Goal: Task Accomplishment & Management: Manage account settings

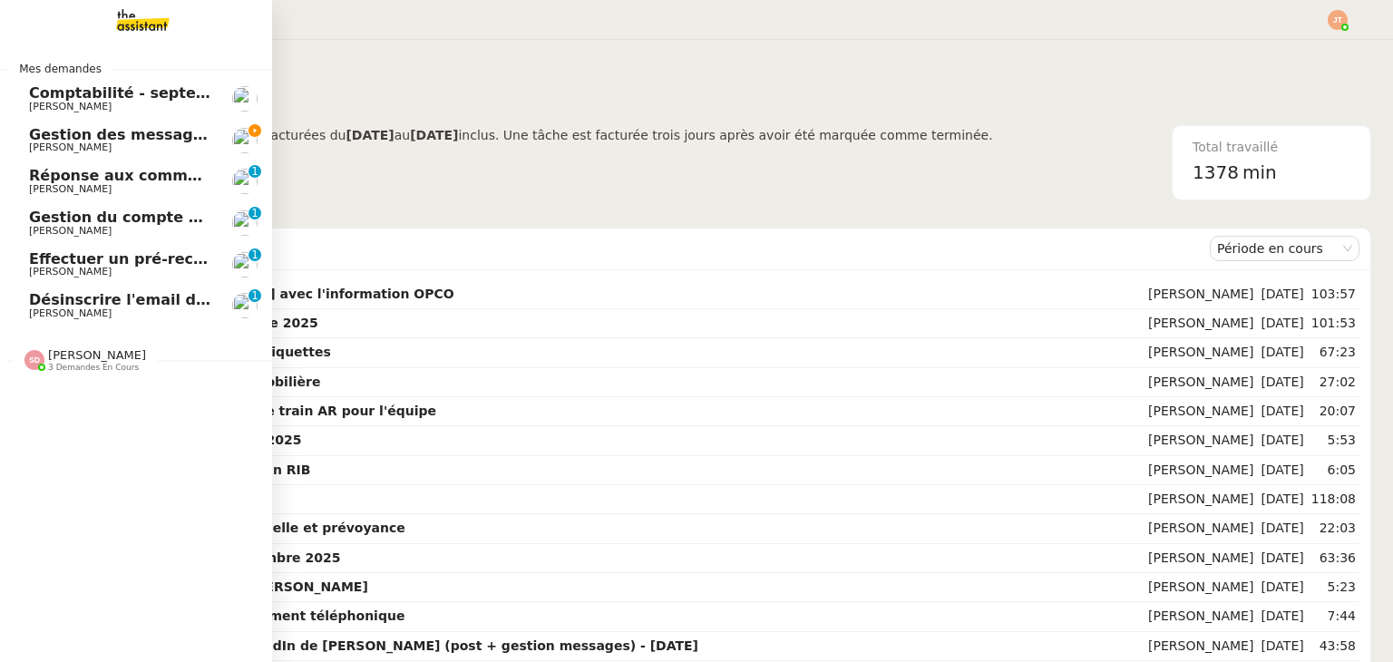
click at [120, 266] on span "Effectuer un pré-recrutement téléphonique" at bounding box center [206, 258] width 354 height 17
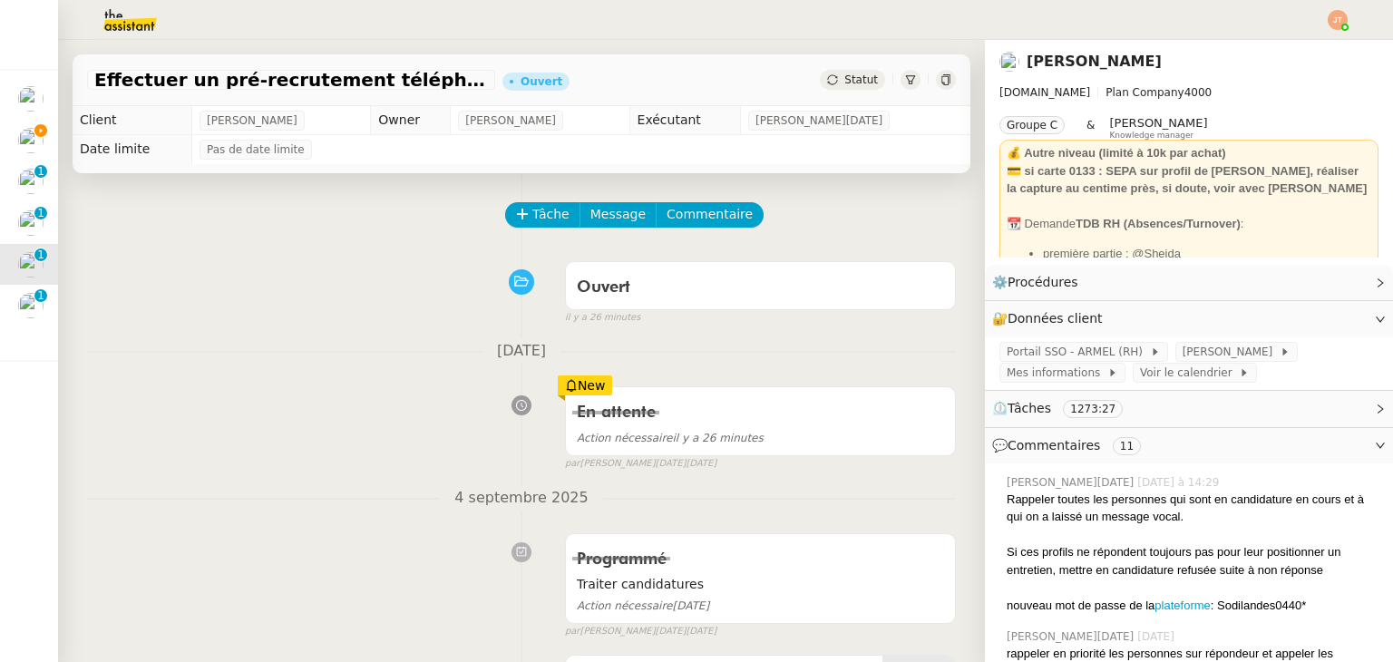
click at [844, 84] on span "Statut" at bounding box center [861, 79] width 34 height 13
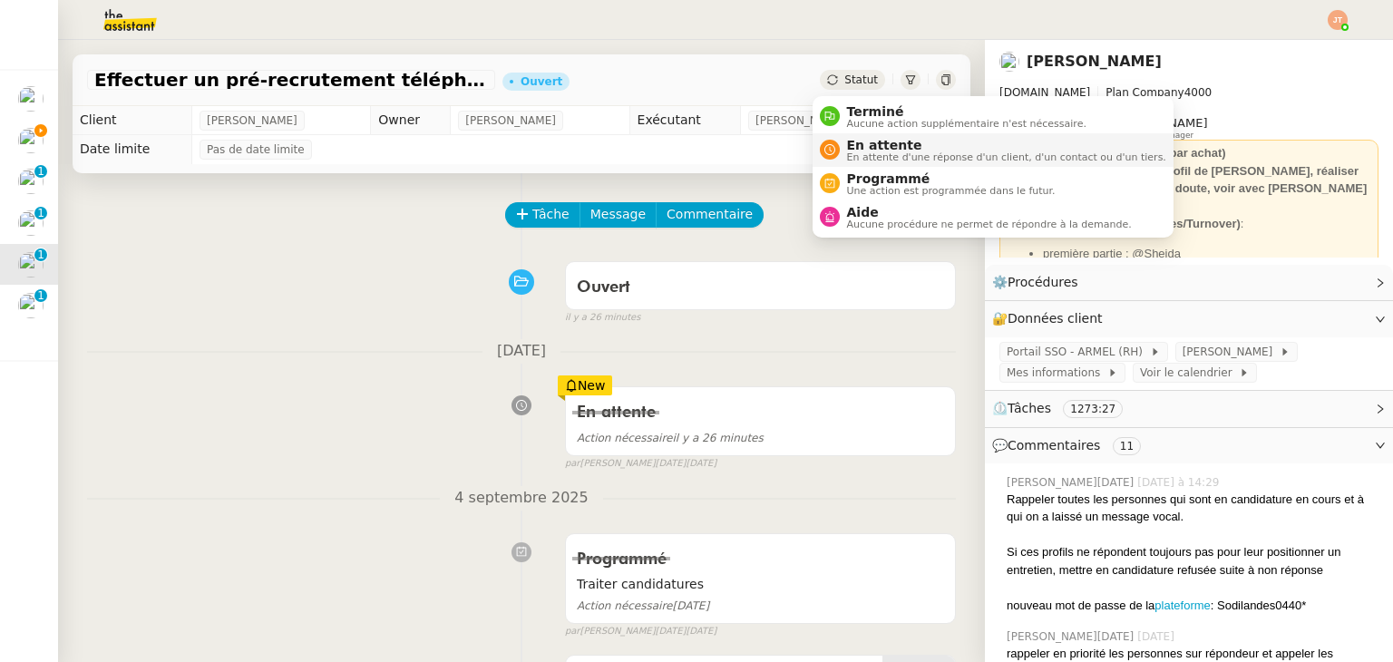
click at [870, 152] on span "En attente d'une réponse d'un client, d'un contact ou d'un tiers." at bounding box center [1006, 157] width 319 height 10
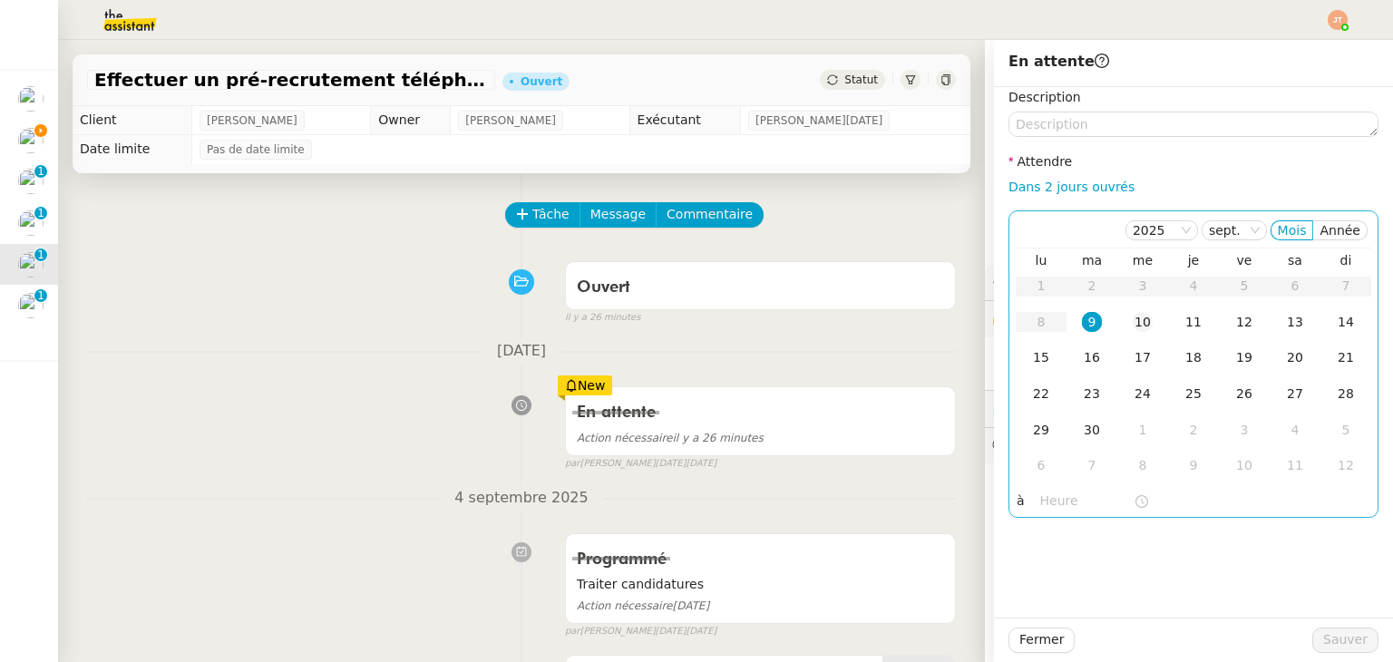
click at [1137, 325] on div "10" at bounding box center [1143, 322] width 20 height 20
click at [1043, 502] on input "text" at bounding box center [1086, 501] width 93 height 21
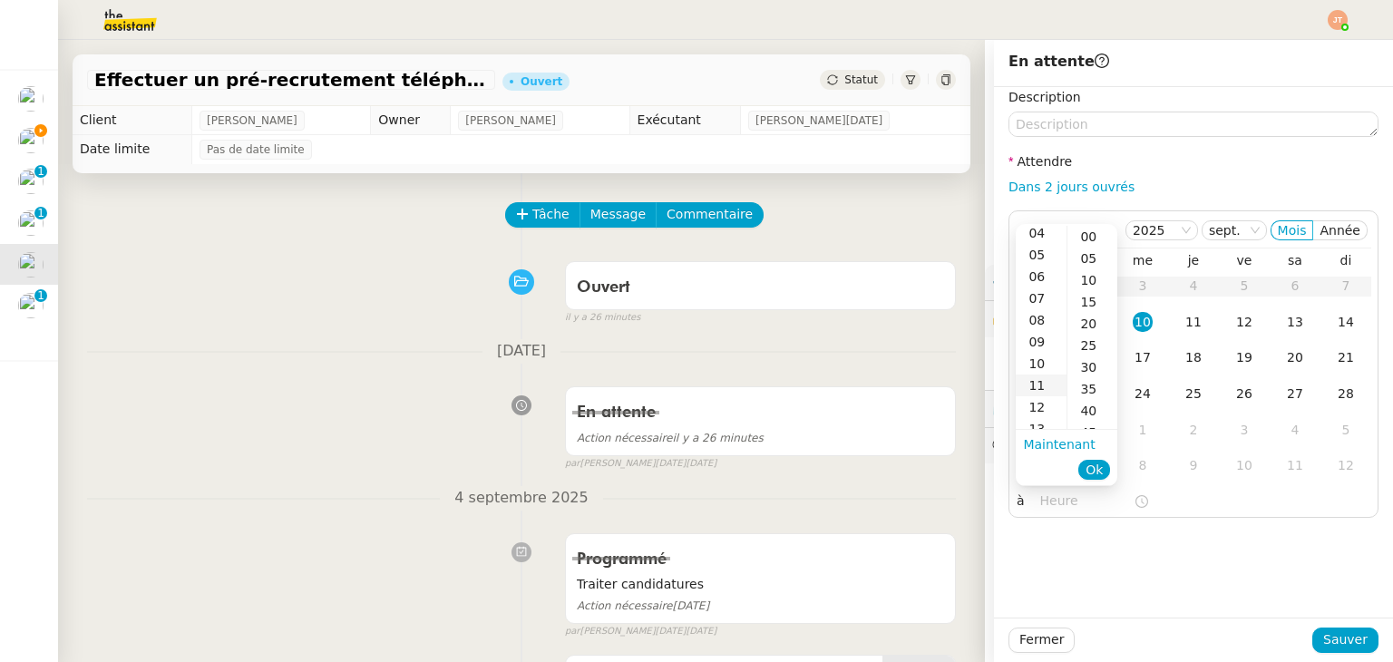
click at [1040, 382] on div "11" at bounding box center [1041, 386] width 51 height 22
click at [1085, 235] on div "00" at bounding box center [1092, 237] width 50 height 22
type input "11:00"
click at [1096, 468] on span "Ok" at bounding box center [1094, 470] width 17 height 18
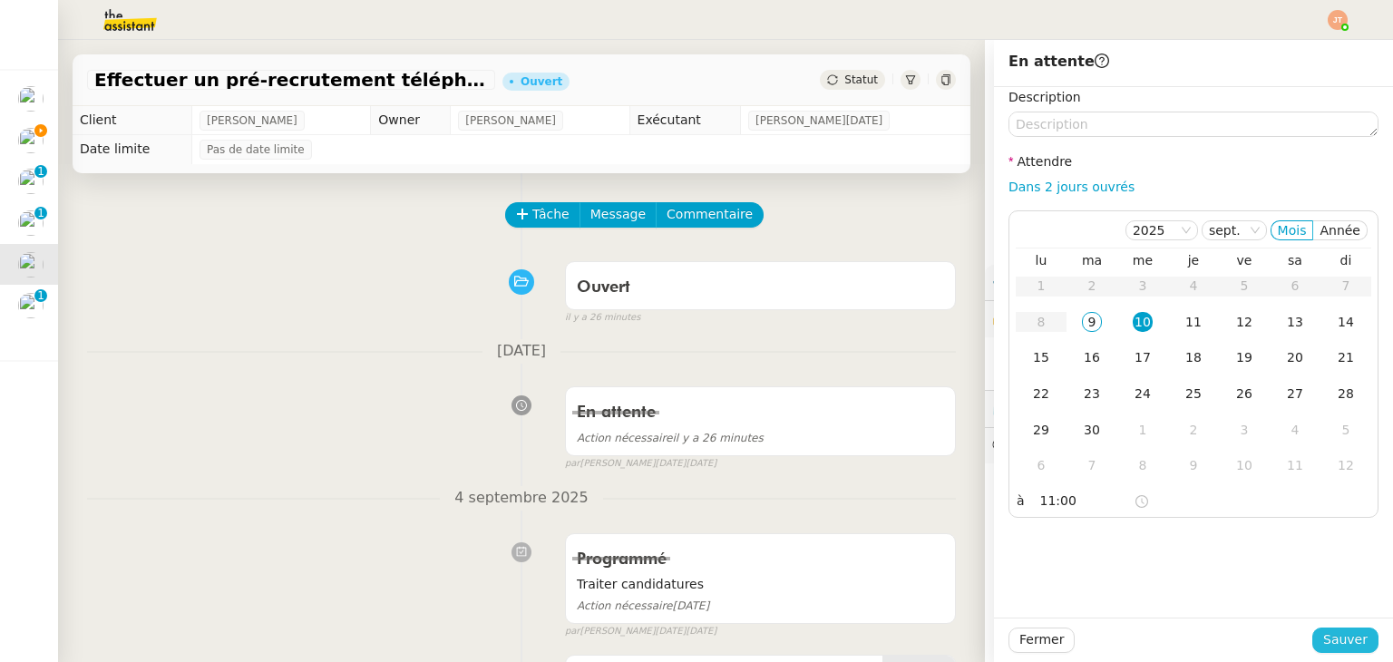
click at [1356, 631] on button "Sauver" at bounding box center [1345, 640] width 66 height 25
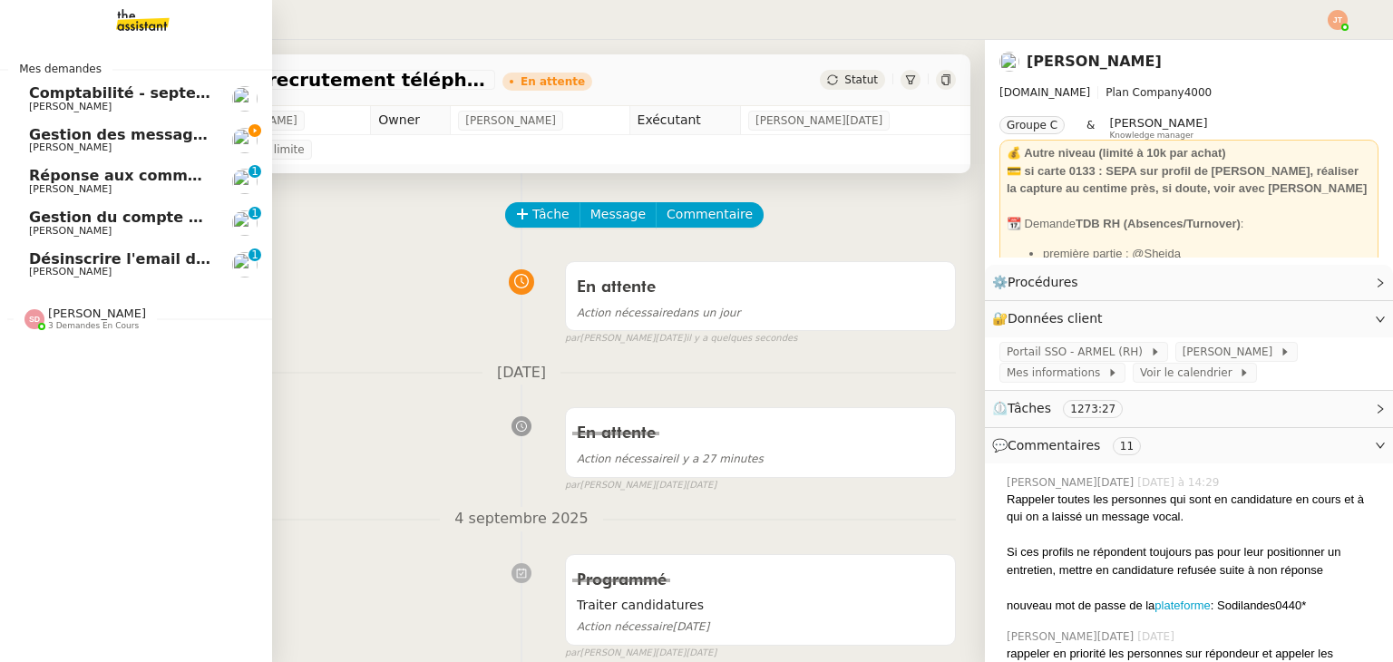
click at [68, 131] on span "Gestion des messages privés linkedIn - [DATE]" at bounding box center [219, 134] width 380 height 17
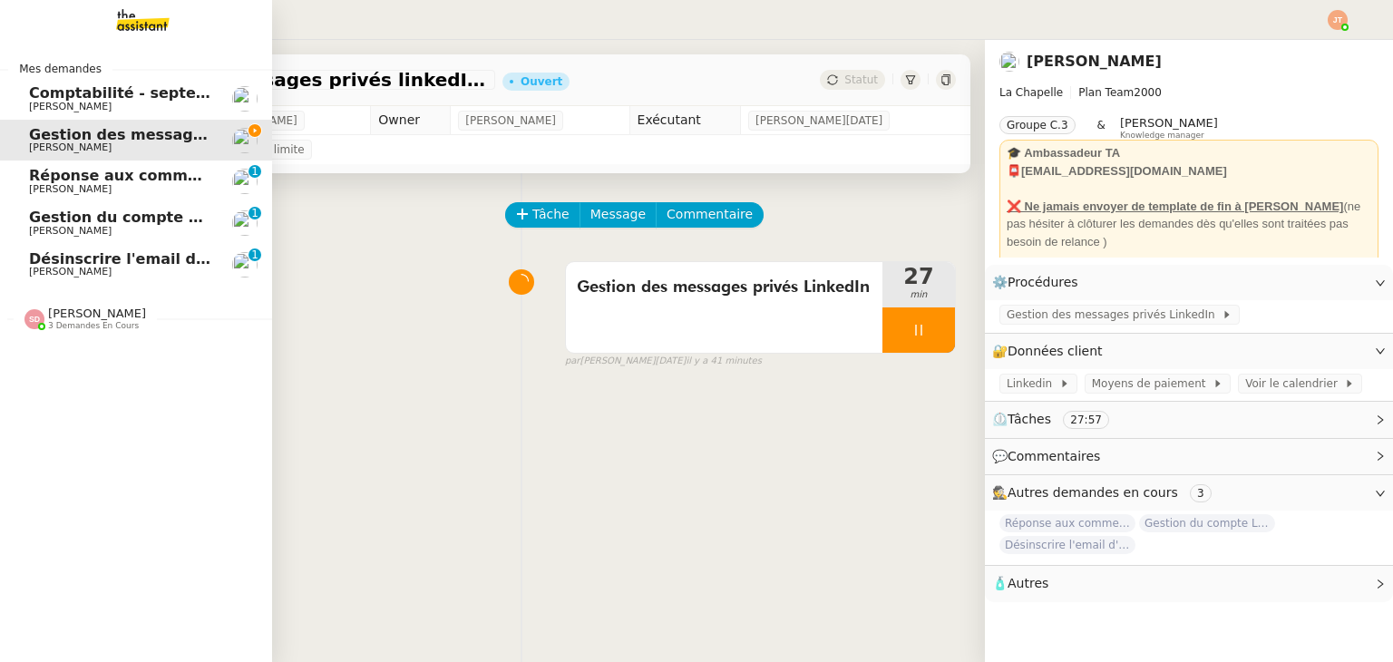
click at [136, 174] on span "Réponse aux commentaires avec [URL] - [DATE]" at bounding box center [224, 175] width 391 height 17
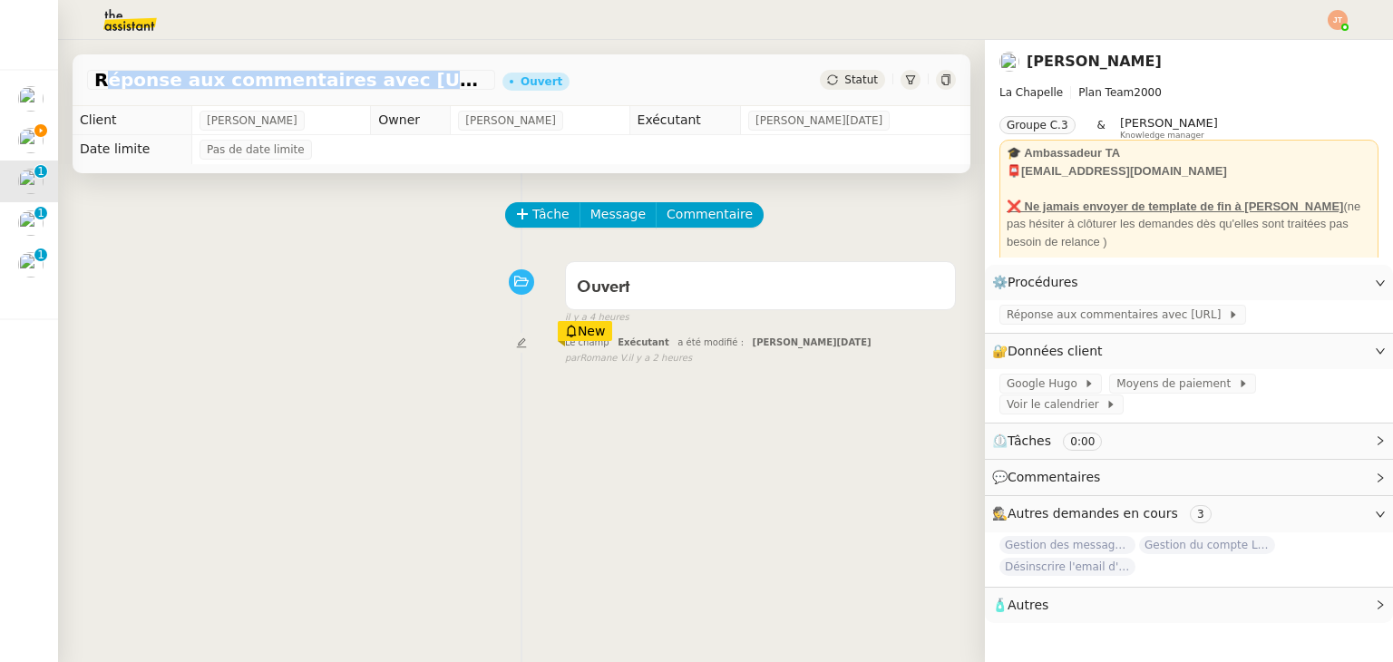
drag, startPoint x: 94, startPoint y: 73, endPoint x: 435, endPoint y: 84, distance: 341.2
click at [435, 84] on span "Réponse aux commentaires avec [URL] - [DATE]" at bounding box center [291, 80] width 394 height 18
copy span "Réponse aux commentaires avec [URL]"
click at [506, 223] on button "Tâche" at bounding box center [542, 214] width 75 height 25
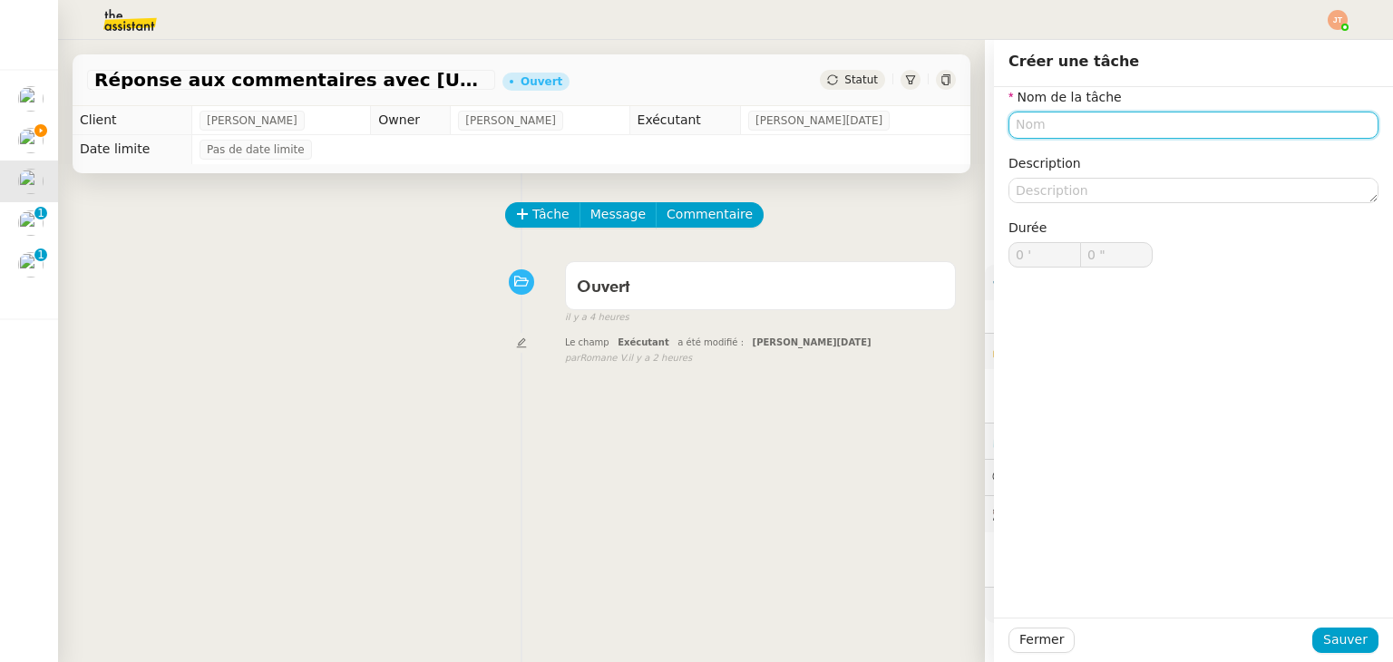
click at [1009, 126] on input "text" at bounding box center [1194, 125] width 370 height 26
paste input "Réponse aux commentaires avec [URL]"
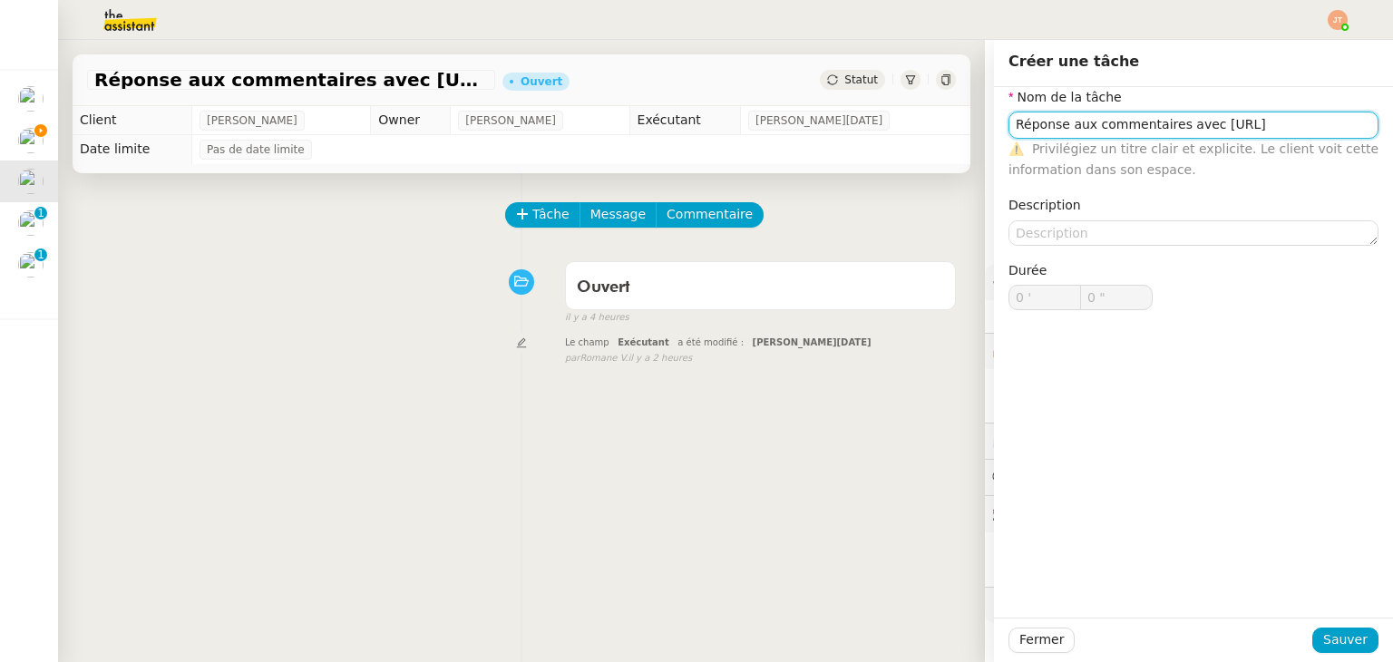
drag, startPoint x: 1252, startPoint y: 125, endPoint x: 1188, endPoint y: 126, distance: 64.4
click at [1188, 126] on input "Réponse aux commentaires avec [URL]" at bounding box center [1194, 125] width 370 height 26
type input "Réponse aux commentaires avec [URL]"
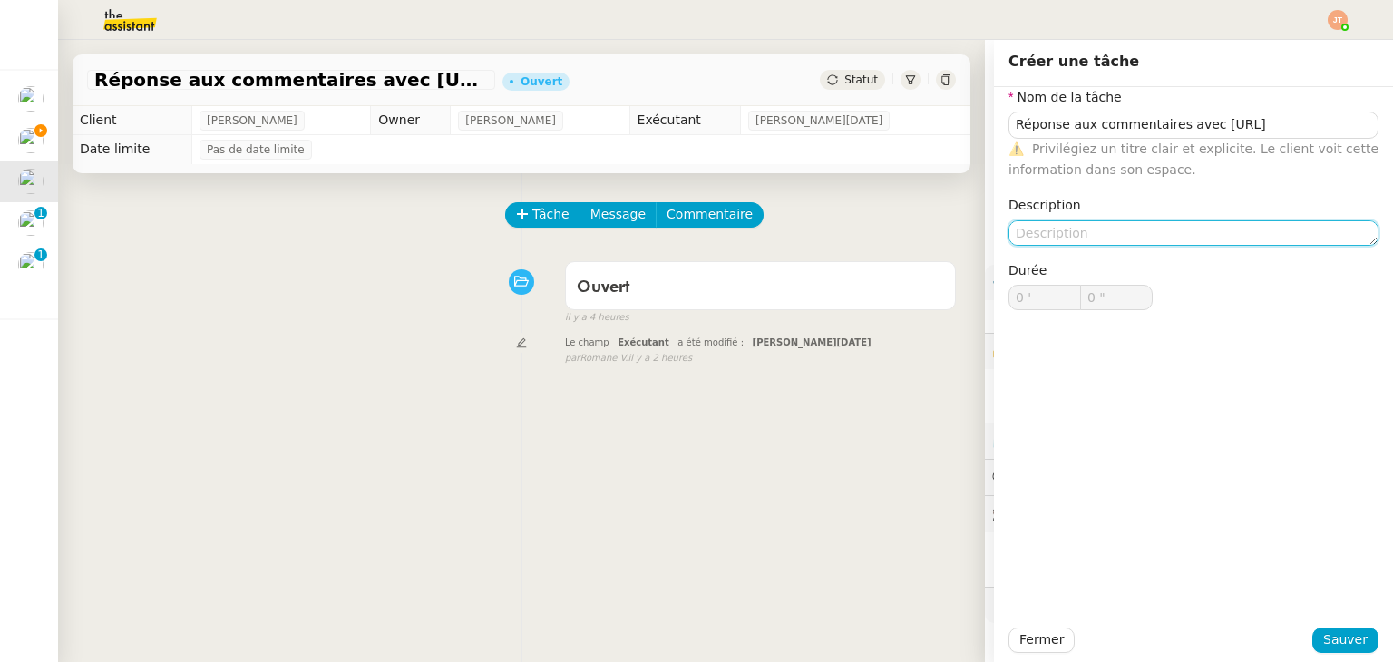
click at [1092, 239] on textarea at bounding box center [1194, 232] width 370 height 25
paste textarea "[URL]"
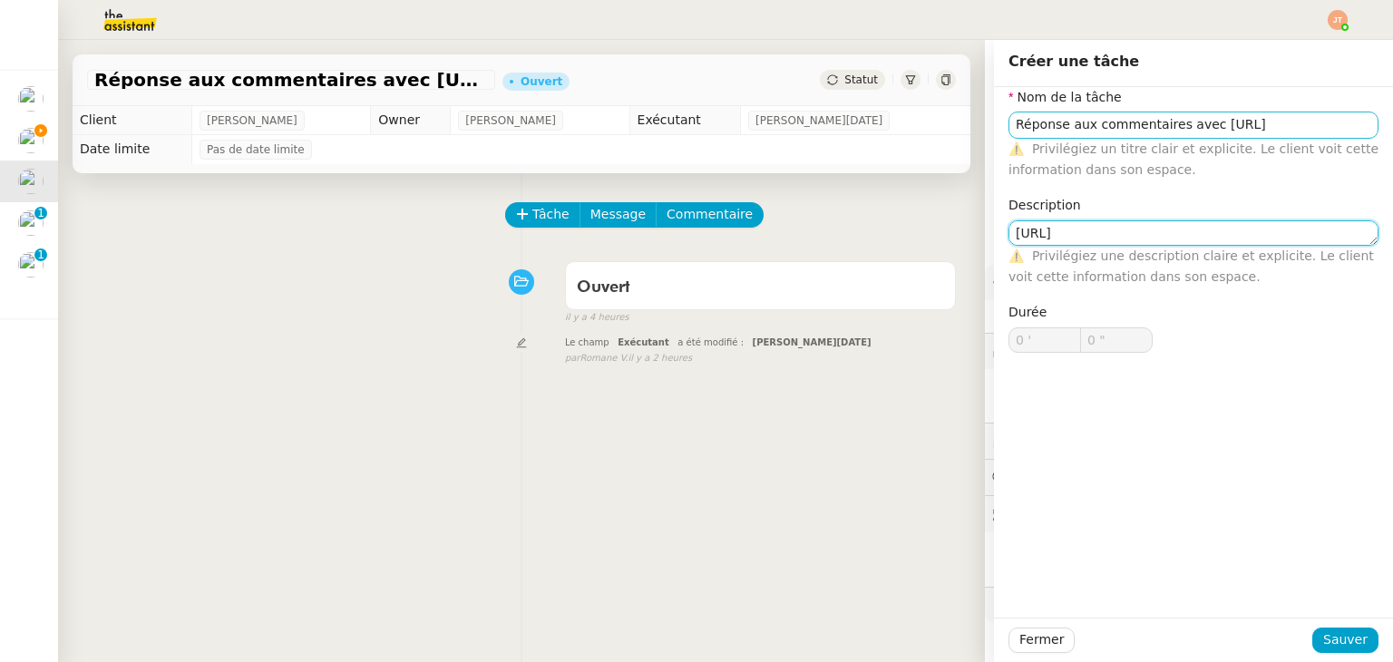
type textarea "[URL]"
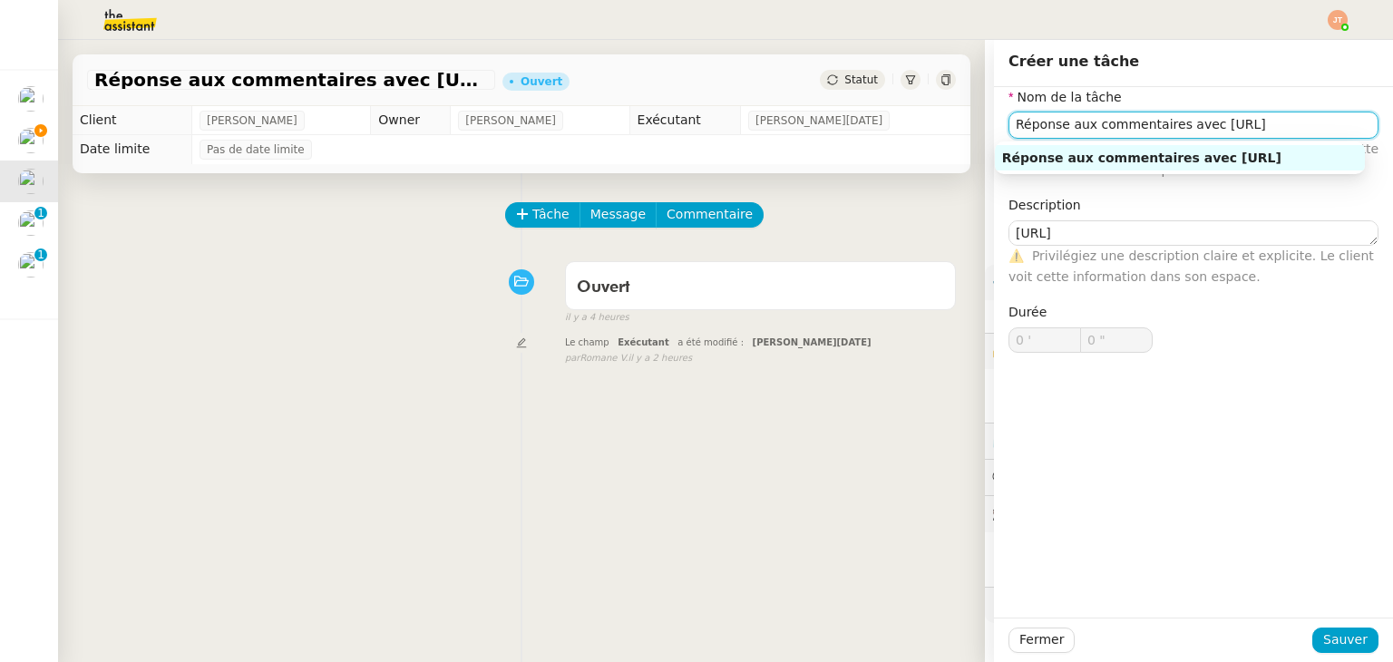
drag, startPoint x: 1274, startPoint y: 125, endPoint x: 1172, endPoint y: 132, distance: 102.7
click at [1172, 132] on input "Réponse aux commentaires avec [URL]" at bounding box center [1194, 125] width 370 height 26
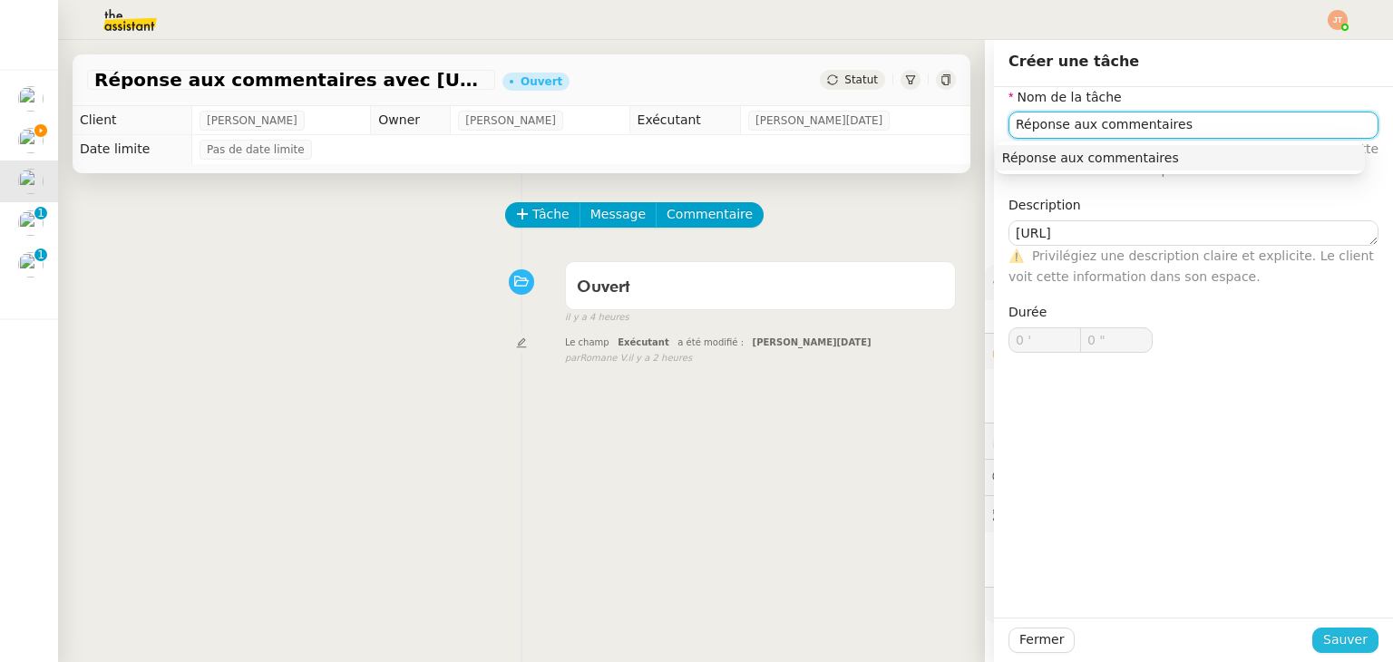
type input "Réponse aux commentaires"
click at [1338, 638] on span "Sauver" at bounding box center [1345, 639] width 44 height 21
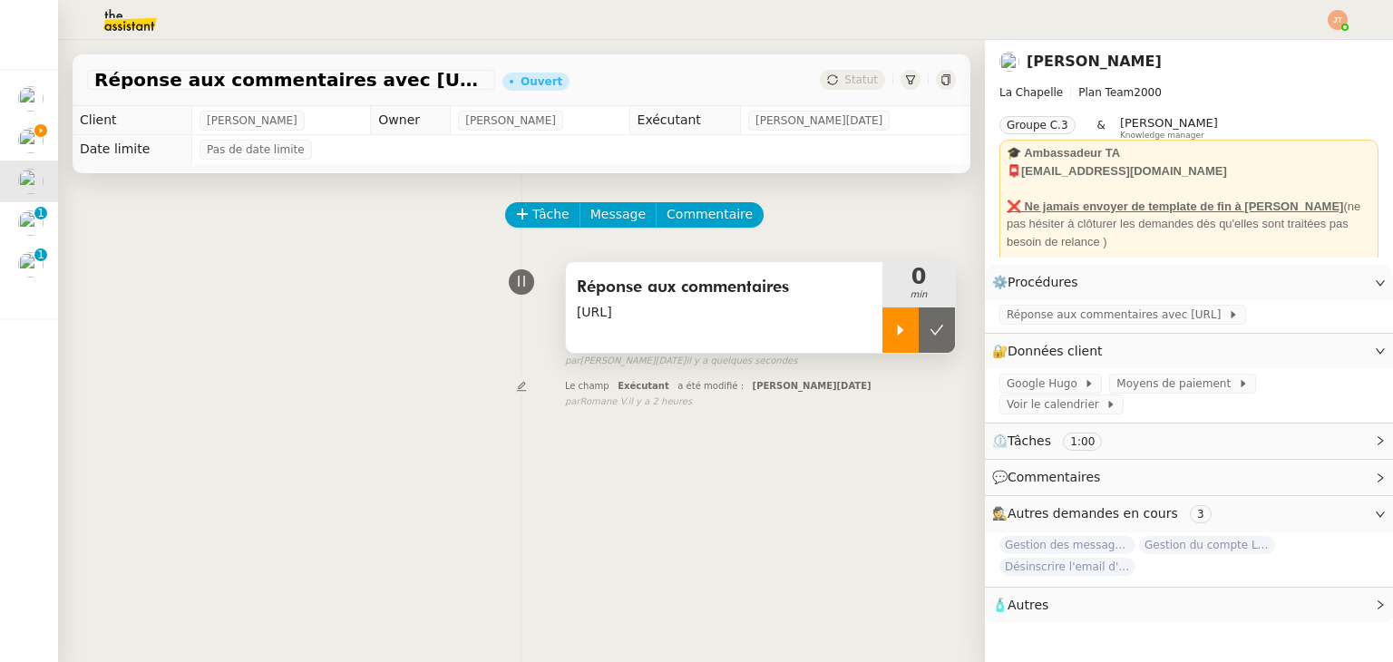
click at [893, 337] on icon at bounding box center [900, 330] width 15 height 15
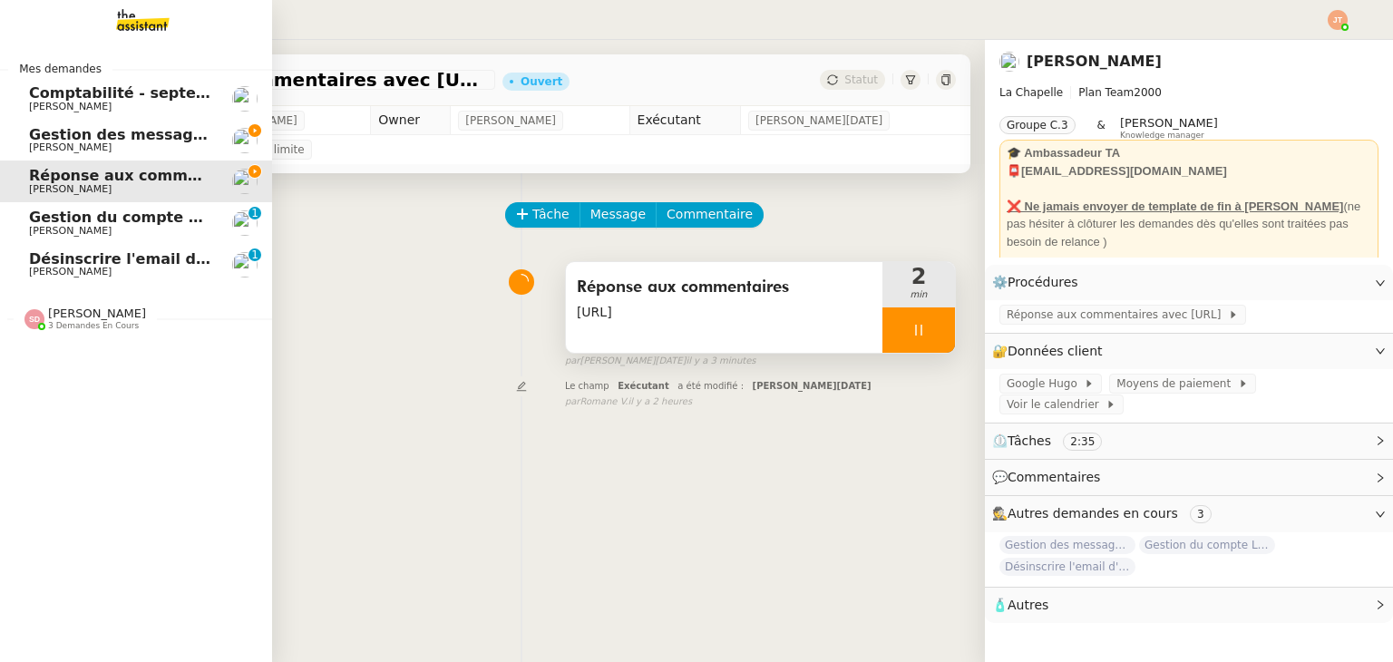
click at [110, 130] on span "Gestion des messages privés linkedIn - [DATE]" at bounding box center [219, 134] width 380 height 17
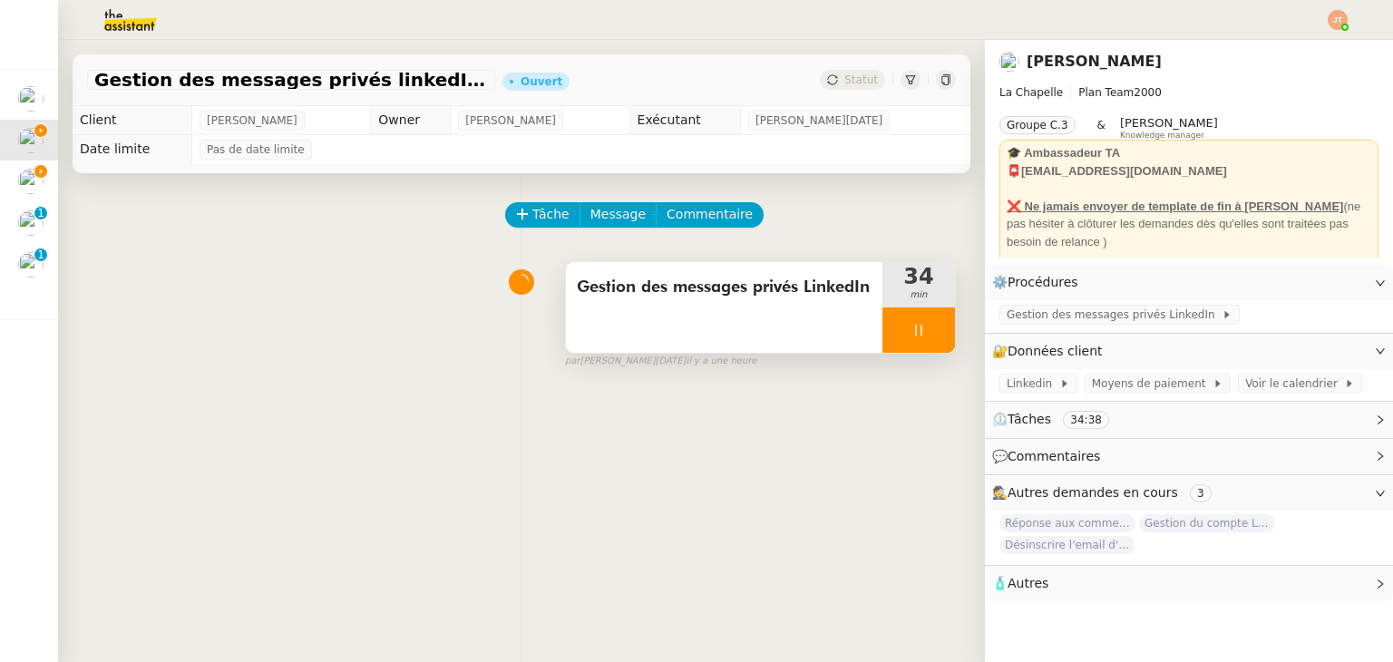
click at [911, 324] on icon at bounding box center [918, 330] width 15 height 15
click at [930, 331] on icon at bounding box center [937, 330] width 15 height 15
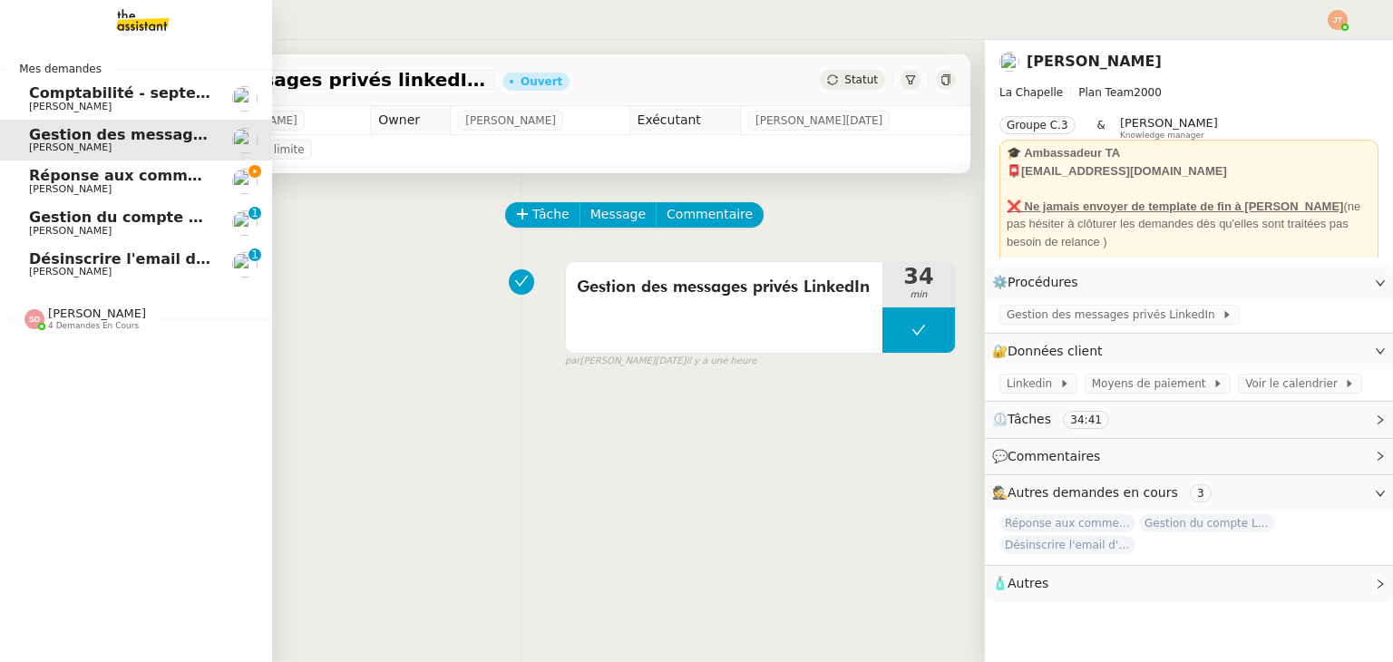
click at [113, 229] on span "[PERSON_NAME]" at bounding box center [120, 231] width 183 height 11
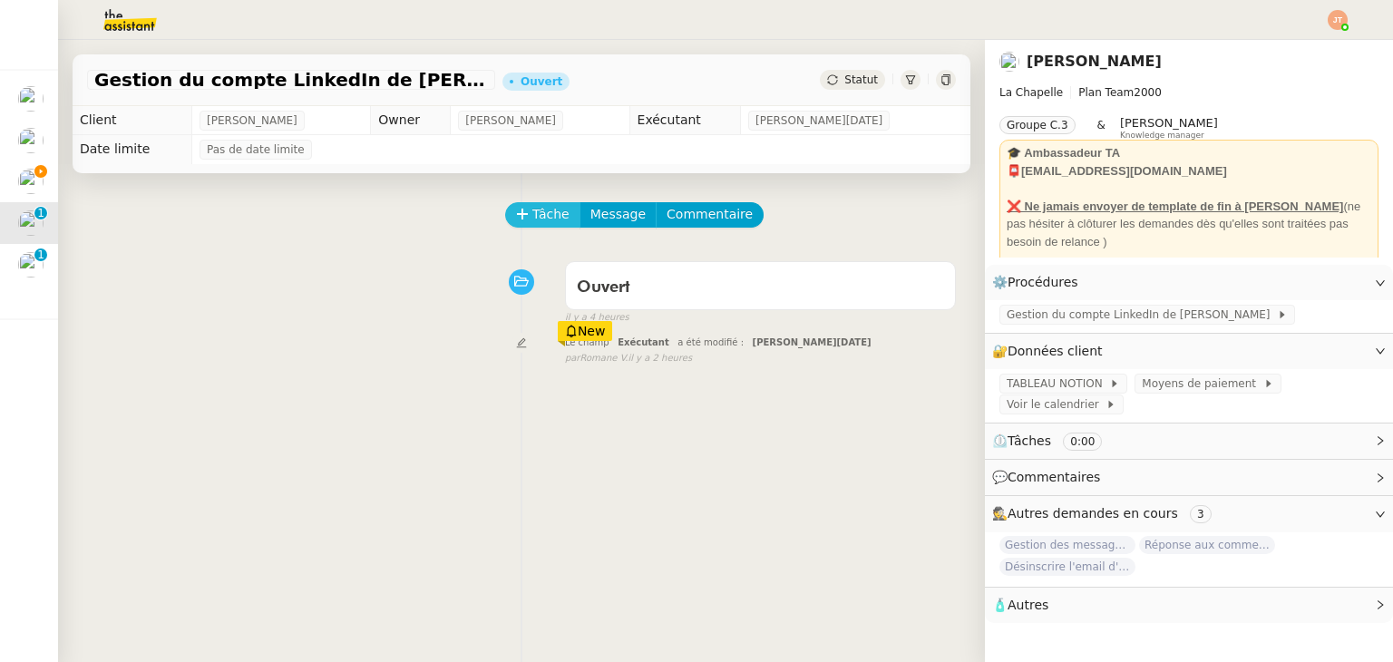
click at [522, 222] on button "Tâche" at bounding box center [542, 214] width 75 height 25
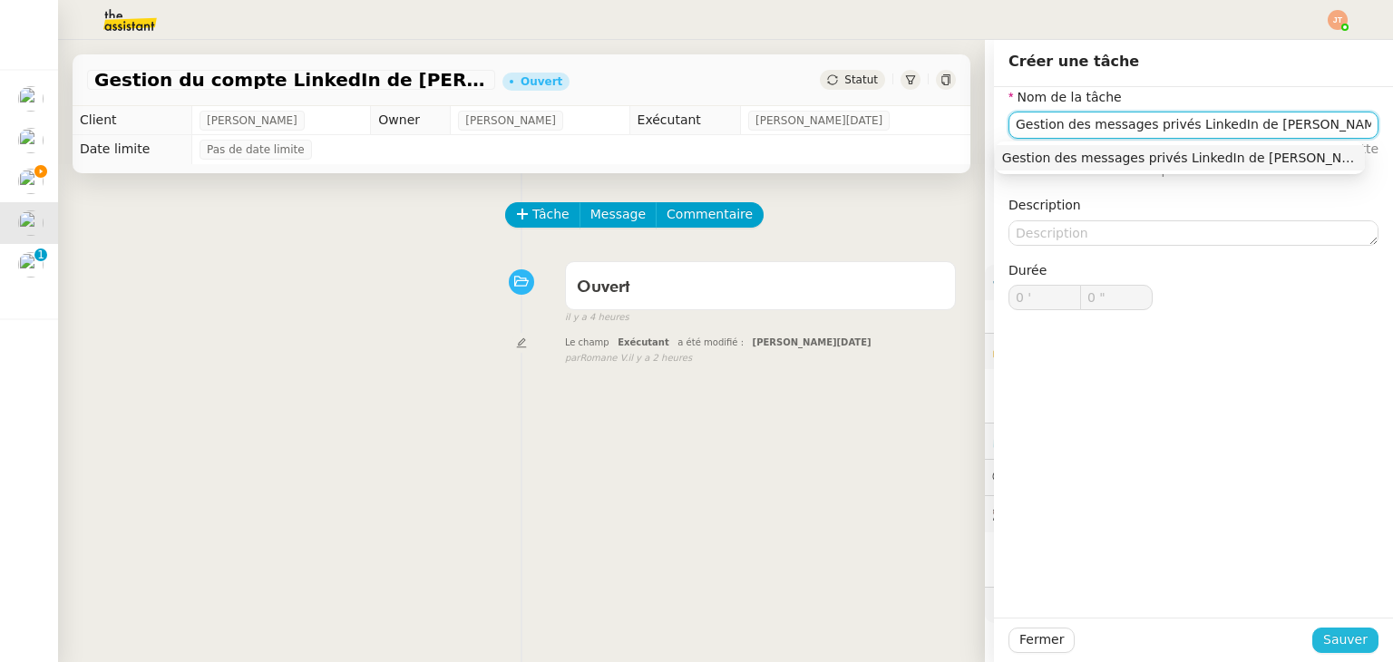
type input "Gestion des messages privés LinkedIn de [PERSON_NAME]"
click at [1326, 640] on span "Sauver" at bounding box center [1345, 639] width 44 height 21
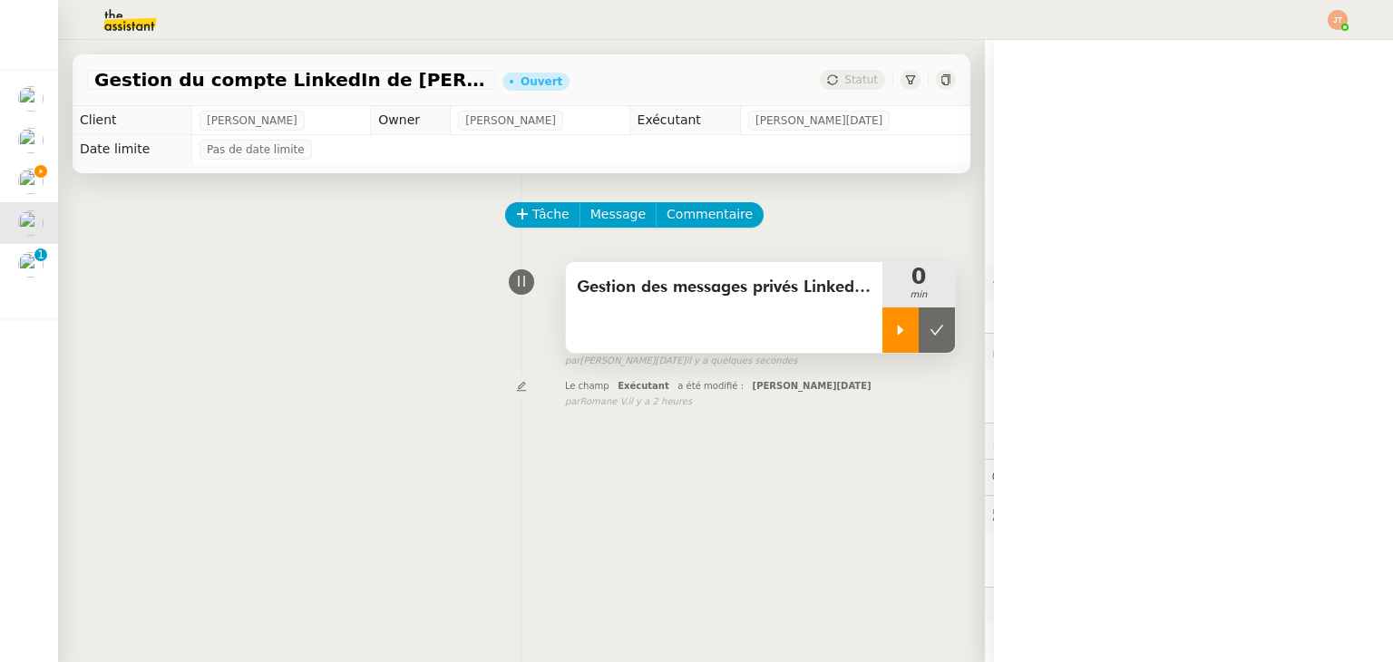
click at [882, 319] on div at bounding box center [900, 329] width 36 height 45
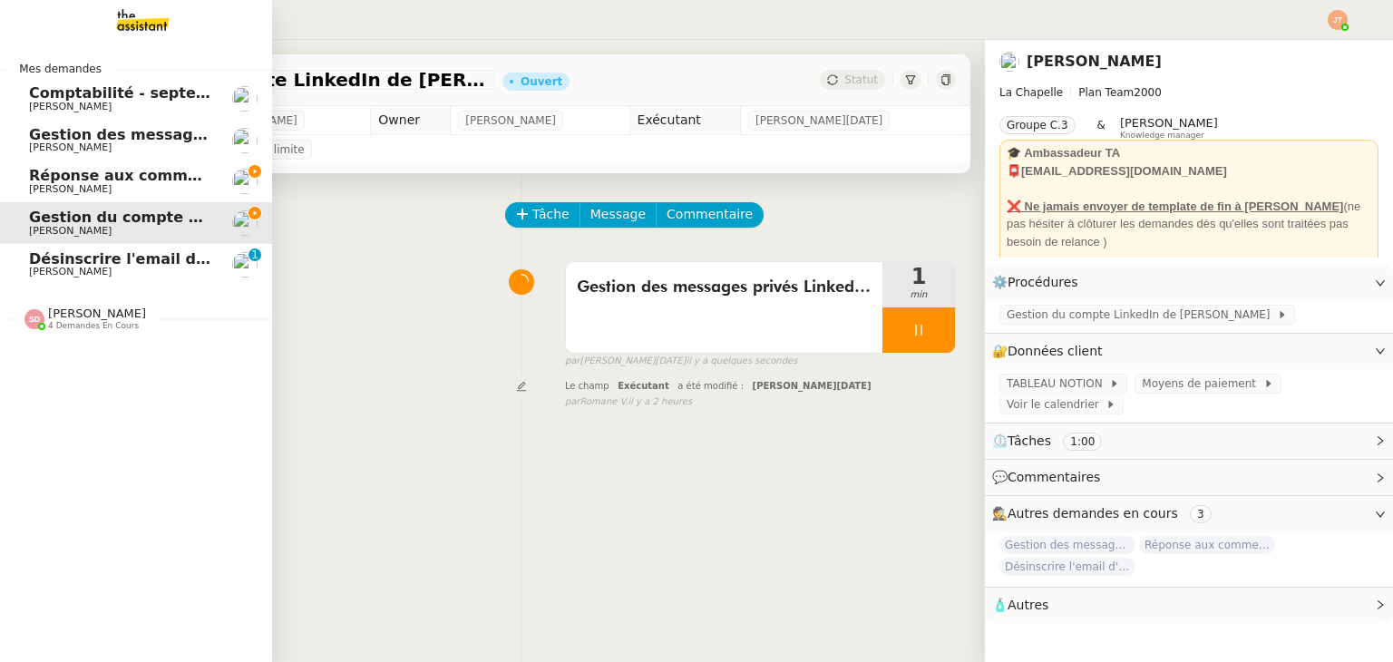
click at [122, 148] on span "[PERSON_NAME]" at bounding box center [120, 147] width 183 height 11
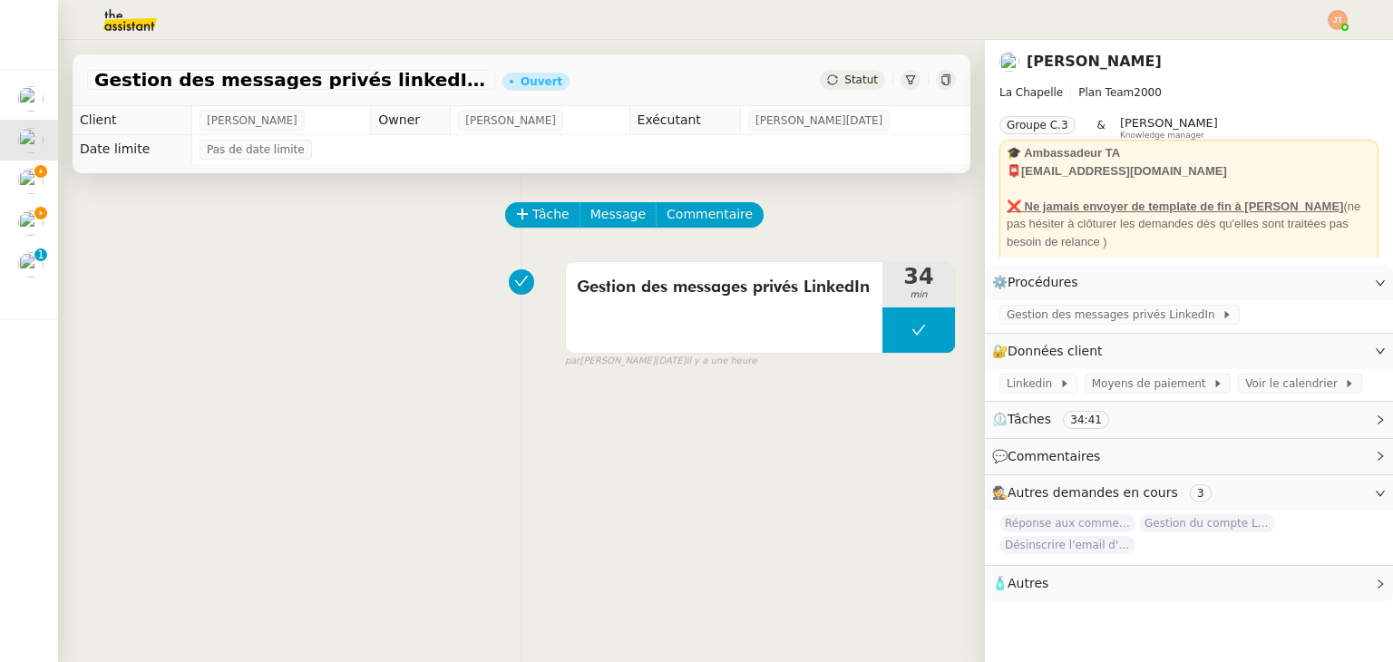
click at [147, 7] on img at bounding box center [115, 20] width 141 height 40
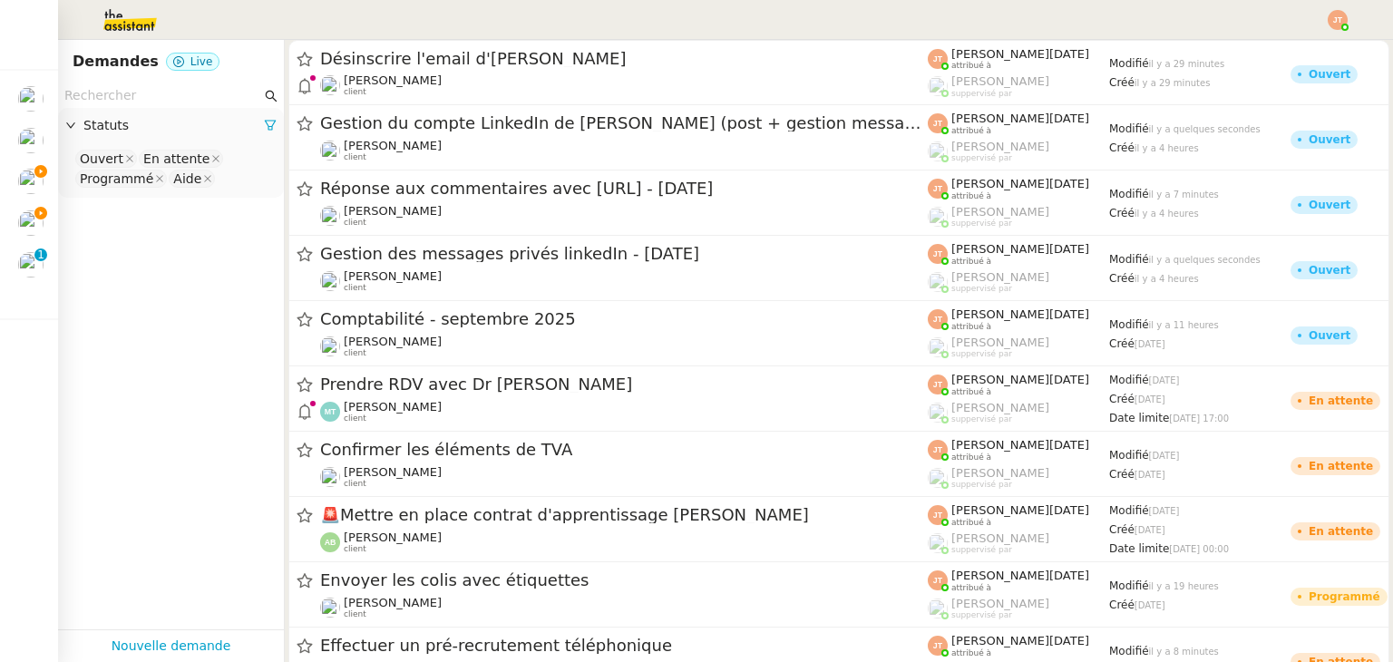
click at [149, 99] on input "text" at bounding box center [162, 95] width 197 height 21
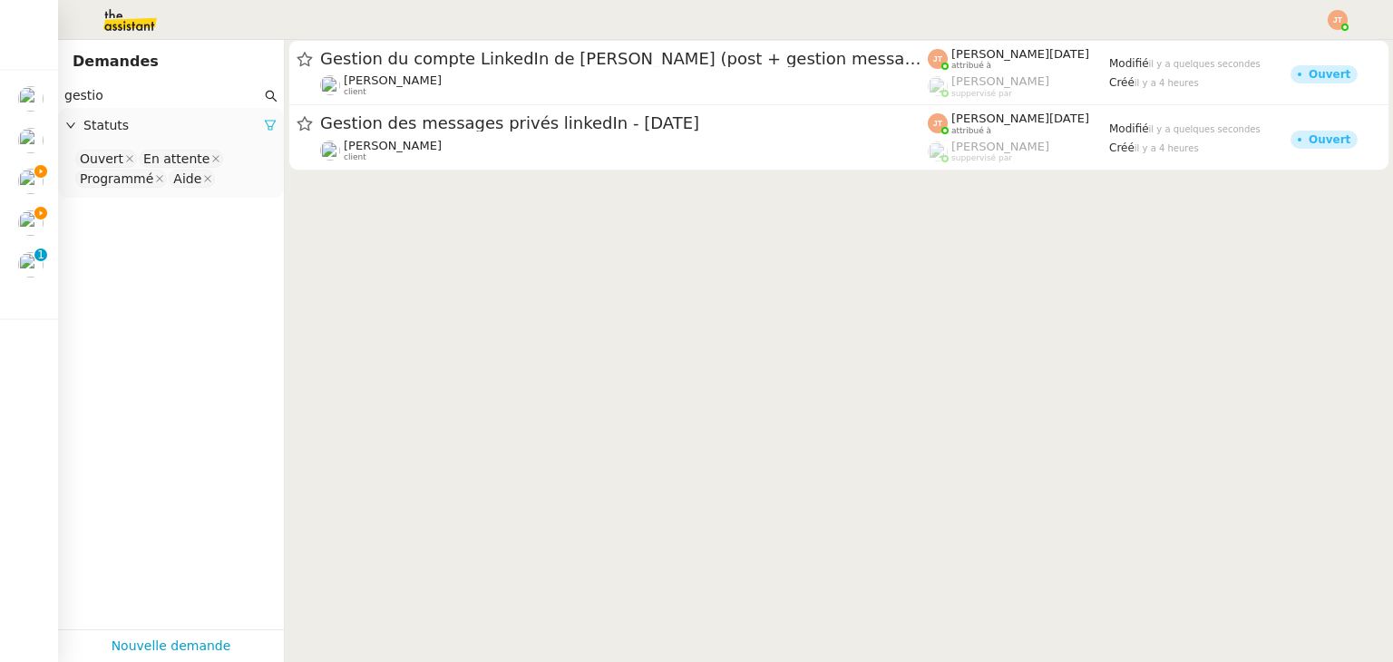
type input "gestio"
click at [265, 130] on icon at bounding box center [270, 126] width 11 height 10
click at [176, 146] on app-tickets-filter "gestio Statuts Please select" at bounding box center [171, 356] width 226 height 546
click at [178, 134] on span "Statuts" at bounding box center [179, 125] width 193 height 21
click at [164, 164] on nz-select-top-control "Please select" at bounding box center [171, 159] width 197 height 23
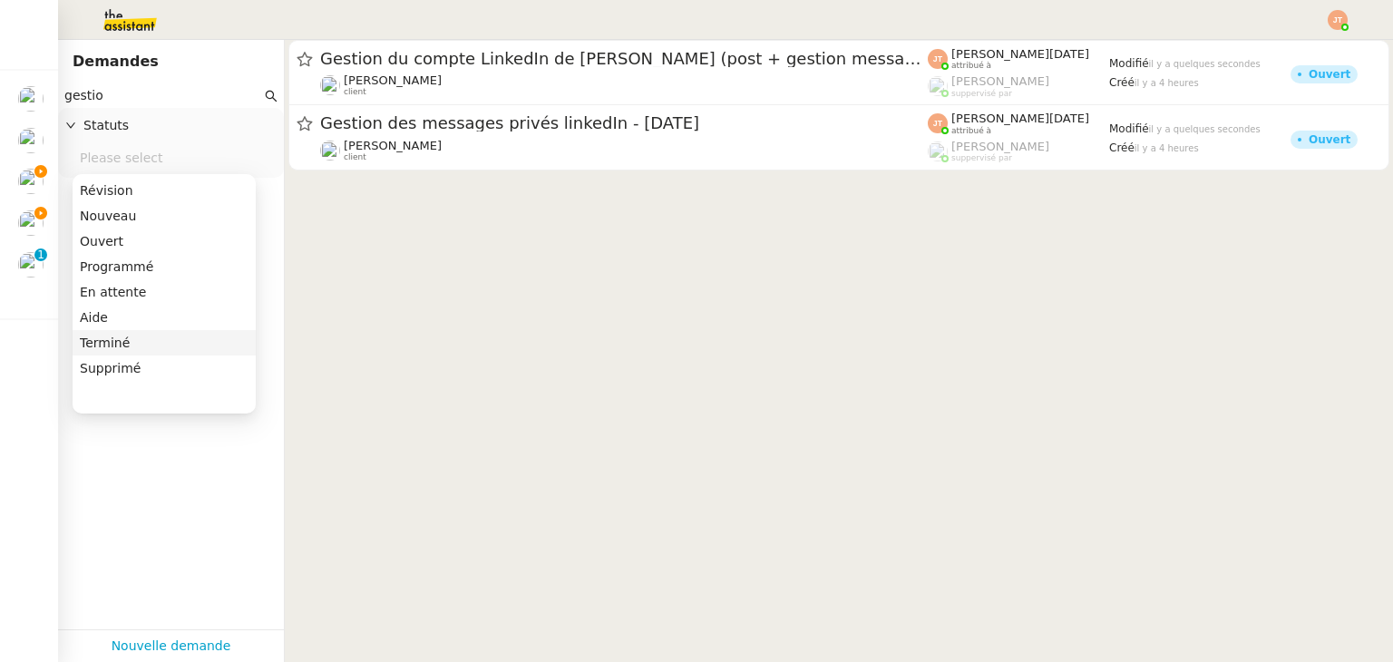
click at [109, 339] on div "Terminé" at bounding box center [164, 343] width 169 height 16
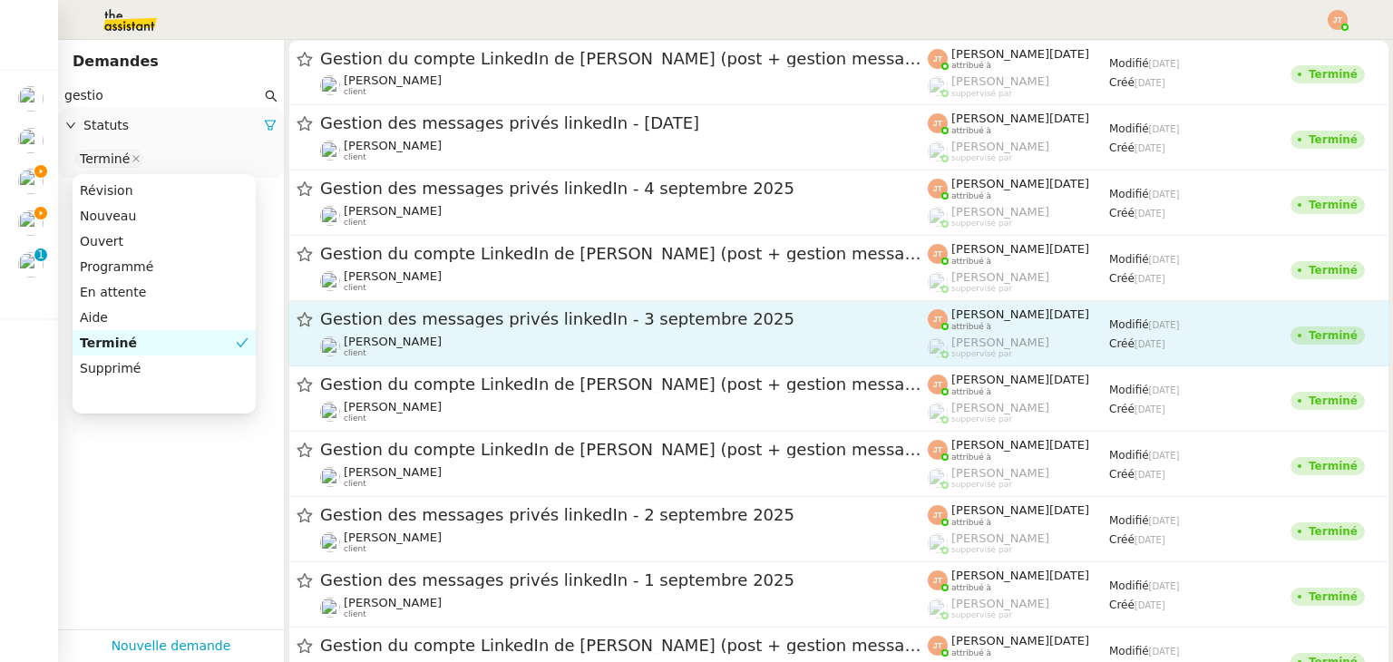
click at [363, 329] on div "Gestion des messages privés linkedIn - 3 septembre 2025" at bounding box center [624, 319] width 608 height 23
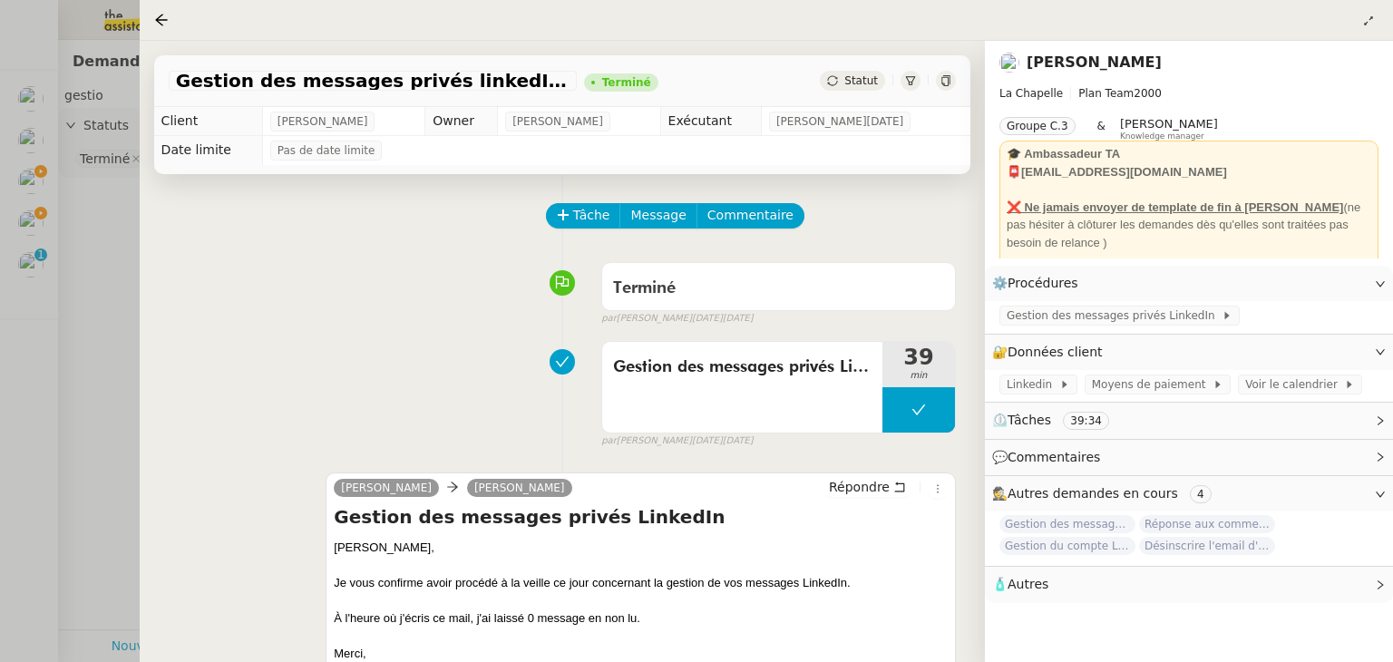
drag, startPoint x: 90, startPoint y: 295, endPoint x: 209, endPoint y: 277, distance: 120.2
click at [90, 295] on div at bounding box center [696, 331] width 1393 height 662
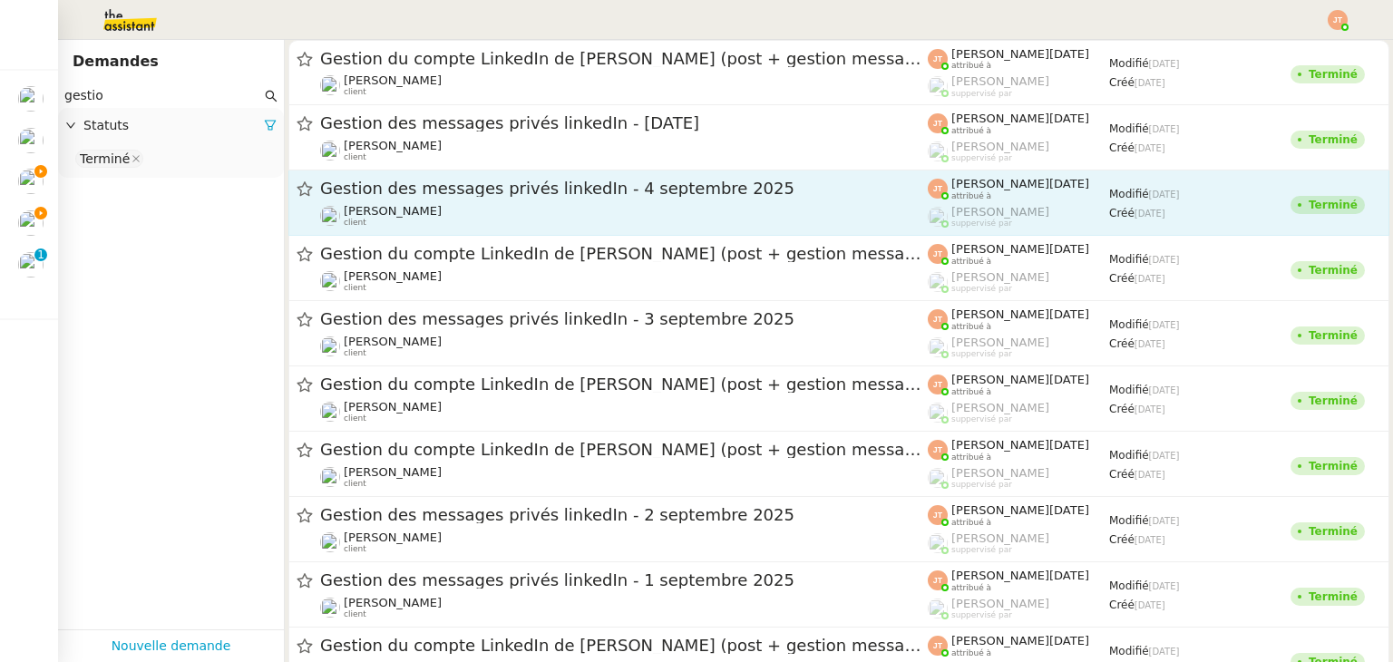
click at [445, 200] on div "Gestion des messages privés linkedIn - [DATE] [PERSON_NAME] client" at bounding box center [624, 203] width 608 height 50
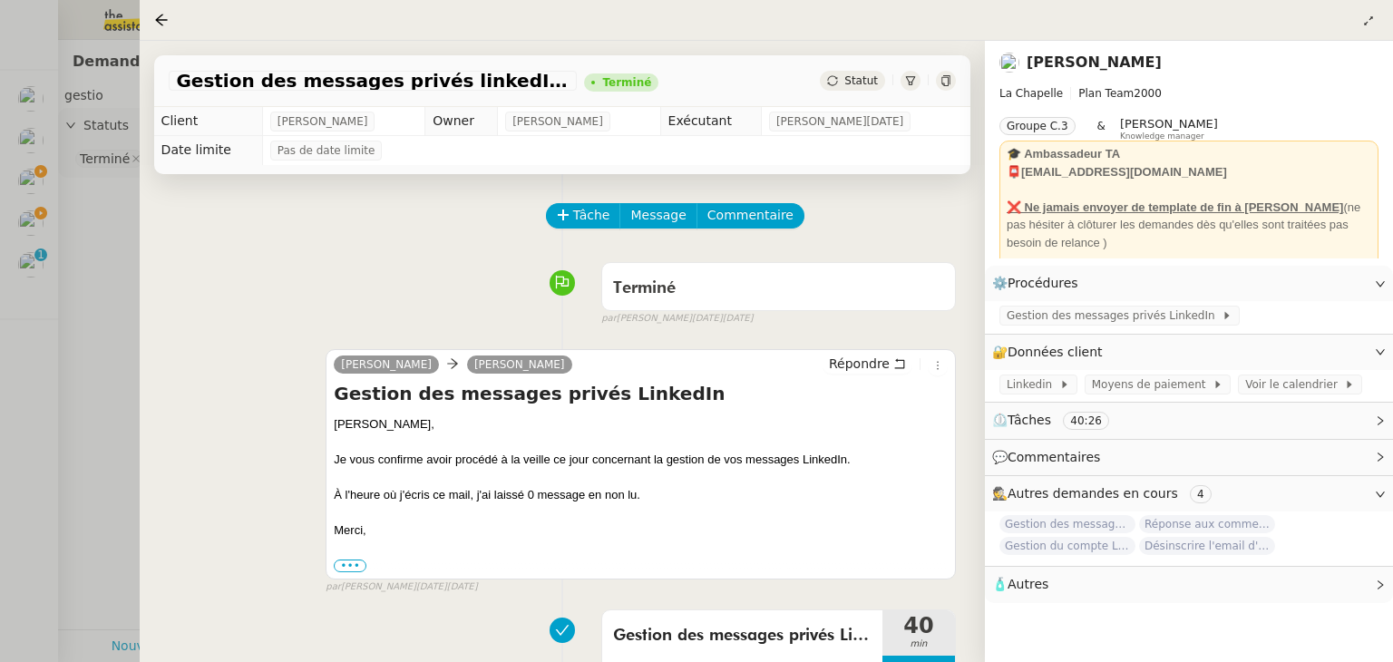
drag, startPoint x: 95, startPoint y: 284, endPoint x: 124, endPoint y: 269, distance: 32.4
click at [95, 284] on div at bounding box center [696, 331] width 1393 height 662
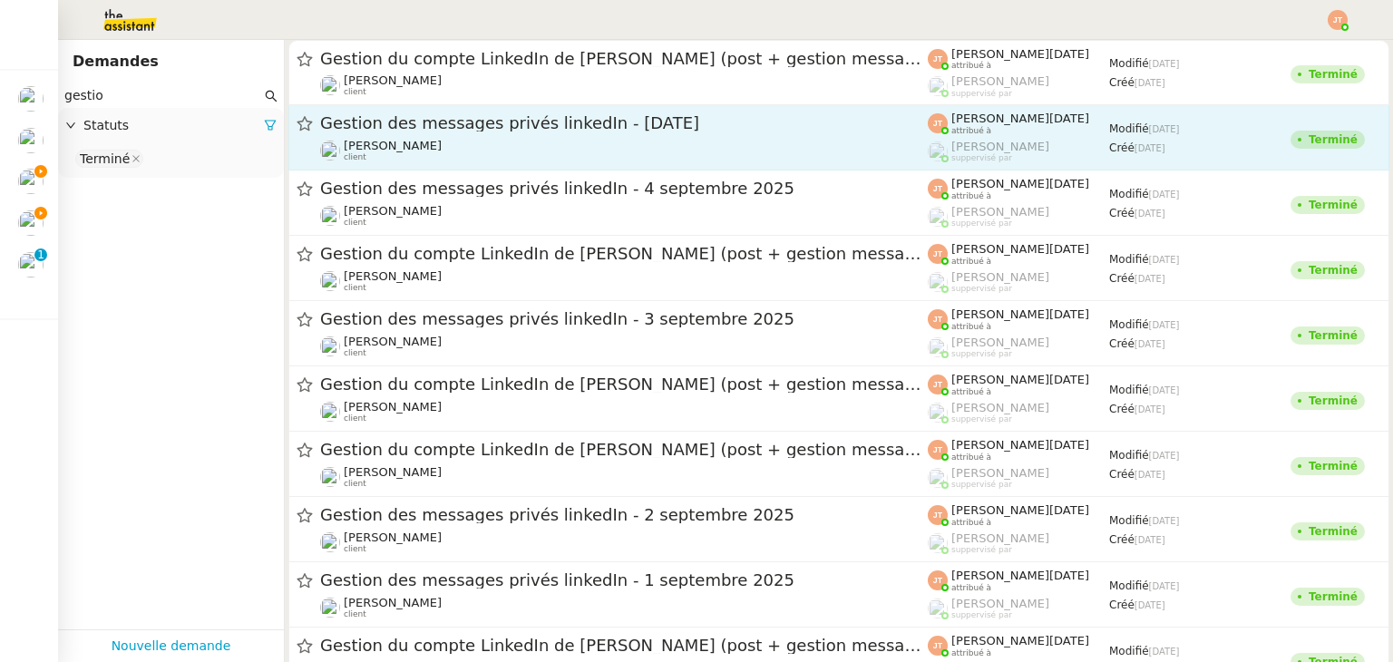
click at [502, 126] on span "Gestion des messages privés linkedIn - [DATE]" at bounding box center [624, 123] width 608 height 16
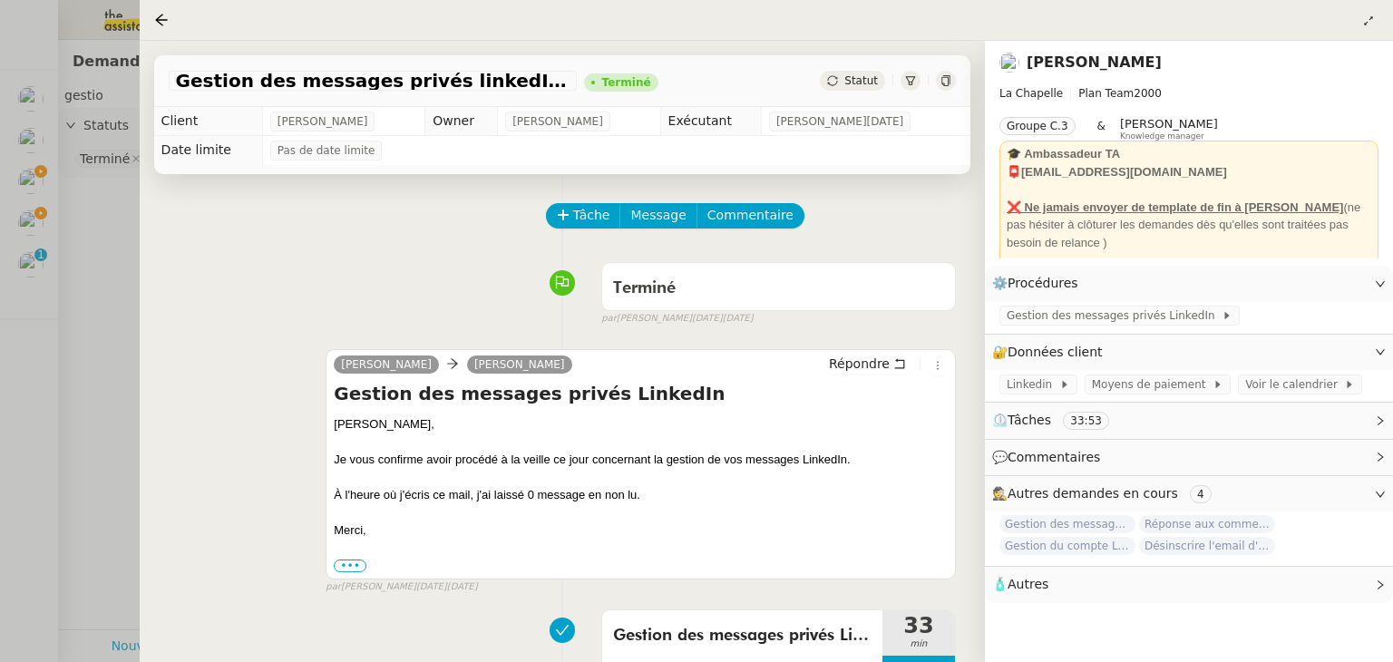
click at [102, 278] on div at bounding box center [696, 331] width 1393 height 662
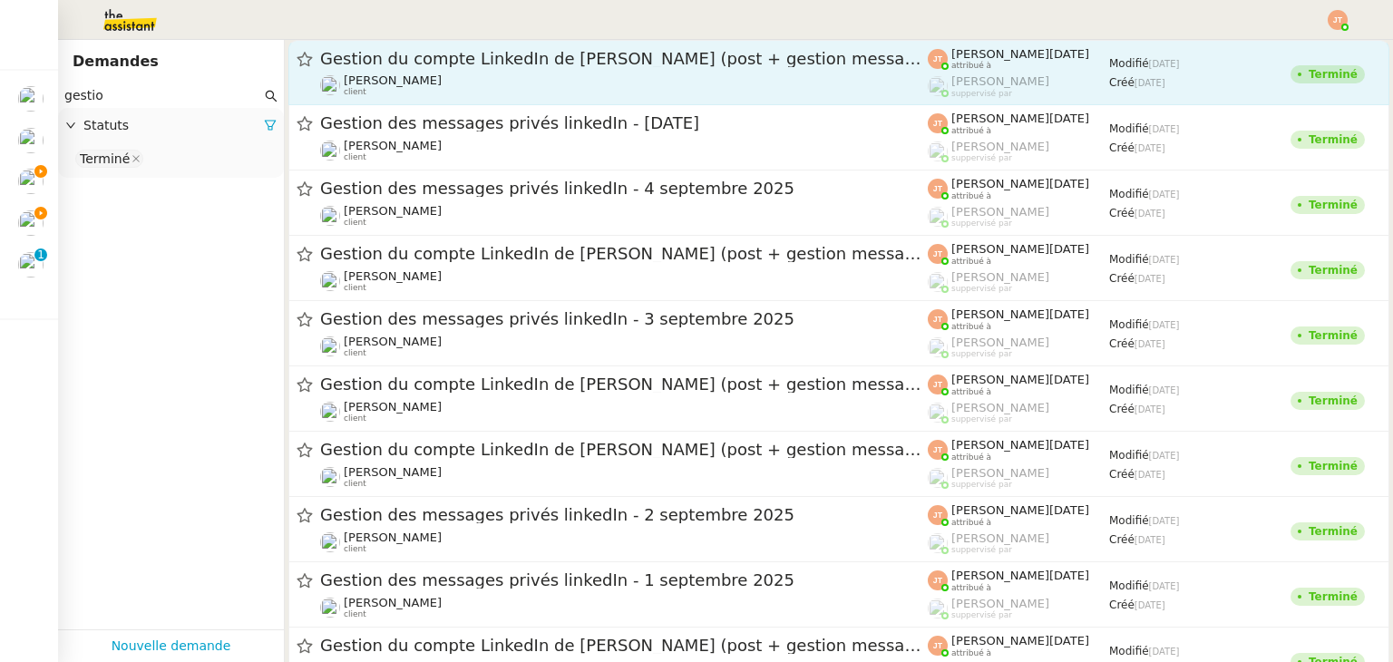
click at [458, 71] on div "Gestion du compte LinkedIn de [PERSON_NAME] (post + gestion messages) - [DATE] …" at bounding box center [624, 72] width 608 height 49
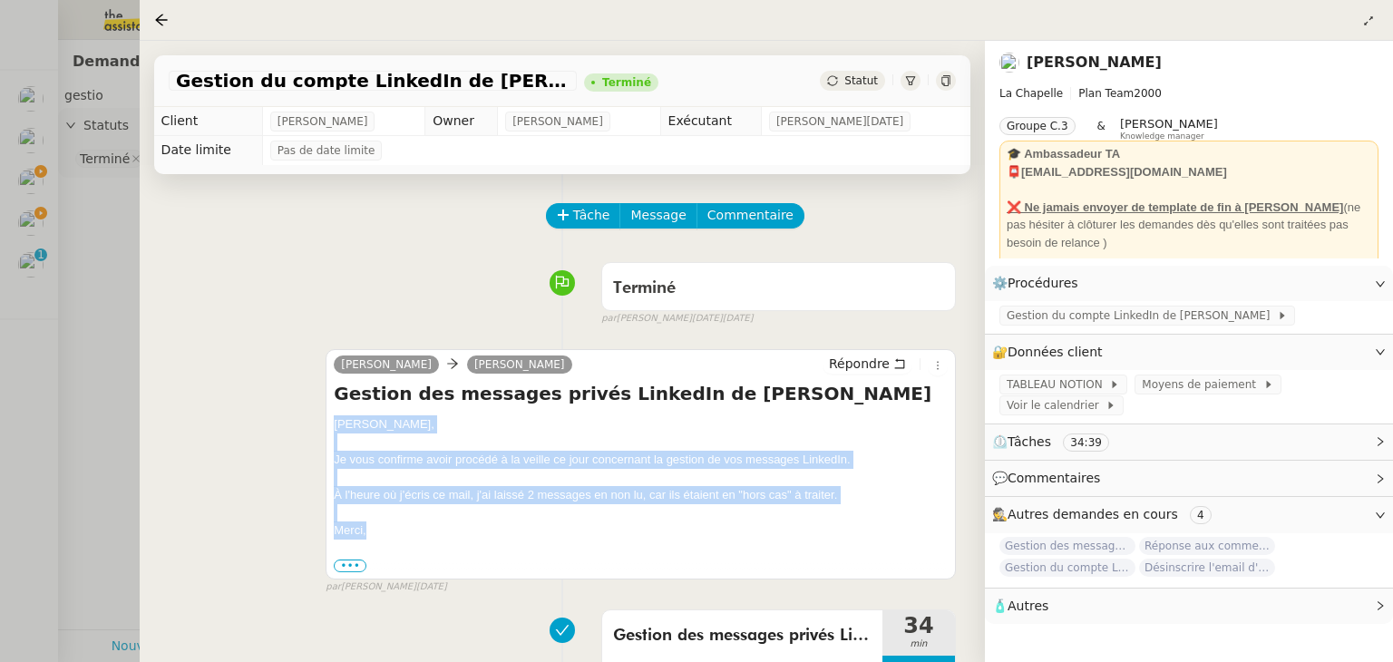
drag, startPoint x: 332, startPoint y: 429, endPoint x: 431, endPoint y: 534, distance: 144.4
click at [431, 534] on div "[PERSON_NAME] Répondre Gestion des messages privés LinkedIn de [PERSON_NAME], J…" at bounding box center [641, 463] width 630 height 229
copy div "[PERSON_NAME], Je vous confirme avoir procédé à la veille ce jour concernant la…"
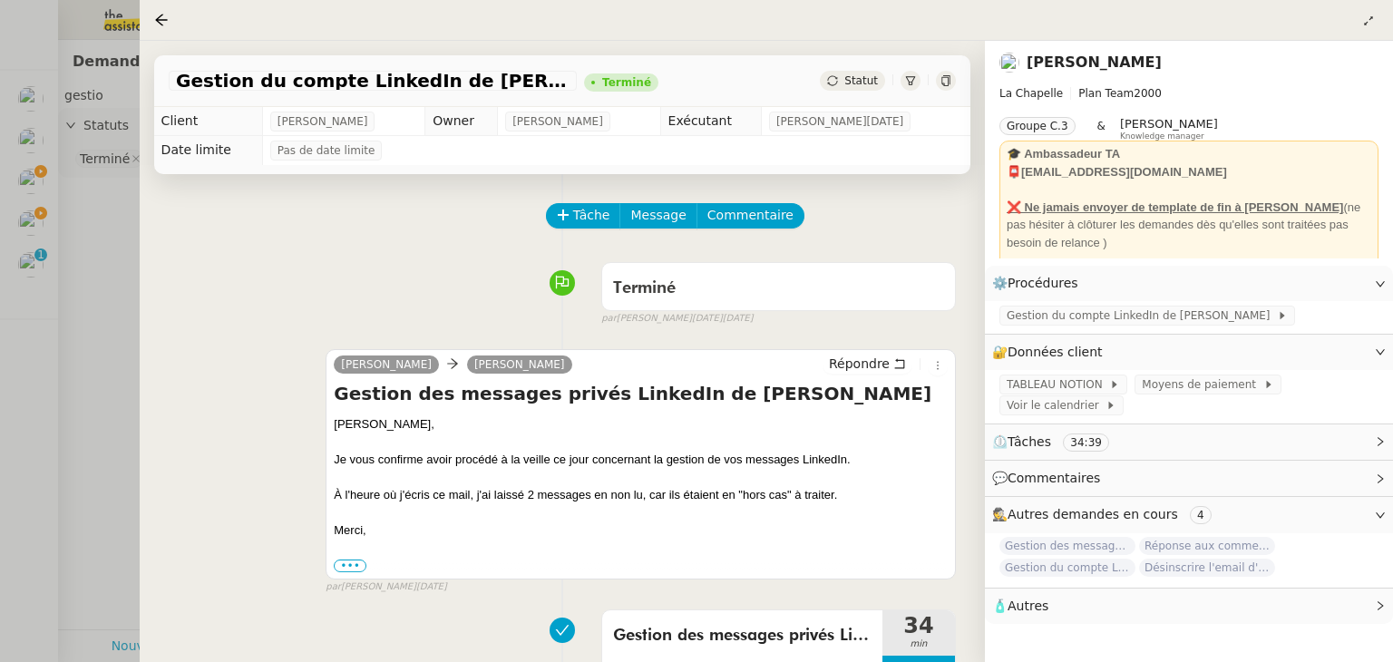
click at [22, 215] on div at bounding box center [696, 331] width 1393 height 662
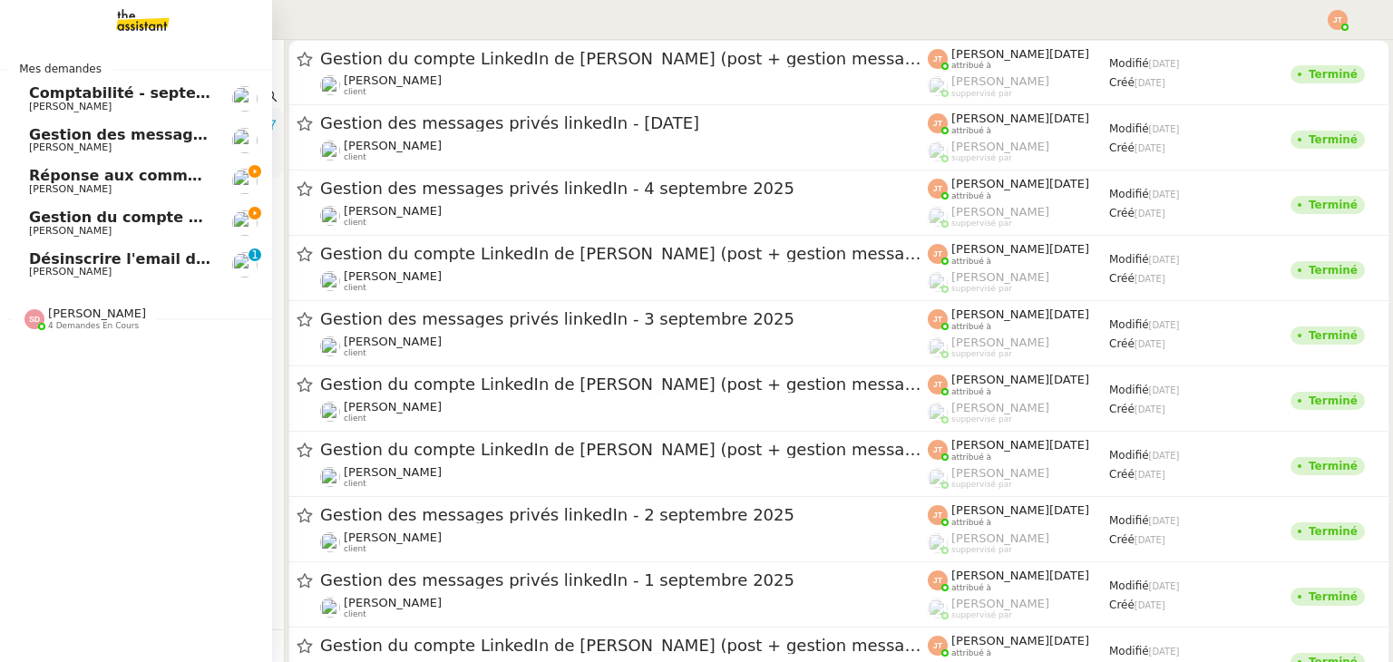
click at [72, 133] on span "Gestion des messages privés linkedIn - [DATE]" at bounding box center [219, 134] width 380 height 17
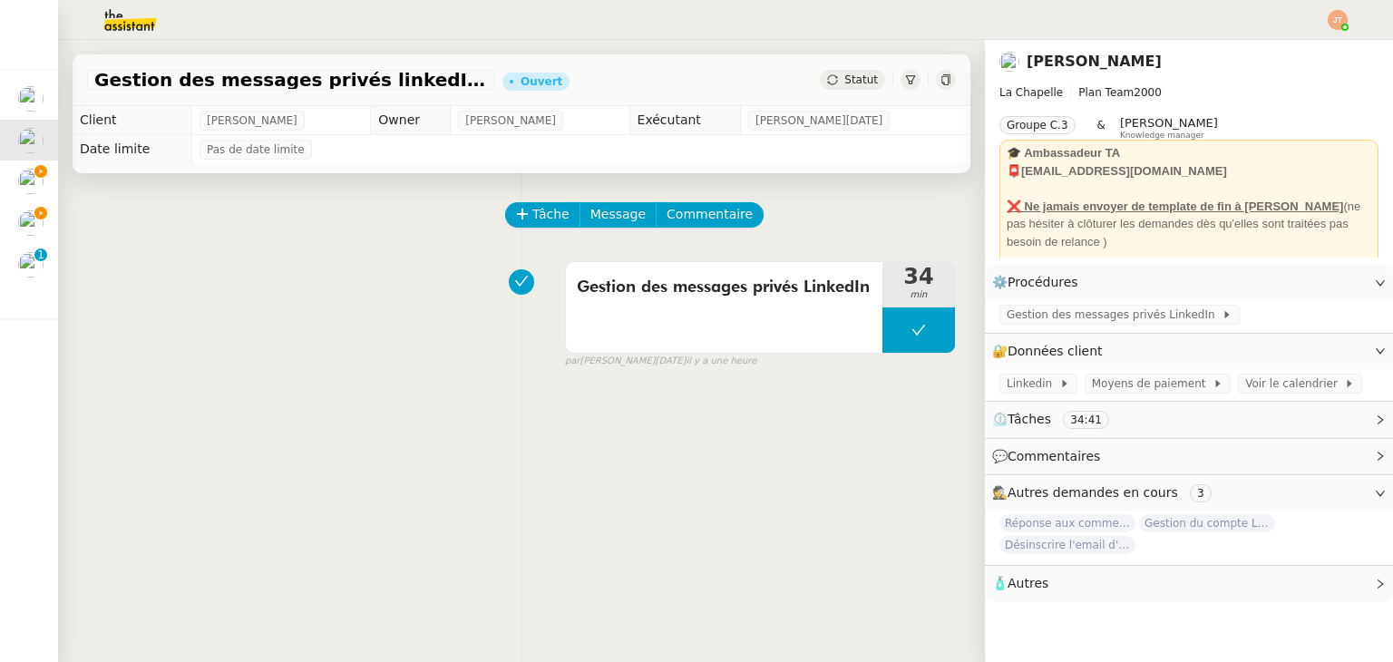
click at [606, 234] on div "Tâche Message Commentaire" at bounding box center [731, 224] width 449 height 44
click at [607, 222] on span "Message" at bounding box center [617, 214] width 55 height 21
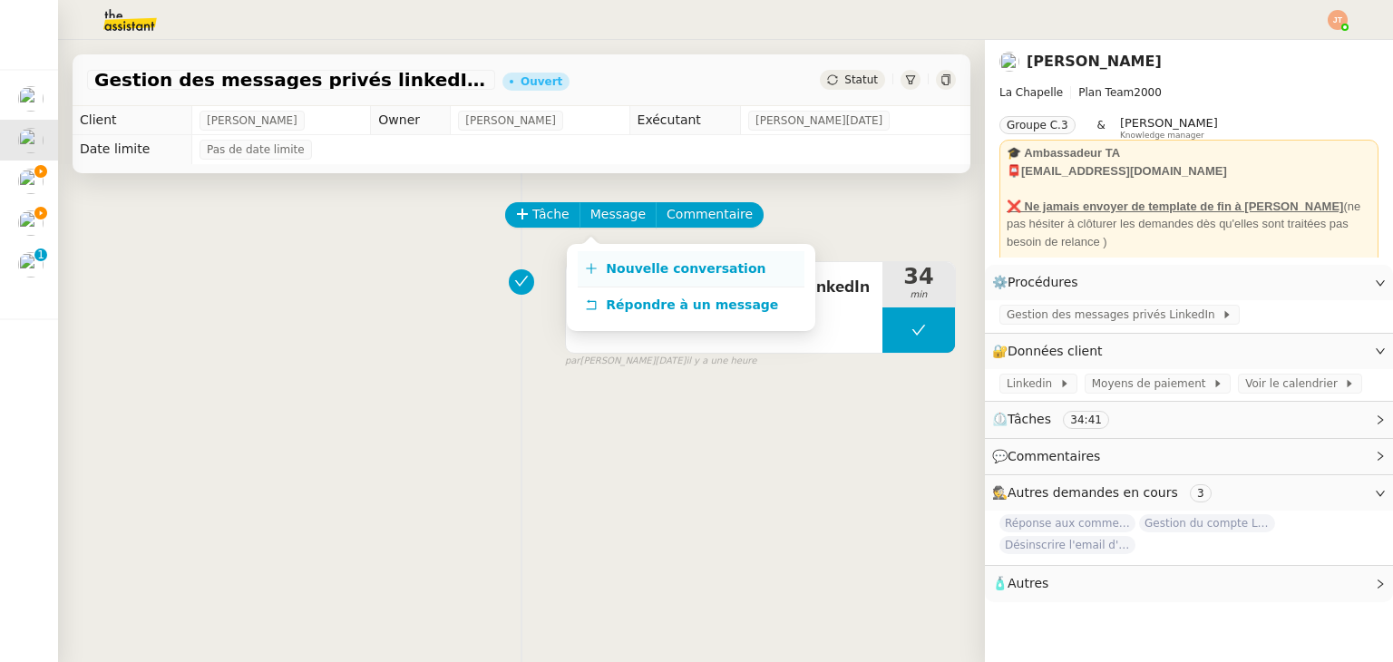
click at [630, 262] on span "Nouvelle conversation" at bounding box center [686, 268] width 160 height 15
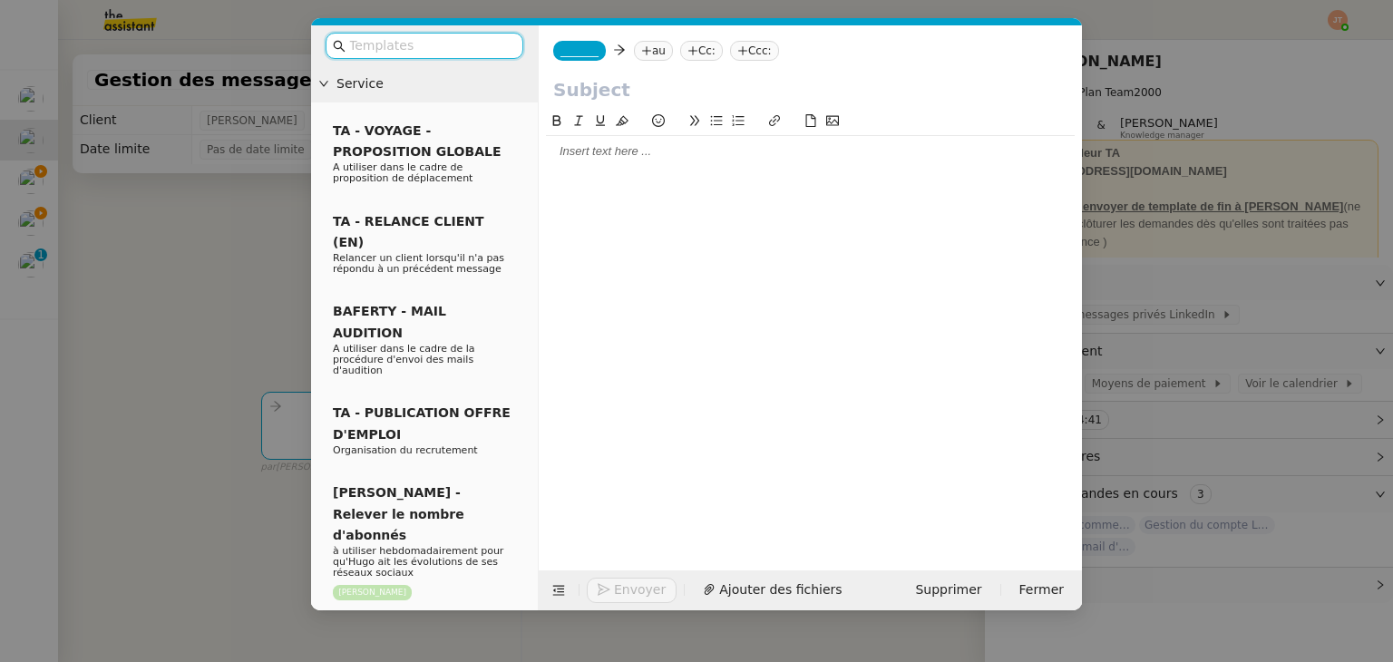
click at [641, 150] on div at bounding box center [810, 151] width 529 height 16
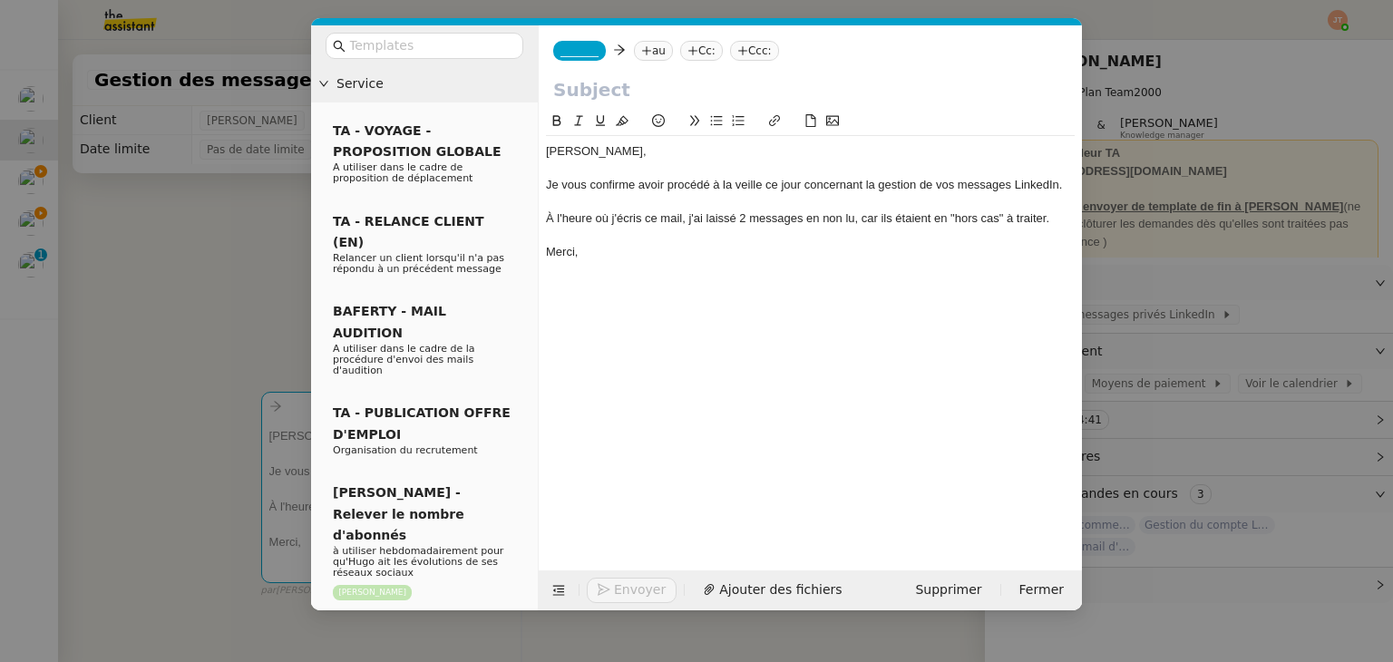
click at [748, 215] on div "À l'heure où j'écris ce mail, j'ai laissé 2 messages en non lu, car ils étaient…" at bounding box center [810, 218] width 529 height 16
click at [800, 218] on div "À l'heure où j'écris ce mail, j'ai laissé 1messages en non lu, car ils étaient …" at bounding box center [810, 218] width 529 height 16
click at [744, 221] on div "À l'heure où j'écris ce mail, j'ai laissé 1message en non lu, car ils étaient e…" at bounding box center [810, 218] width 529 height 16
click at [889, 220] on div "À l'heure où j'écris ce mail, j'ai laissé 1 message en non lu, car ils étaient …" at bounding box center [810, 218] width 529 height 16
click at [918, 217] on div "À l'heure où j'écris ce mail, j'ai laissé 1 message en non lu, car il étaient e…" at bounding box center [810, 218] width 529 height 16
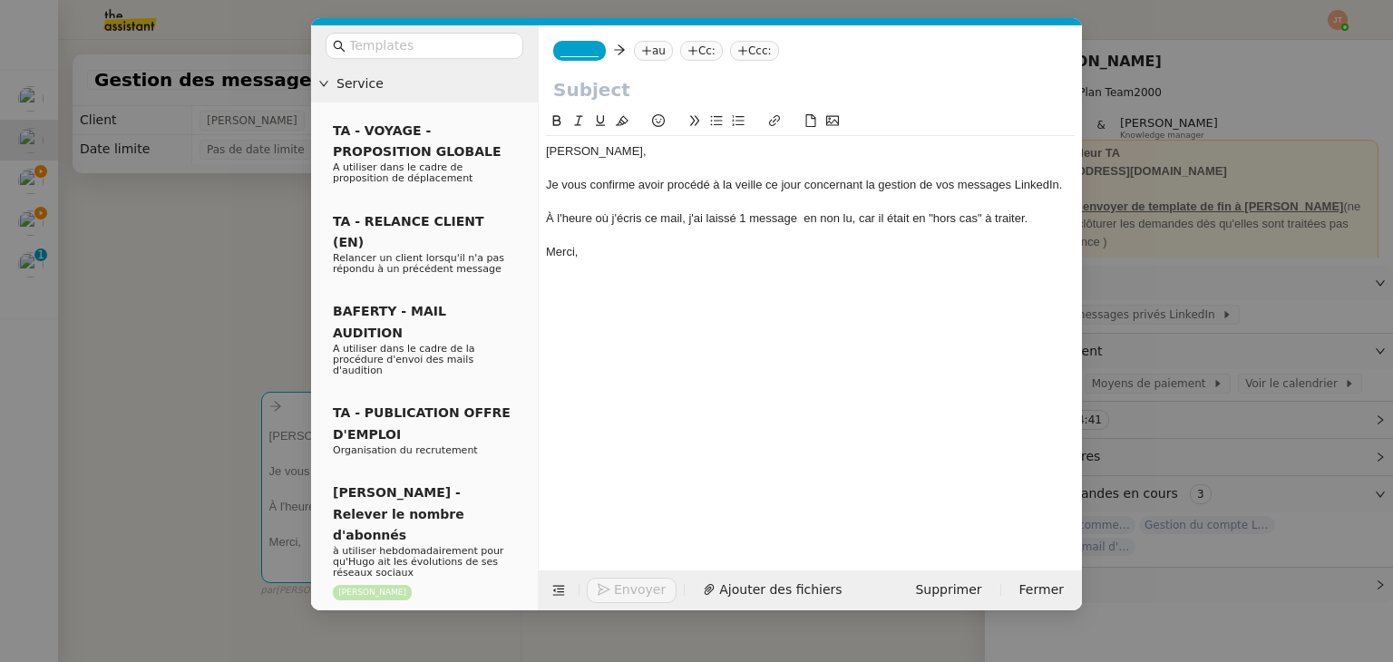
click at [207, 245] on nz-modal-container "Service TA - VOYAGE - PROPOSITION GLOBALE A utiliser dans le cadre de propositi…" at bounding box center [696, 331] width 1393 height 662
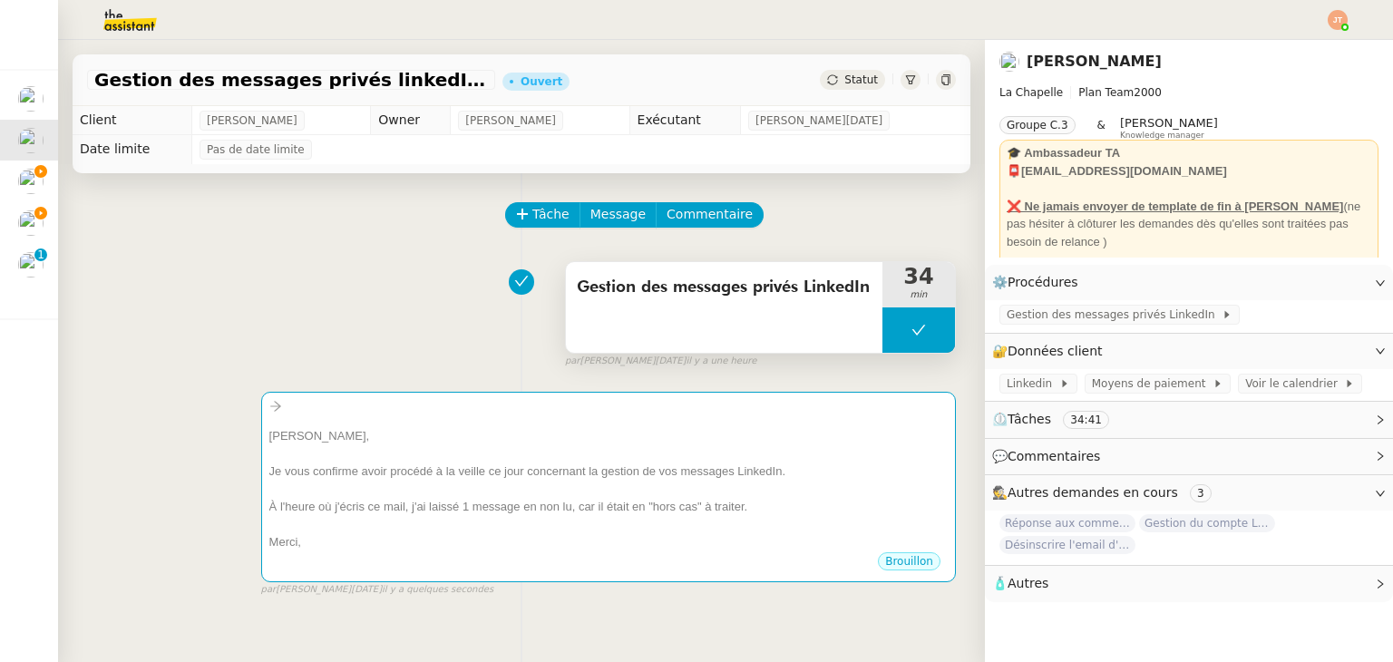
click at [635, 296] on span "Gestion des messages privés LinkedIn" at bounding box center [724, 287] width 295 height 27
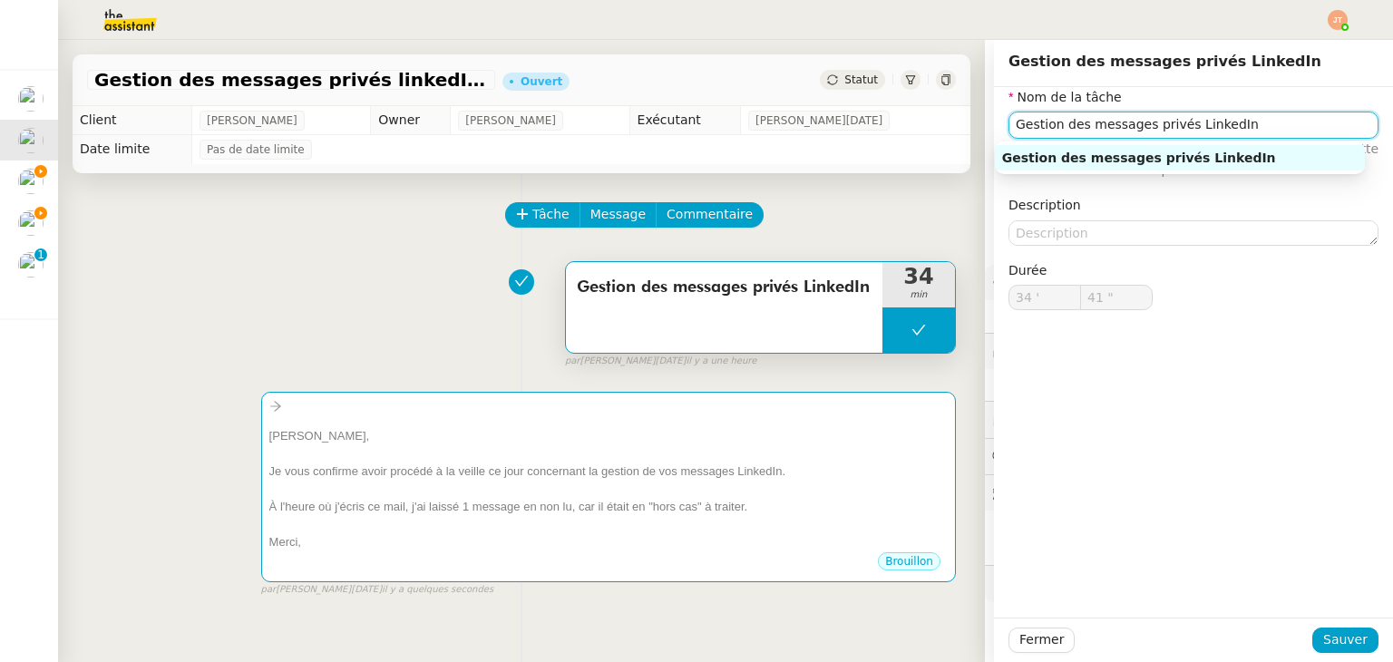
drag, startPoint x: 1240, startPoint y: 115, endPoint x: 925, endPoint y: 136, distance: 315.4
click at [925, 136] on app-ticket "Gestion des messages privés linkedIn - [DATE] Ouvert Statut Client [PERSON_NAME…" at bounding box center [725, 351] width 1335 height 622
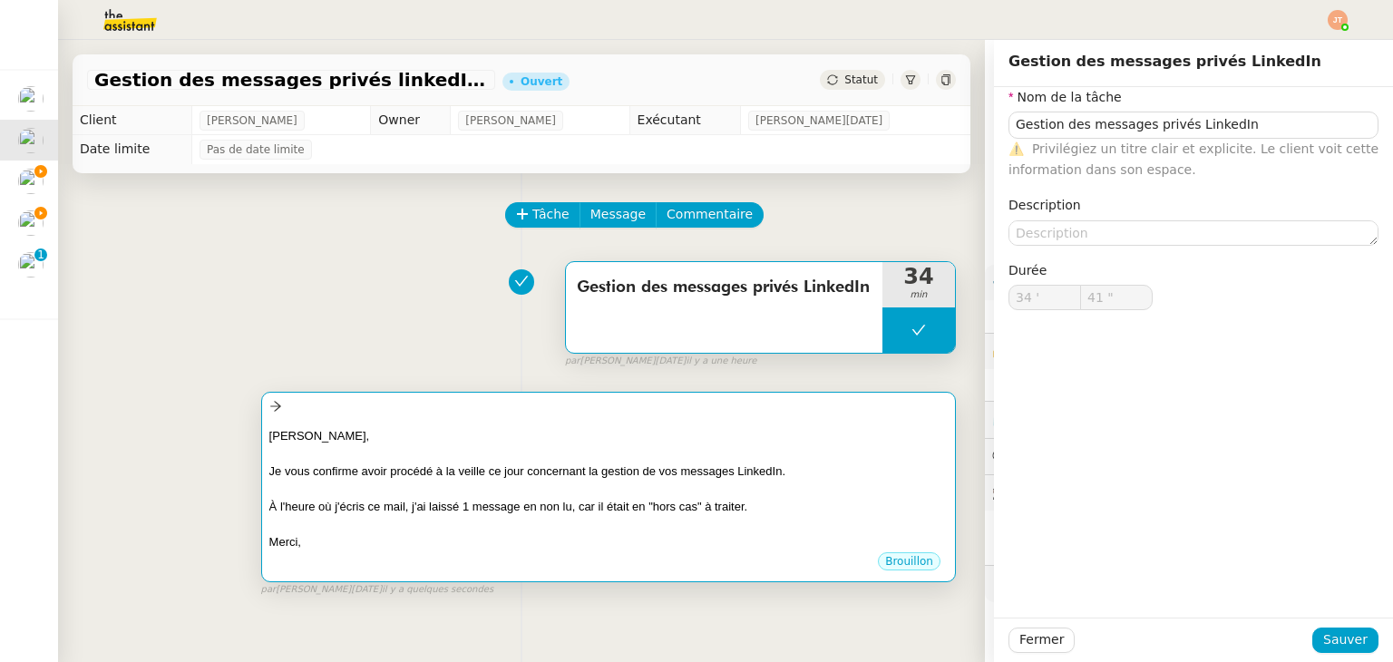
click at [515, 439] on div "[PERSON_NAME]," at bounding box center [608, 436] width 678 height 18
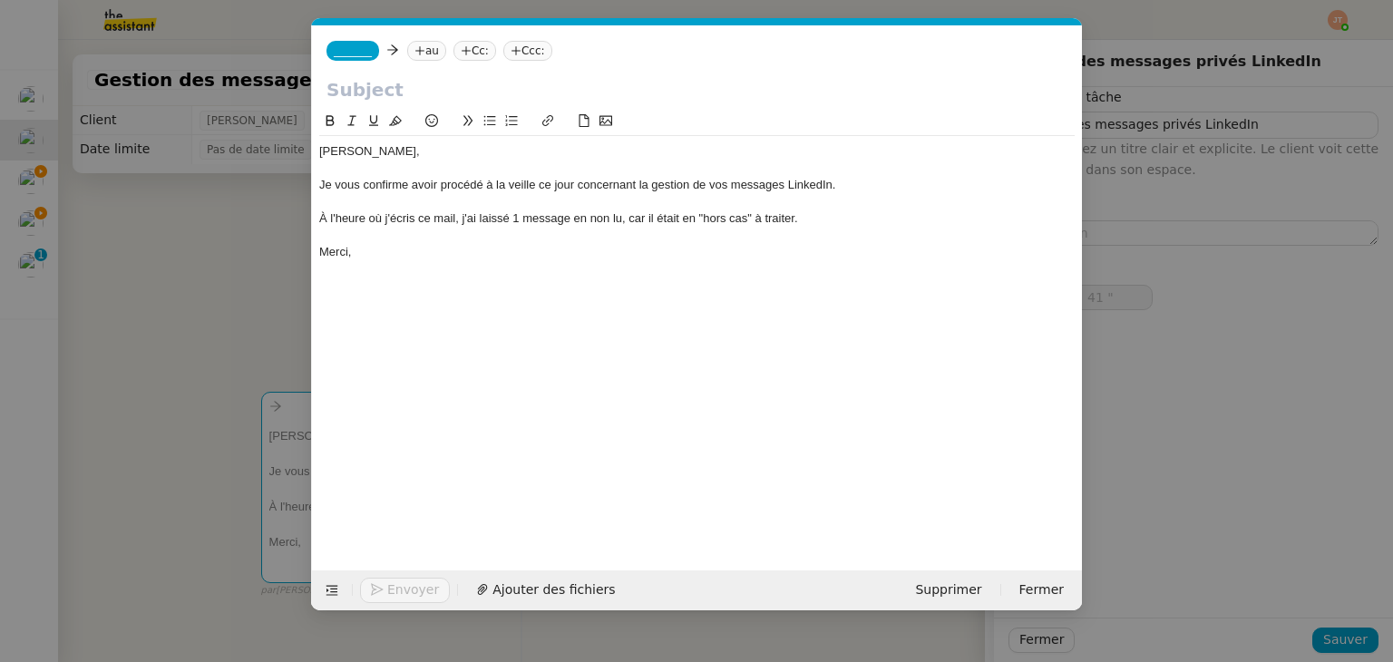
scroll to position [0, 38]
click at [443, 92] on input "text" at bounding box center [696, 89] width 741 height 27
paste input "Gestion des messages privés LinkedIn"
type input "Gestion des messages privés LinkedIn"
click at [358, 48] on span "_______" at bounding box center [353, 50] width 38 height 13
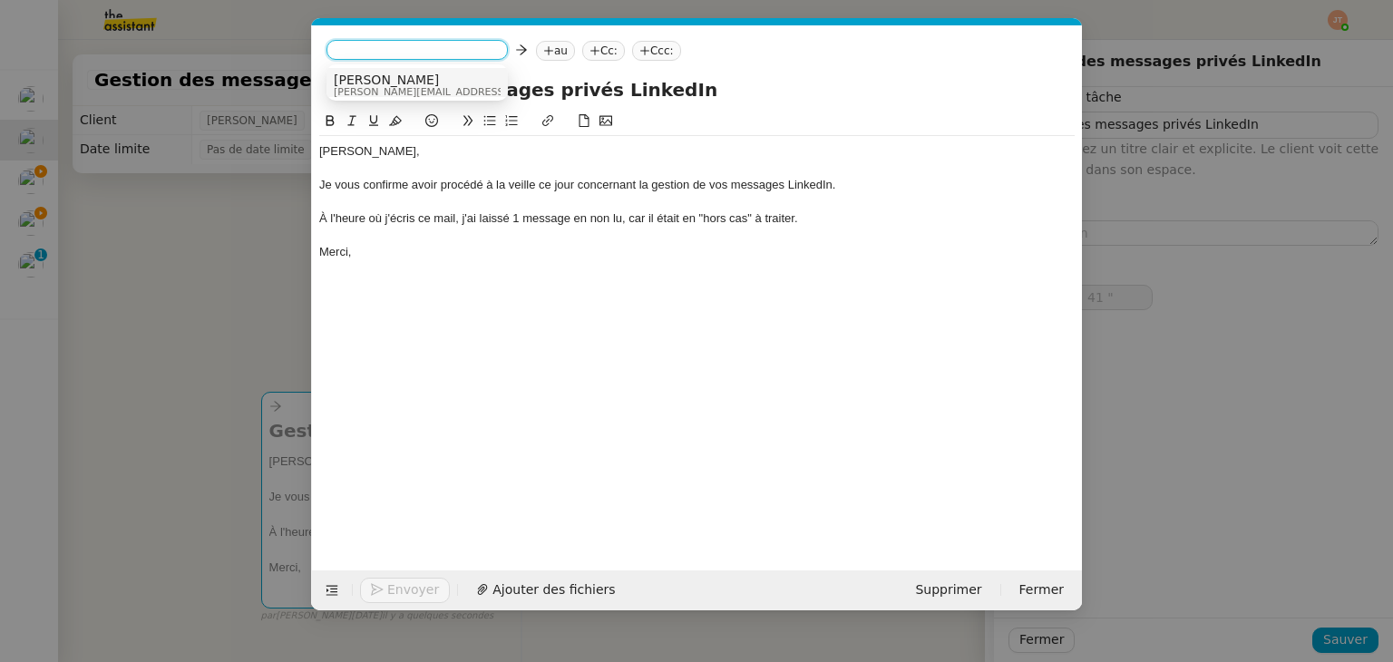
click at [365, 83] on span "[PERSON_NAME]" at bounding box center [463, 80] width 258 height 15
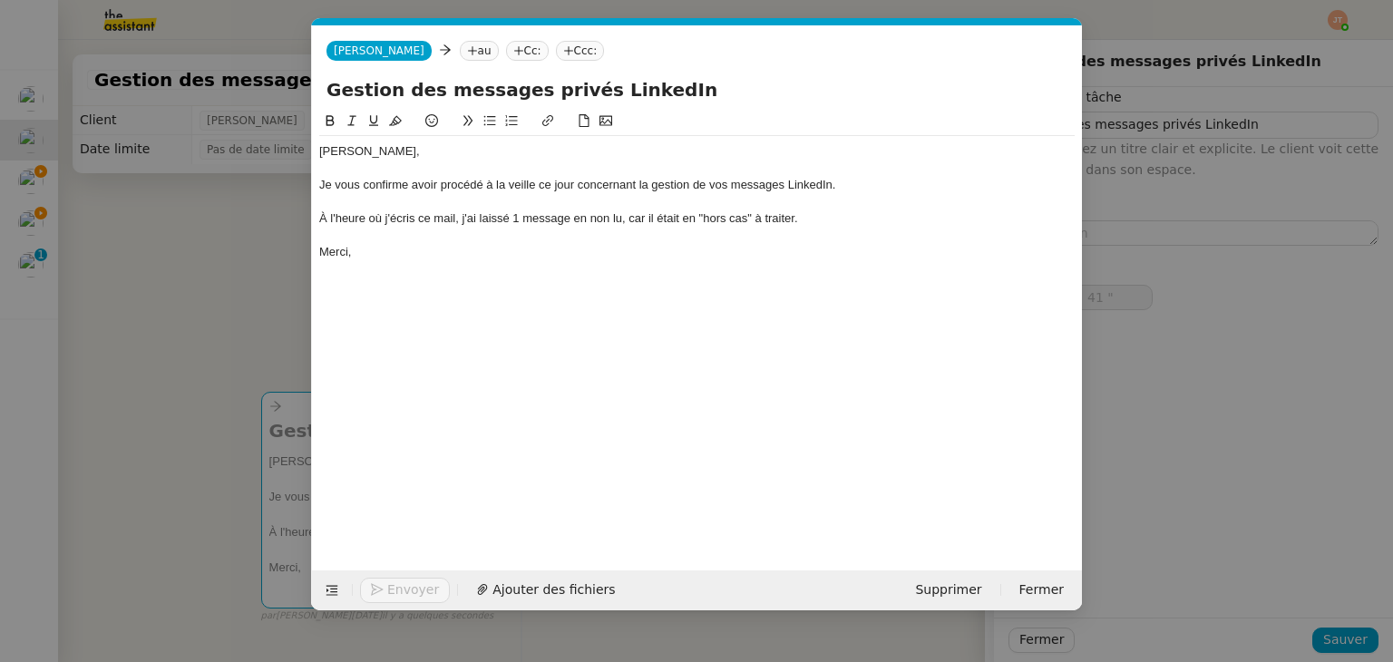
click at [460, 52] on nz-tag "au" at bounding box center [479, 51] width 39 height 20
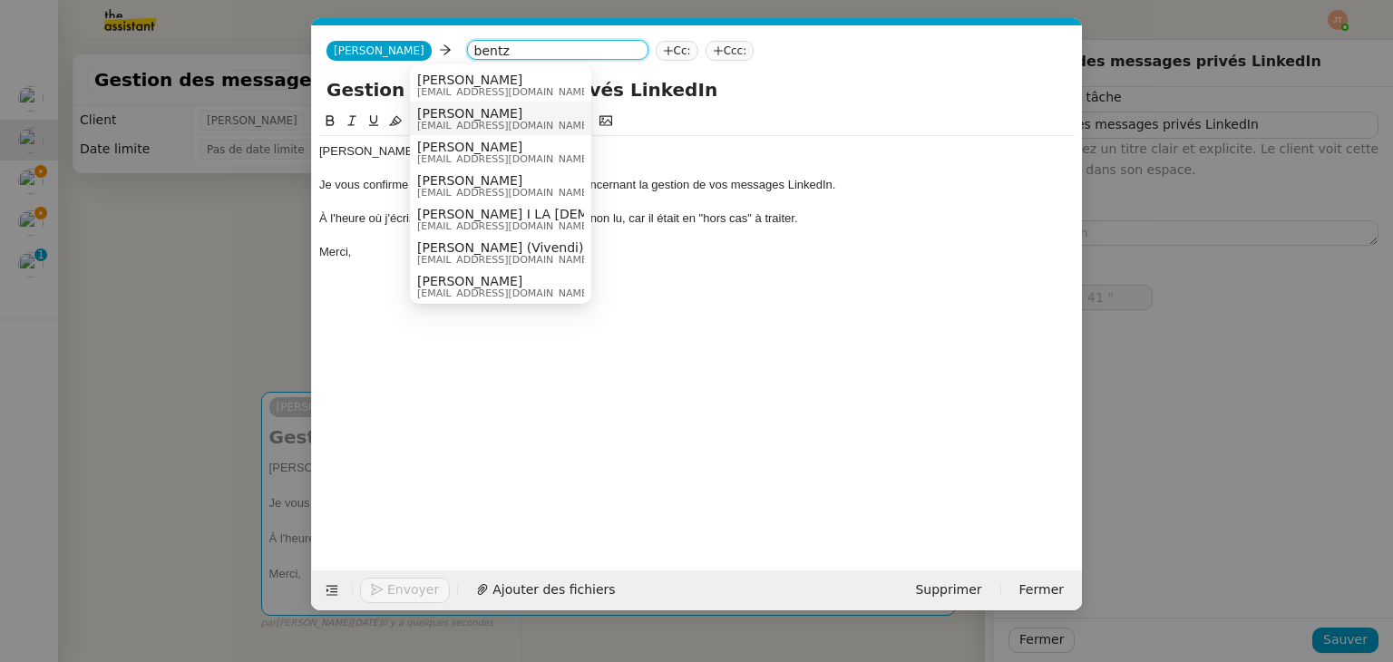
type input "bentz"
click at [471, 91] on span "[EMAIL_ADDRESS][DOMAIN_NAME]" at bounding box center [504, 92] width 174 height 10
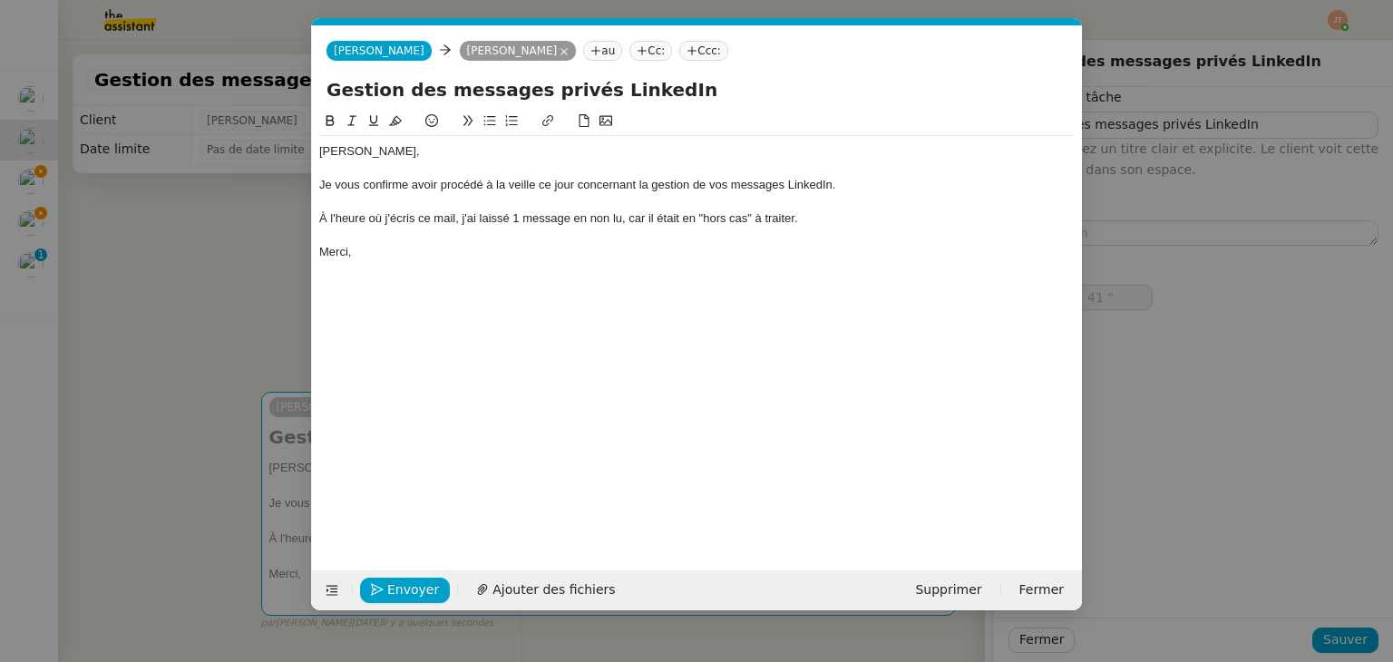
click at [419, 258] on div "Merci," at bounding box center [696, 252] width 755 height 16
click at [402, 586] on span "Envoyer" at bounding box center [413, 590] width 52 height 21
click at [402, 586] on span "Confirmer l'envoi" at bounding box center [441, 590] width 109 height 21
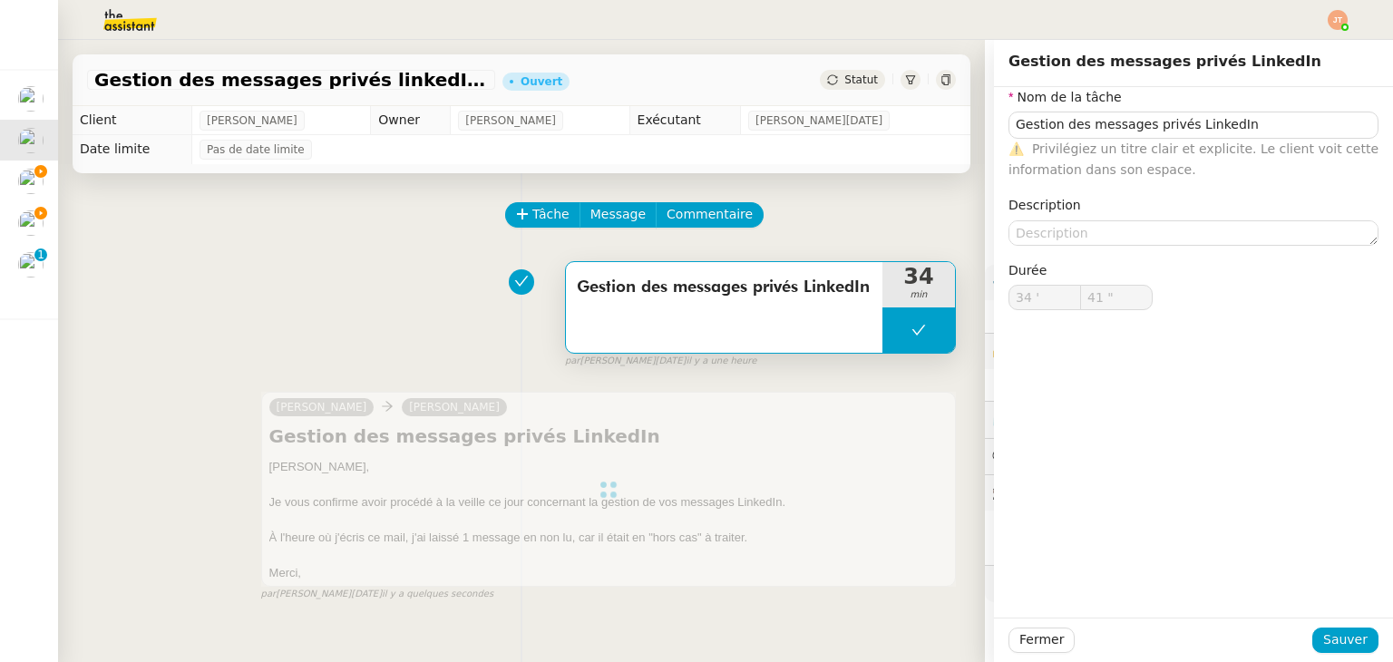
type input "Gestion des messages privés LinkedIn"
type input "34 '"
type input "41 ""
click at [1035, 642] on span "Fermer" at bounding box center [1041, 639] width 44 height 21
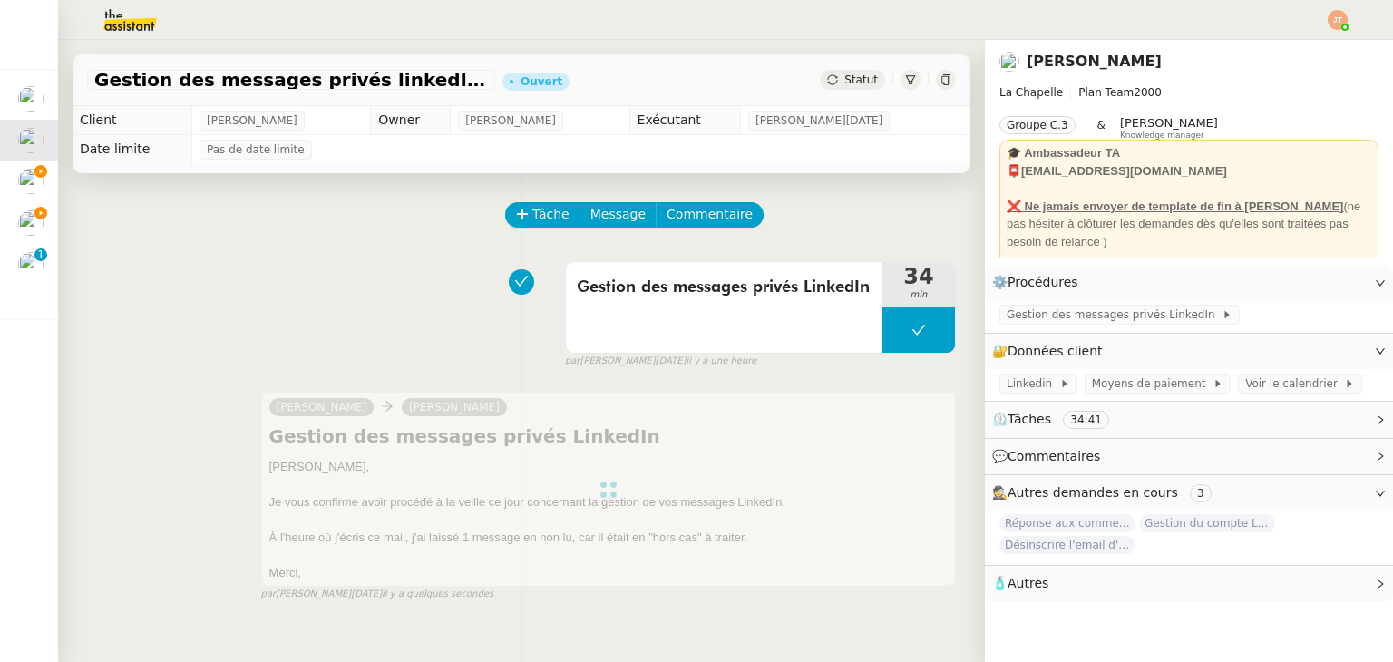
click at [853, 79] on span "Statut" at bounding box center [861, 79] width 34 height 13
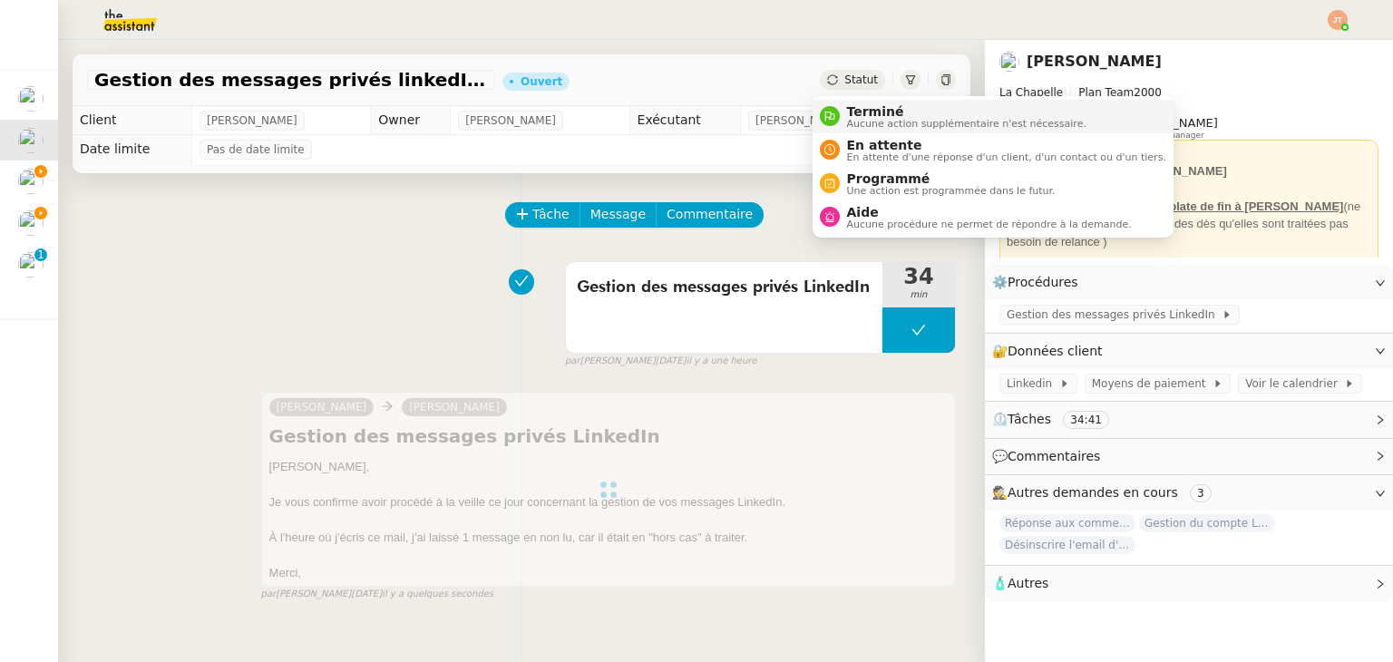
click at [869, 110] on span "Terminé" at bounding box center [966, 111] width 239 height 15
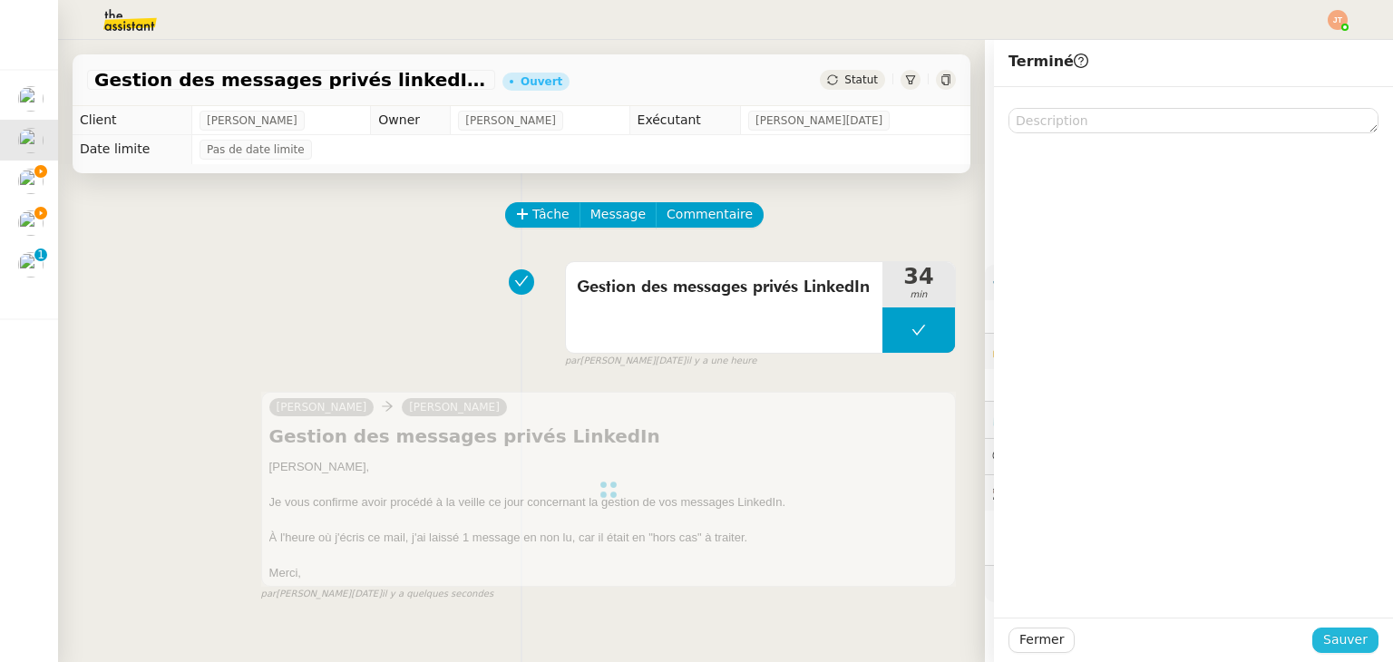
click at [1347, 642] on span "Sauver" at bounding box center [1345, 639] width 44 height 21
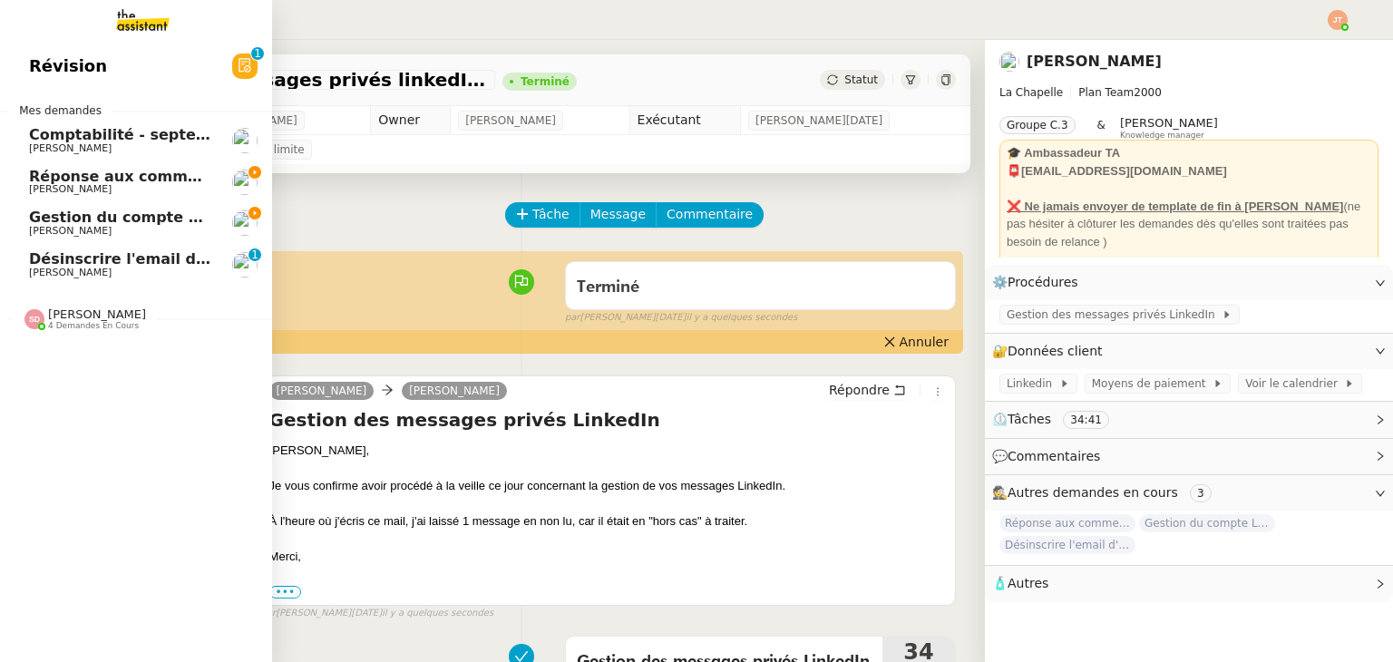
click at [87, 170] on span "Réponse aux commentaires avec [URL] - [DATE]" at bounding box center [224, 176] width 391 height 17
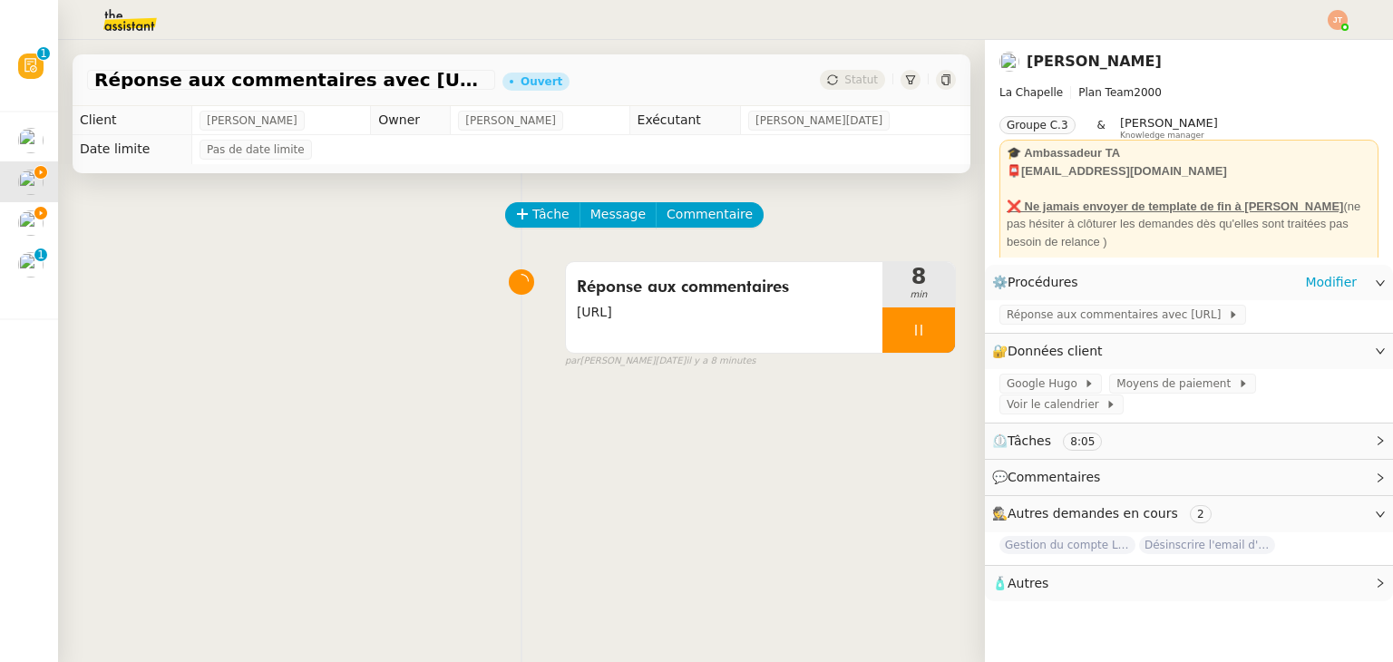
click at [1014, 305] on div "Réponse aux commentaires avec [URL]" at bounding box center [1189, 316] width 408 height 32
click at [1023, 317] on span "Réponse aux commentaires avec [URL]" at bounding box center [1117, 315] width 221 height 18
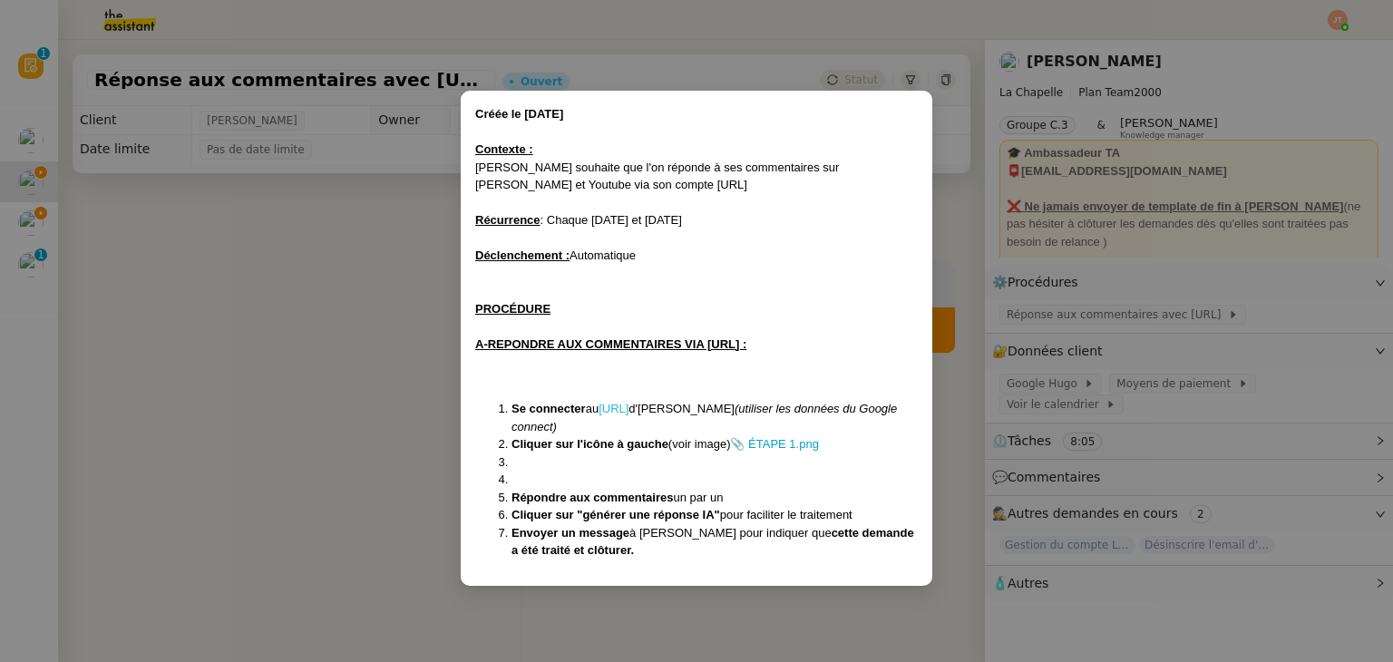
click at [618, 414] on link "[URL]" at bounding box center [614, 409] width 30 height 14
click at [327, 358] on nz-modal-container "Créée le [DATE] Contexte : [PERSON_NAME] souhaite que l'on réponde à ses commen…" at bounding box center [696, 331] width 1393 height 662
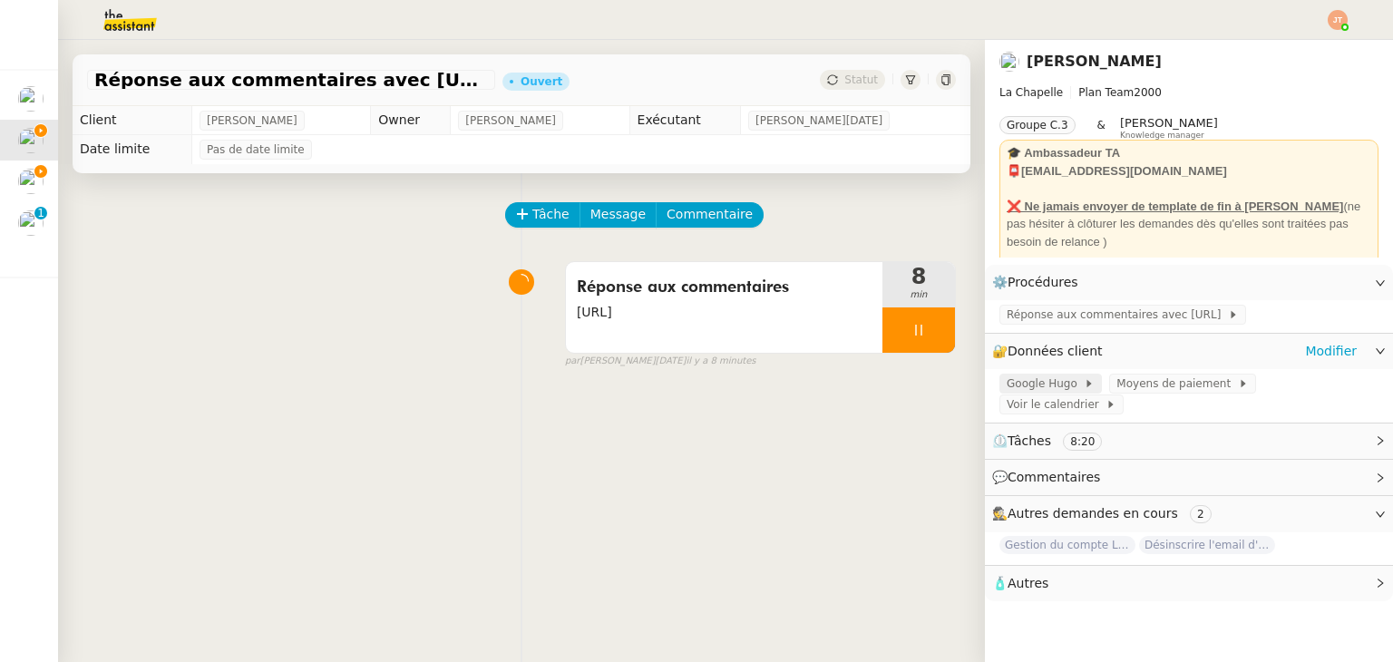
click at [1052, 385] on span "Google Hugo" at bounding box center [1045, 384] width 77 height 18
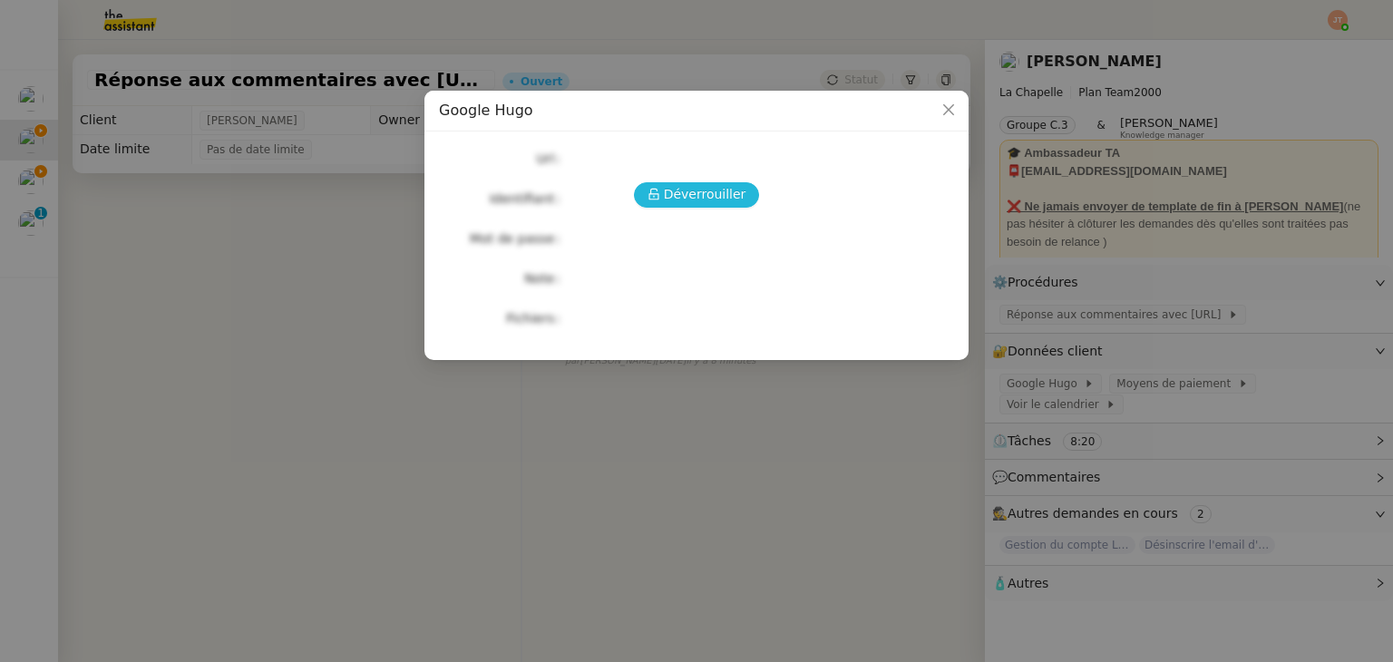
click at [667, 200] on button "Déverrouiller" at bounding box center [697, 194] width 126 height 25
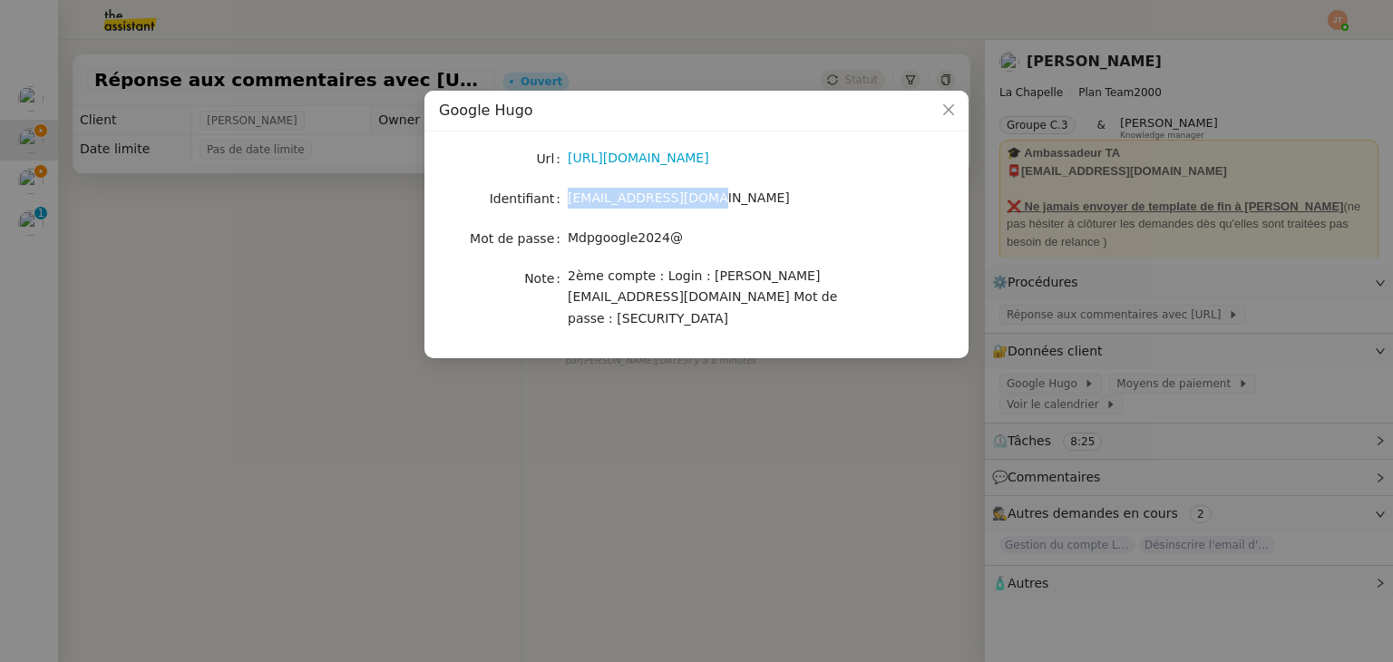
drag, startPoint x: 695, startPoint y: 197, endPoint x: 565, endPoint y: 201, distance: 129.8
click at [565, 201] on nz-form-item "Identifiant [EMAIL_ADDRESS][DOMAIN_NAME]" at bounding box center [696, 198] width 515 height 25
copy nz-form-item "[EMAIL_ADDRESS][DOMAIN_NAME]"
click at [352, 353] on nz-modal-container "Google [PERSON_NAME] [URL][DOMAIN_NAME] Identifiant [EMAIL_ADDRESS][DOMAIN_NAME…" at bounding box center [696, 331] width 1393 height 662
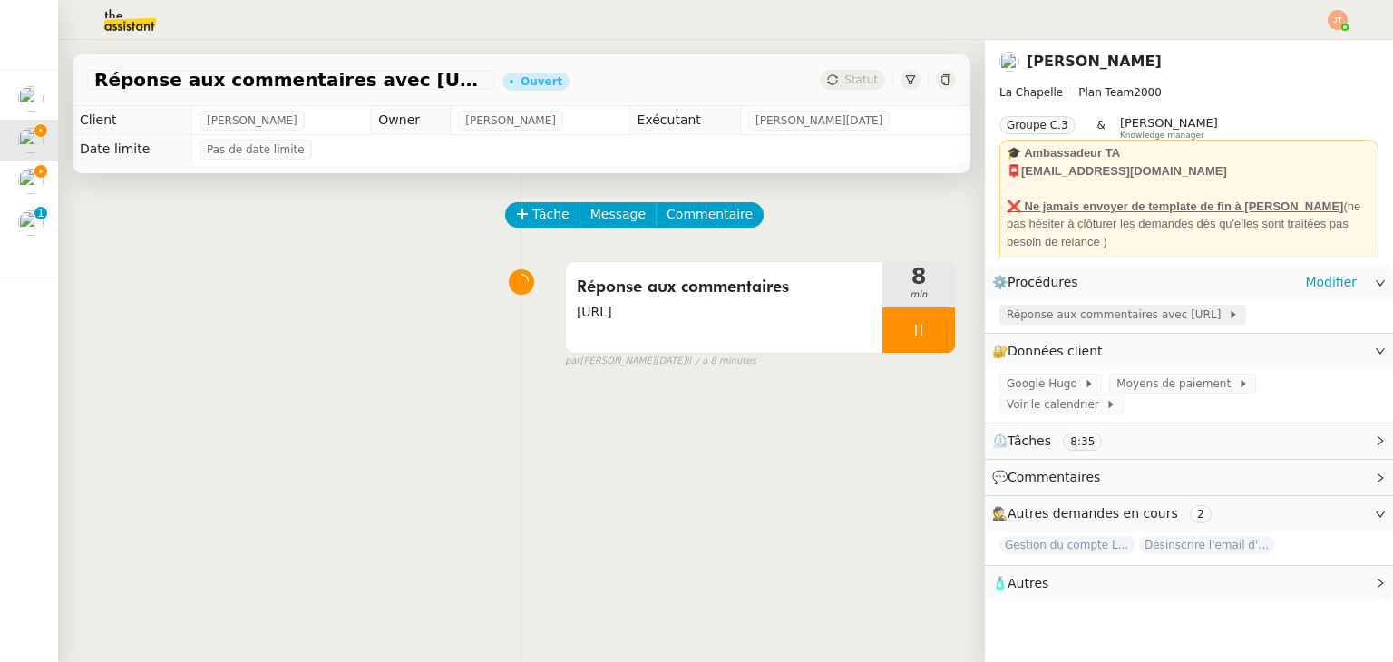
click at [1057, 307] on div "Réponse aux commentaires avec [URL]" at bounding box center [1122, 315] width 247 height 20
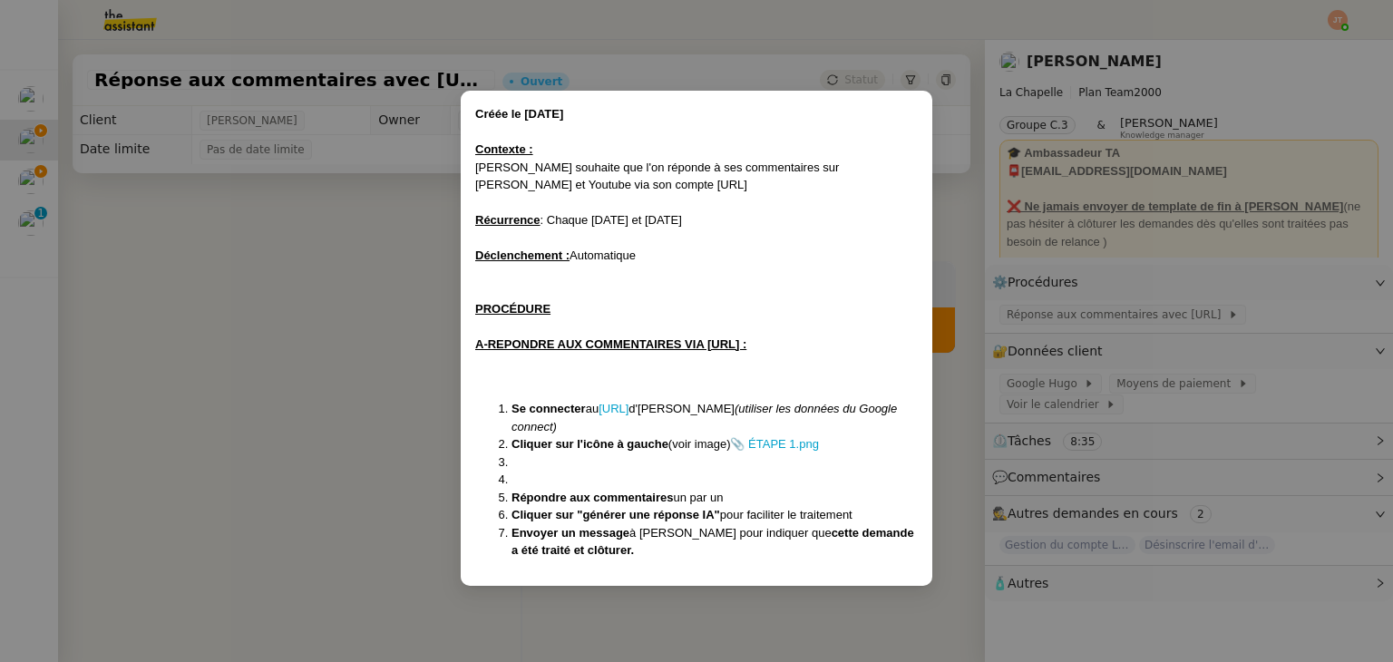
click at [397, 320] on nz-modal-container "Créée le [DATE] Contexte : [PERSON_NAME] souhaite que l'on réponde à ses commen…" at bounding box center [696, 331] width 1393 height 662
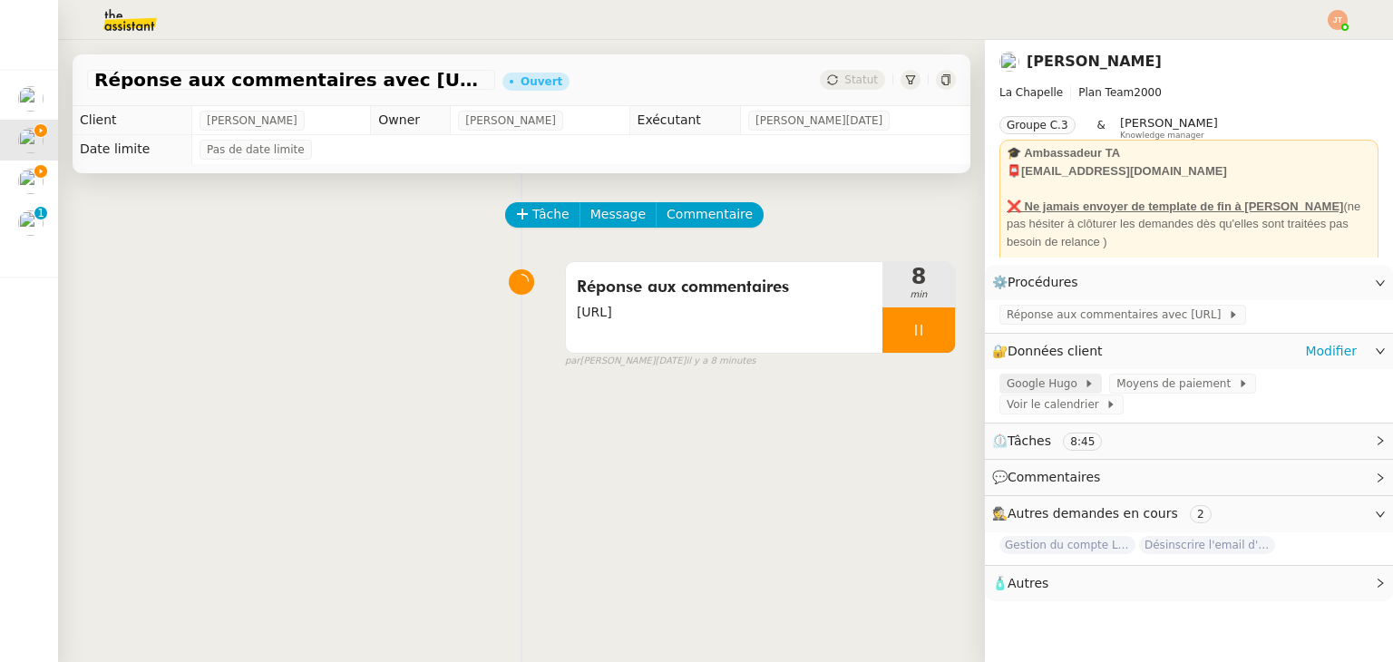
click at [1017, 389] on span "Google Hugo" at bounding box center [1045, 384] width 77 height 18
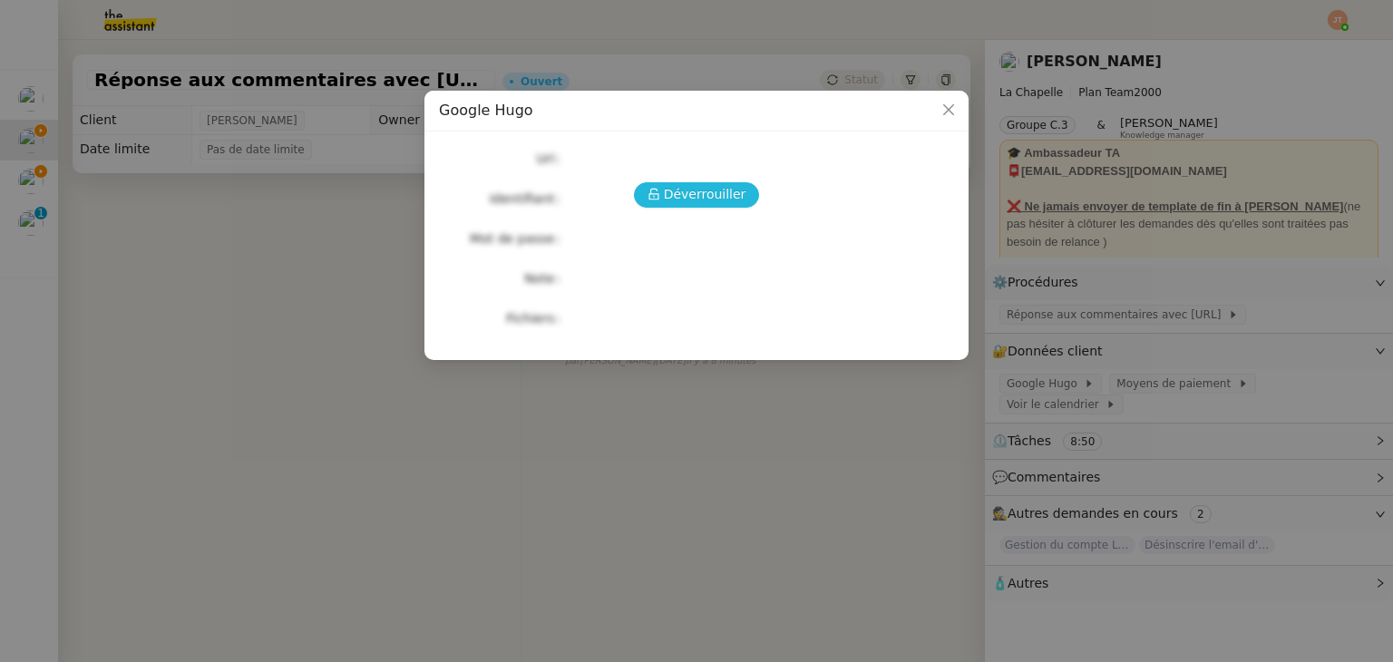
click at [745, 193] on button "Déverrouiller" at bounding box center [697, 194] width 126 height 25
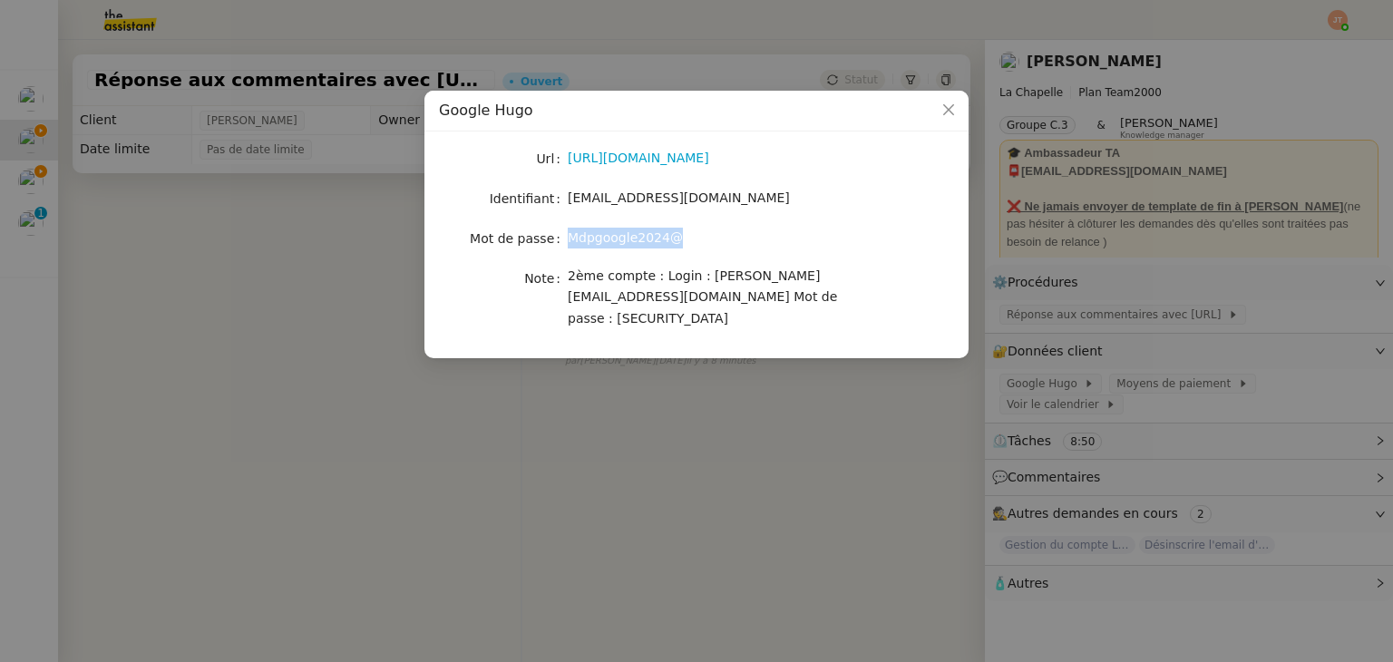
drag, startPoint x: 677, startPoint y: 239, endPoint x: 557, endPoint y: 240, distance: 119.7
click at [557, 240] on nz-form-item "Mot de passe [SECURITY_DATA]" at bounding box center [696, 238] width 515 height 25
copy nz-form-item "Mdpgoogle2024@"
click at [179, 373] on nz-modal-container "Google [PERSON_NAME] [URL][DOMAIN_NAME] Identifiant [EMAIL_ADDRESS][DOMAIN_NAME…" at bounding box center [696, 331] width 1393 height 662
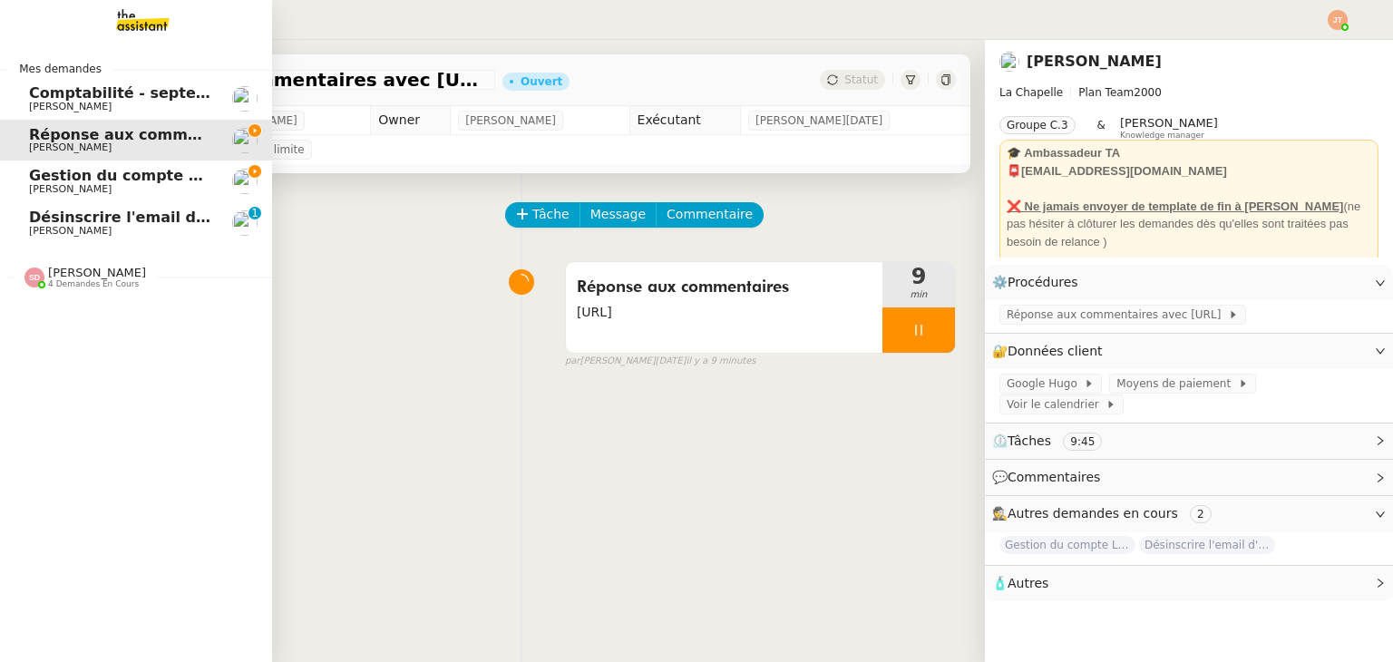
click at [112, 190] on span "[PERSON_NAME]" at bounding box center [120, 189] width 183 height 11
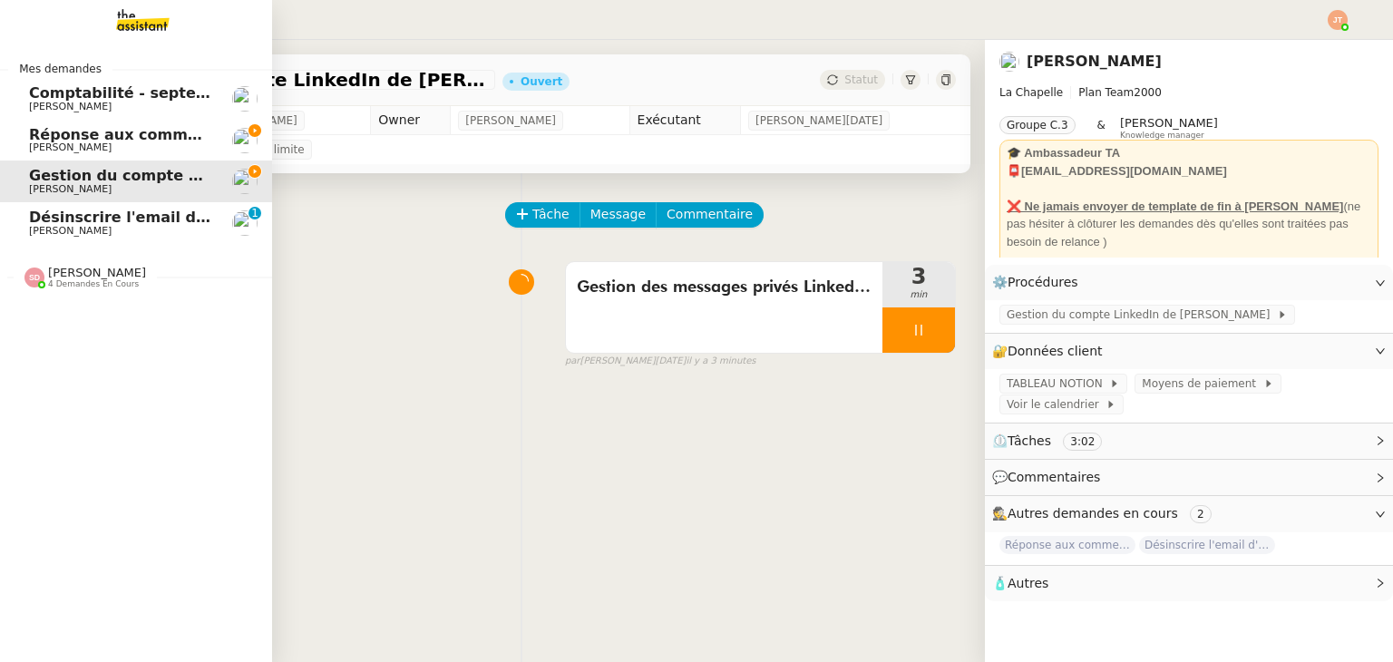
click at [158, 220] on span "Désinscrire l'email d'[PERSON_NAME]" at bounding box center [182, 217] width 307 height 17
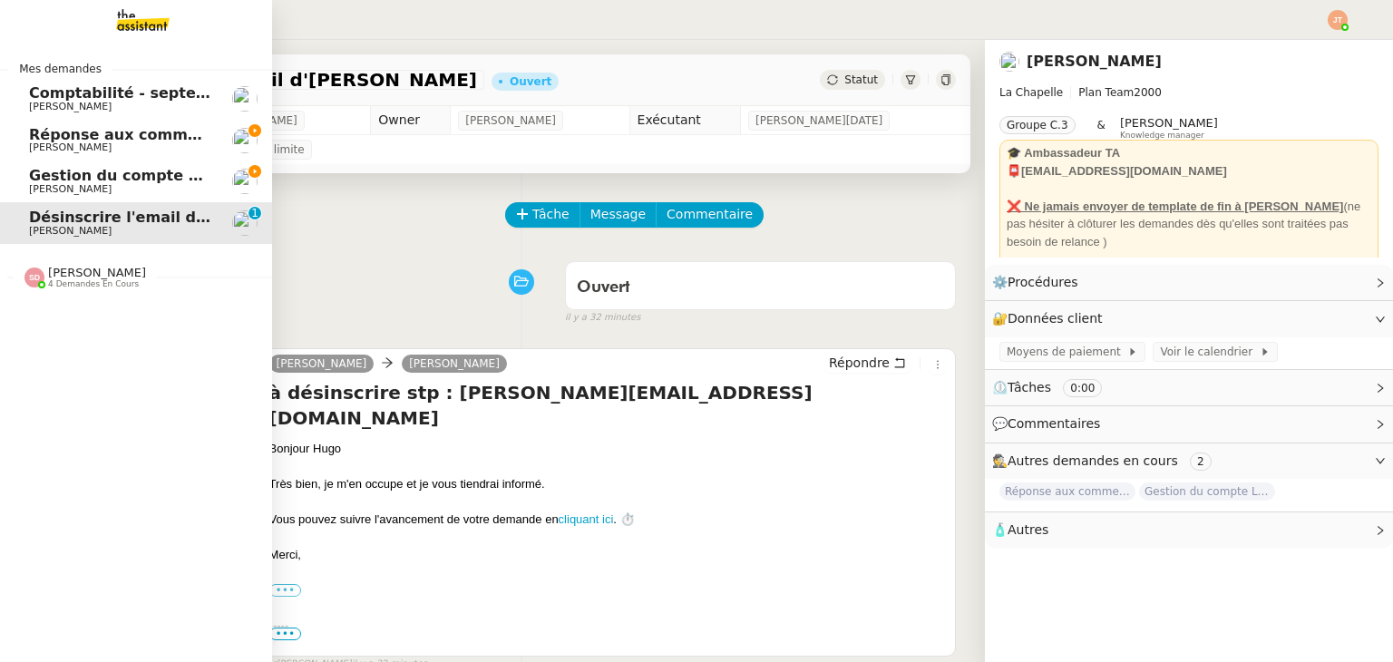
click at [124, 132] on span "Réponse aux commentaires avec [URL] - [DATE]" at bounding box center [224, 134] width 391 height 17
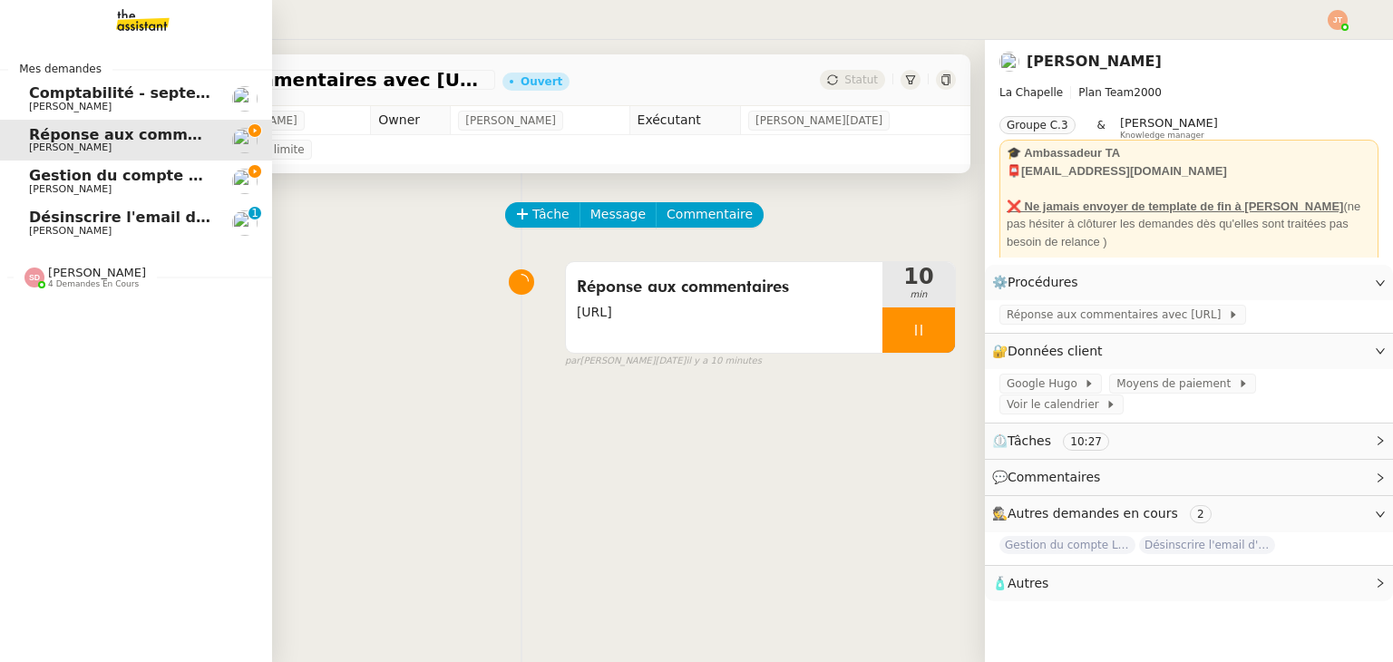
click at [77, 287] on span "4 demandes en cours" at bounding box center [93, 284] width 91 height 10
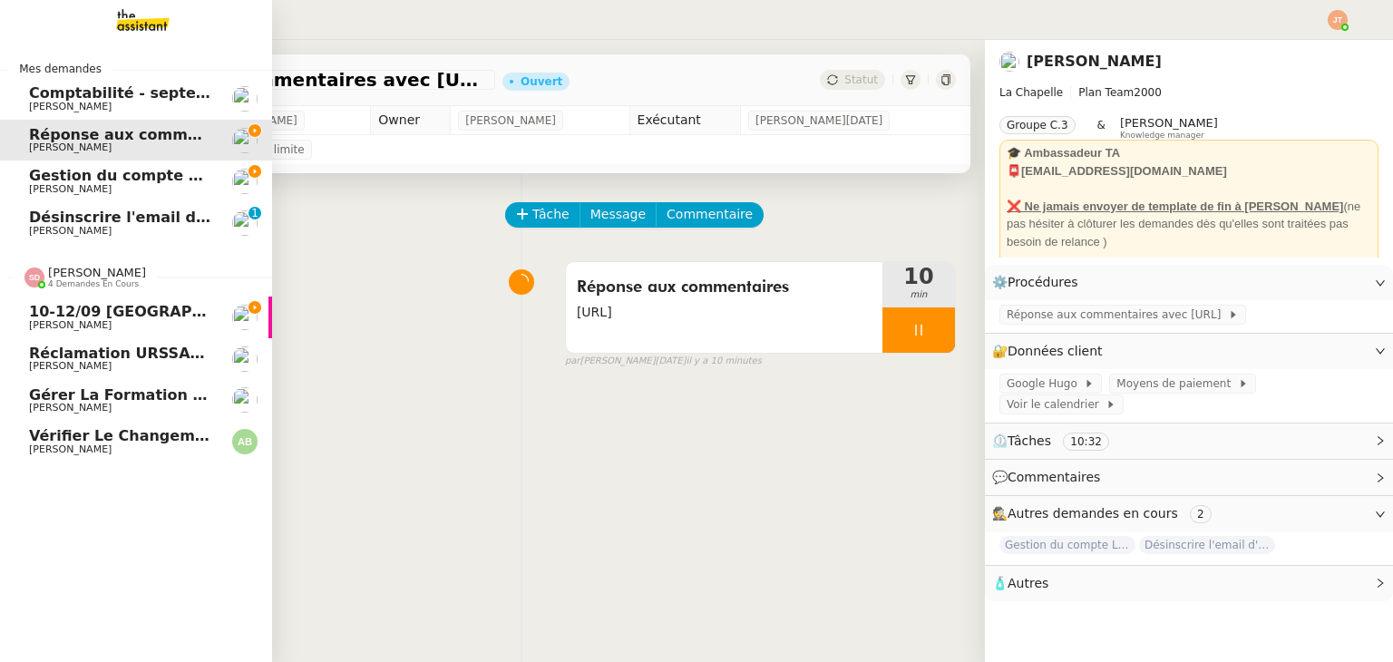
click at [77, 287] on span "4 demandes en cours" at bounding box center [93, 284] width 91 height 10
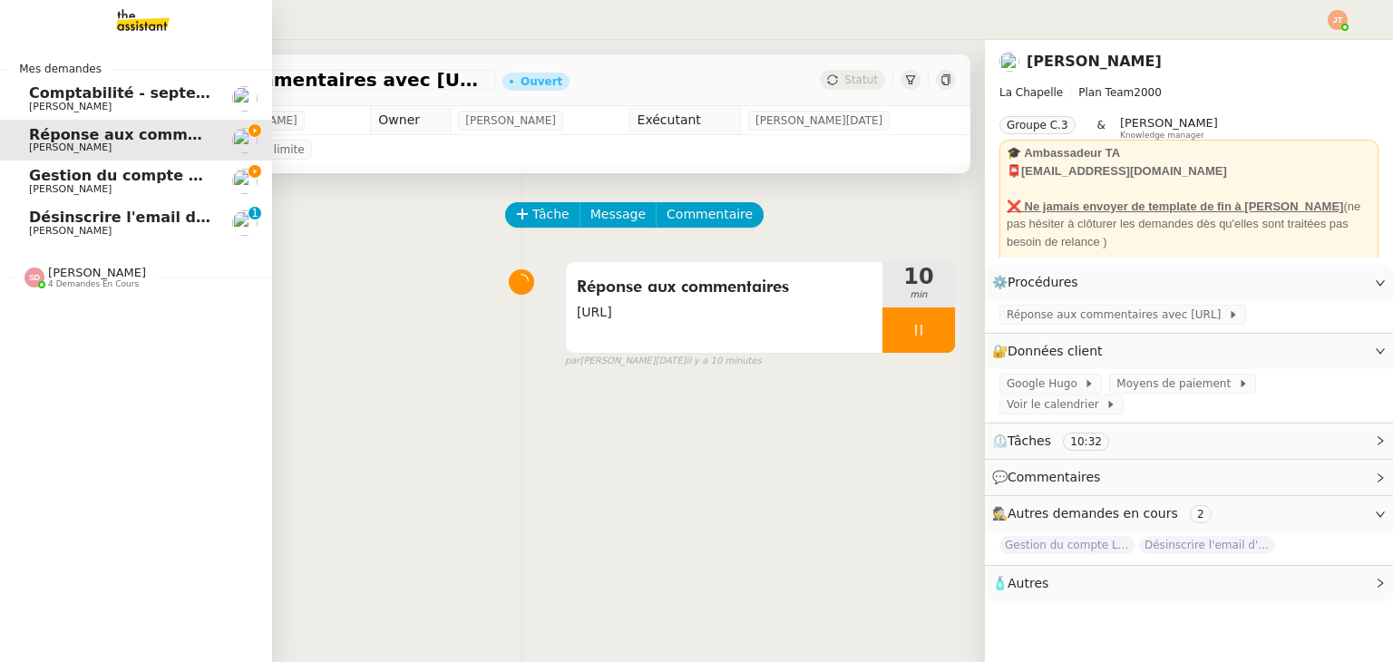
click at [55, 439] on div "Mes demandes Comptabilité - [DATE] [PERSON_NAME] Réponse aux commentaires avec …" at bounding box center [136, 351] width 272 height 622
click at [80, 282] on span "4 demandes en cours" at bounding box center [93, 284] width 91 height 10
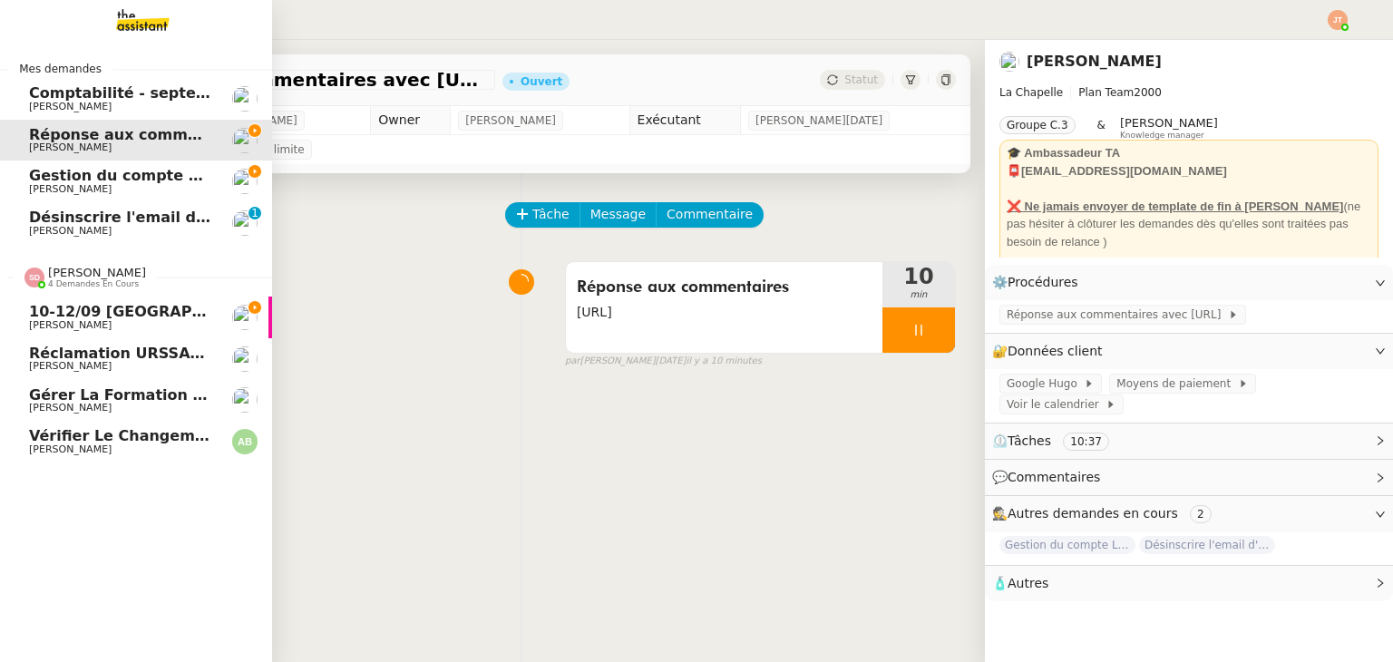
click at [80, 282] on span "4 demandes en cours" at bounding box center [93, 284] width 91 height 10
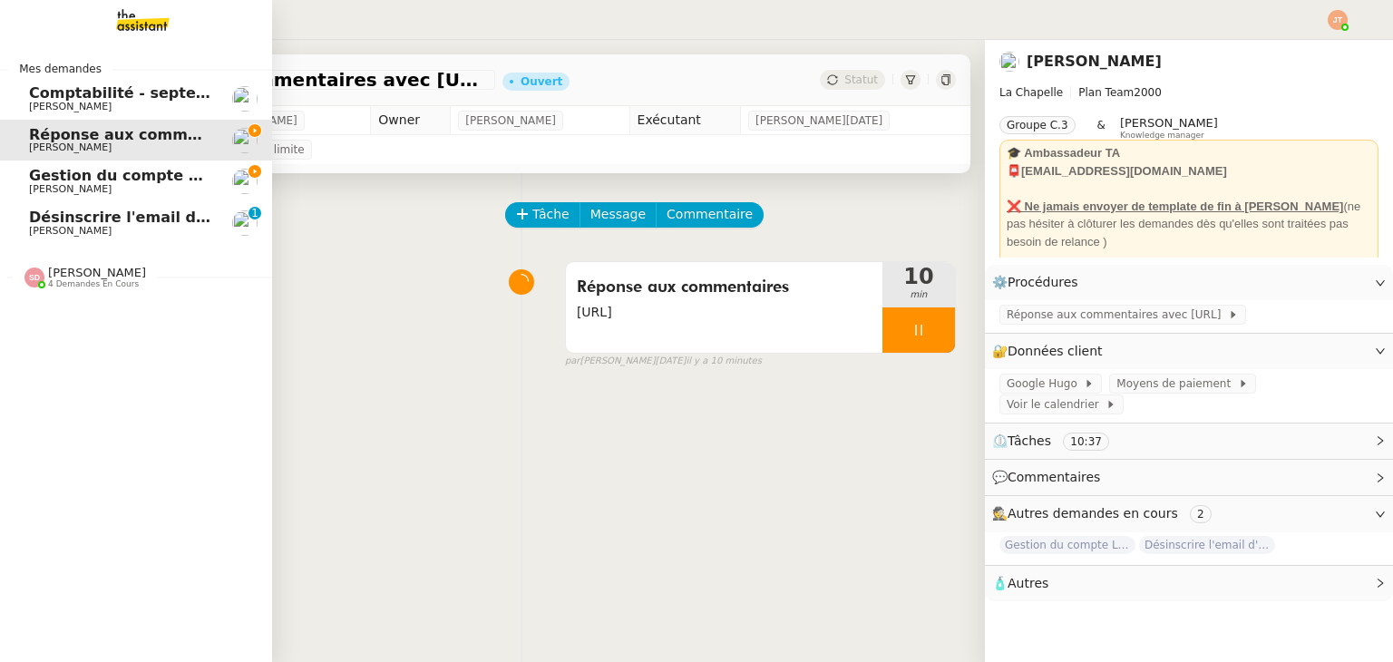
click at [112, 179] on span "Gestion du compte LinkedIn de [PERSON_NAME] (post + gestion messages) - [DATE]" at bounding box center [373, 175] width 689 height 17
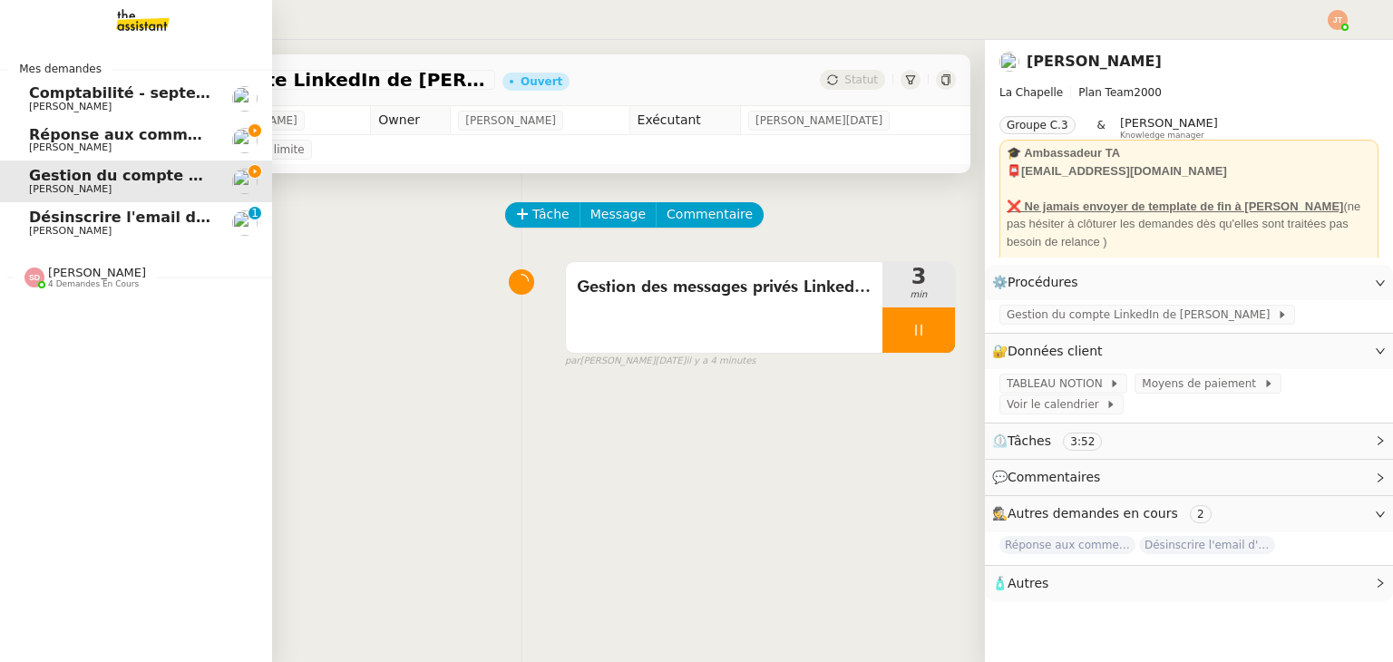
click at [136, 135] on span "Réponse aux commentaires avec [URL] - [DATE]" at bounding box center [224, 134] width 391 height 17
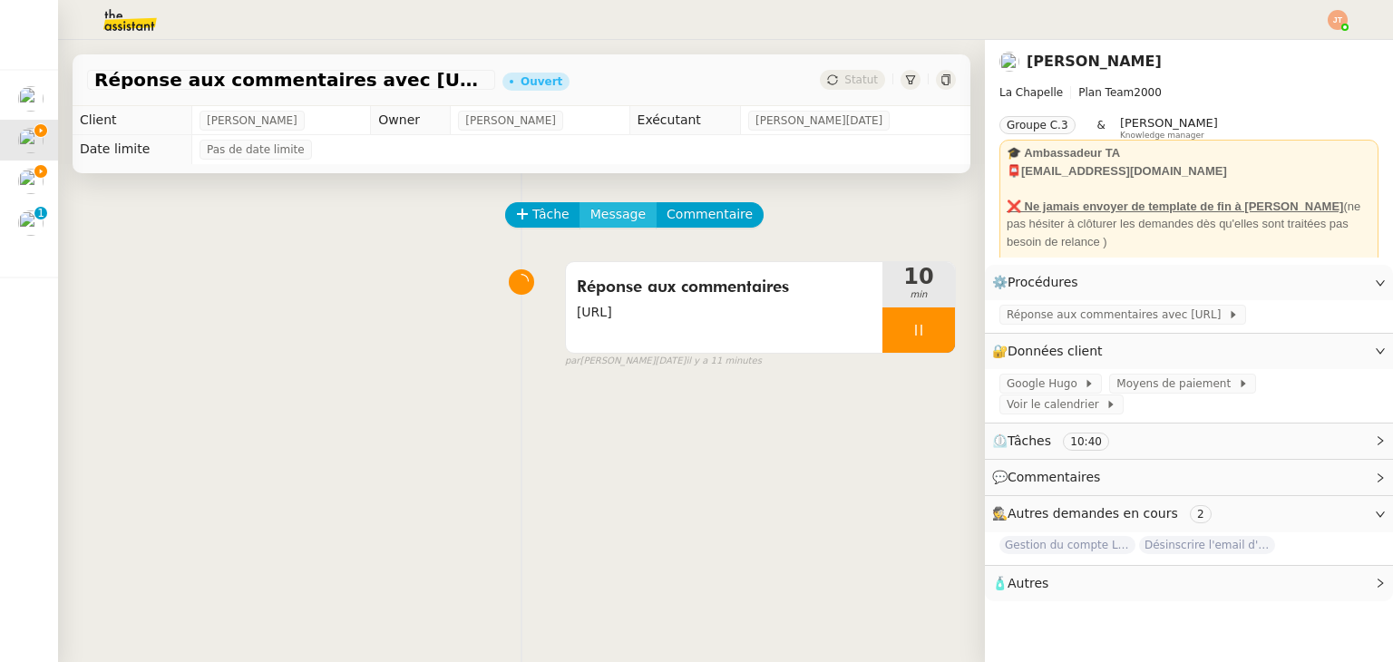
click at [590, 214] on span "Message" at bounding box center [617, 214] width 55 height 21
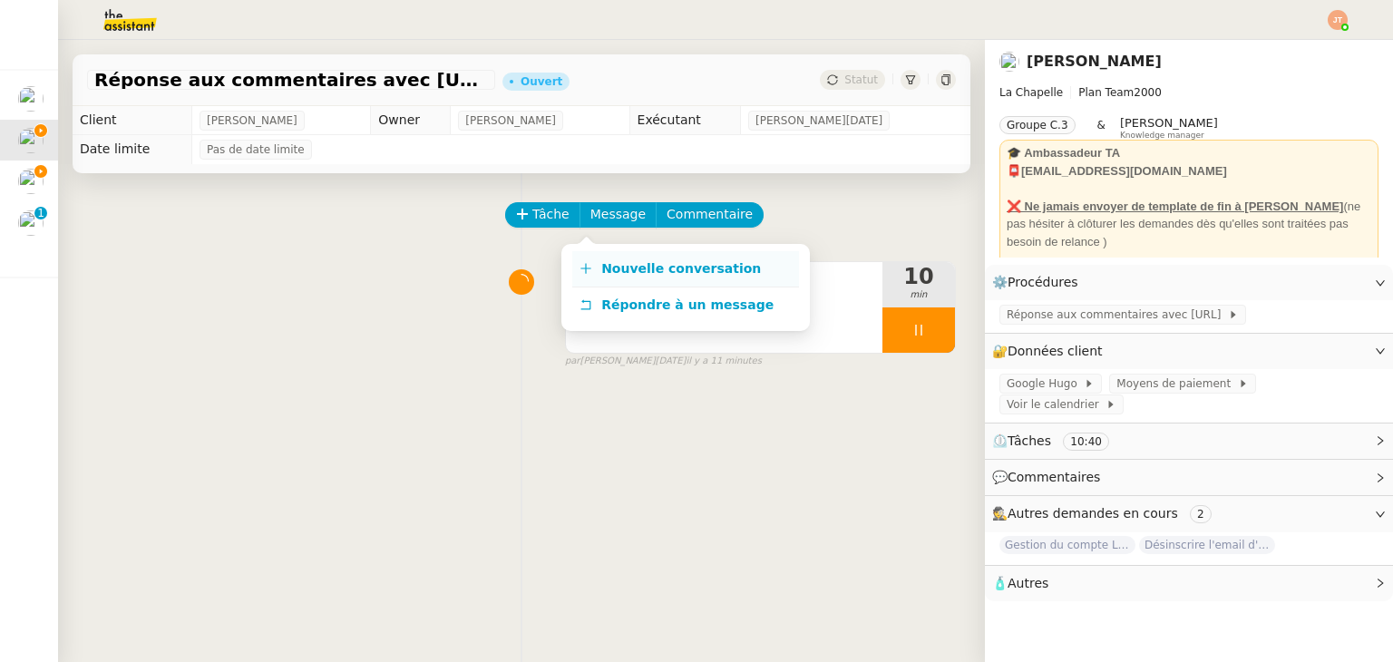
click at [632, 269] on span "Nouvelle conversation" at bounding box center [681, 268] width 160 height 15
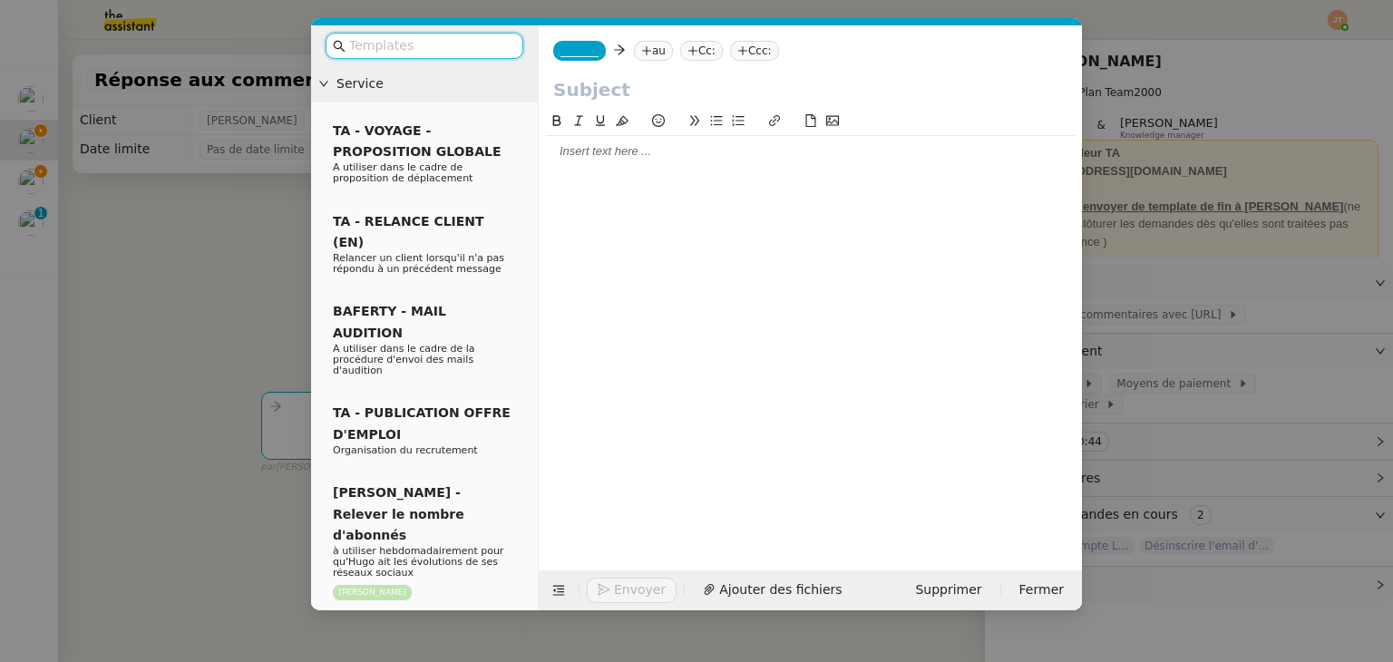
click at [629, 150] on div at bounding box center [810, 151] width 529 height 16
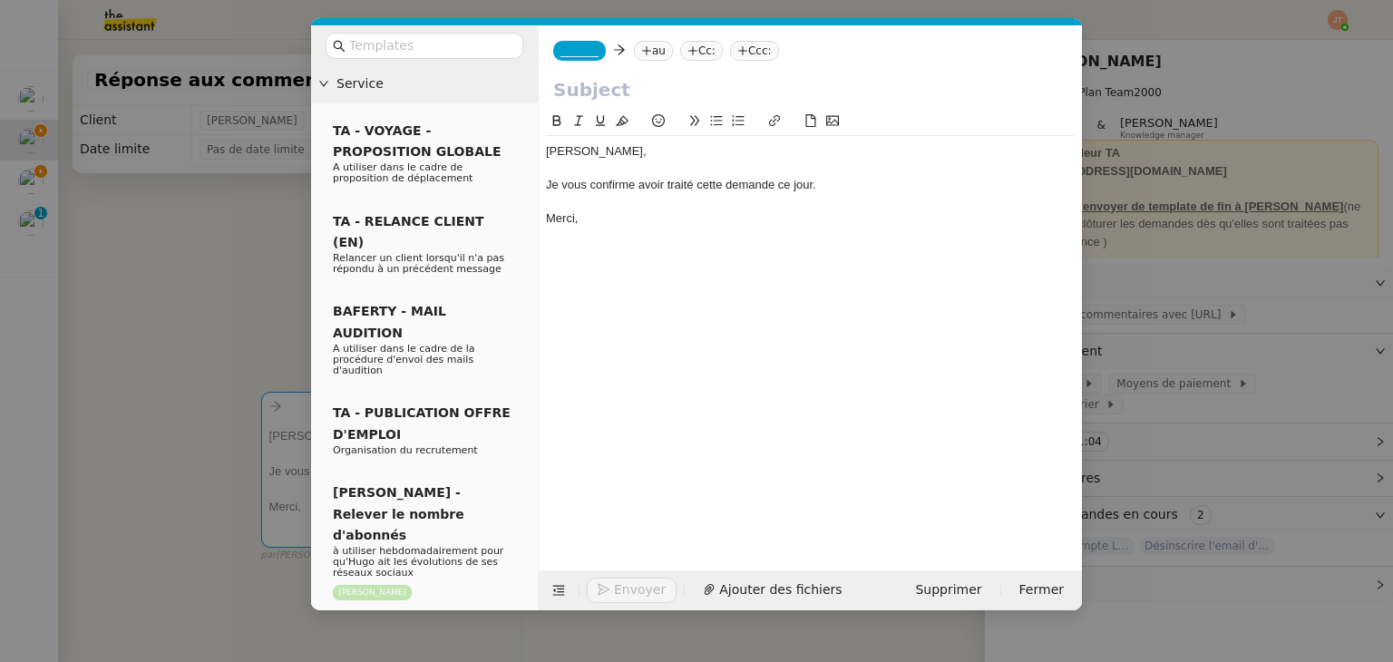
click at [180, 265] on nz-modal-container "Service TA - VOYAGE - PROPOSITION GLOBALE A utiliser dans le cadre de propositi…" at bounding box center [696, 331] width 1393 height 662
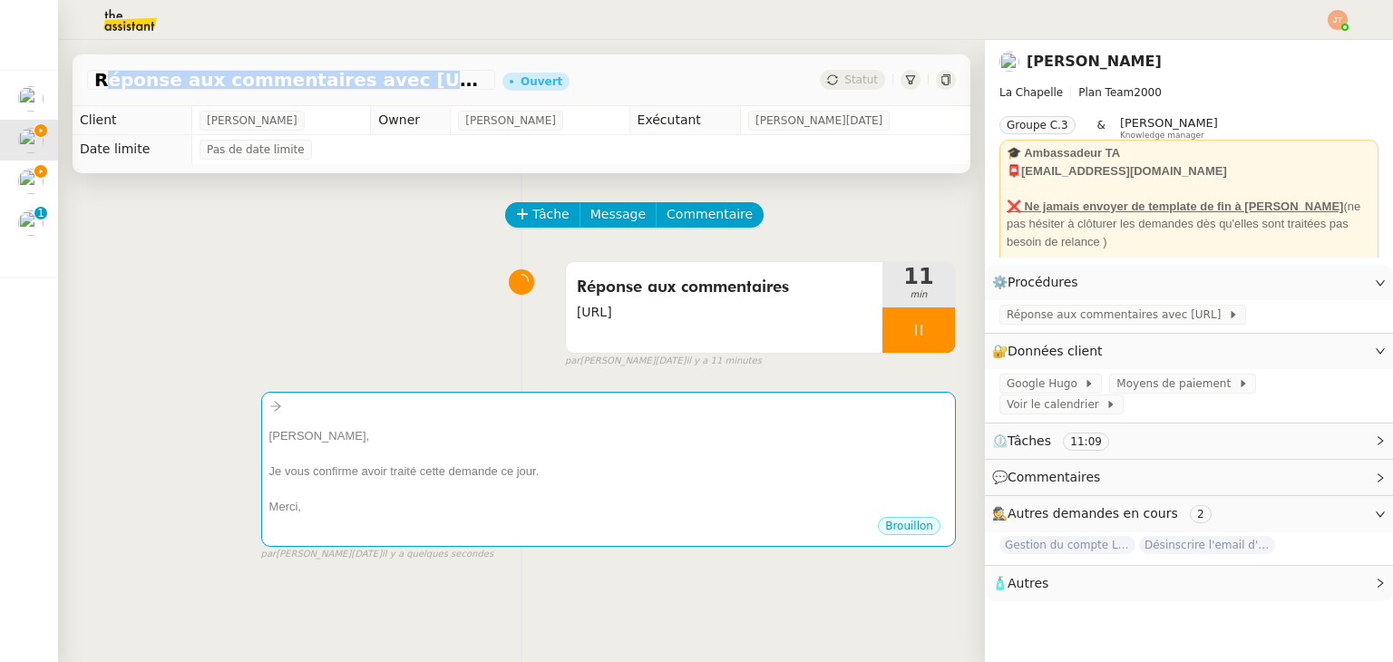
drag, startPoint x: 94, startPoint y: 77, endPoint x: 434, endPoint y: 73, distance: 340.1
click at [434, 73] on span "Réponse aux commentaires avec [URL] - [DATE]" at bounding box center [291, 80] width 394 height 18
copy span "Réponse aux commentaires avec [URL]"
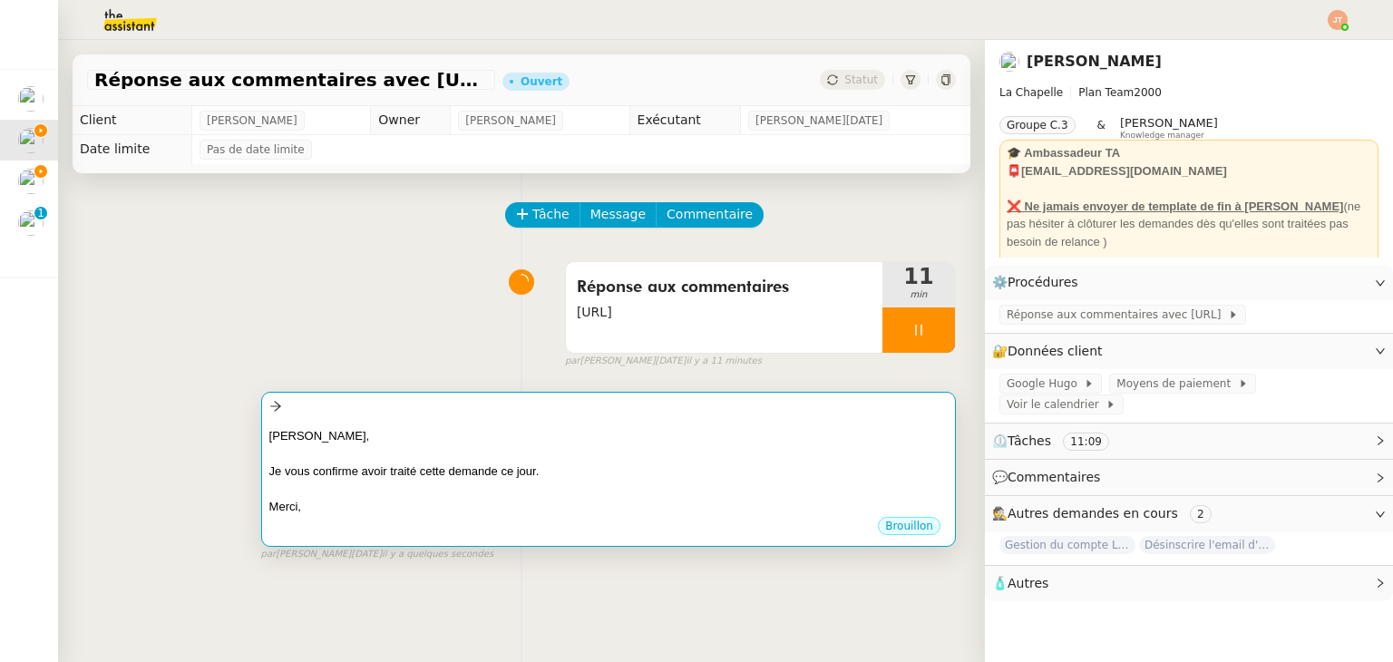
click at [530, 443] on div "[PERSON_NAME]," at bounding box center [608, 436] width 678 height 18
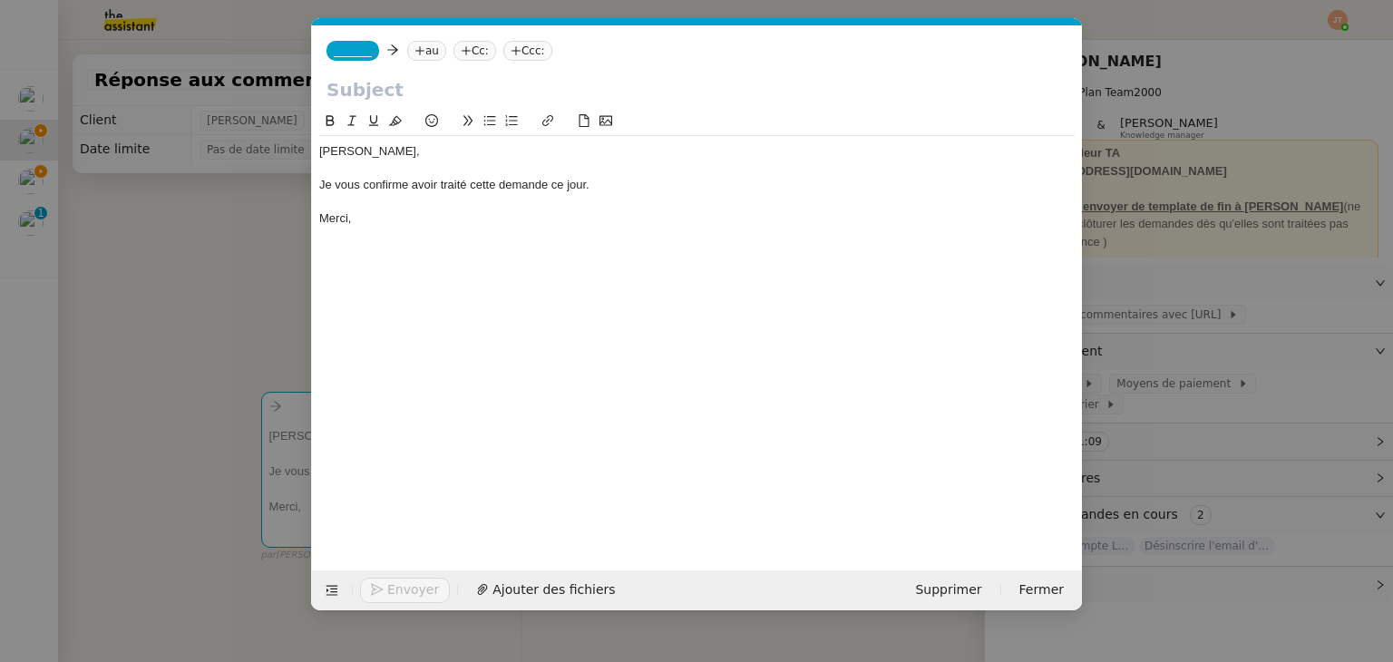
scroll to position [0, 38]
click at [489, 84] on input "text" at bounding box center [696, 89] width 741 height 27
paste input "Réponse aux commentaires avec [URL]"
type input "Réponse aux commentaires avec [URL]"
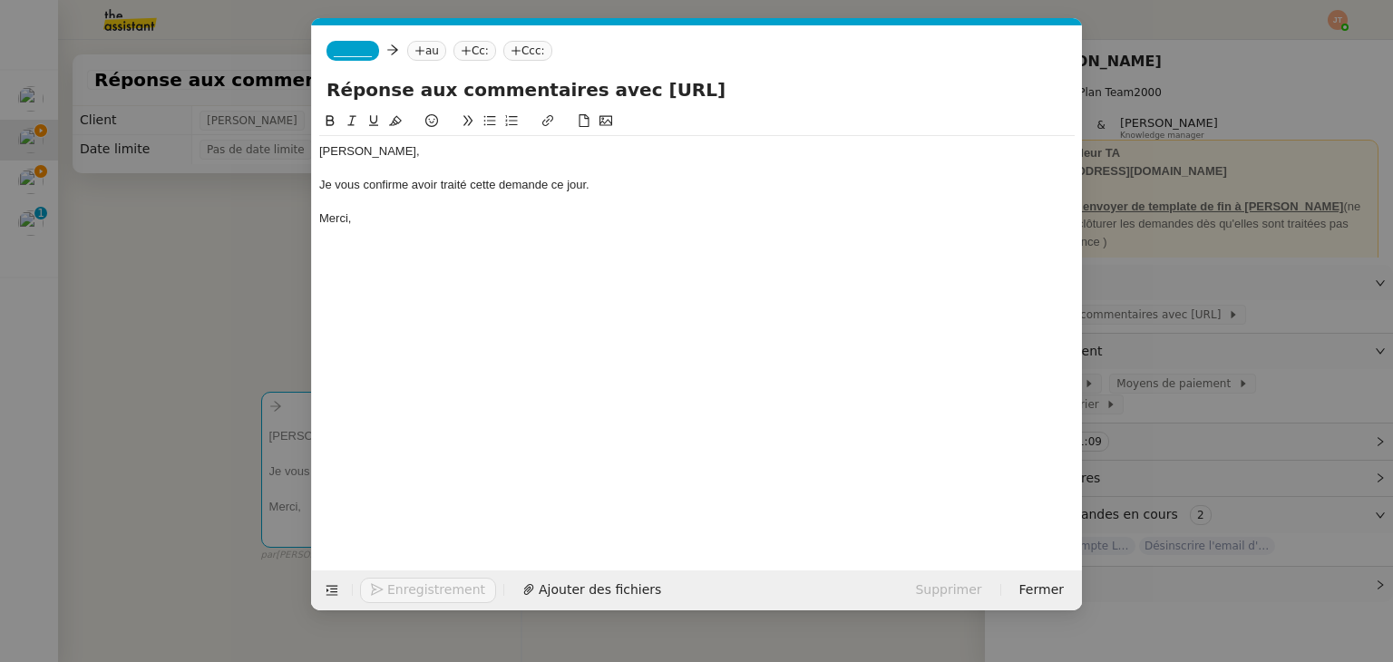
click at [428, 52] on nz-tag "au" at bounding box center [426, 51] width 39 height 20
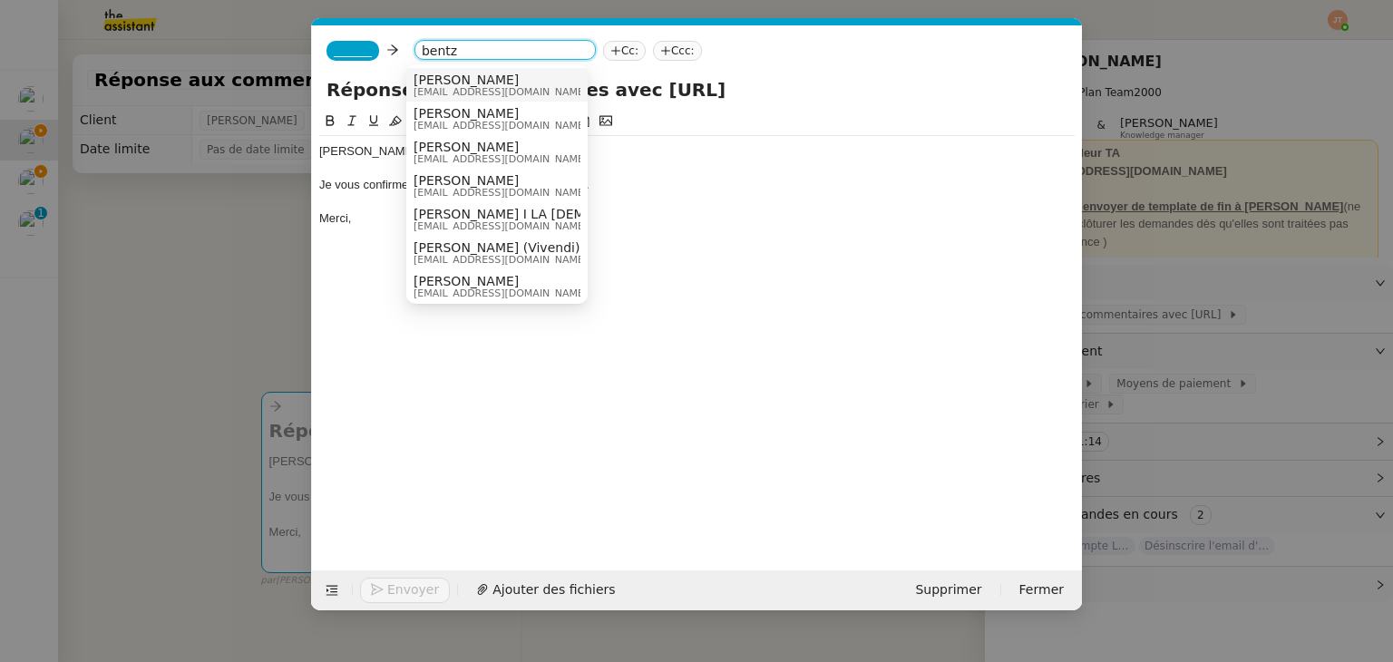
type input "bentz"
click at [450, 77] on span "[PERSON_NAME]" at bounding box center [501, 80] width 174 height 15
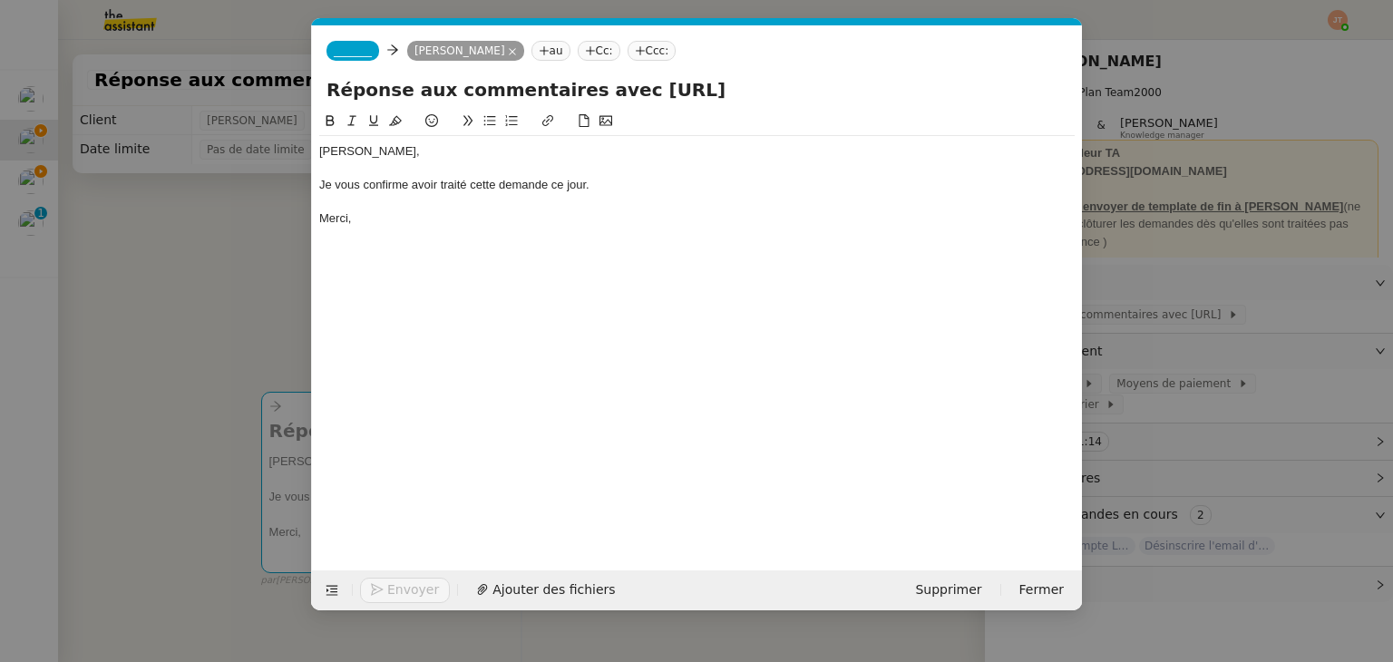
click at [360, 45] on span "_______" at bounding box center [353, 50] width 38 height 13
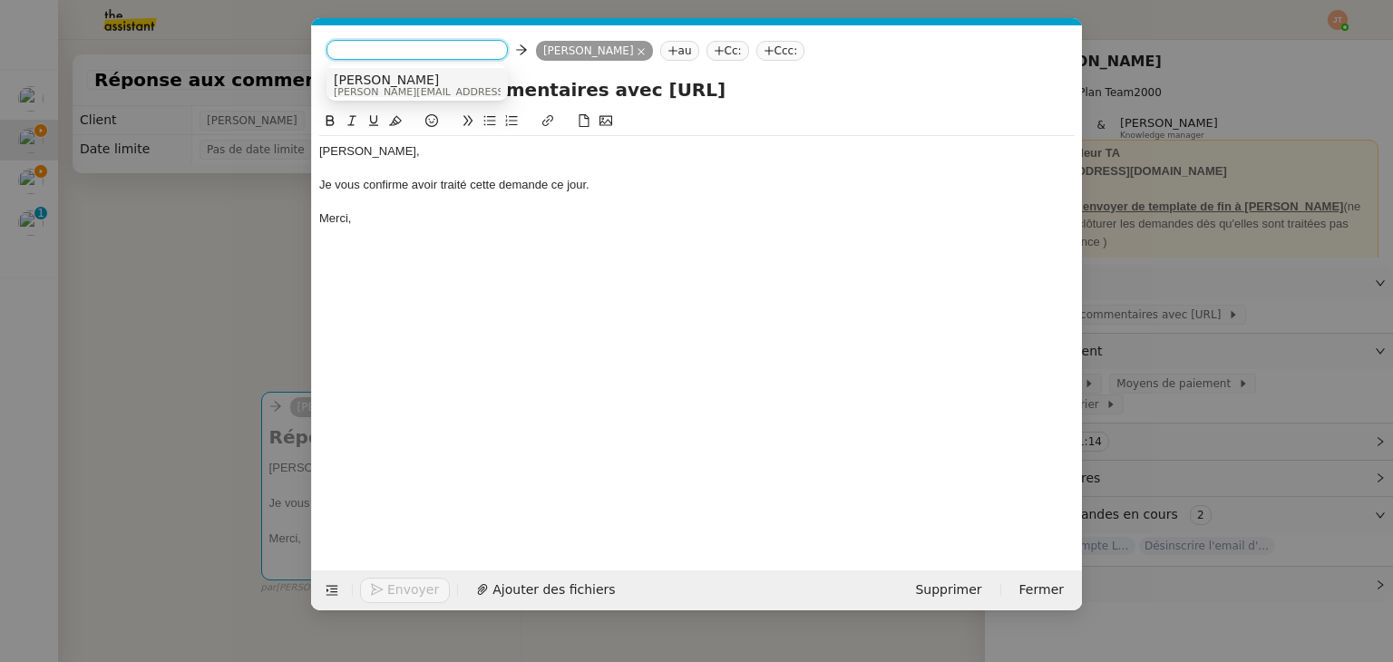
click at [375, 83] on span "[PERSON_NAME]" at bounding box center [463, 80] width 258 height 15
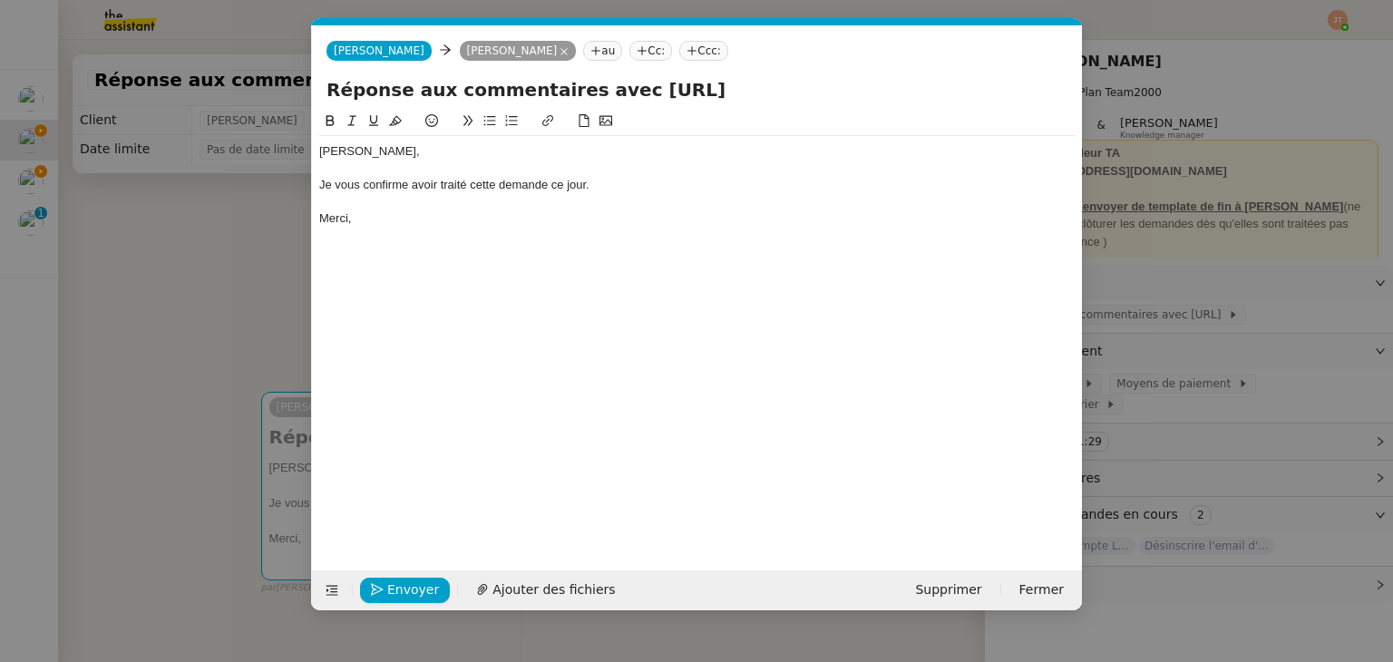
click at [225, 267] on nz-modal-container "Service TA - VOYAGE - PROPOSITION GLOBALE A utiliser dans le cadre de propositi…" at bounding box center [696, 331] width 1393 height 662
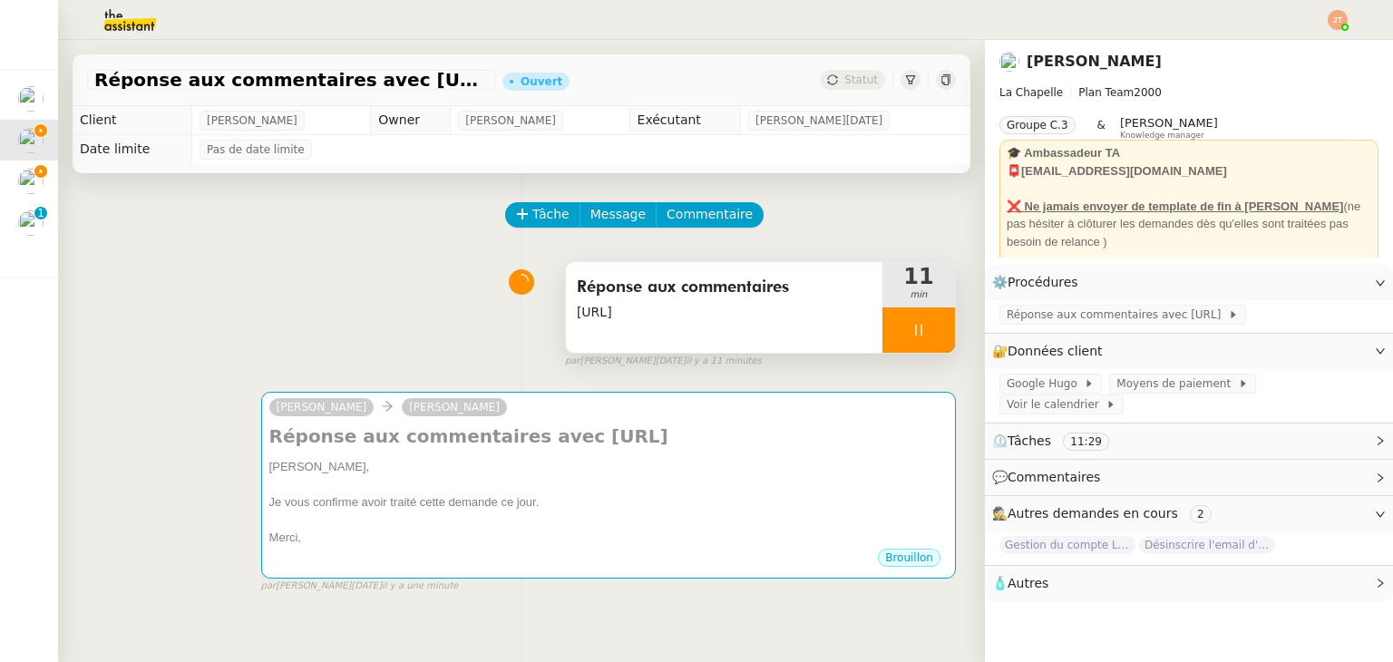
click at [892, 340] on div at bounding box center [918, 329] width 73 height 45
click at [919, 340] on button at bounding box center [937, 329] width 36 height 45
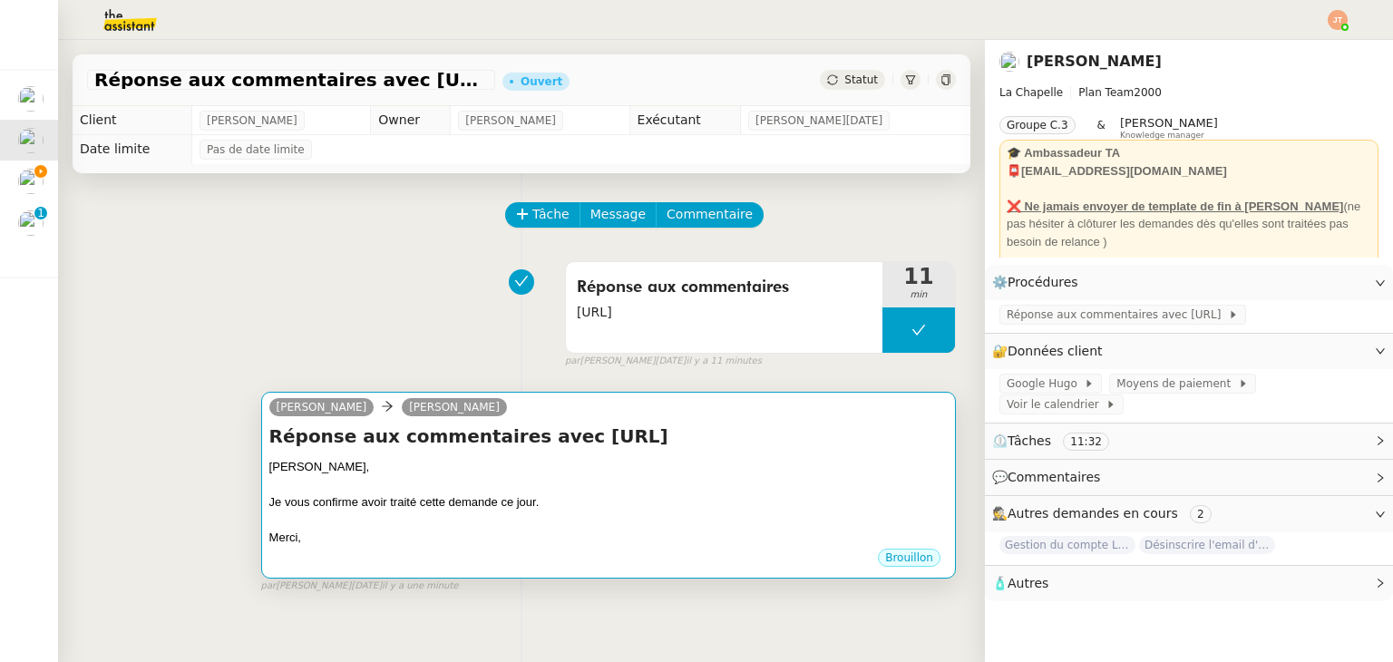
click at [580, 498] on div "Je vous confirme avoir traité cette demande ce jour." at bounding box center [608, 502] width 678 height 18
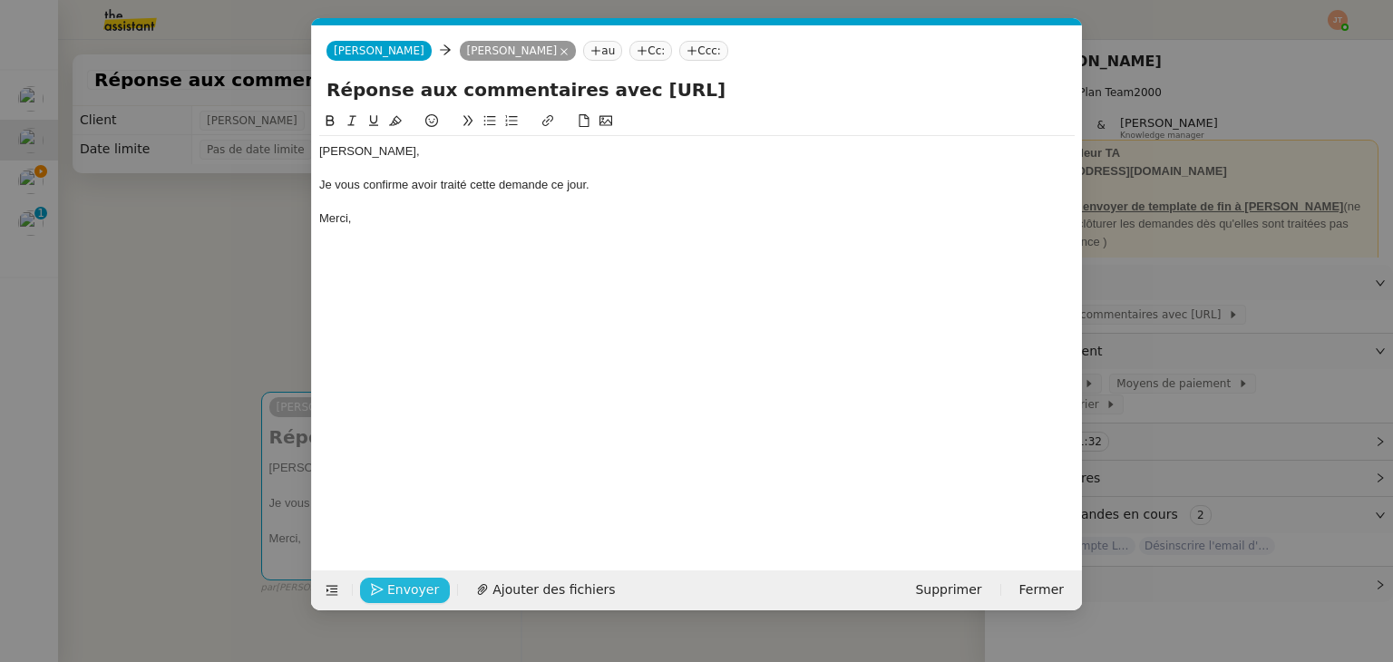
click at [399, 595] on span "Envoyer" at bounding box center [413, 590] width 52 height 21
click at [399, 595] on span "Confirmer l'envoi" at bounding box center [441, 590] width 109 height 21
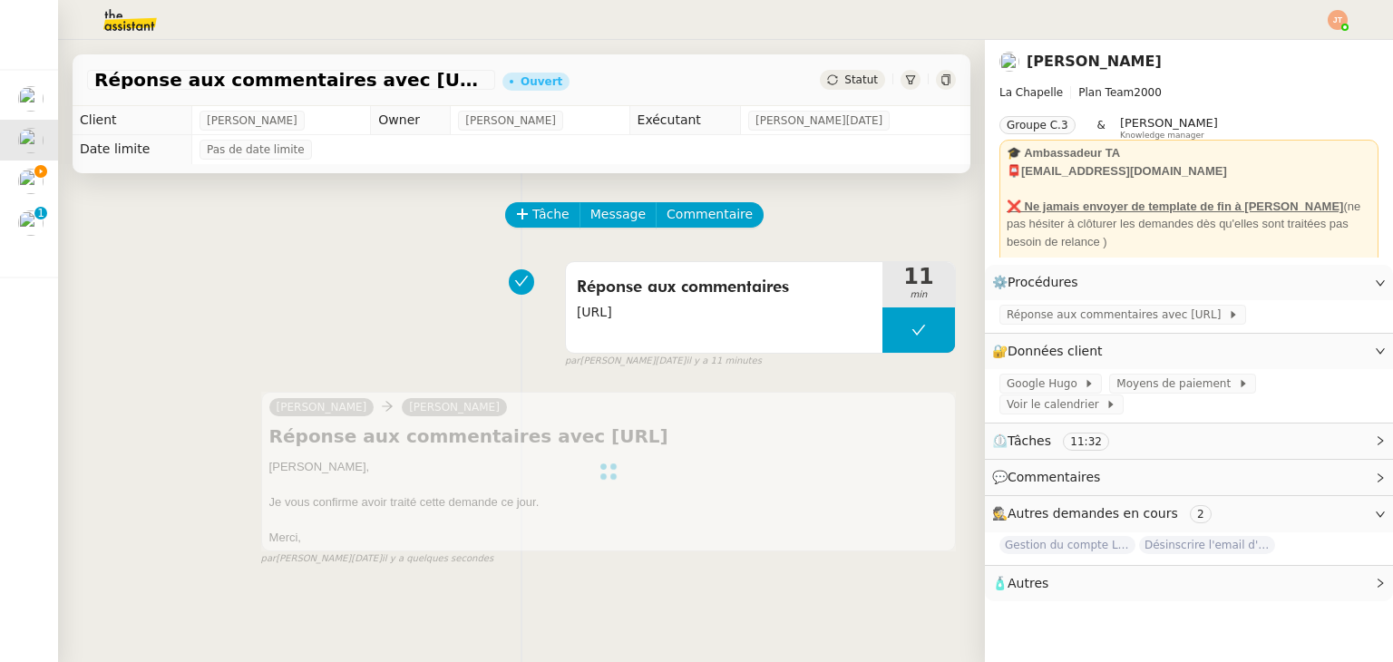
click at [847, 83] on span "Statut" at bounding box center [861, 79] width 34 height 13
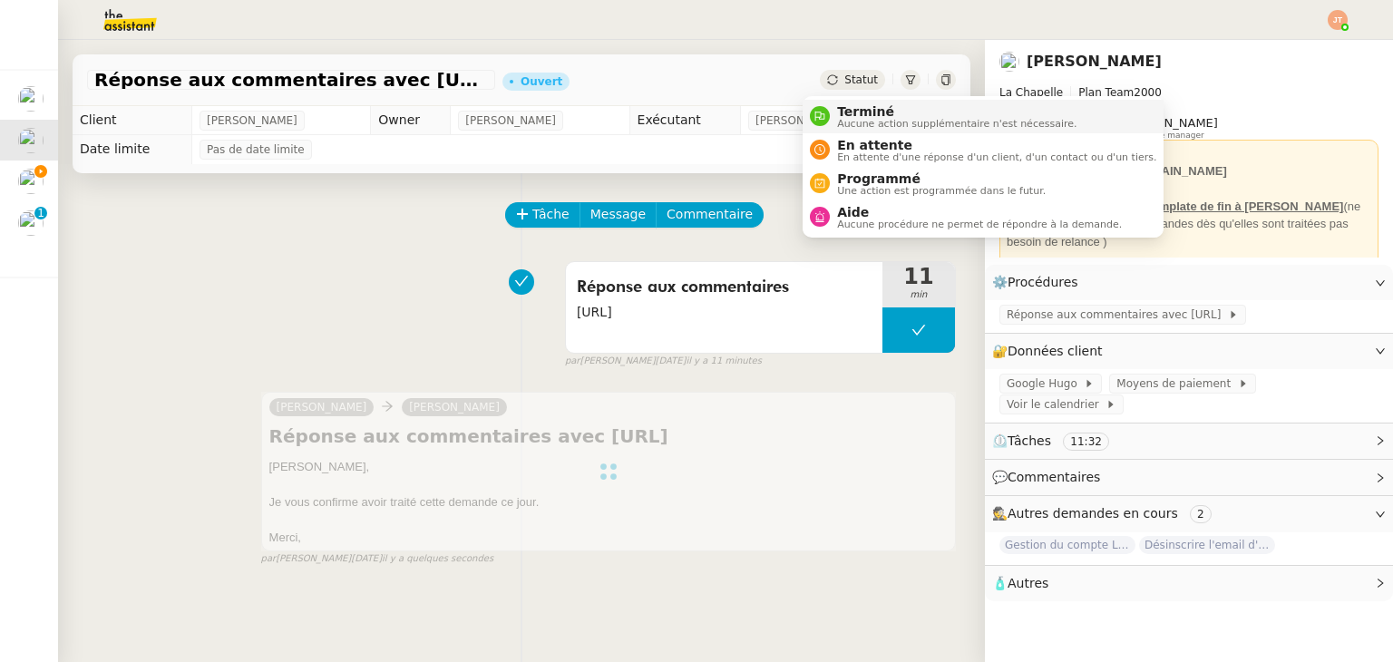
click at [854, 107] on span "Terminé" at bounding box center [956, 111] width 239 height 15
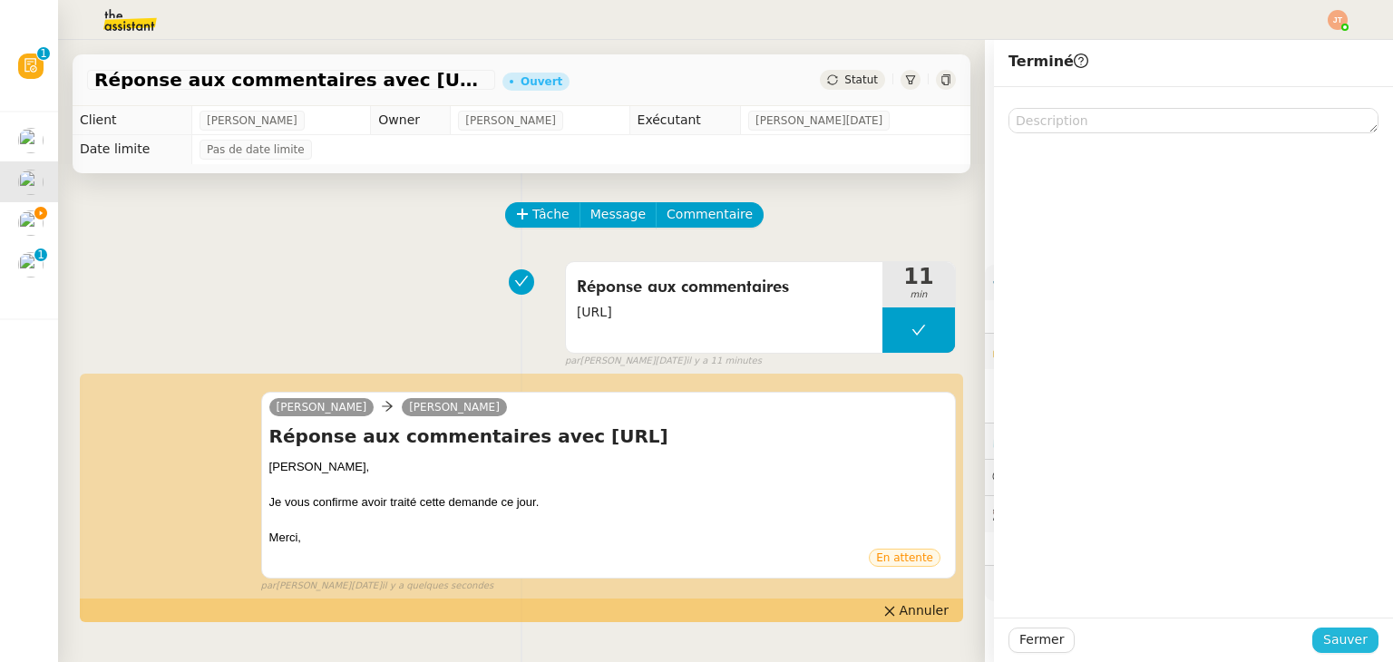
click at [1351, 645] on span "Sauver" at bounding box center [1345, 639] width 44 height 21
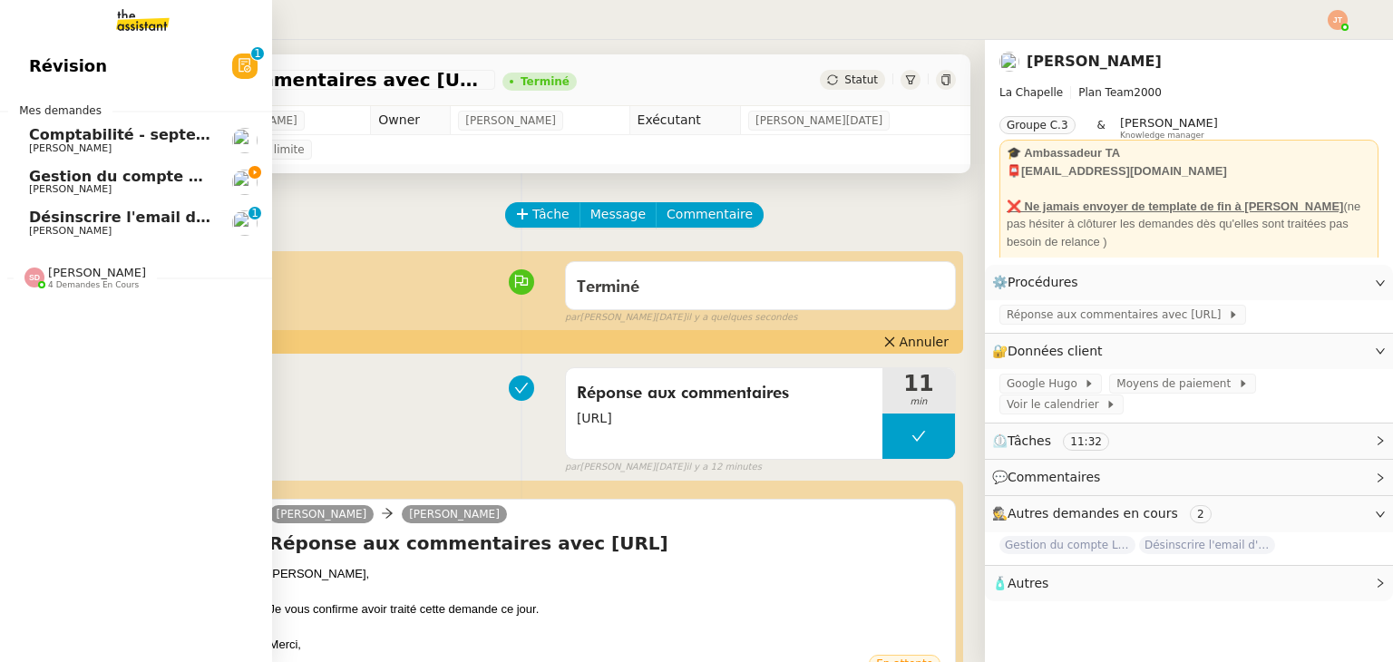
click at [73, 181] on span "Gestion du compte LinkedIn de [PERSON_NAME] (post + gestion messages) - [DATE]" at bounding box center [373, 176] width 689 height 17
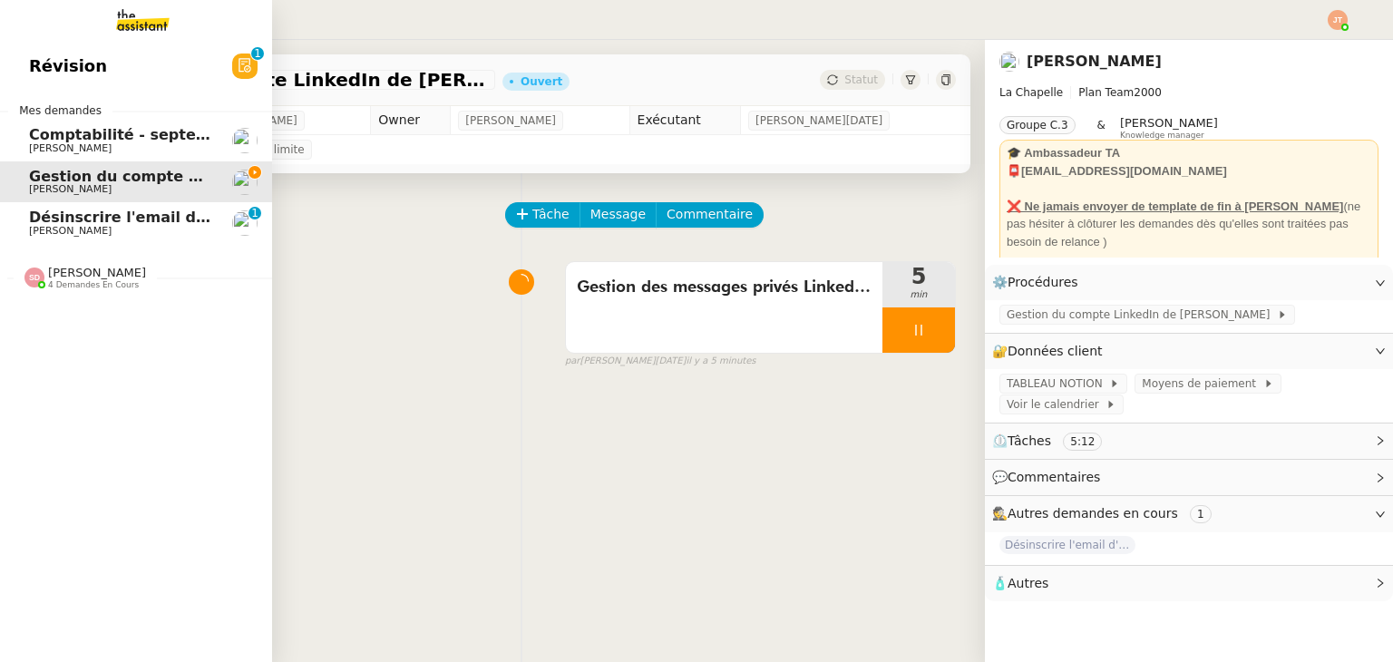
click at [86, 233] on span "[PERSON_NAME]" at bounding box center [120, 231] width 183 height 11
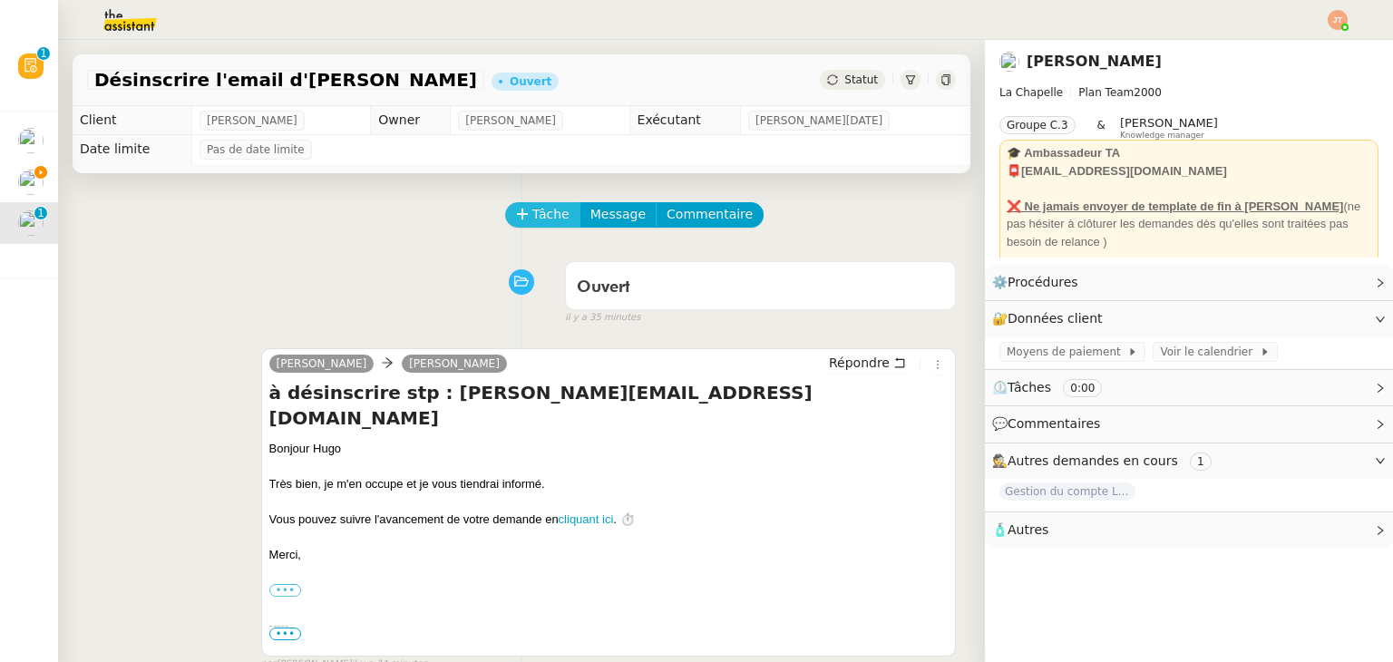
click at [548, 219] on span "Tâche" at bounding box center [550, 214] width 37 height 21
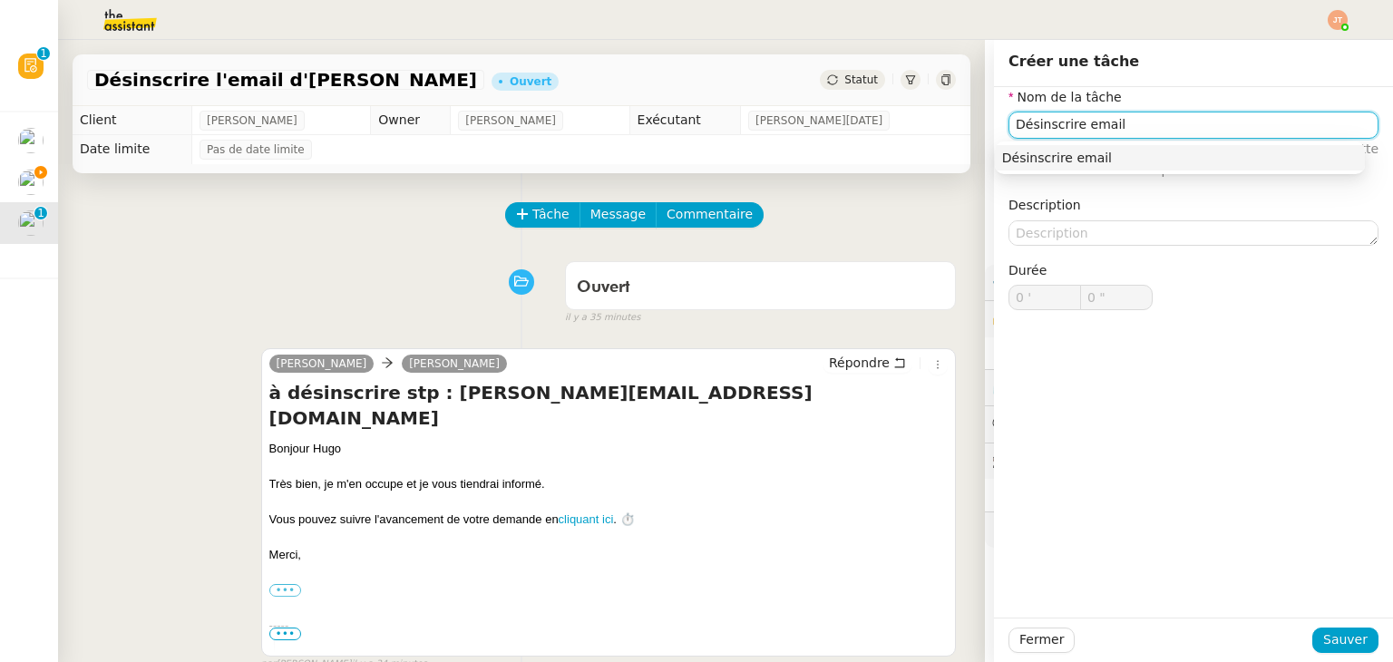
type input "Désinscrire email"
click at [1350, 626] on div "Fermer Sauver" at bounding box center [1193, 640] width 399 height 44
click at [1350, 632] on span "Sauver" at bounding box center [1345, 639] width 44 height 21
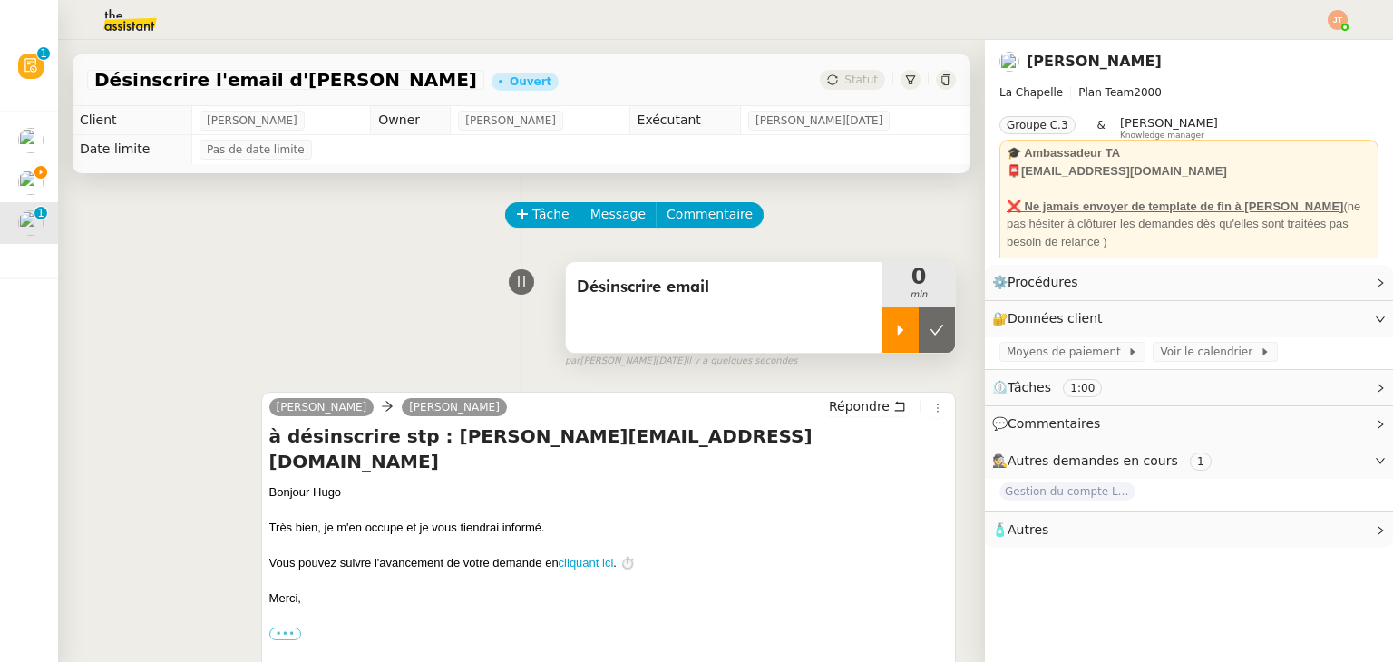
click at [882, 326] on div at bounding box center [900, 329] width 36 height 45
click at [1337, 285] on link "Modifier" at bounding box center [1331, 282] width 52 height 21
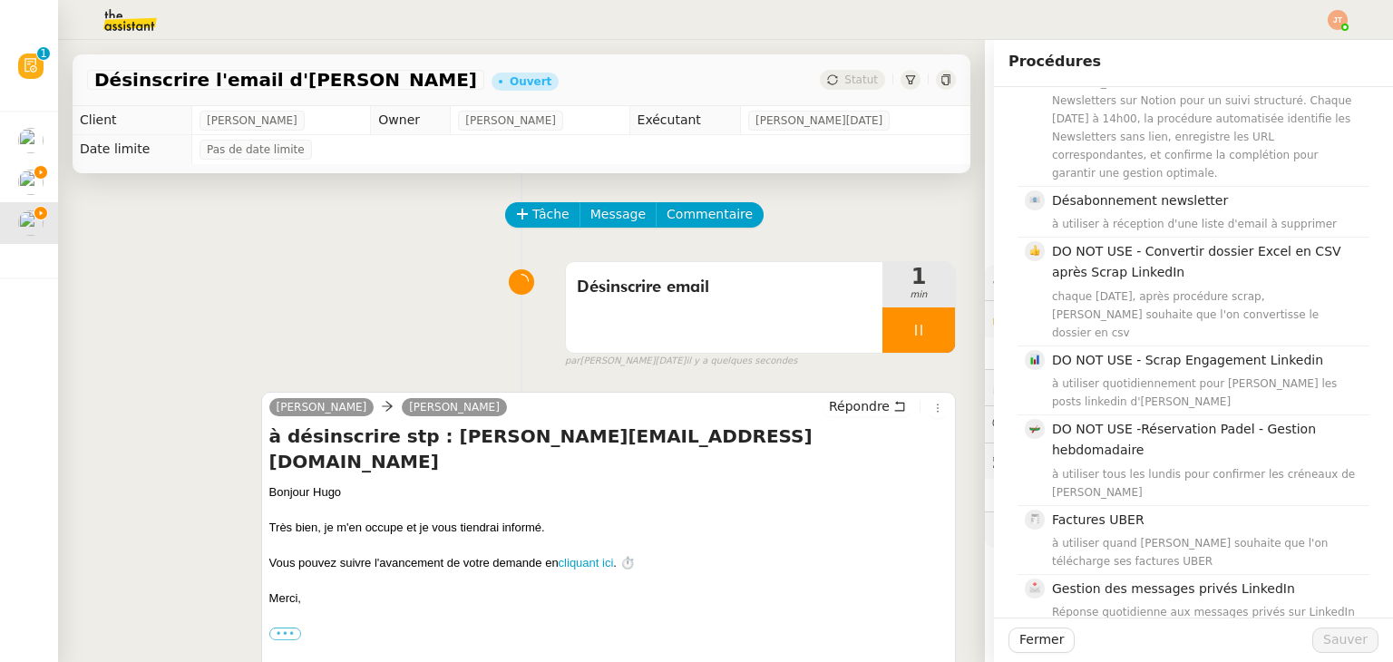
scroll to position [611, 0]
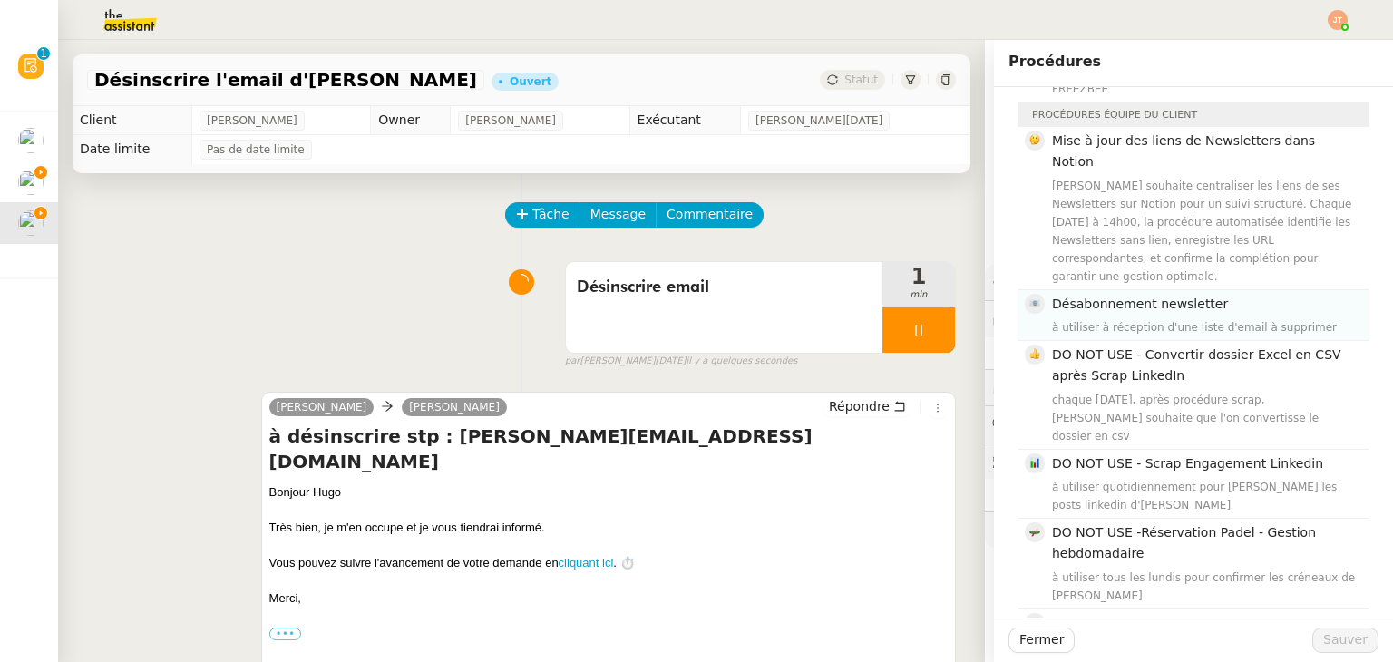
click at [1152, 294] on h4 "Désabonnement newsletter" at bounding box center [1205, 304] width 307 height 21
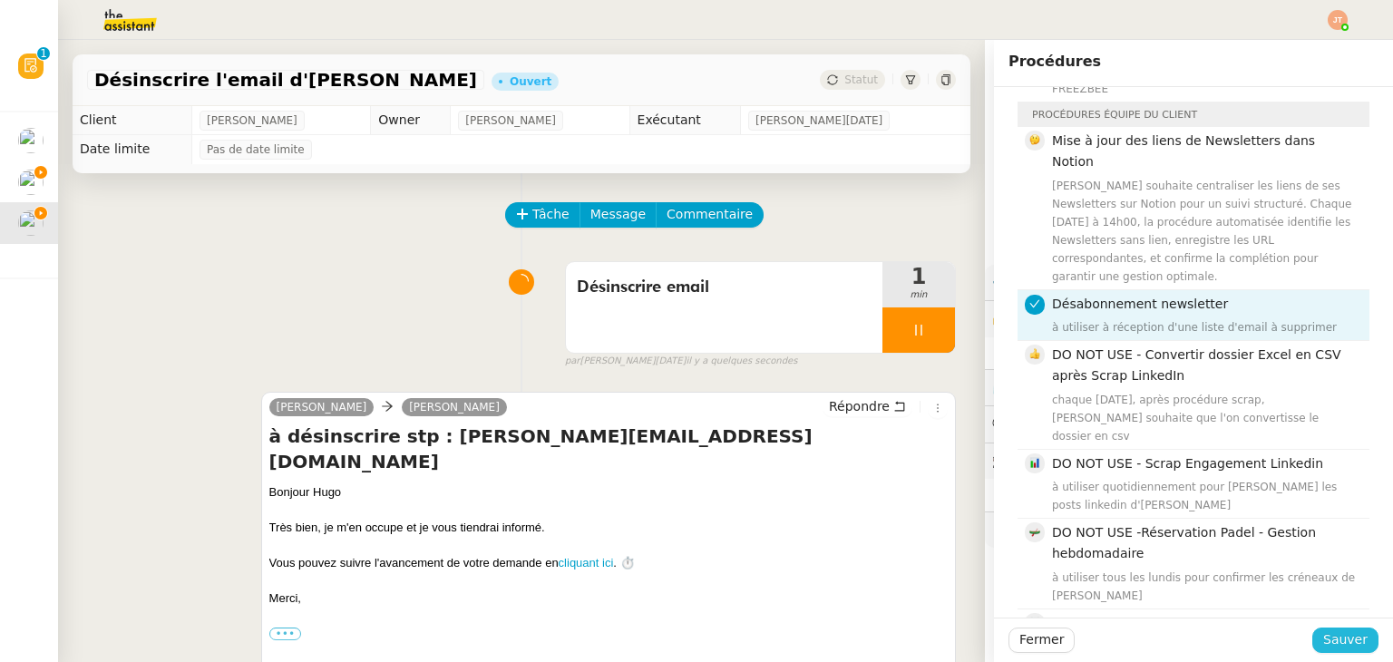
click at [1328, 646] on span "Sauver" at bounding box center [1345, 639] width 44 height 21
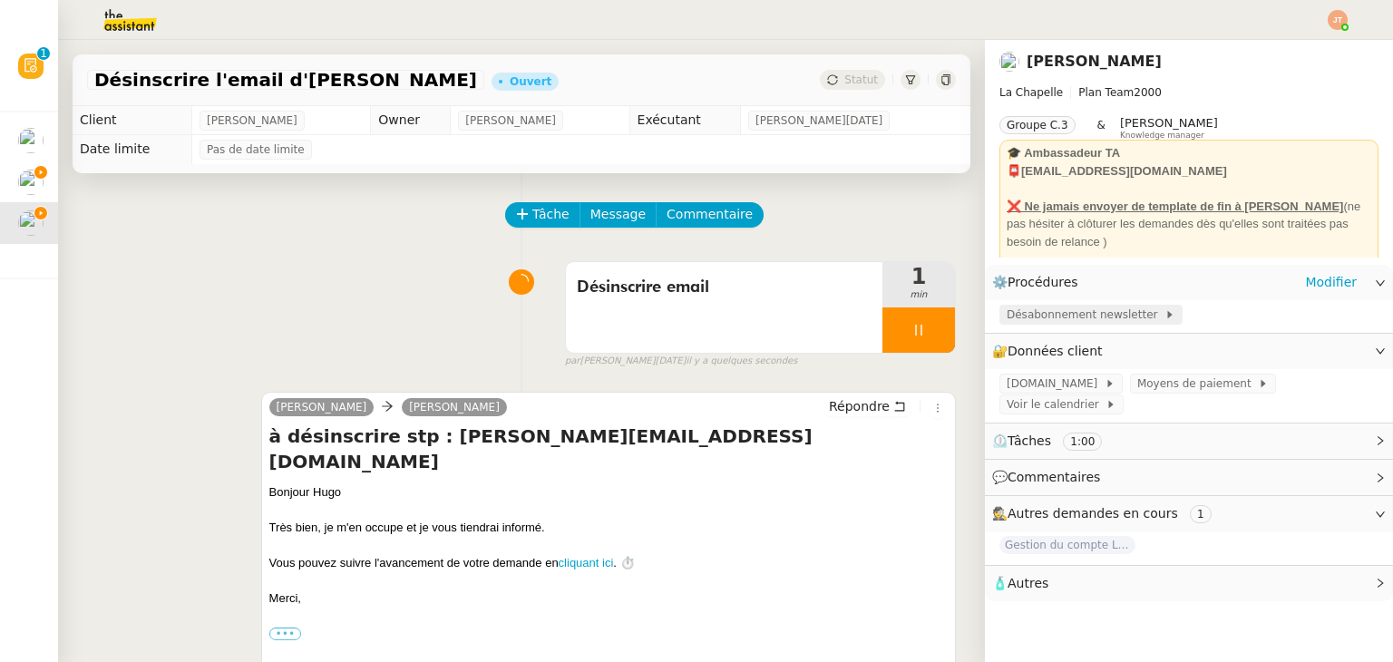
click at [1038, 322] on span "Désabonnement newsletter" at bounding box center [1086, 315] width 158 height 18
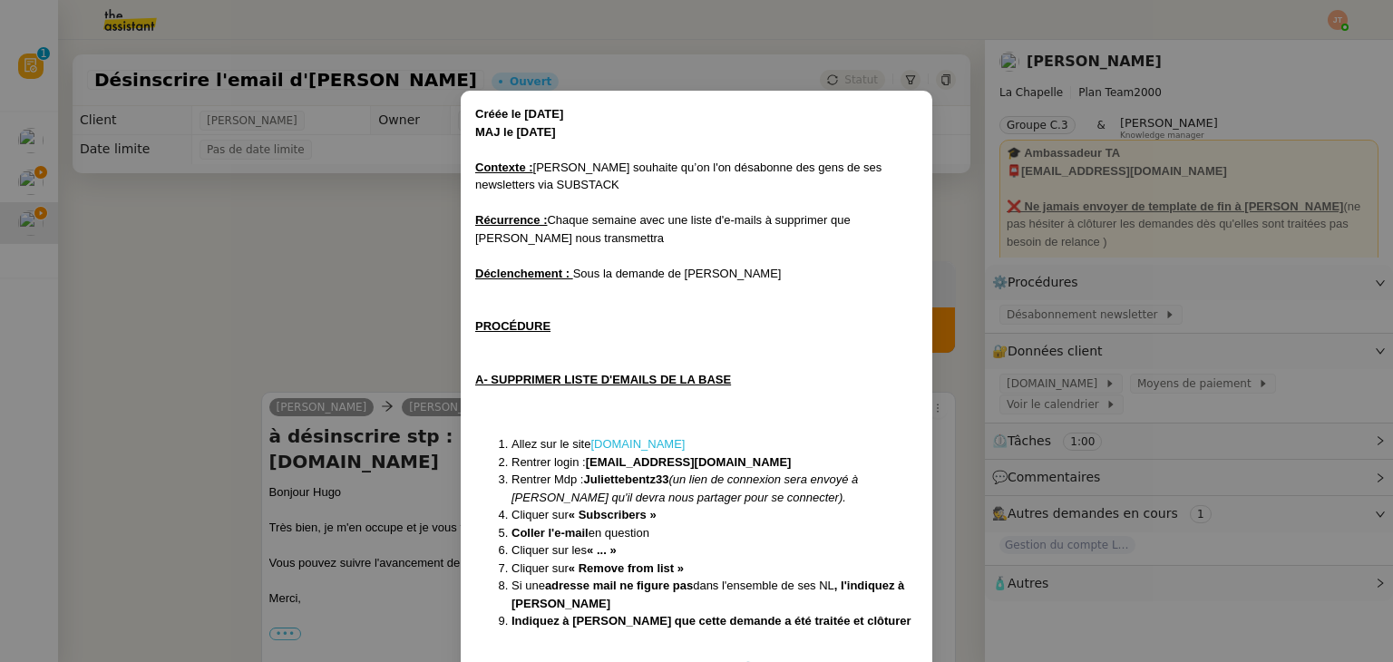
click at [632, 442] on link "[DOMAIN_NAME]" at bounding box center [637, 444] width 94 height 14
click at [638, 449] on link "[DOMAIN_NAME]" at bounding box center [637, 444] width 94 height 14
click at [320, 404] on nz-modal-container "Créée le [DATE] MAJ le [DATE] Contexte : [PERSON_NAME] souhaite qu’on l'on désa…" at bounding box center [696, 331] width 1393 height 662
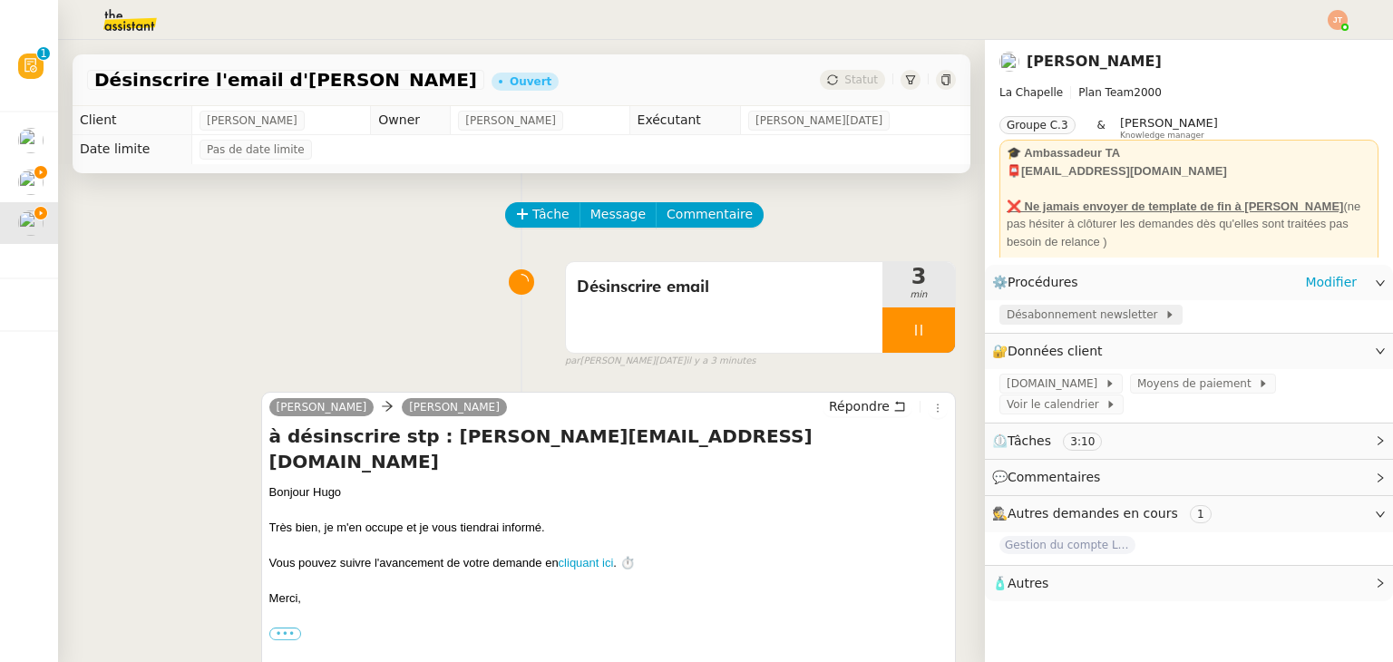
click at [1067, 312] on span "Désabonnement newsletter" at bounding box center [1086, 315] width 158 height 18
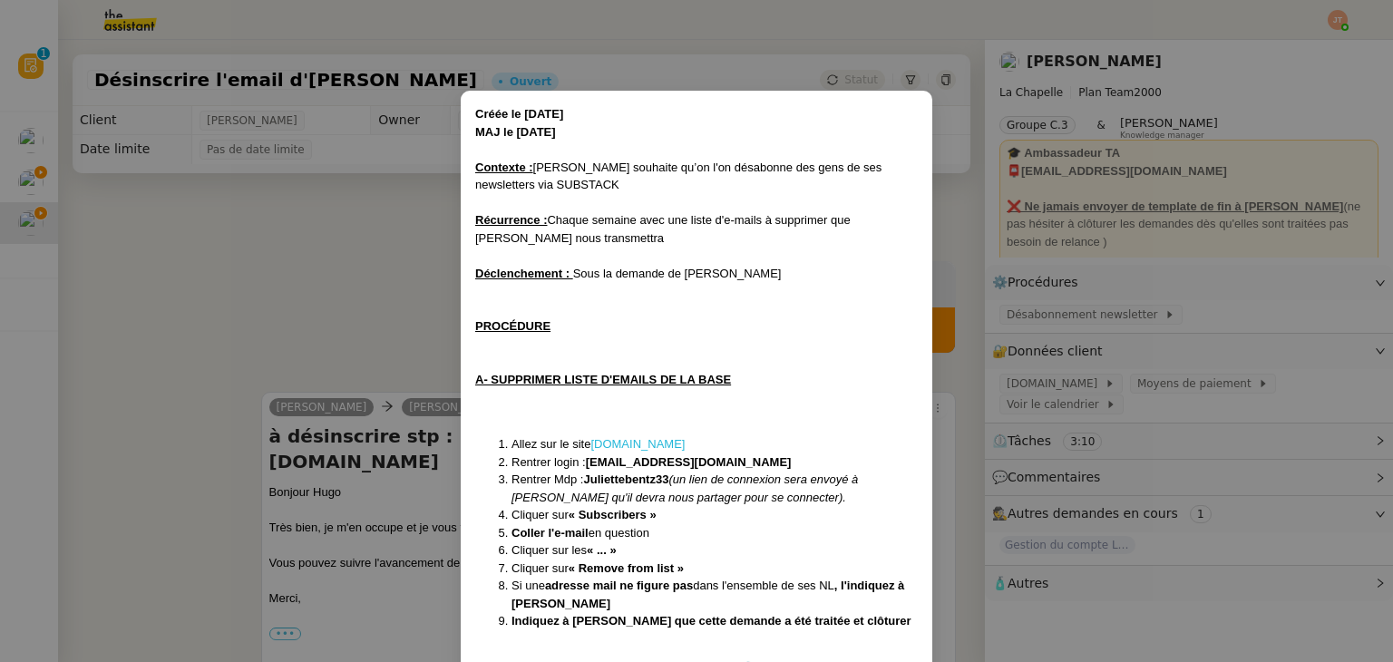
click at [629, 448] on link "[DOMAIN_NAME]" at bounding box center [637, 444] width 94 height 14
click at [278, 221] on nz-modal-container "Créée le [DATE] MAJ le [DATE] Contexte : [PERSON_NAME] souhaite qu’on l'on désa…" at bounding box center [696, 331] width 1393 height 662
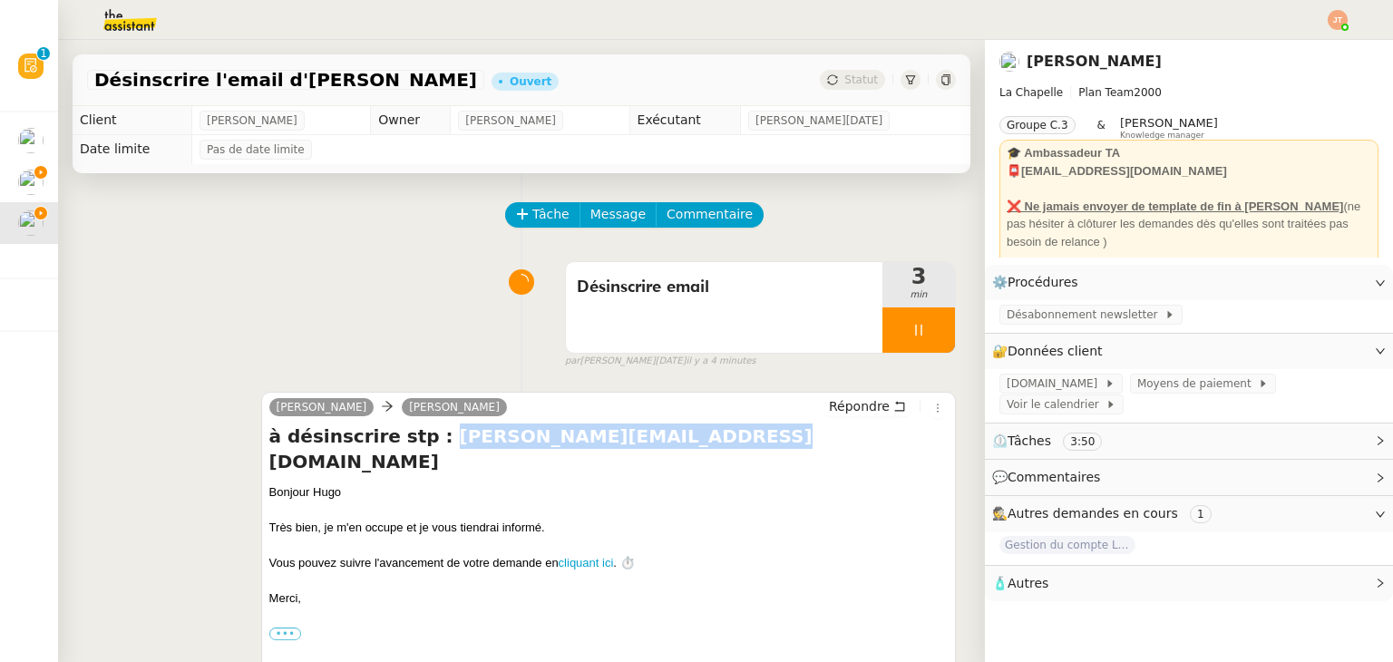
drag, startPoint x: 414, startPoint y: 436, endPoint x: 685, endPoint y: 434, distance: 271.2
click at [685, 434] on h4 "à désinscrire stp : [PERSON_NAME][EMAIL_ADDRESS][DOMAIN_NAME]" at bounding box center [608, 449] width 678 height 51
copy h4 "[PERSON_NAME][EMAIL_ADDRESS][DOMAIN_NAME]"
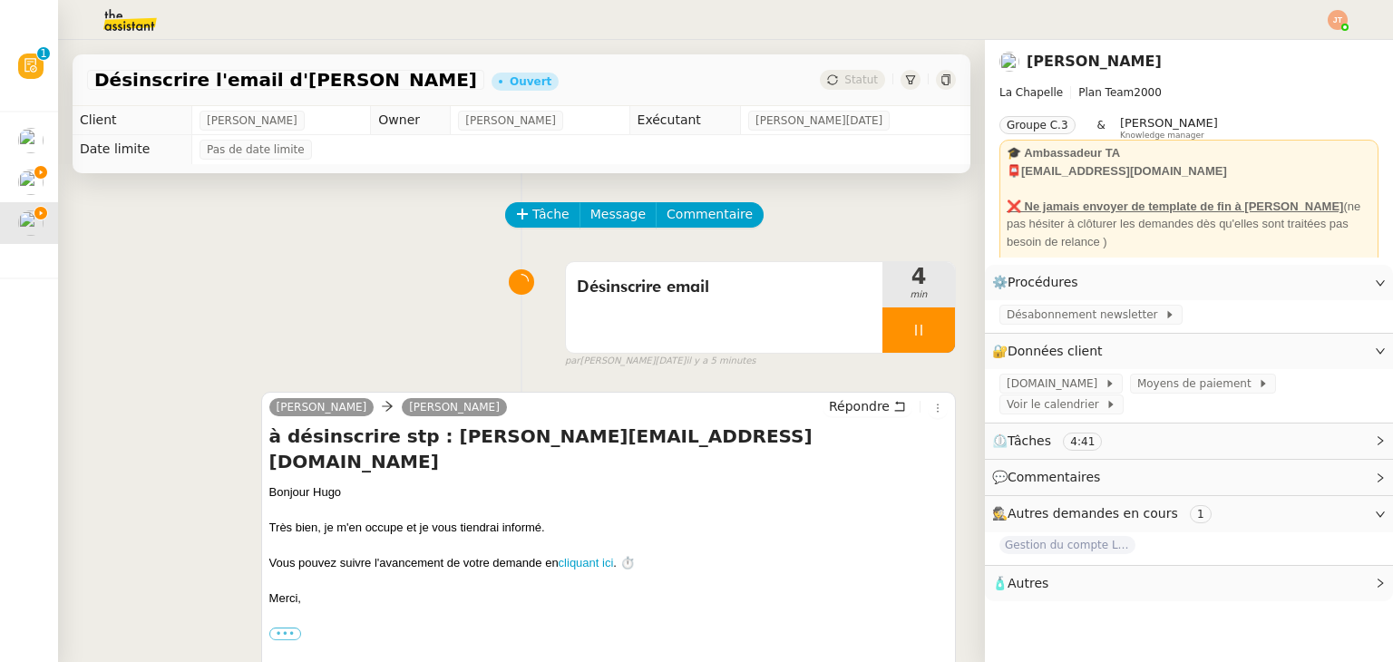
click at [414, 502] on div at bounding box center [608, 511] width 678 height 18
click at [849, 406] on span "Répondre" at bounding box center [859, 406] width 61 height 18
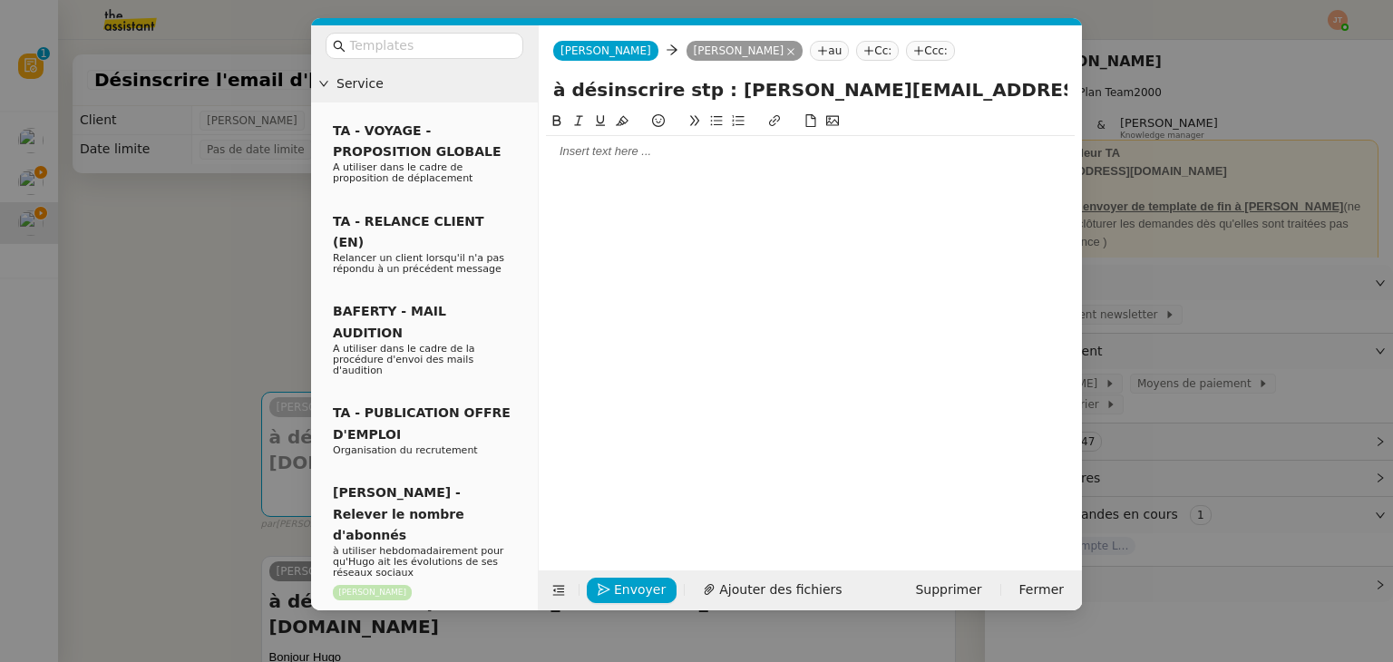
click at [587, 160] on div at bounding box center [810, 151] width 529 height 16
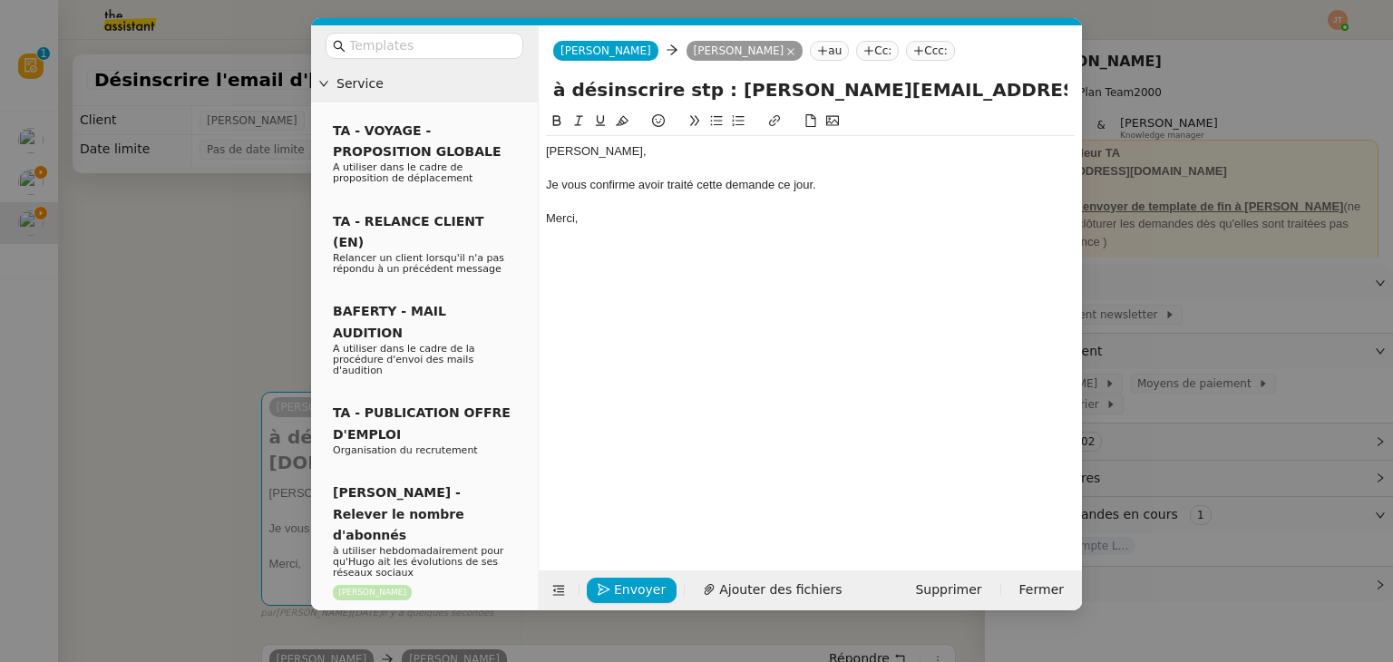
click at [272, 291] on nz-modal-container "Service TA - VOYAGE - PROPOSITION GLOBALE A utiliser dans le cadre de propositi…" at bounding box center [696, 331] width 1393 height 662
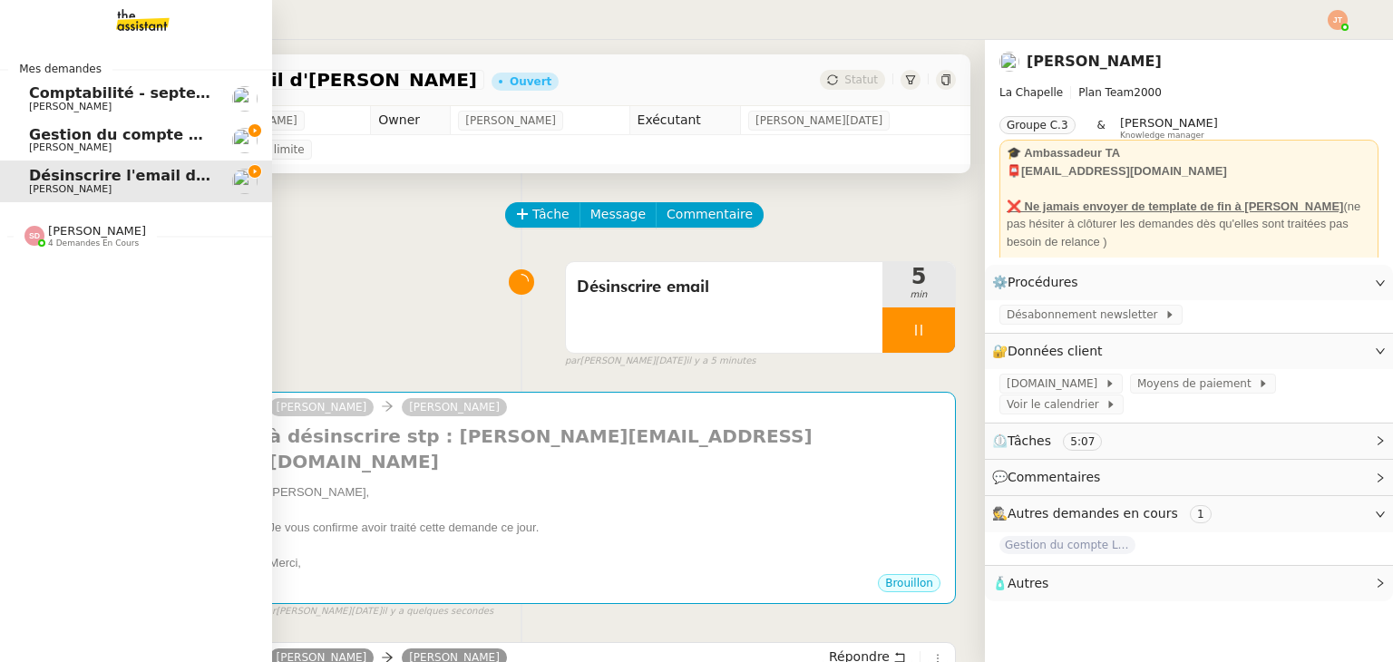
click at [102, 176] on span "Désinscrire l'email d'[PERSON_NAME]" at bounding box center [182, 175] width 307 height 17
click at [105, 164] on link "Désinscrire l'email d'[PERSON_NAME] [PERSON_NAME]" at bounding box center [136, 182] width 272 height 42
click at [112, 132] on span "Gestion du compte LinkedIn de [PERSON_NAME] (post + gestion messages) - [DATE]" at bounding box center [373, 134] width 689 height 17
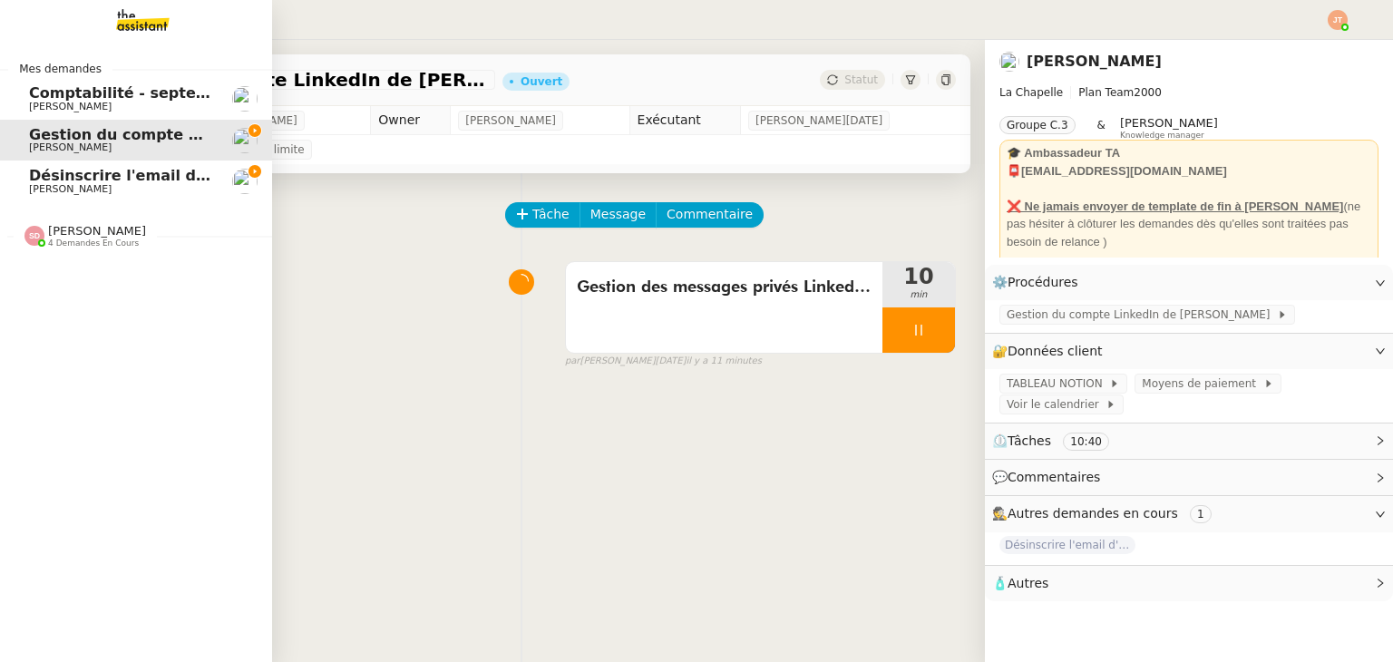
click at [135, 173] on span "Désinscrire l'email d'[PERSON_NAME]" at bounding box center [182, 175] width 307 height 17
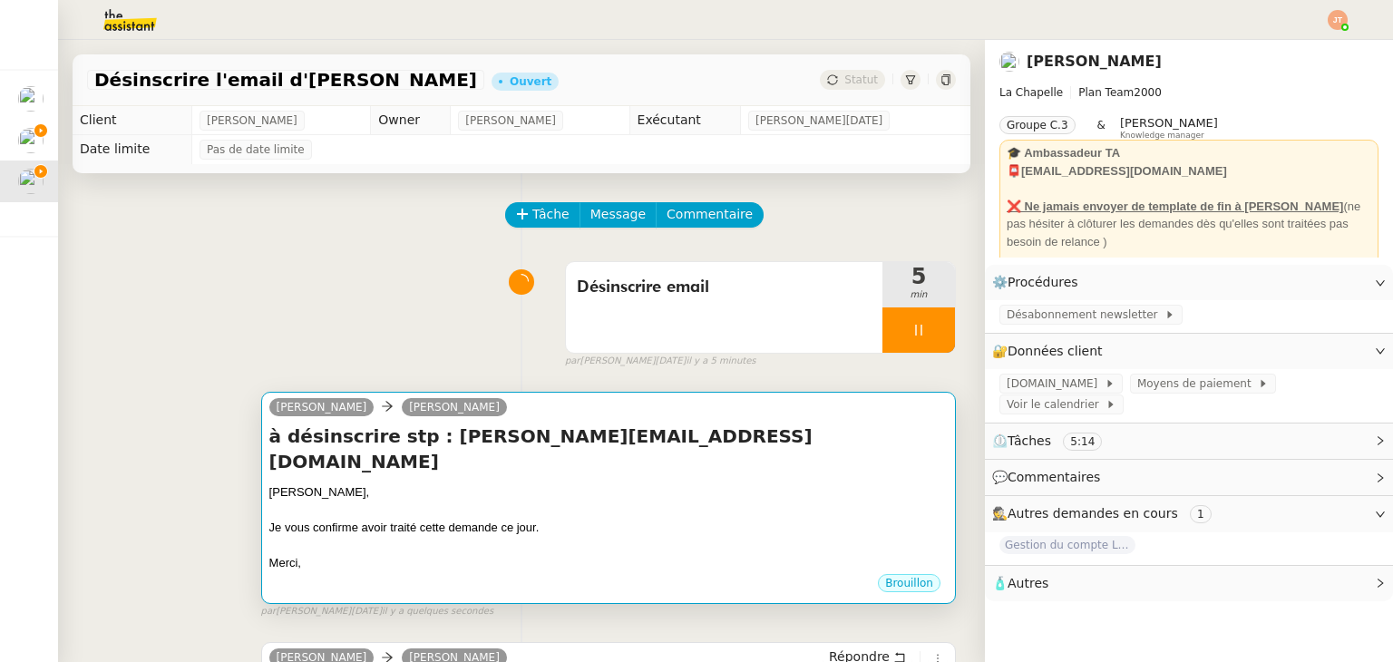
click at [530, 483] on div "[PERSON_NAME]," at bounding box center [608, 492] width 678 height 18
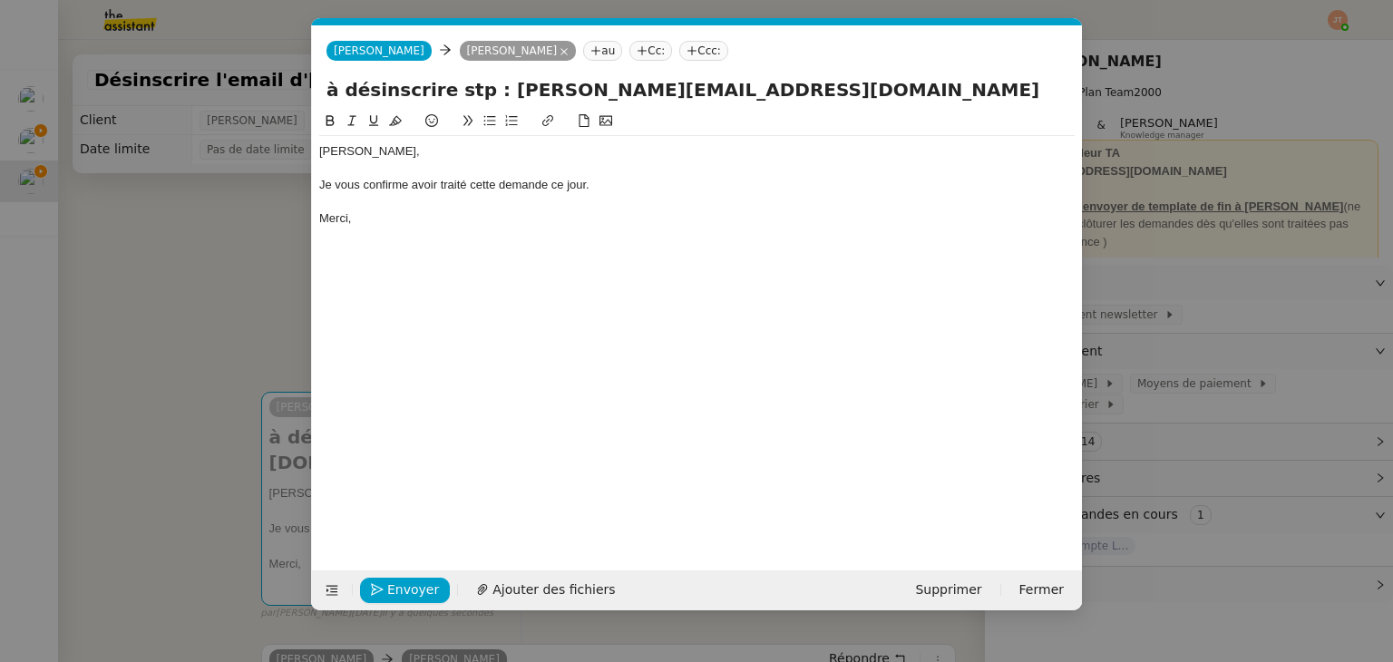
scroll to position [0, 38]
click at [399, 603] on div "Envoyer Ajouter des fichiers Supprimer Fermer" at bounding box center [697, 590] width 770 height 40
click at [402, 596] on span "Envoyer" at bounding box center [413, 590] width 52 height 21
click at [402, 596] on span "Confirmer l'envoi" at bounding box center [441, 590] width 109 height 21
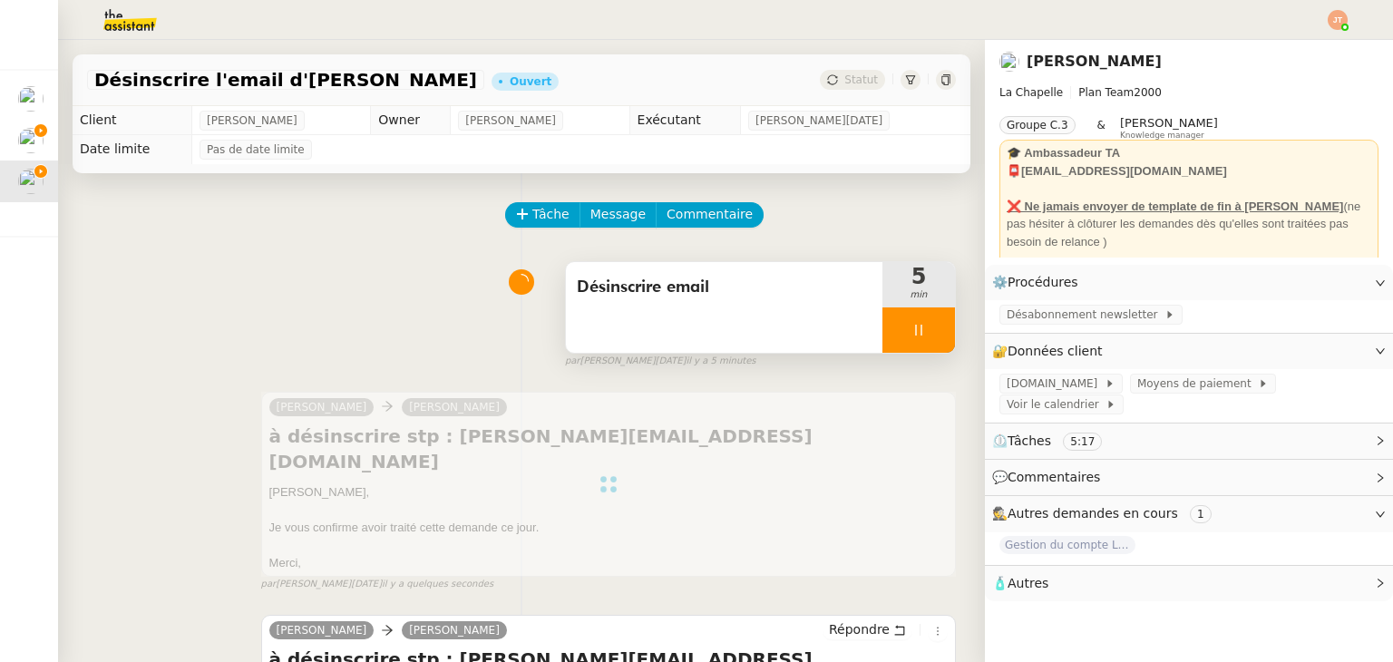
click at [887, 338] on div at bounding box center [918, 329] width 73 height 45
click at [919, 337] on button at bounding box center [937, 329] width 36 height 45
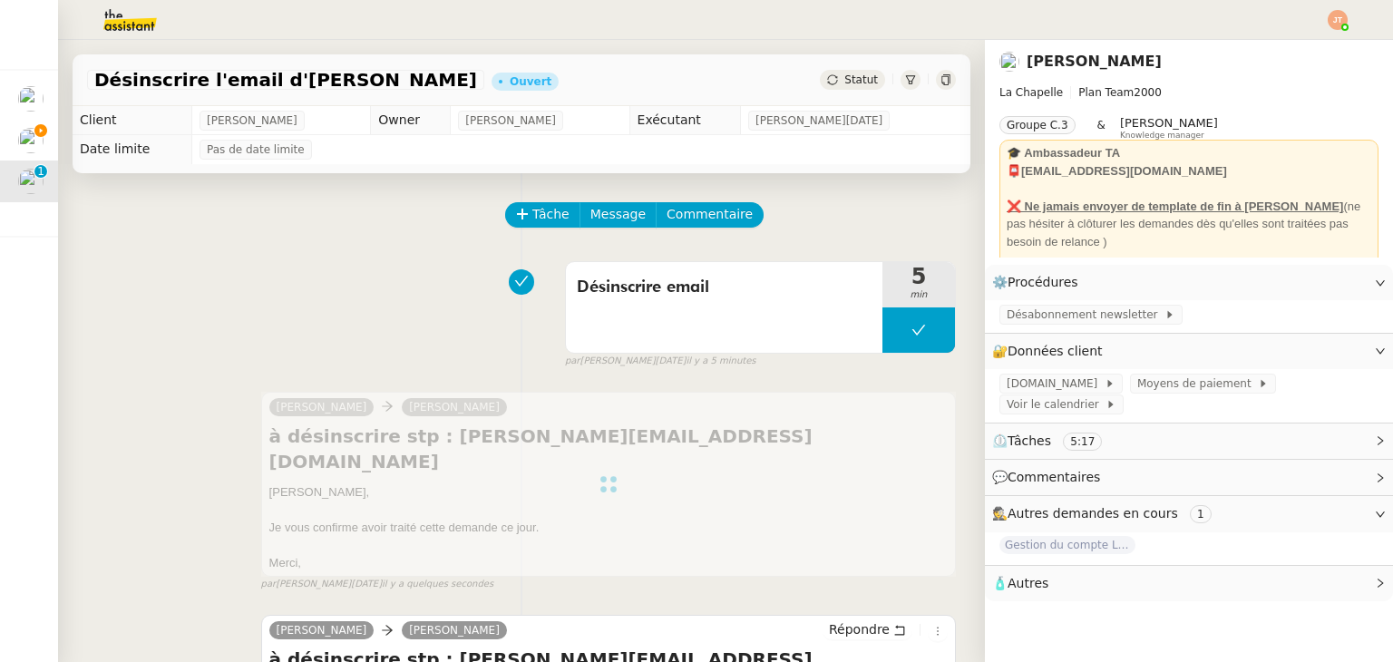
click at [853, 88] on div "Statut" at bounding box center [852, 80] width 65 height 20
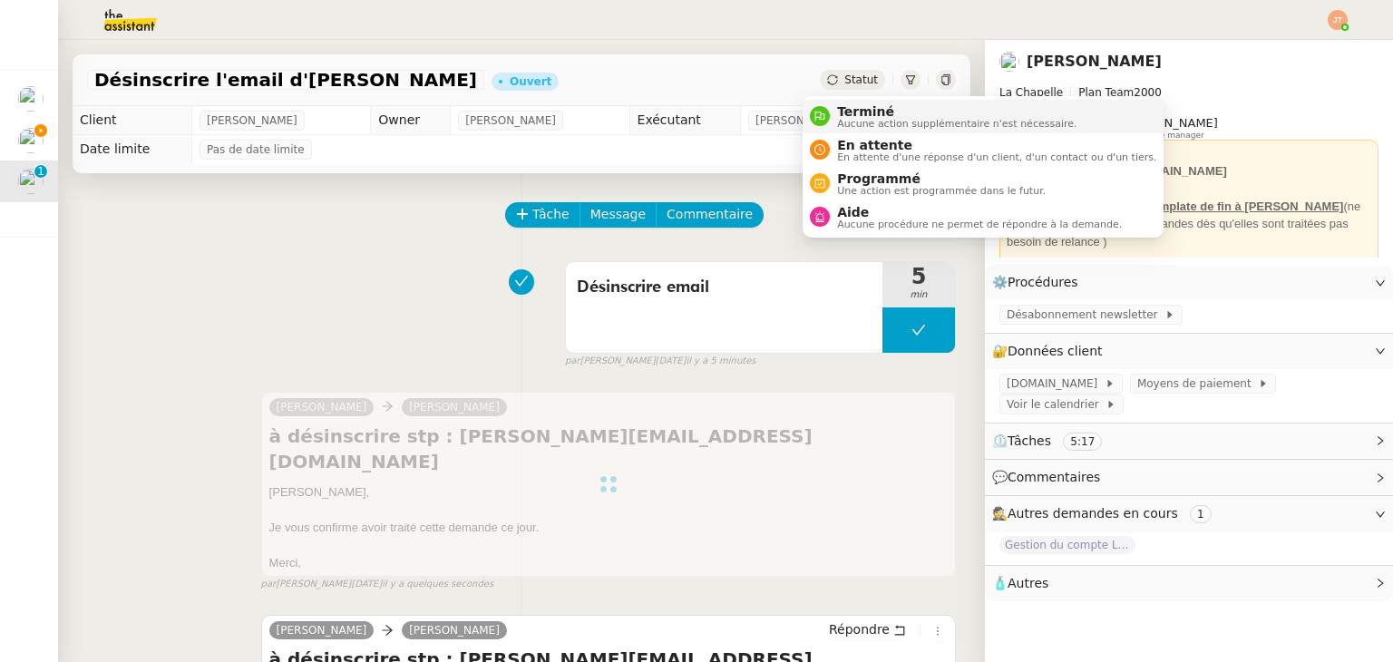
click at [859, 119] on span "Aucune action supplémentaire n'est nécessaire." at bounding box center [956, 124] width 239 height 10
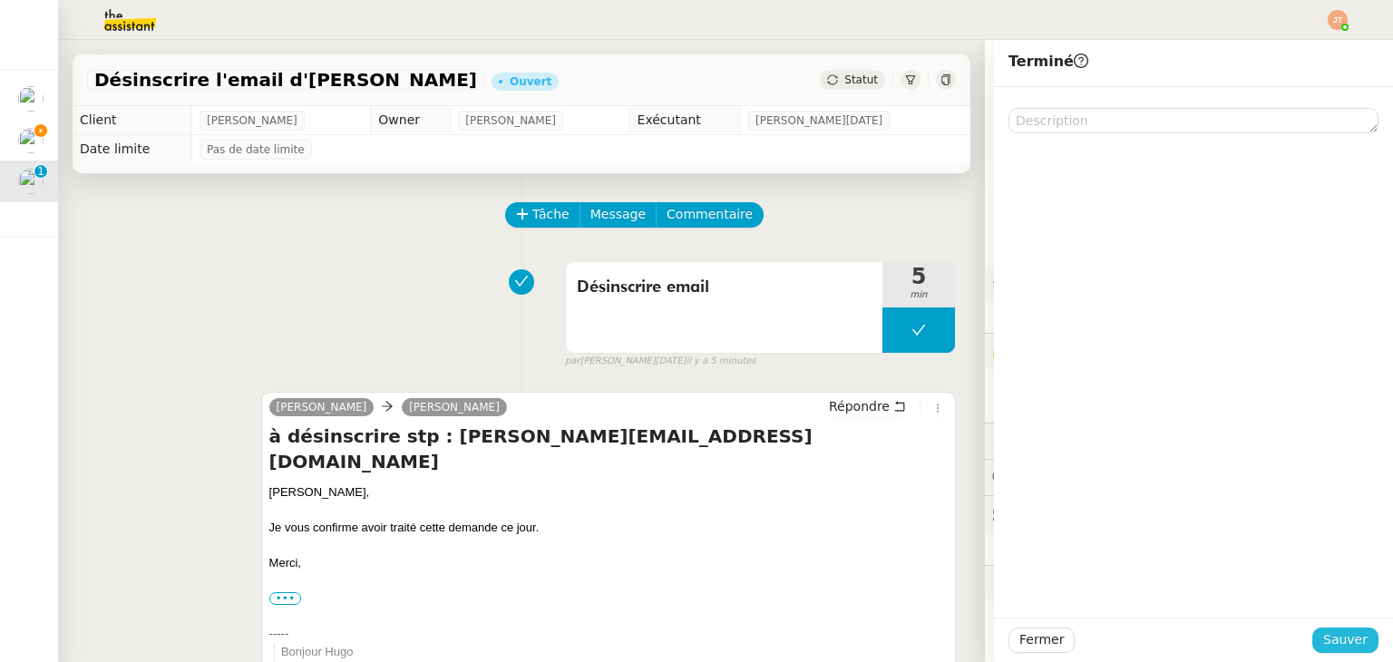
click at [1348, 643] on span "Sauver" at bounding box center [1345, 639] width 44 height 21
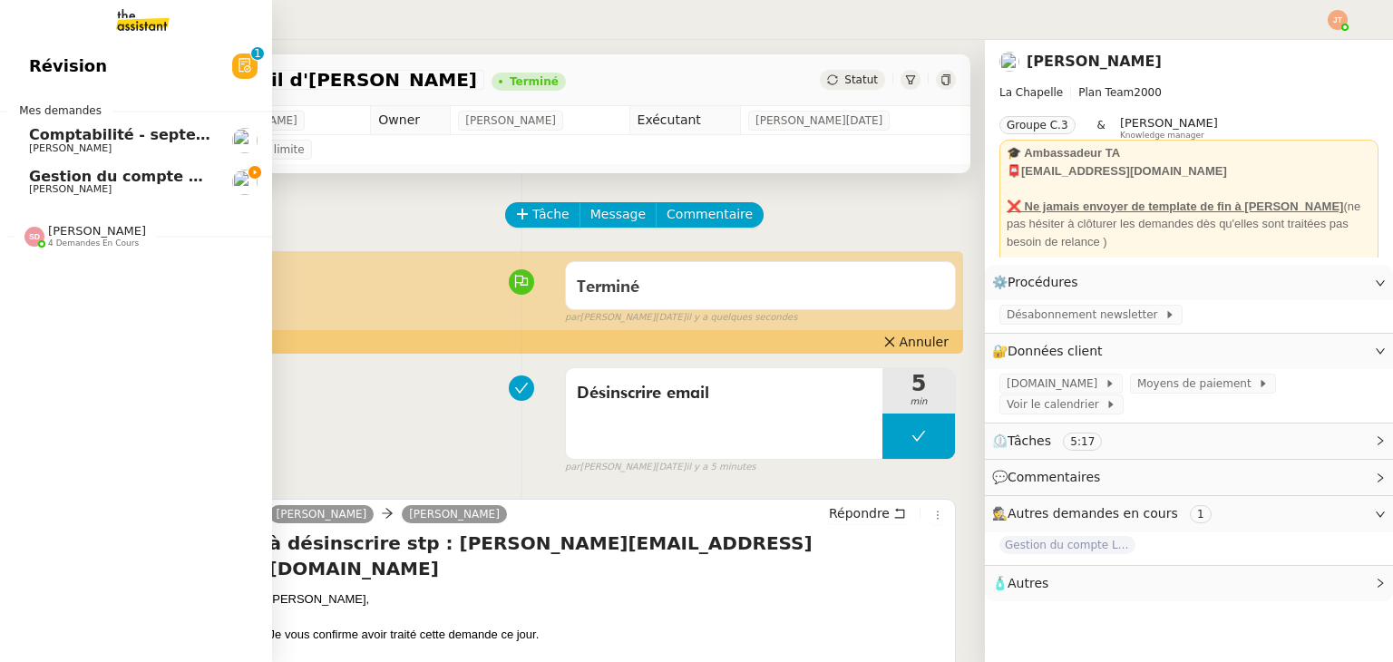
click at [75, 179] on span "Gestion du compte LinkedIn de [PERSON_NAME] (post + gestion messages) - [DATE]" at bounding box center [373, 176] width 689 height 17
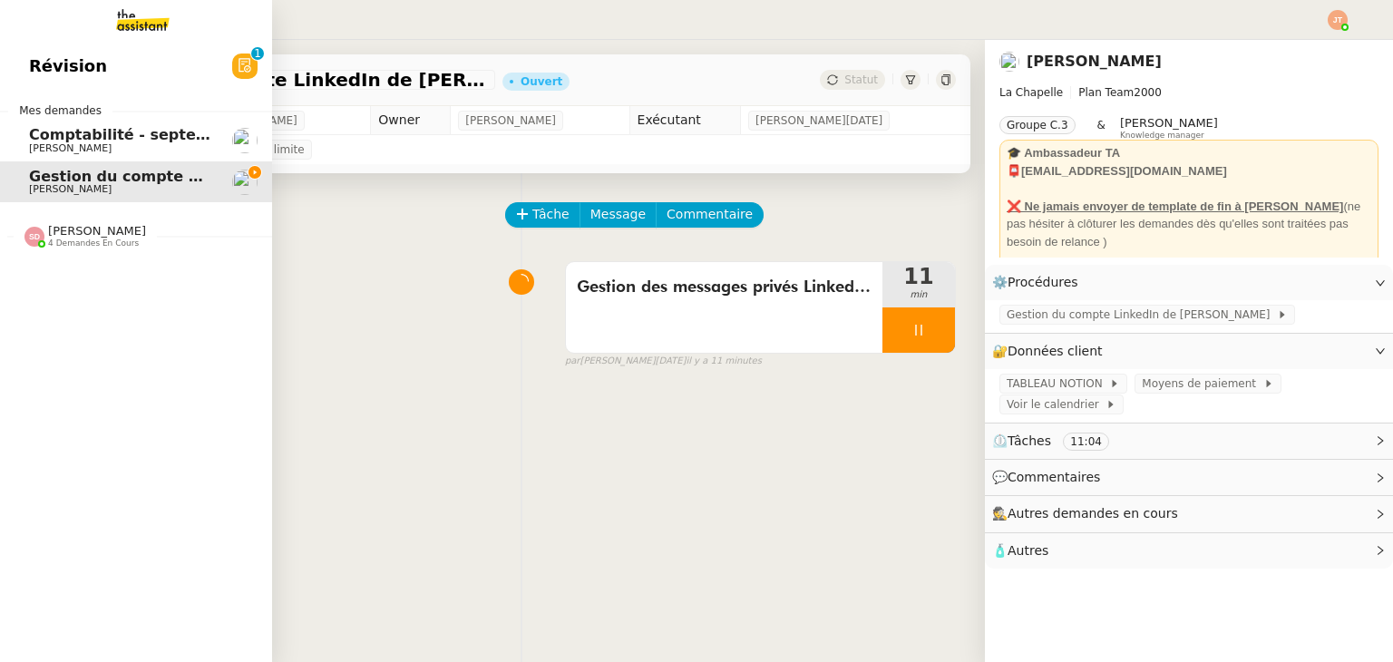
click at [93, 141] on span "Comptabilité - septembre 2025" at bounding box center [156, 134] width 255 height 17
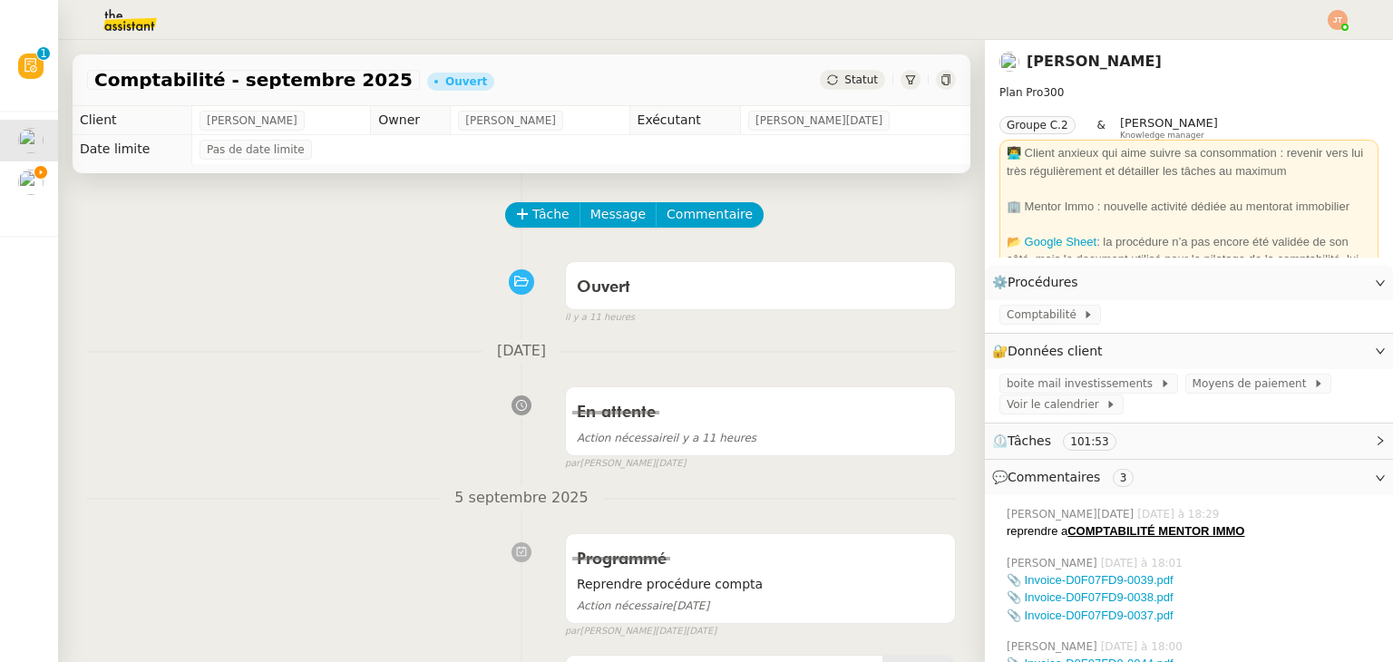
click at [849, 83] on span "Statut" at bounding box center [861, 79] width 34 height 13
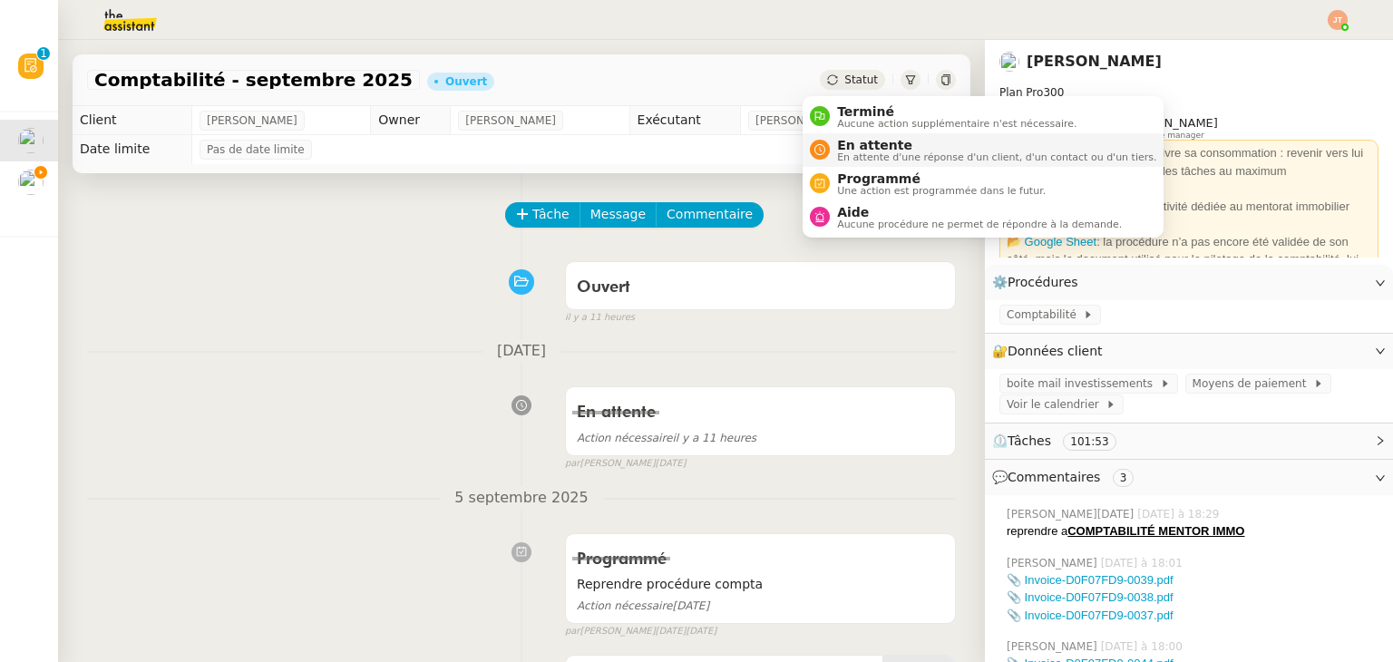
click at [849, 142] on span "En attente" at bounding box center [996, 145] width 319 height 15
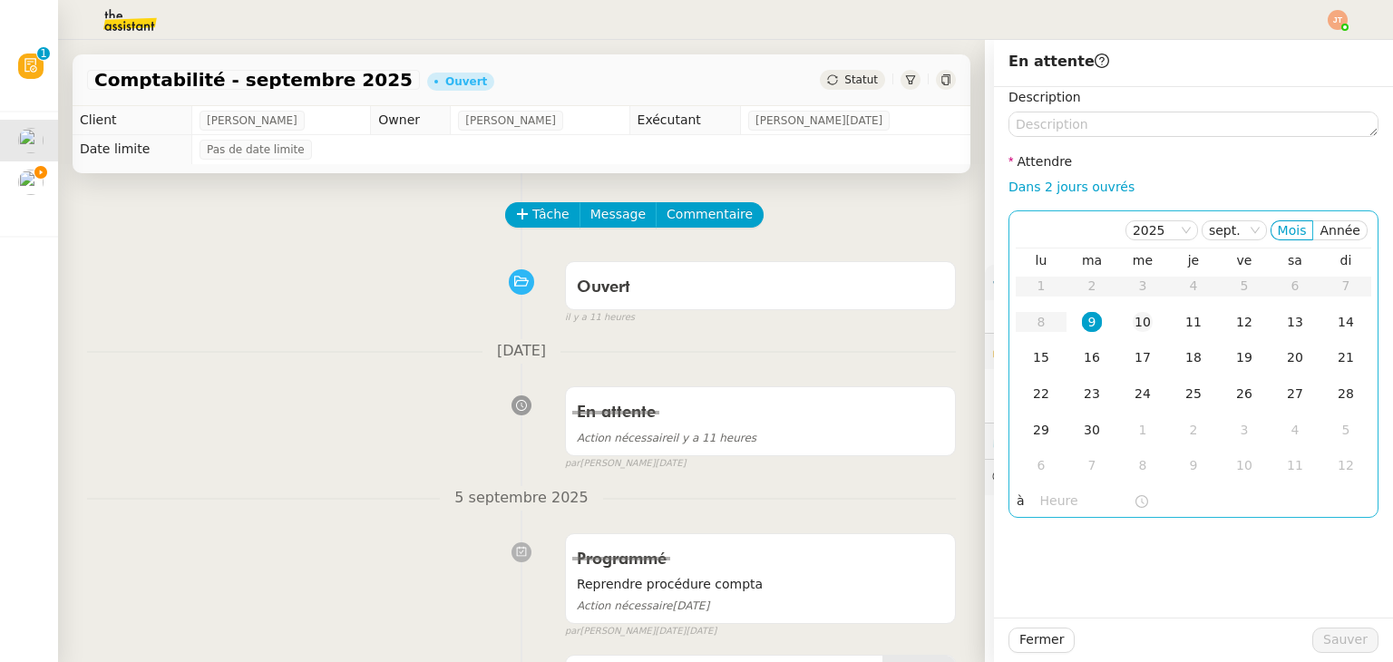
click at [1133, 328] on div "10" at bounding box center [1143, 322] width 20 height 20
click at [1040, 495] on input "text" at bounding box center [1086, 501] width 93 height 21
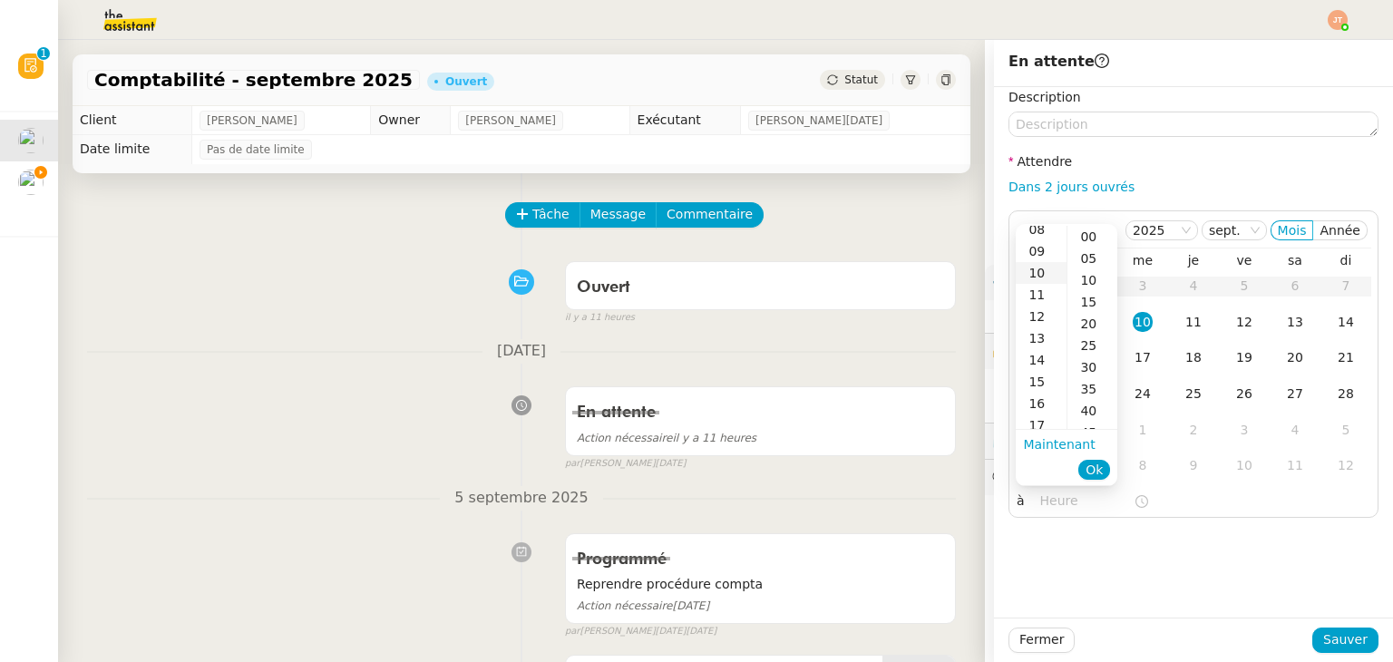
click at [1045, 274] on div "10" at bounding box center [1041, 273] width 51 height 22
click at [1098, 366] on div "30" at bounding box center [1092, 367] width 50 height 22
type input "10:30"
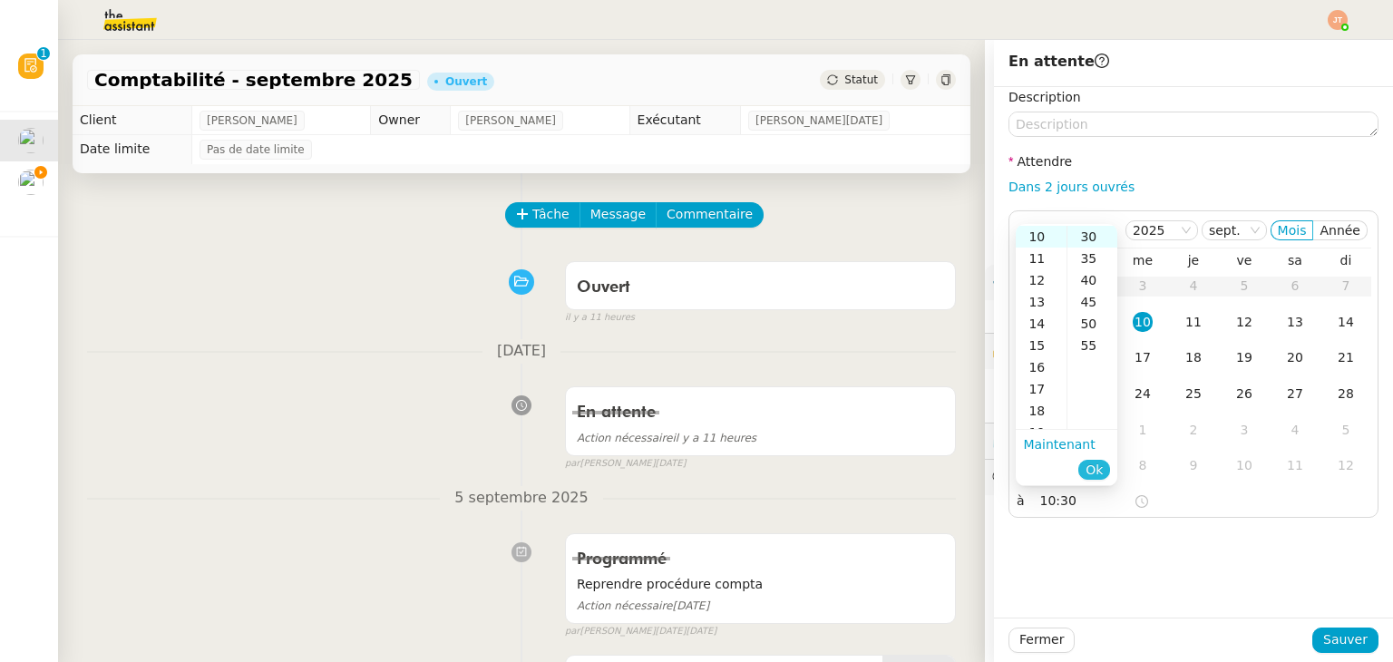
click at [1099, 475] on span "Ok" at bounding box center [1094, 470] width 17 height 18
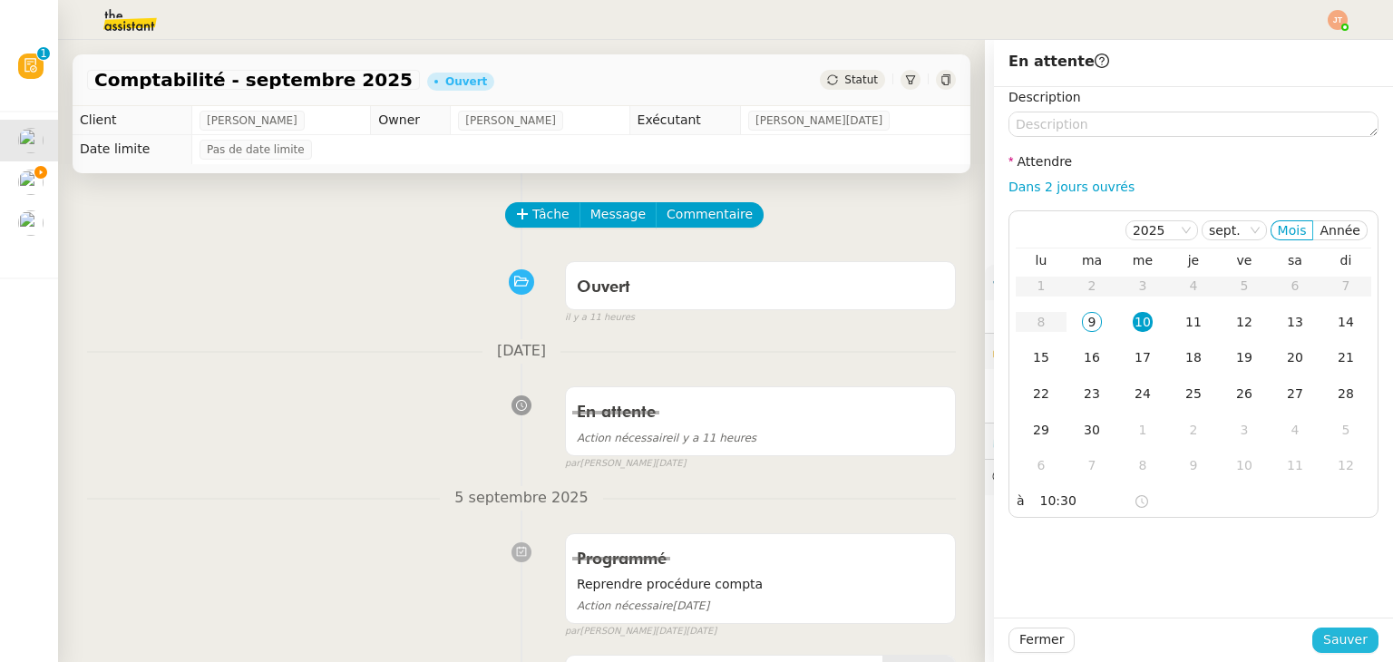
click at [1323, 638] on span "Sauver" at bounding box center [1345, 639] width 44 height 21
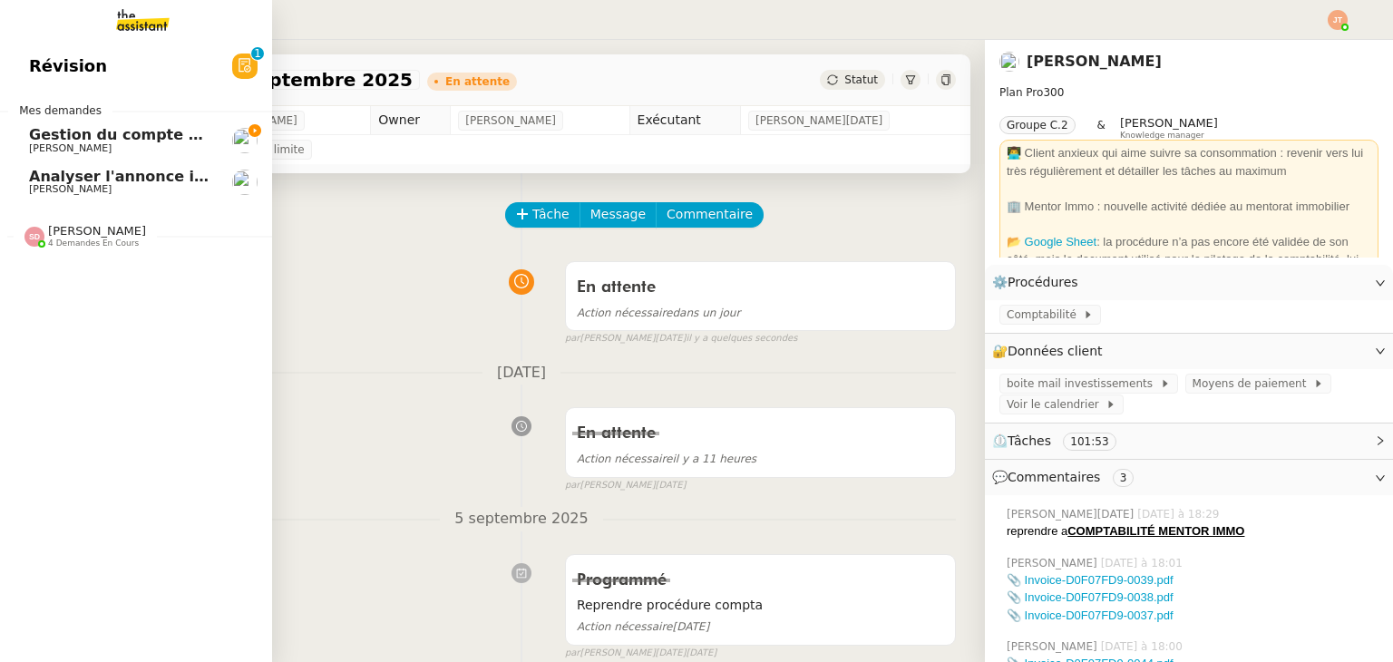
click at [90, 184] on span "[PERSON_NAME]" at bounding box center [120, 189] width 183 height 11
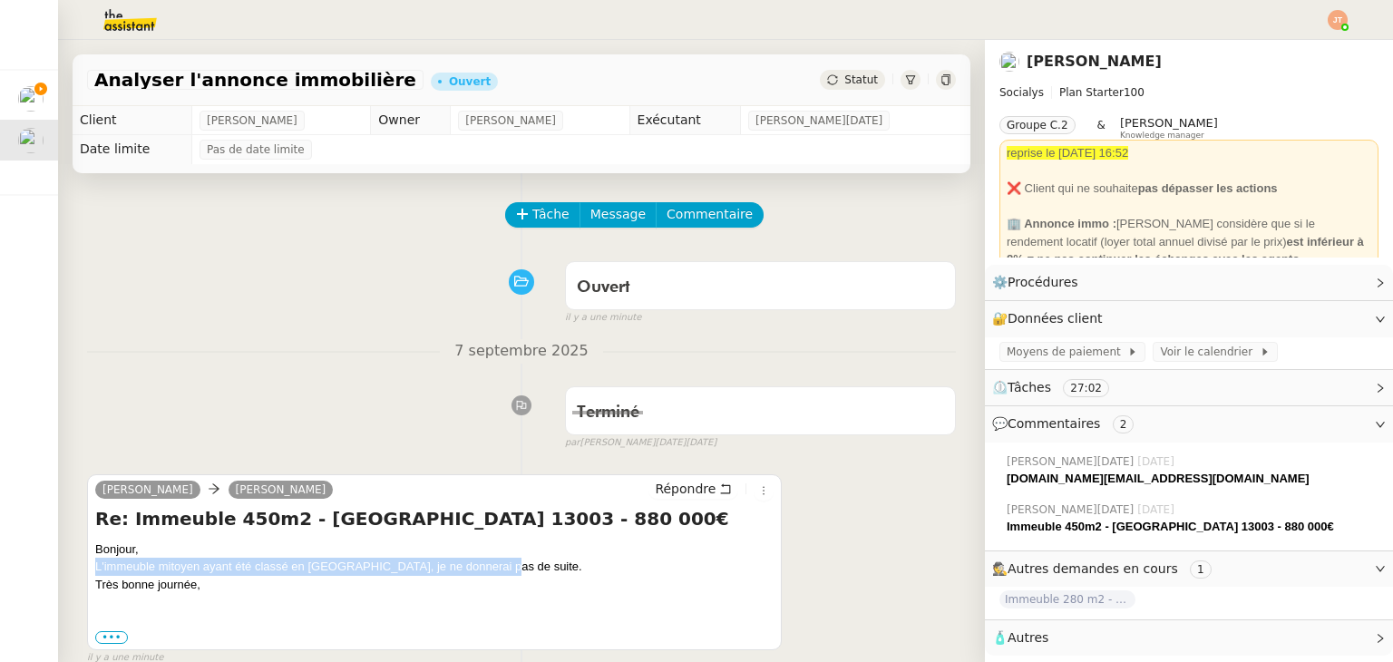
drag, startPoint x: 94, startPoint y: 564, endPoint x: 497, endPoint y: 563, distance: 402.7
click at [497, 563] on div "[PERSON_NAME] [PERSON_NAME] Re: Immeuble 450m2 - [GEOGRAPHIC_DATA] 13003 - 880 …" at bounding box center [434, 562] width 695 height 177
copy div "L'immeuble mitoyen ayant été classé en [GEOGRAPHIC_DATA], je ne donnerai pas de…"
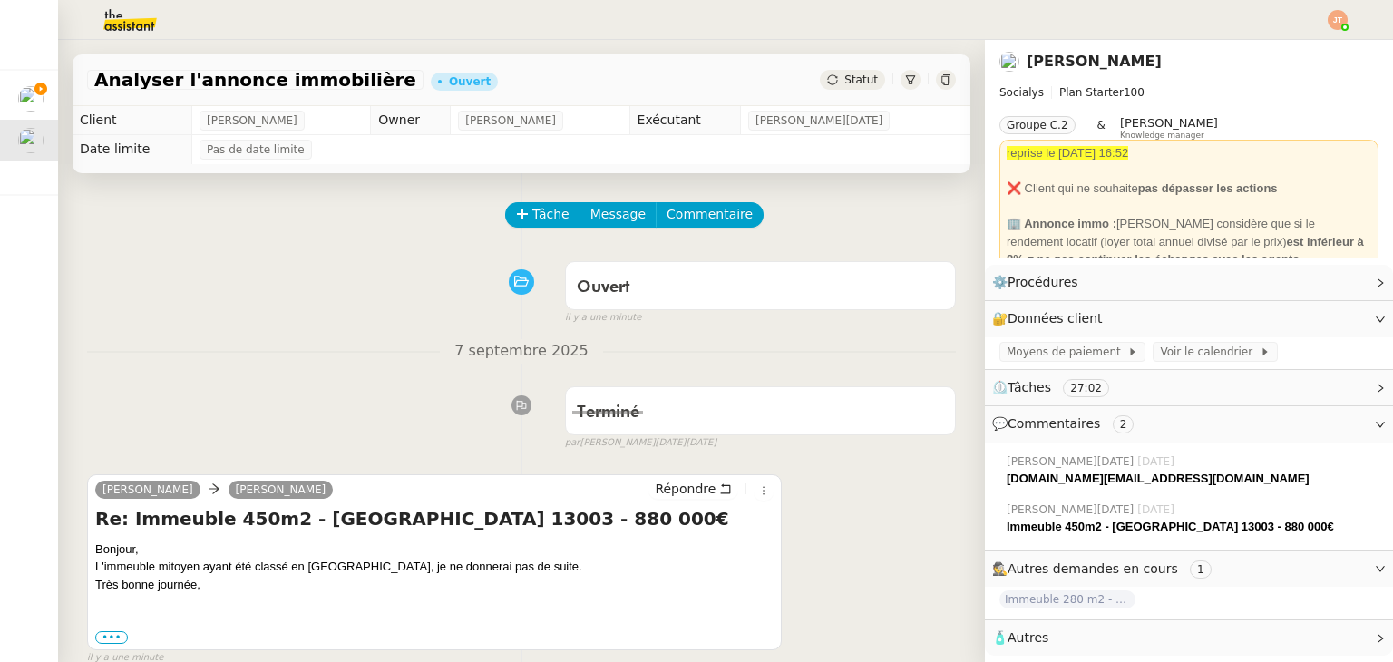
click at [276, 357] on nz-divider "7 septembre 2025" at bounding box center [521, 351] width 869 height 24
click at [855, 74] on div "Statut" at bounding box center [852, 80] width 65 height 20
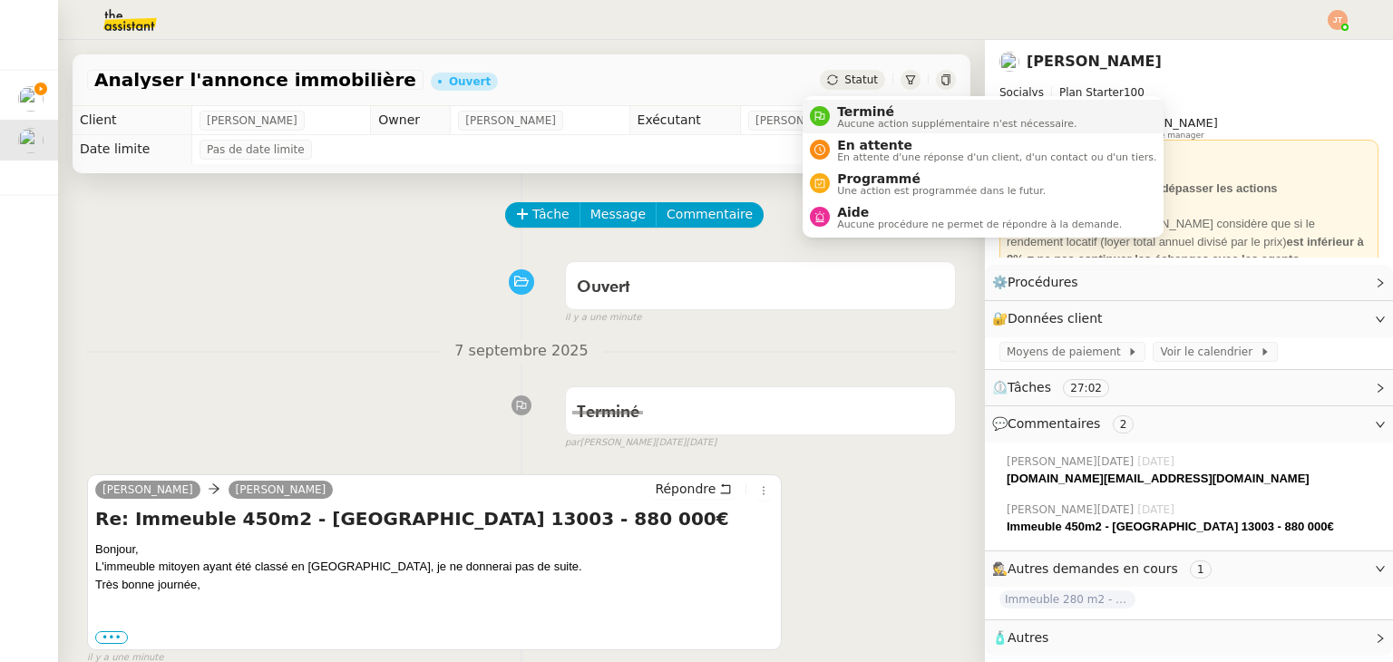
click at [846, 114] on span "Terminé" at bounding box center [956, 111] width 239 height 15
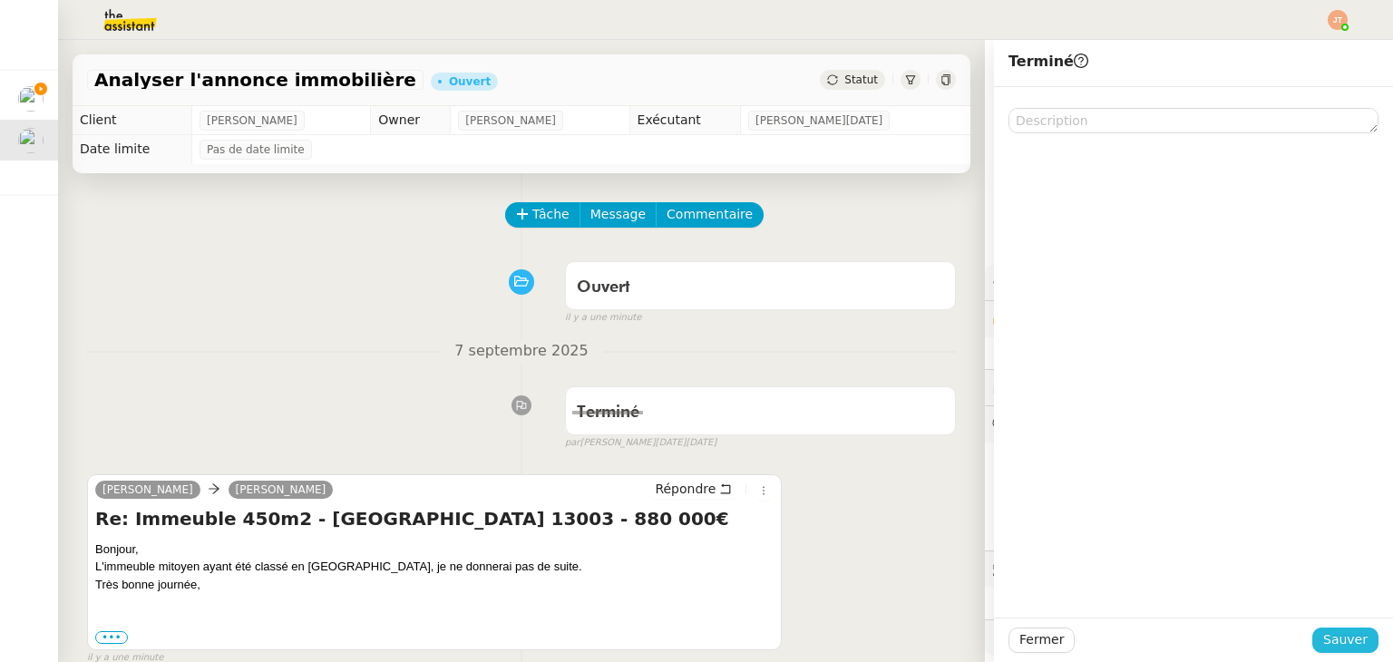
click at [1330, 638] on span "Sauver" at bounding box center [1345, 639] width 44 height 21
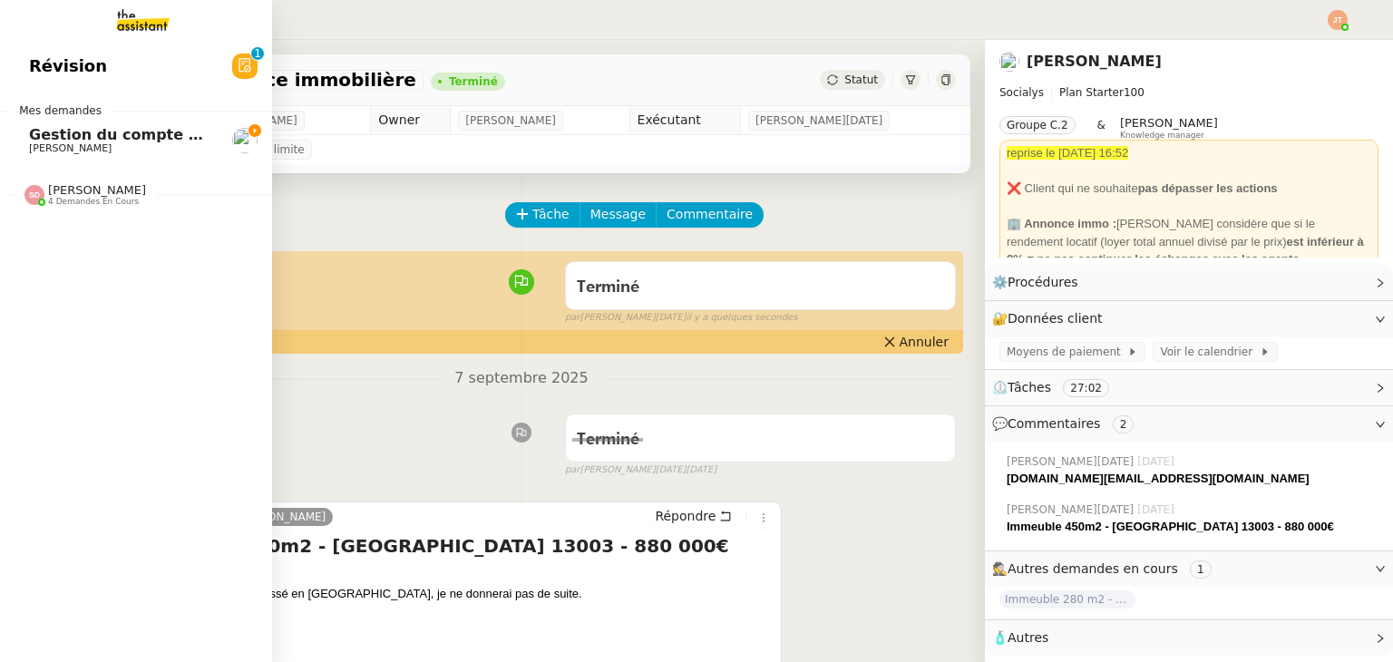
click at [76, 96] on div "Révision 0 1 2 3 4 5 6 7 8 9 Mes demandes Gestion du compte LinkedIn de [PERSON…" at bounding box center [136, 351] width 272 height 622
click at [94, 147] on span "[PERSON_NAME]" at bounding box center [120, 148] width 183 height 11
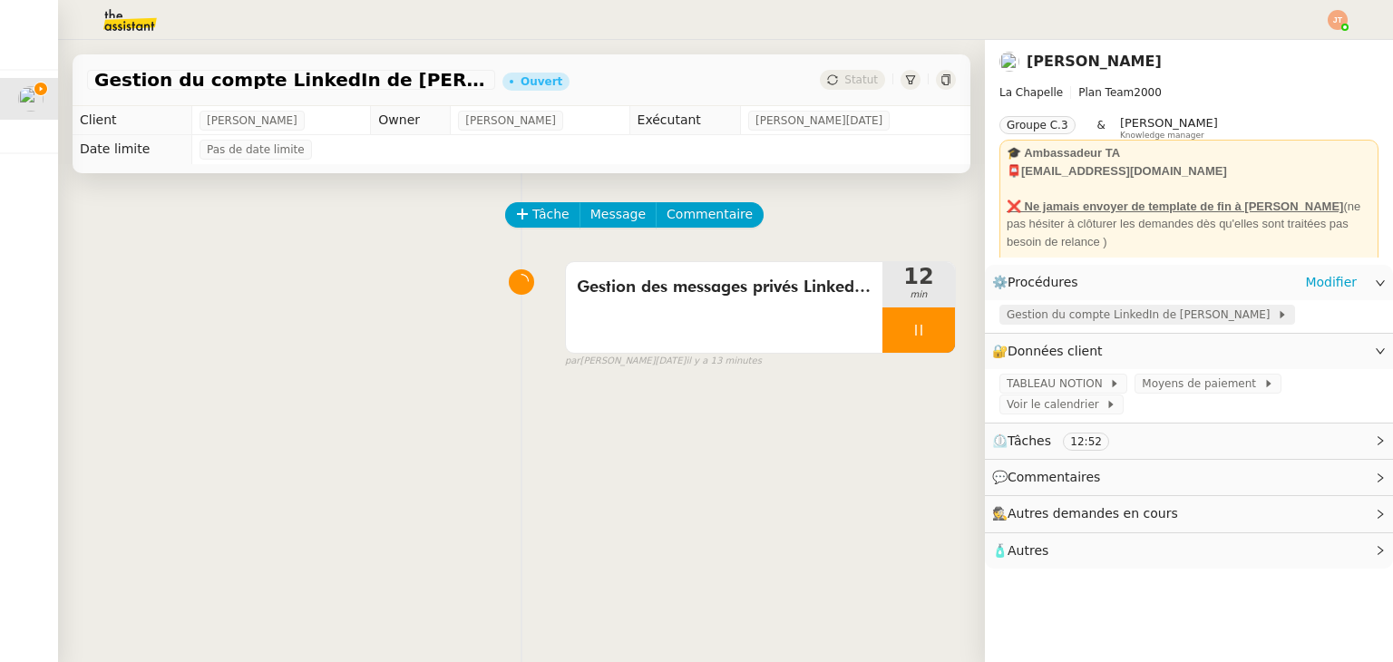
click at [1060, 318] on span "Gestion du compte LinkedIn de [PERSON_NAME]" at bounding box center [1142, 315] width 270 height 18
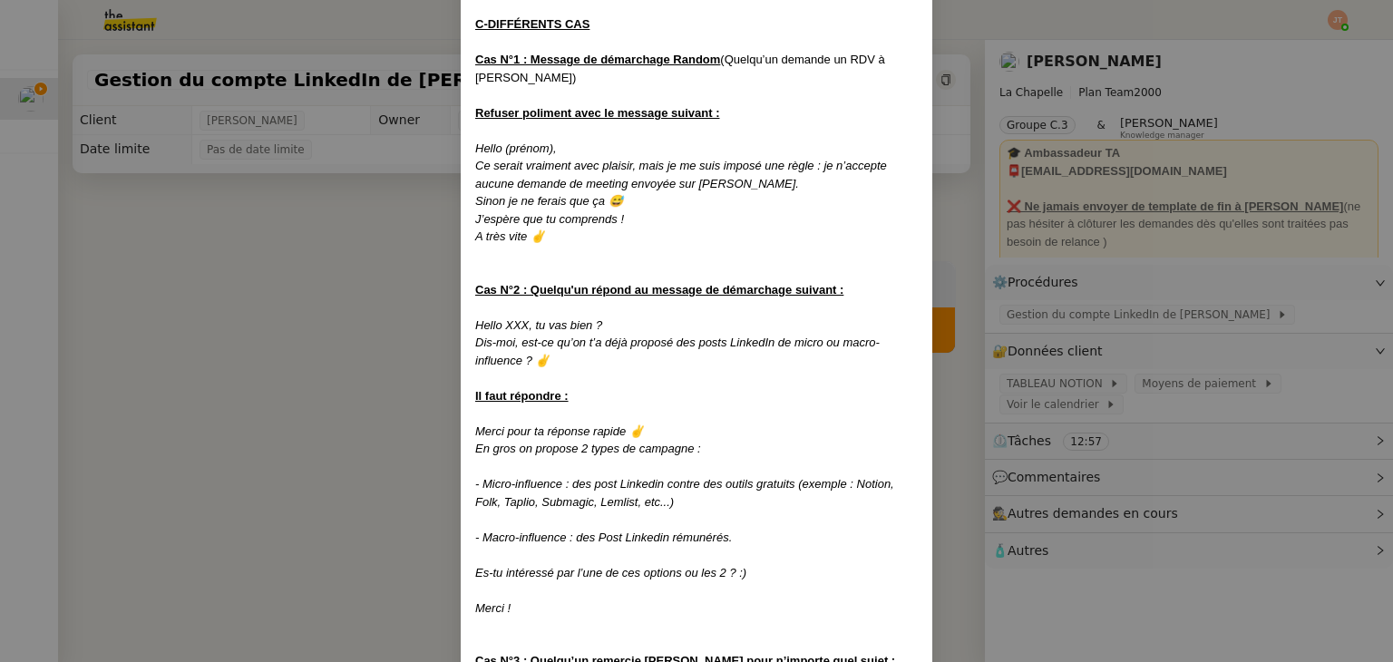
scroll to position [1360, 0]
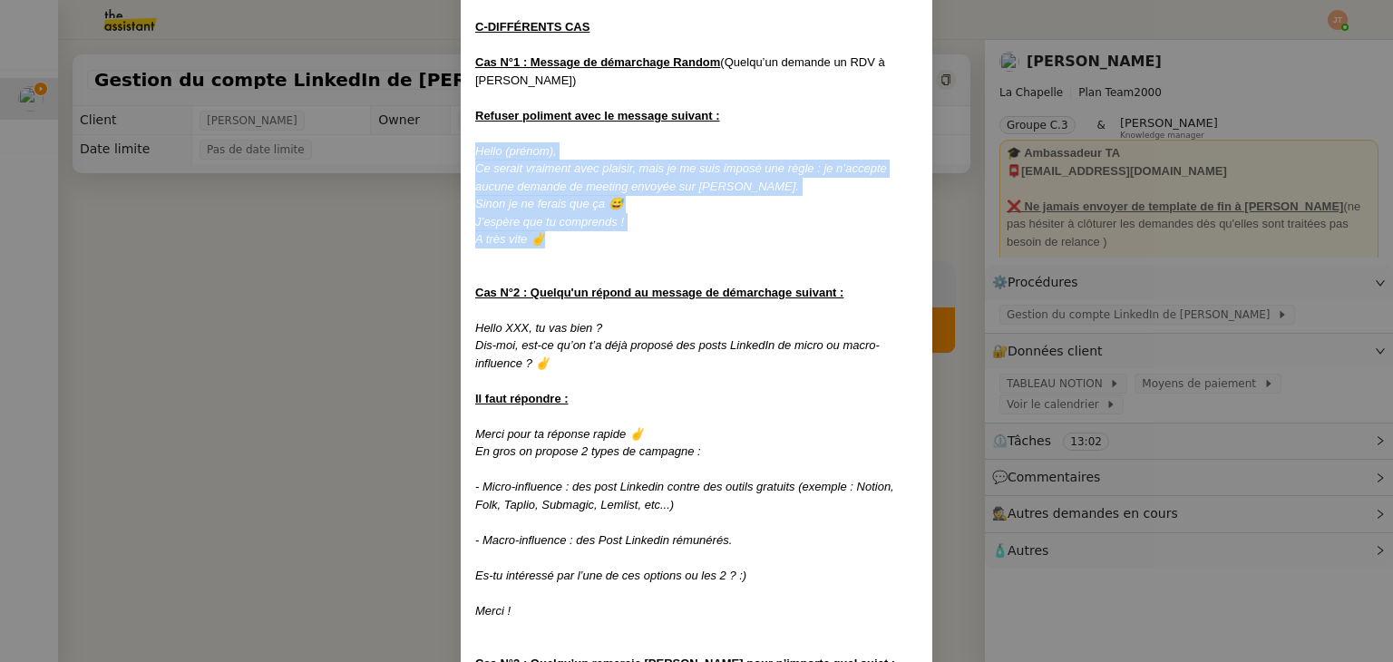
drag, startPoint x: 473, startPoint y: 92, endPoint x: 648, endPoint y: 186, distance: 198.8
click at [648, 186] on div "Créée le [DATE] MAJ le [DATE] Contexte : [PERSON_NAME] souhaite qu’on l'on gère…" at bounding box center [696, 348] width 443 height 3207
copy div "Hello (prénom), [PERSON_NAME] serait vraiment avec plaisir, mais je me suis imp…"
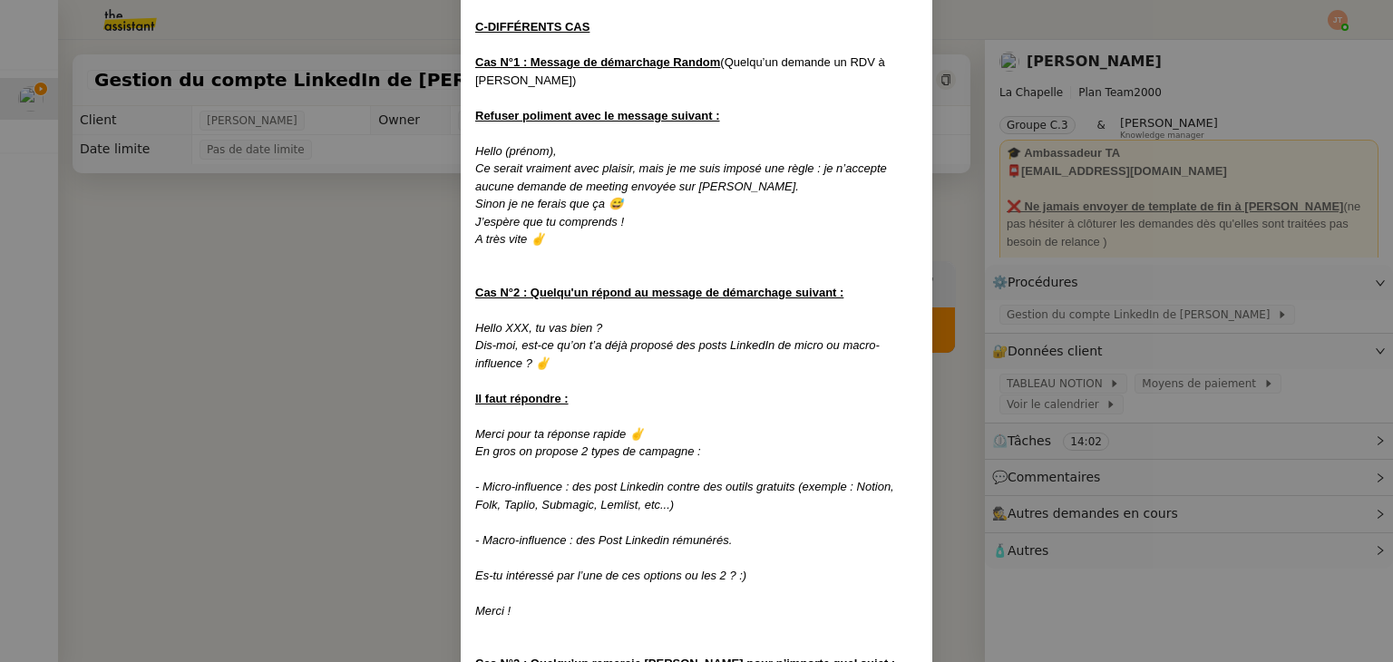
click at [140, 346] on nz-modal-container "Créée le [DATE] MAJ le [DATE] Contexte : [PERSON_NAME] souhaite qu’on l'on gère…" at bounding box center [696, 331] width 1393 height 662
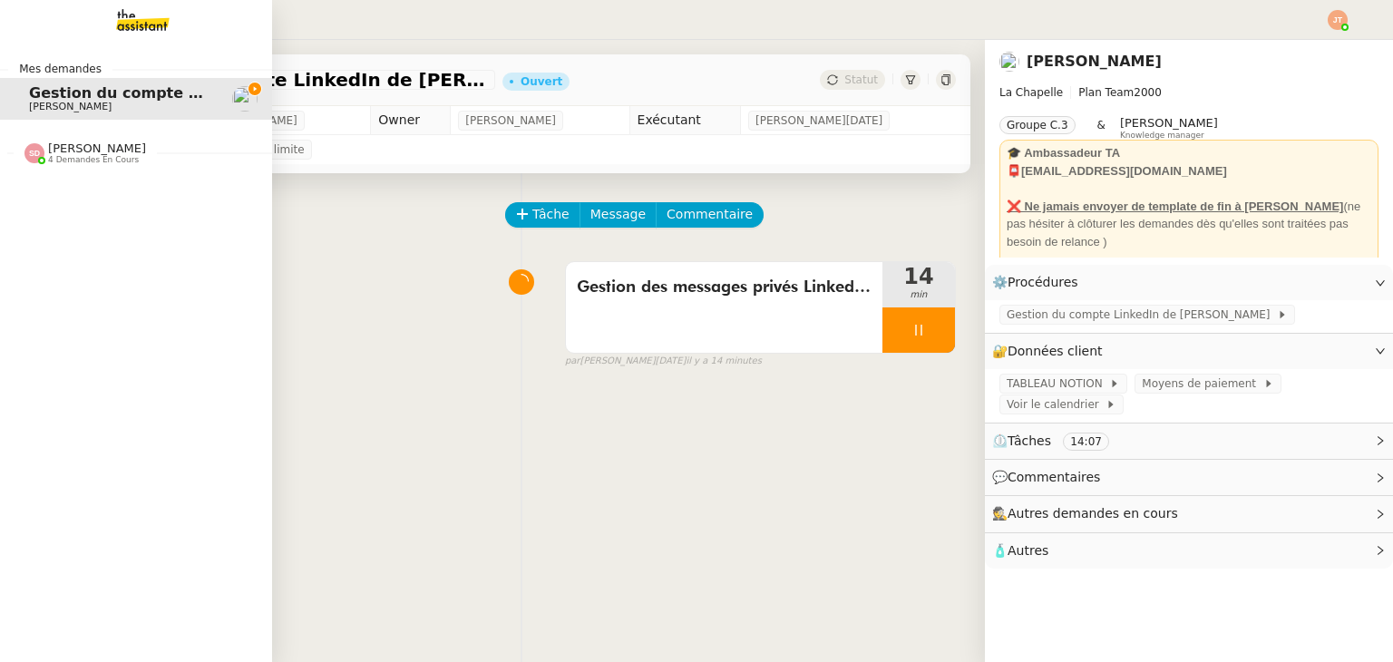
click at [161, 14] on img at bounding box center [128, 20] width 141 height 40
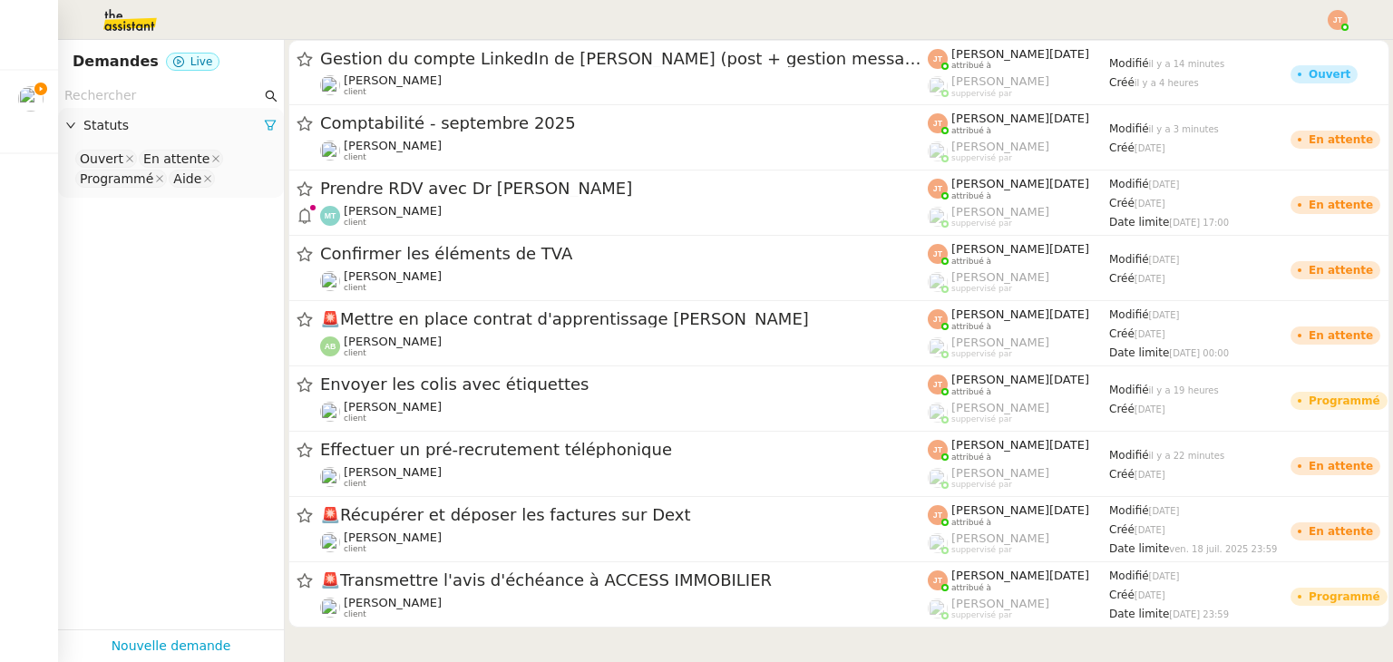
click at [167, 90] on input "text" at bounding box center [162, 95] width 197 height 21
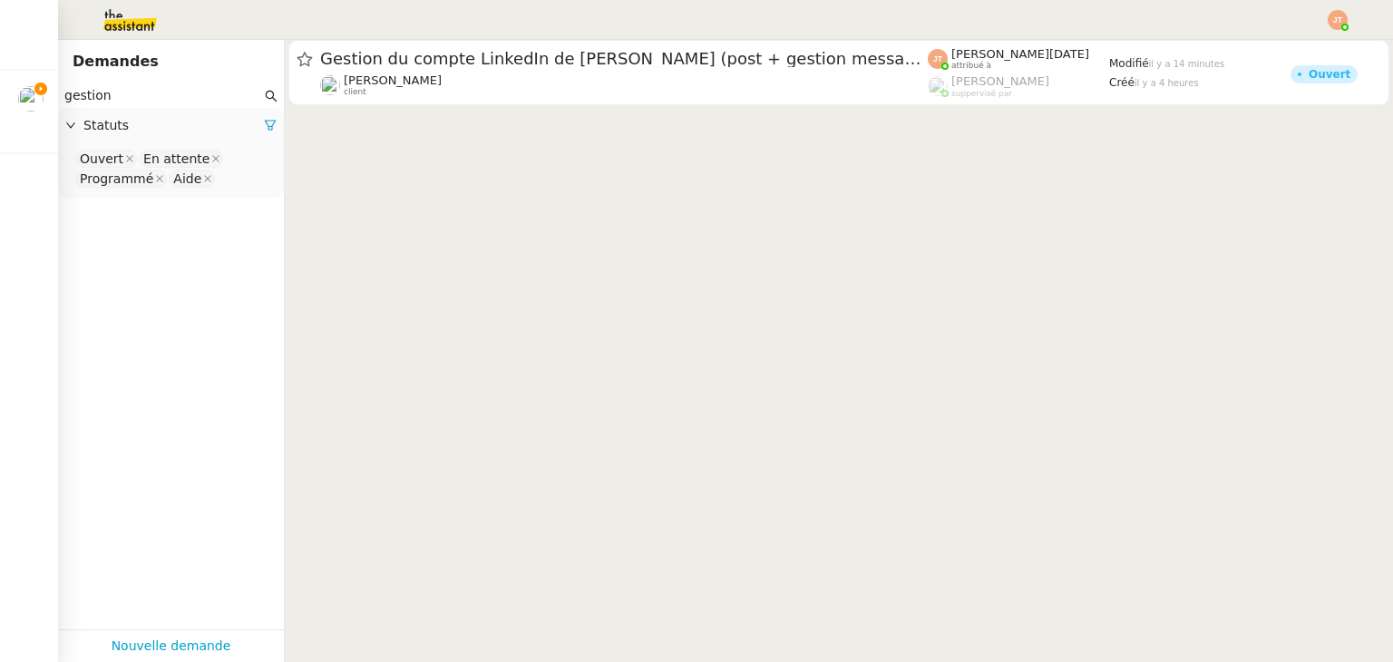
type input "gestion"
click at [247, 130] on span "Statuts" at bounding box center [173, 125] width 180 height 21
click at [258, 140] on div "Statuts" at bounding box center [171, 125] width 226 height 35
click at [166, 150] on nz-select-item "En attente" at bounding box center [181, 159] width 84 height 18
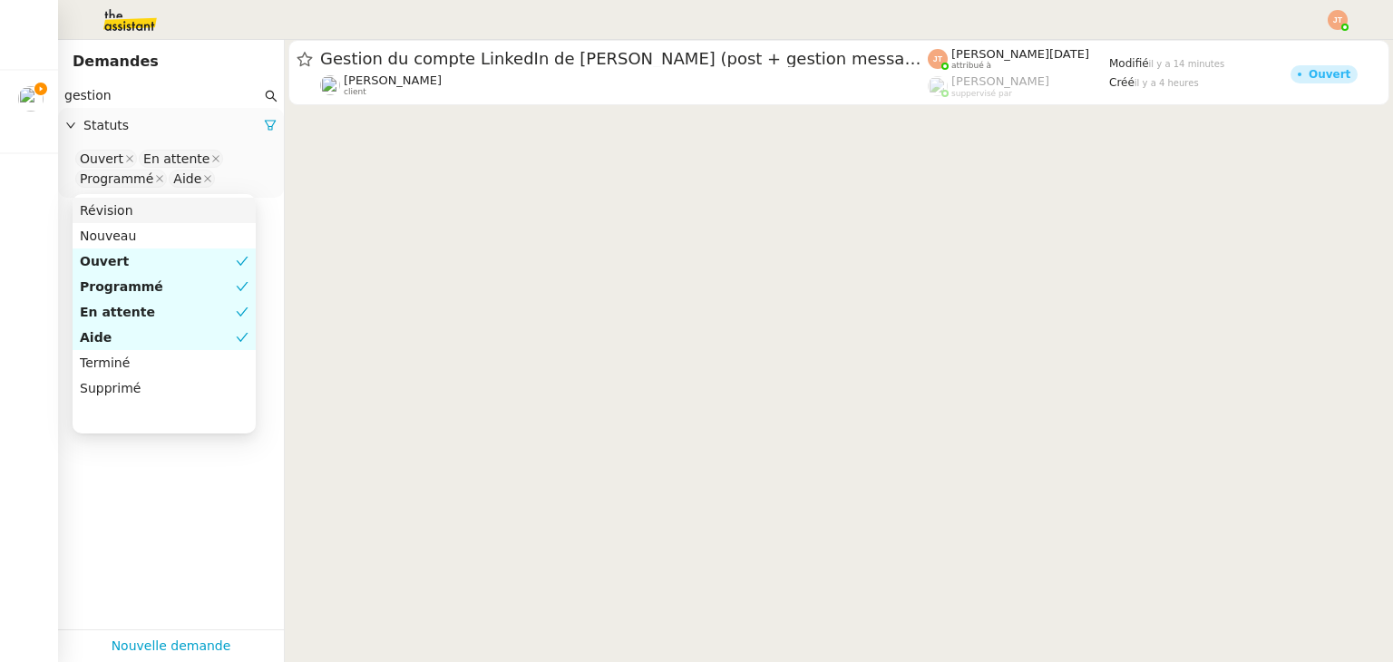
click at [258, 112] on div "Statuts" at bounding box center [171, 125] width 226 height 35
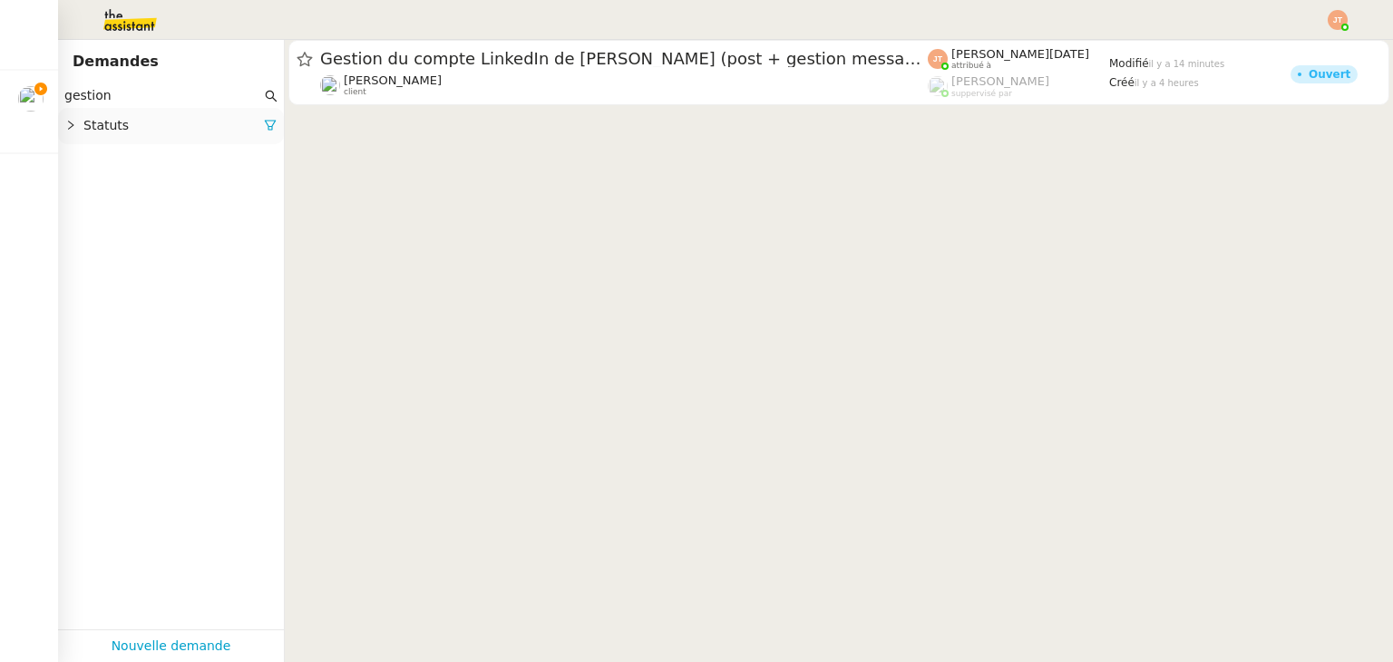
click at [183, 130] on span "Statuts" at bounding box center [173, 125] width 180 height 21
click at [112, 125] on span "Statuts" at bounding box center [173, 125] width 180 height 21
click at [264, 121] on icon at bounding box center [270, 125] width 13 height 13
click at [151, 150] on nz-select-top-control "Please select" at bounding box center [171, 159] width 197 height 23
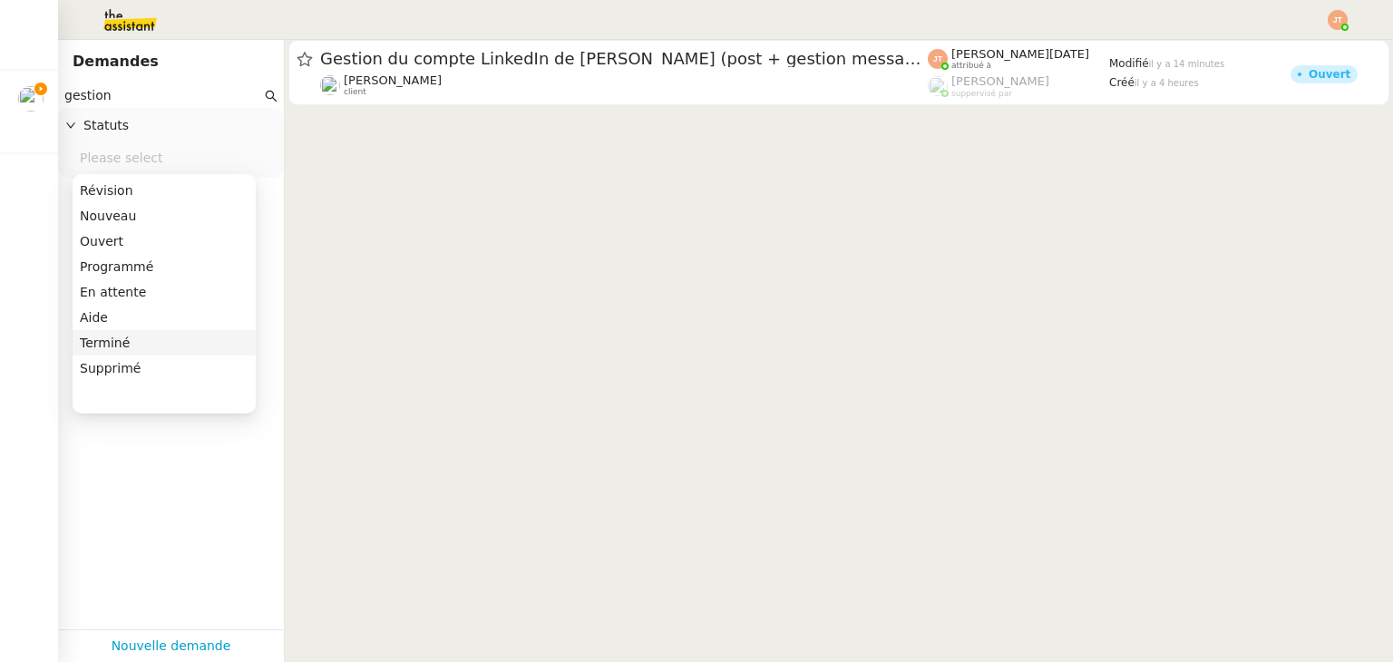
click at [130, 331] on nz-option-item "Terminé" at bounding box center [164, 342] width 183 height 25
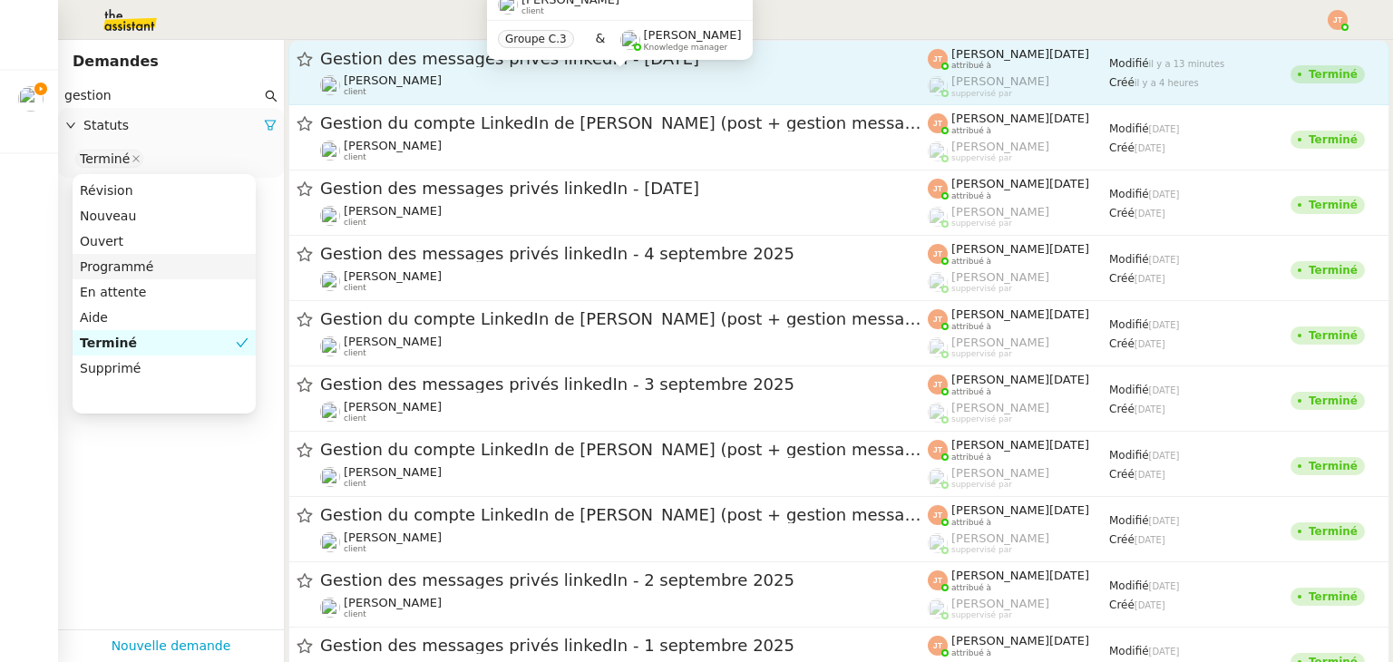
click at [421, 73] on div "[PERSON_NAME] client" at bounding box center [624, 85] width 608 height 24
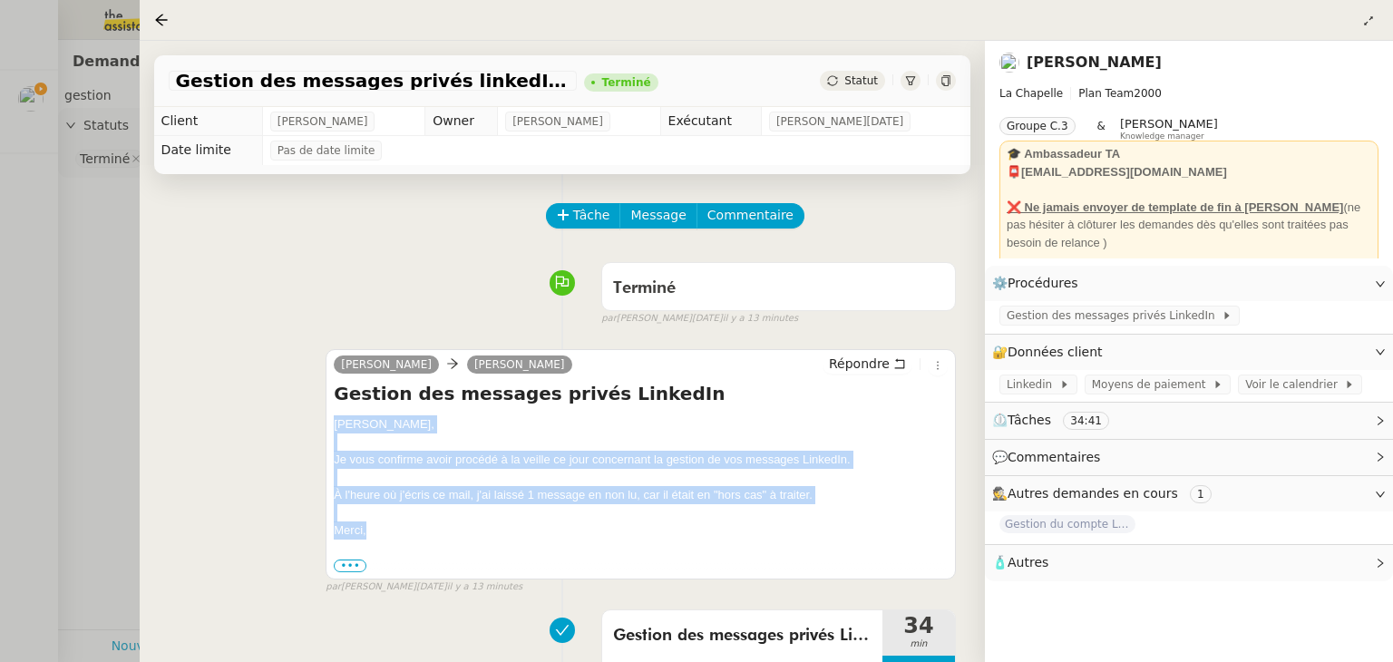
drag, startPoint x: 330, startPoint y: 427, endPoint x: 512, endPoint y: 533, distance: 210.1
click at [512, 537] on div "[PERSON_NAME] Répondre Gestion des messages privés LinkedIn [PERSON_NAME], Je v…" at bounding box center [641, 463] width 630 height 229
copy div "[PERSON_NAME], Je vous confirme avoir procédé à la veille ce jour concernant la…"
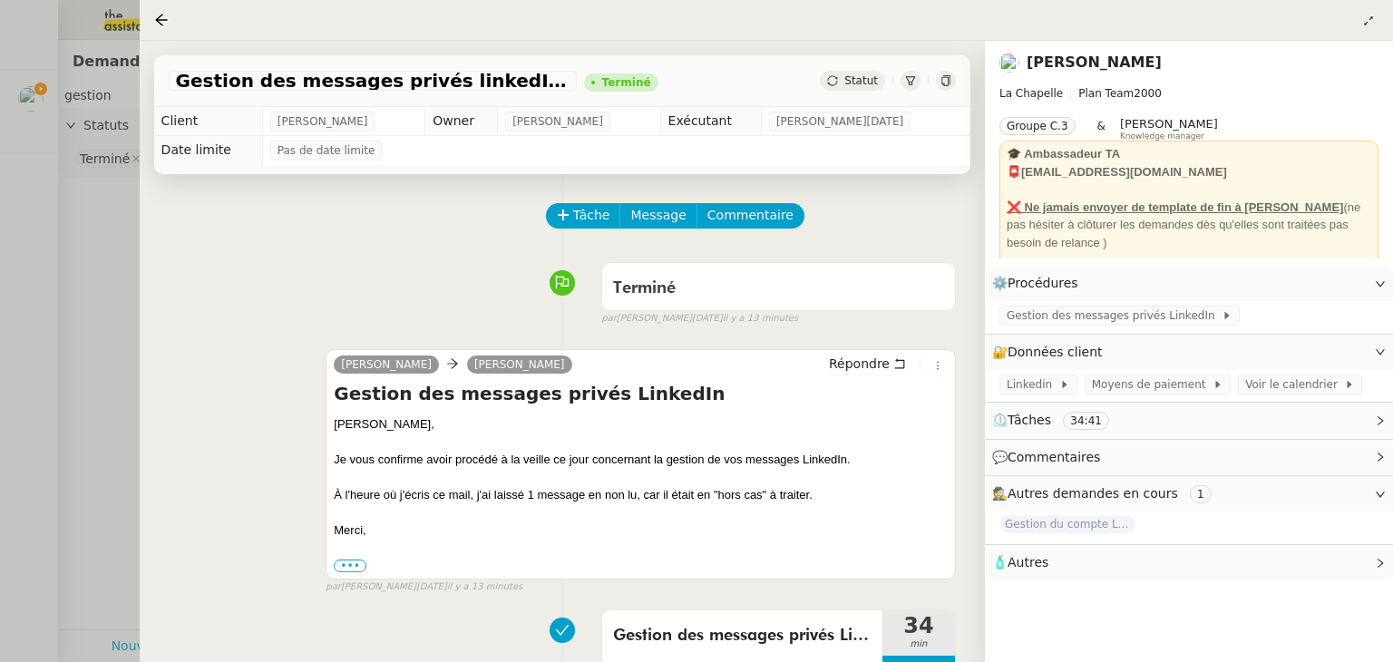
click at [86, 210] on div at bounding box center [696, 331] width 1393 height 662
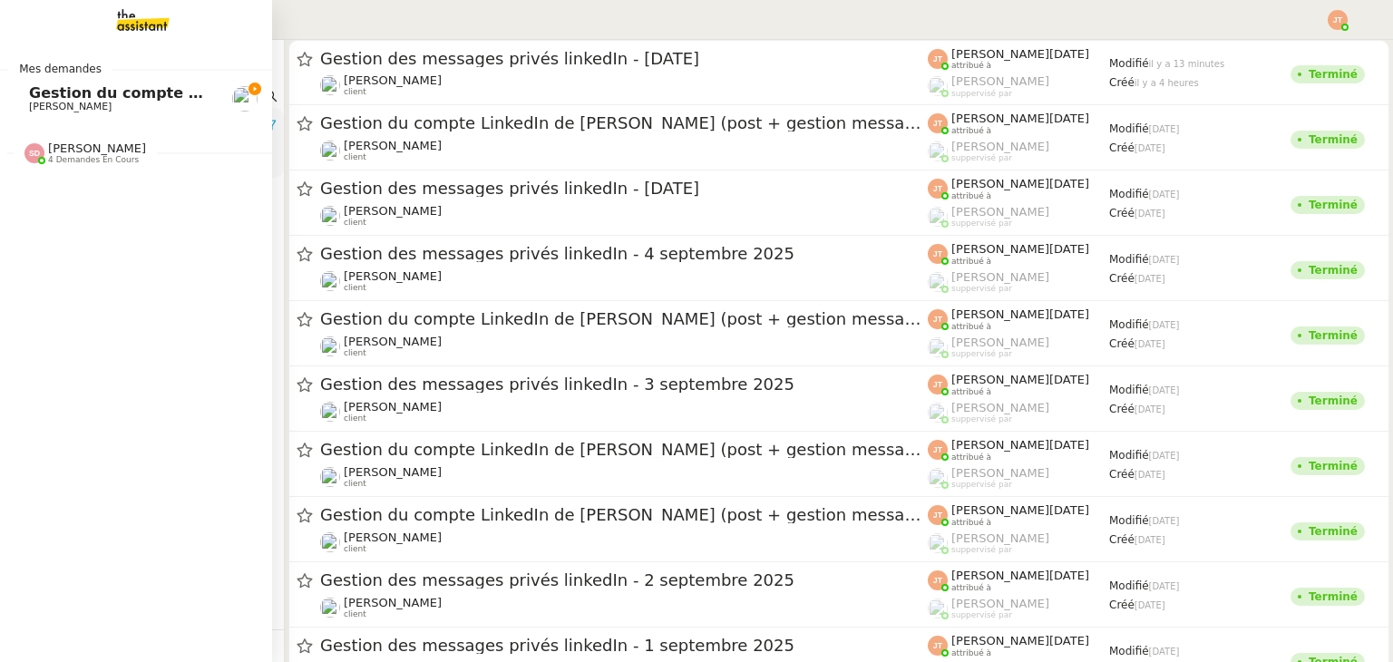
click at [29, 108] on span "[PERSON_NAME]" at bounding box center [120, 107] width 183 height 11
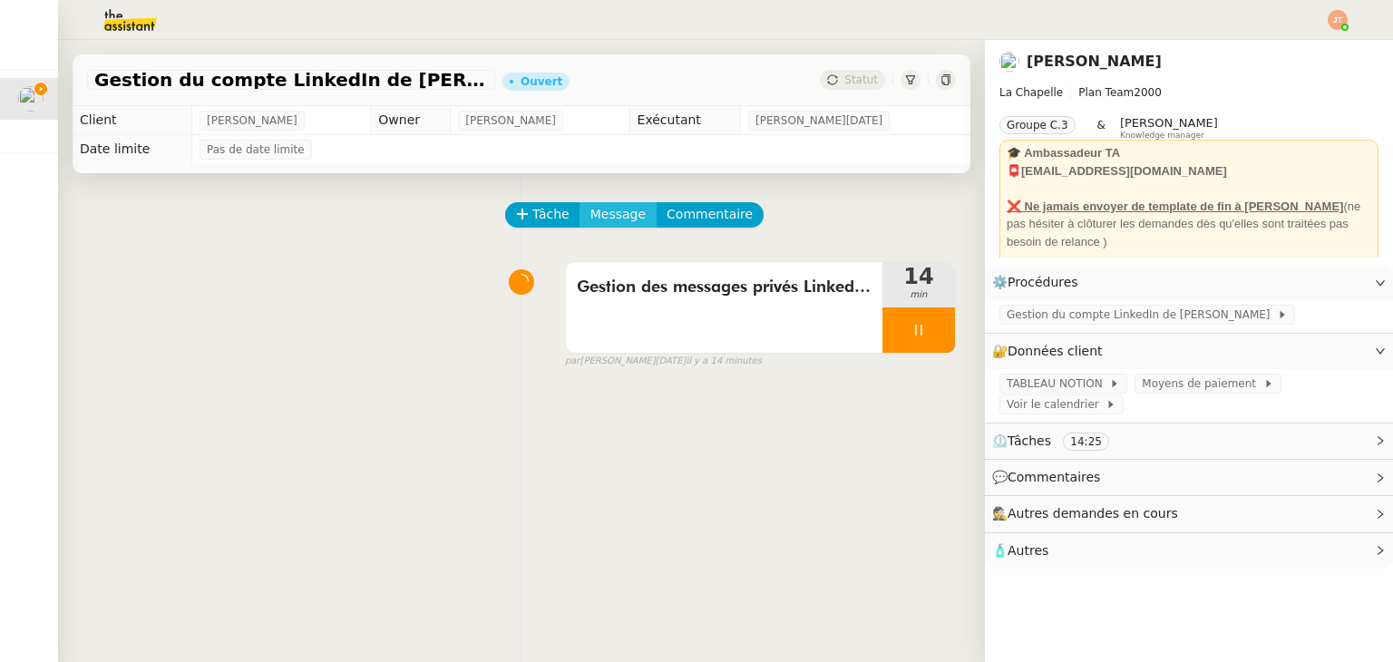
click at [611, 218] on span "Message" at bounding box center [617, 214] width 55 height 21
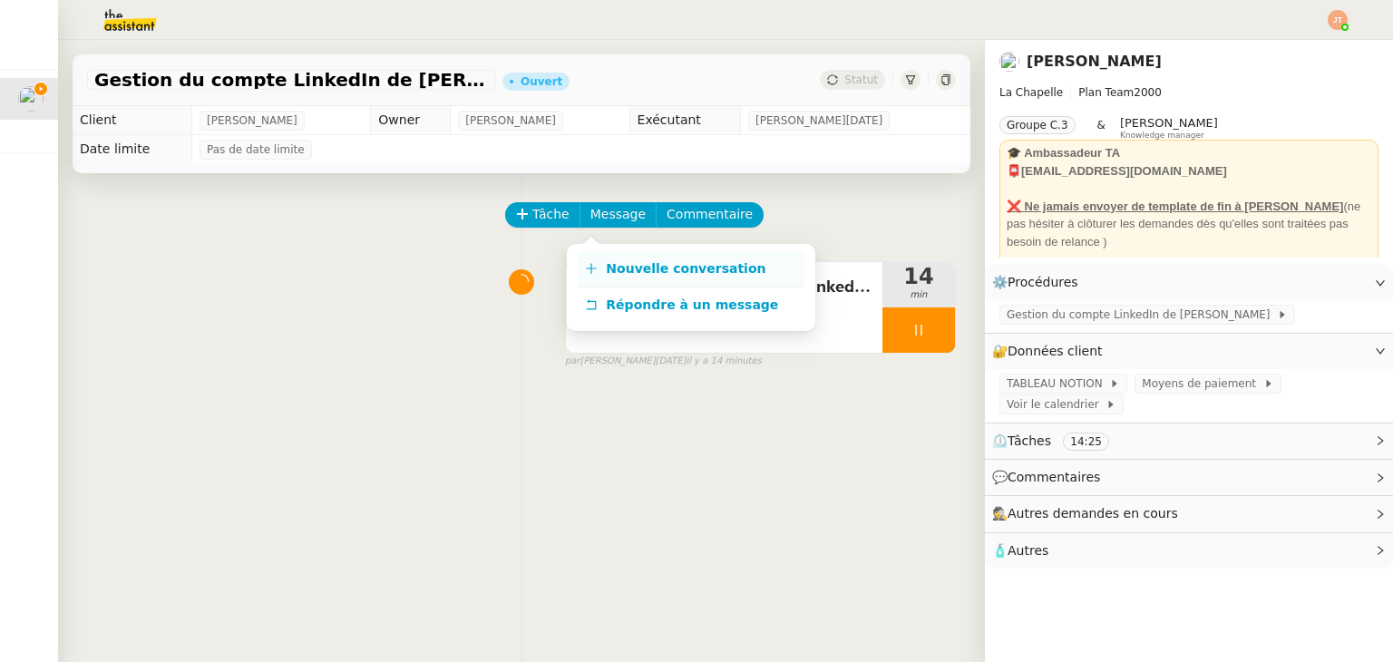
click at [650, 262] on span "Nouvelle conversation" at bounding box center [686, 268] width 160 height 15
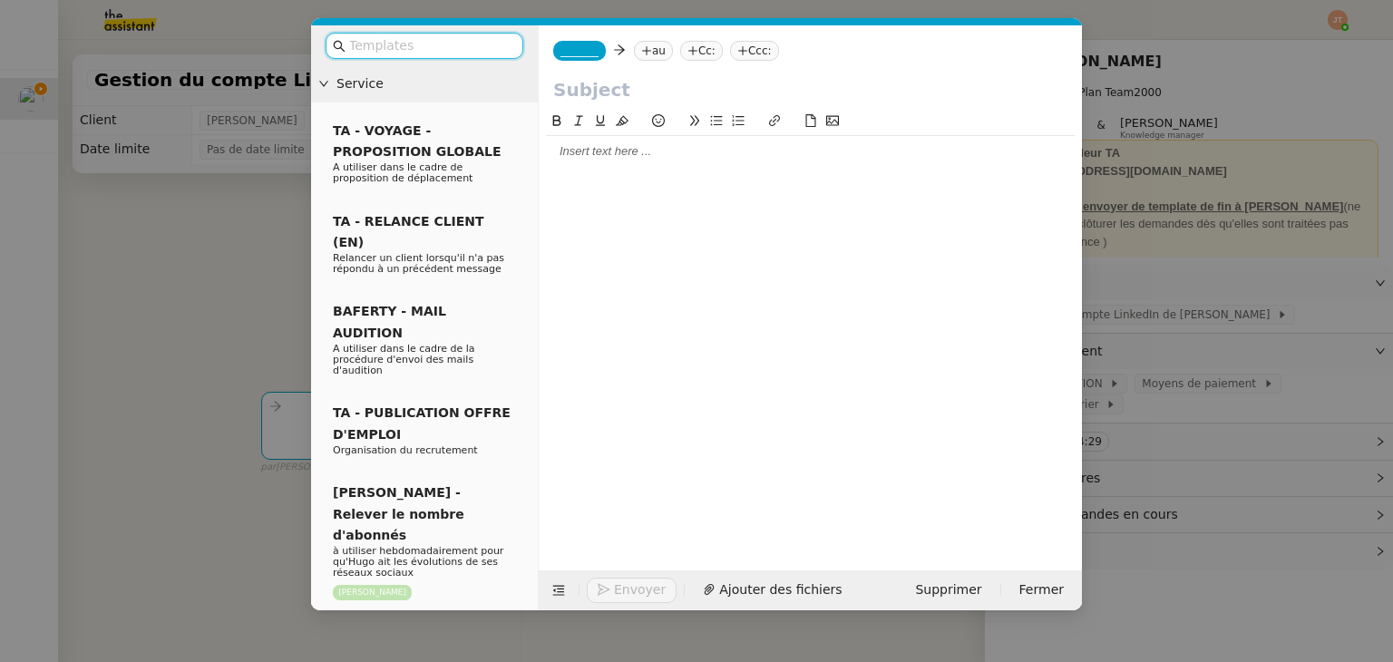
click at [649, 158] on div at bounding box center [810, 151] width 529 height 16
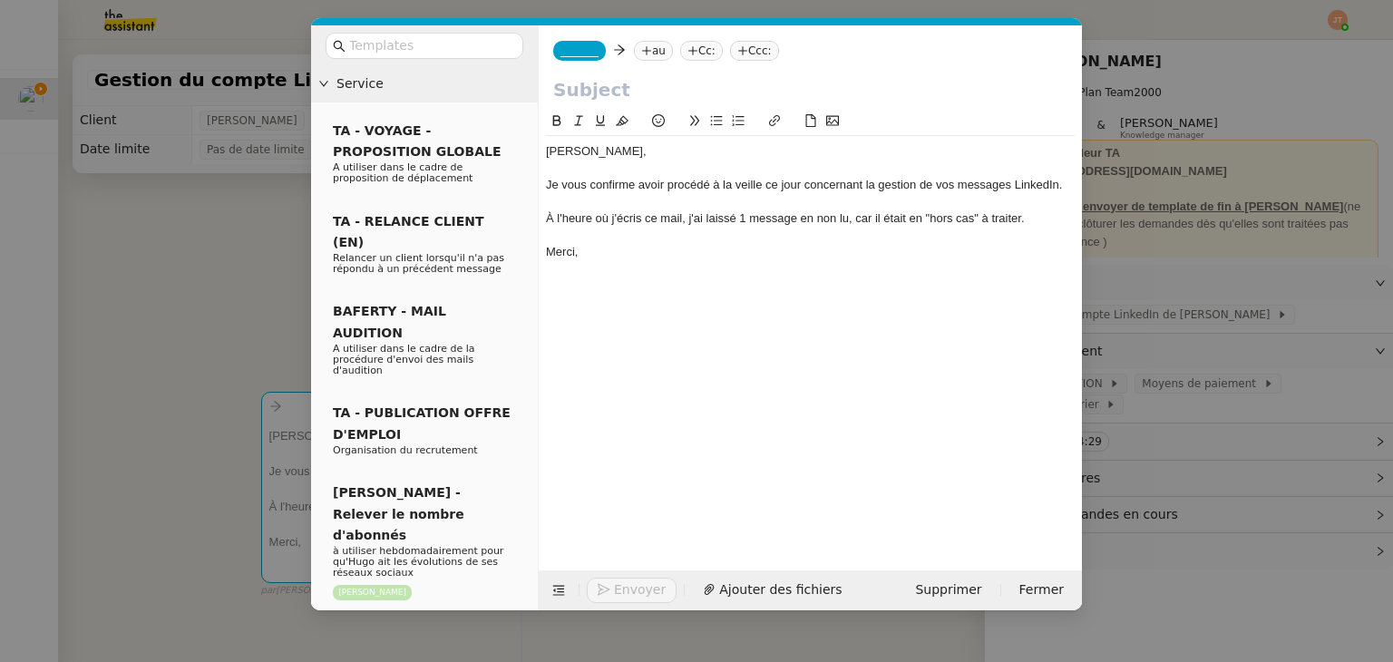
click at [158, 171] on nz-modal-container "Service TA - VOYAGE - PROPOSITION GLOBALE A utiliser dans le cadre de propositi…" at bounding box center [696, 331] width 1393 height 662
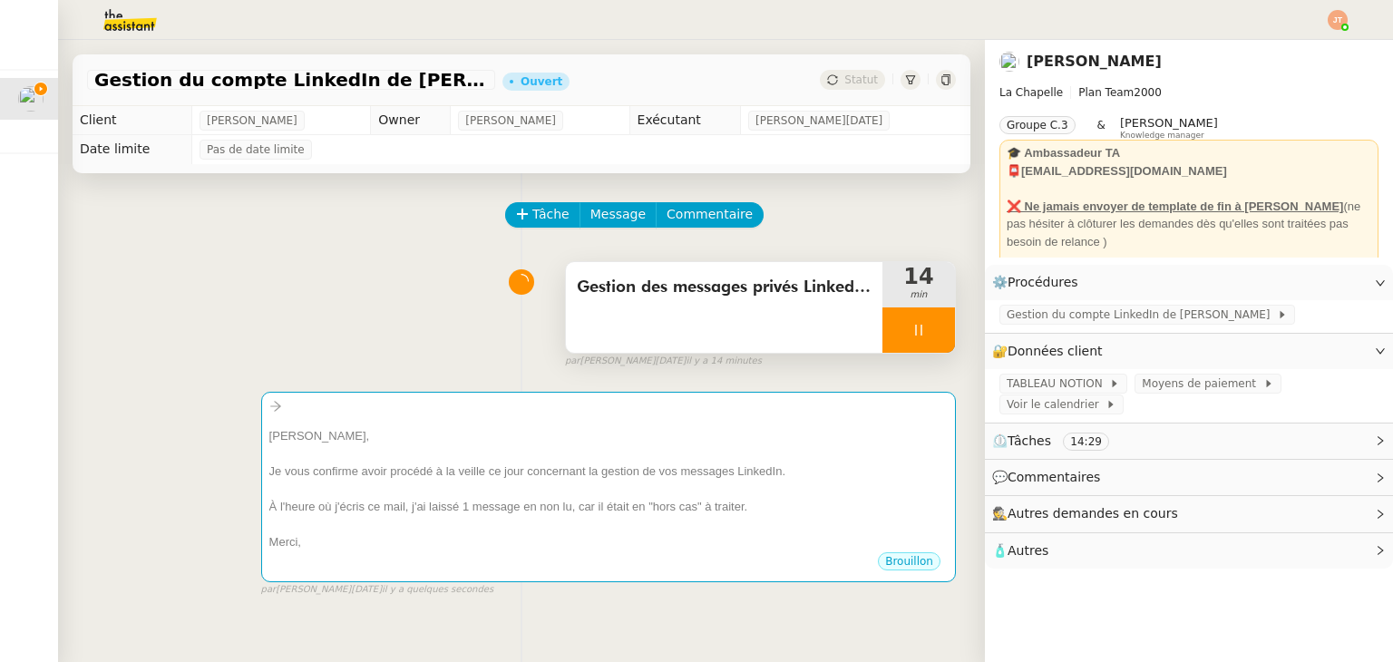
click at [642, 311] on div "Gestion des messages privés LinkedIn de [PERSON_NAME]" at bounding box center [724, 307] width 317 height 91
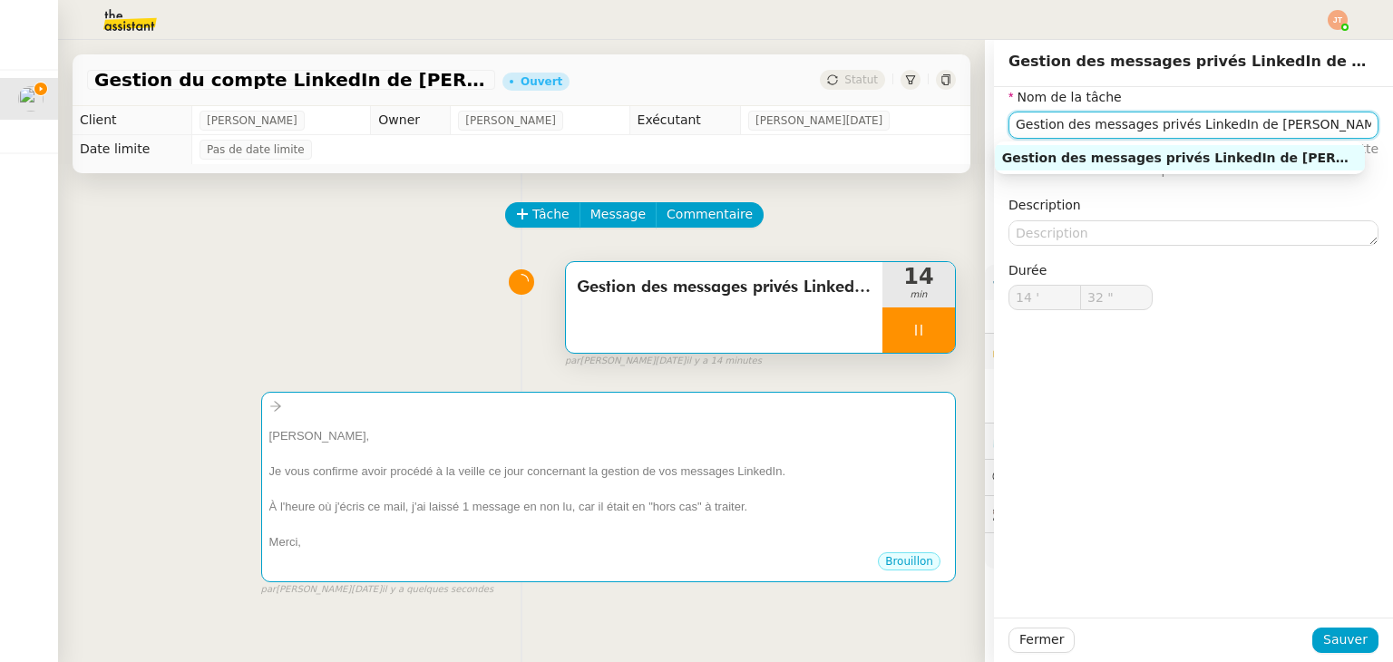
drag, startPoint x: 1082, startPoint y: 121, endPoint x: 981, endPoint y: 122, distance: 100.7
click at [994, 122] on div "Nom de la tâche Gestion des messages privés LinkedIn de [PERSON_NAME] ⚠️ Privil…" at bounding box center [1193, 213] width 399 height 252
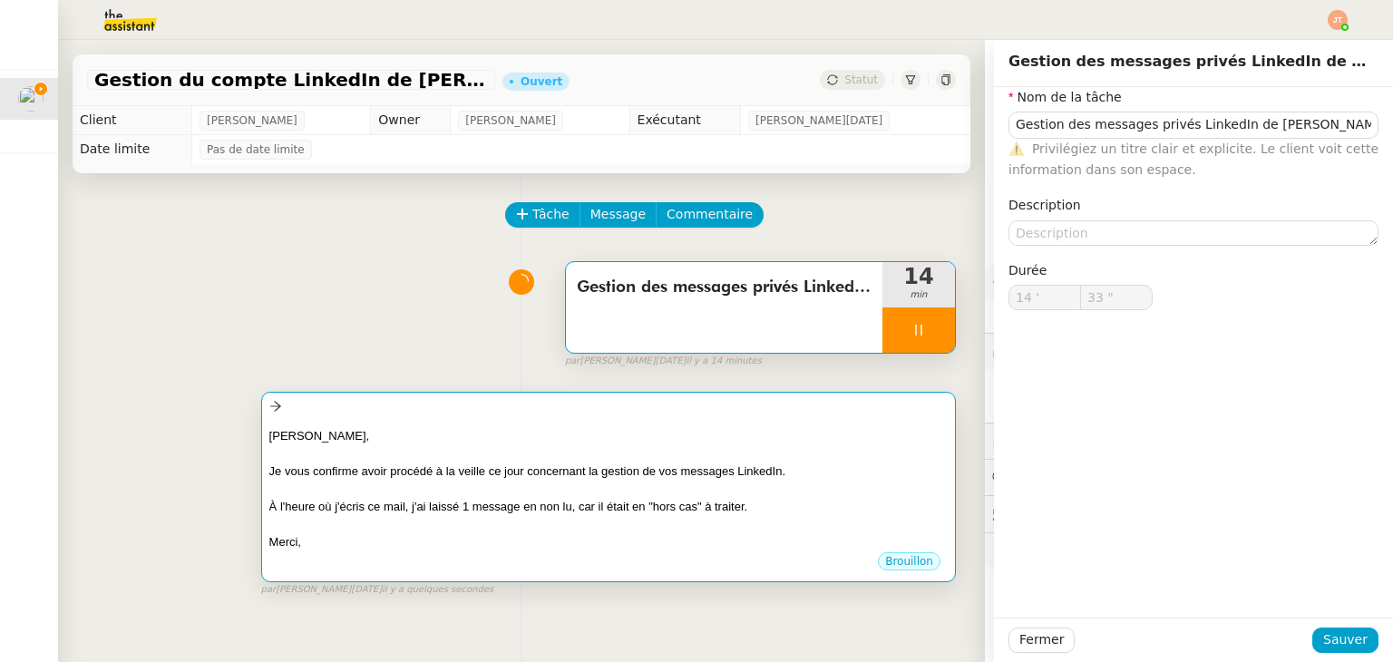
click at [461, 460] on div at bounding box center [608, 453] width 678 height 18
type input "34 ""
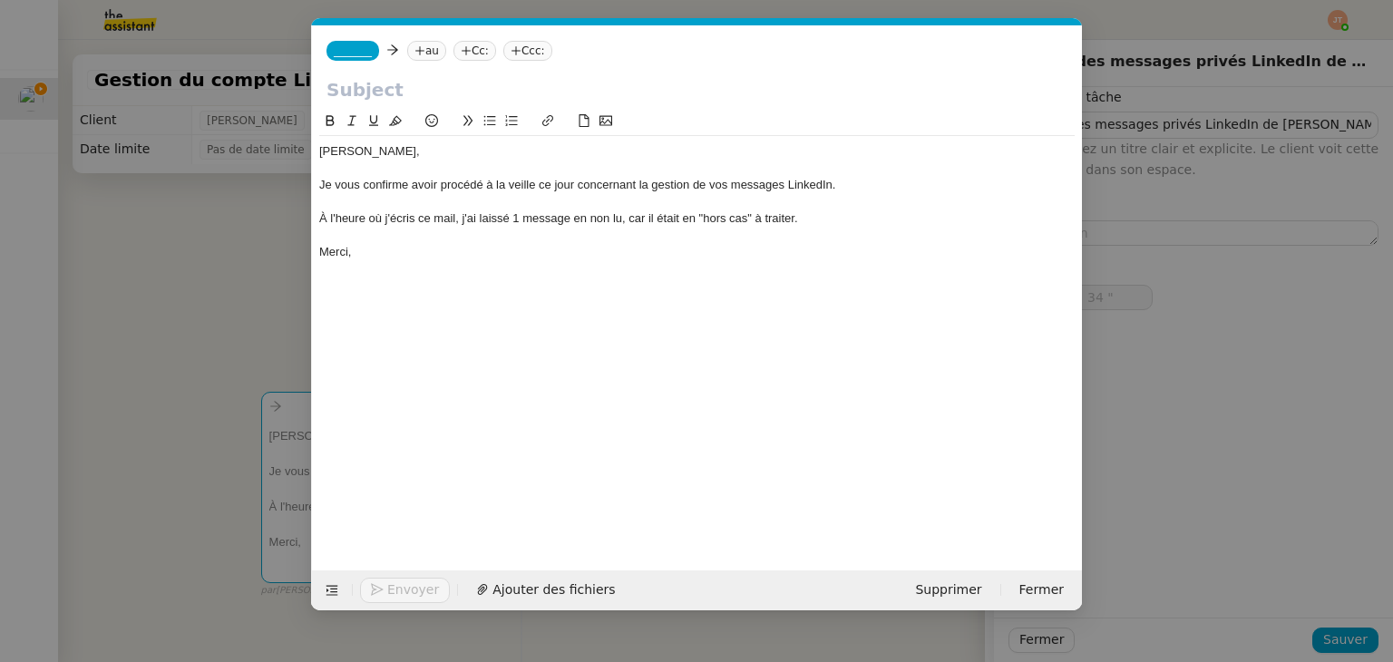
scroll to position [0, 38]
click at [396, 92] on input "text" at bounding box center [696, 89] width 741 height 27
paste input "Gestion des messages privés LinkedIn de [PERSON_NAME]"
type input "Gestion des messages privés LinkedIn de [PERSON_NAME]"
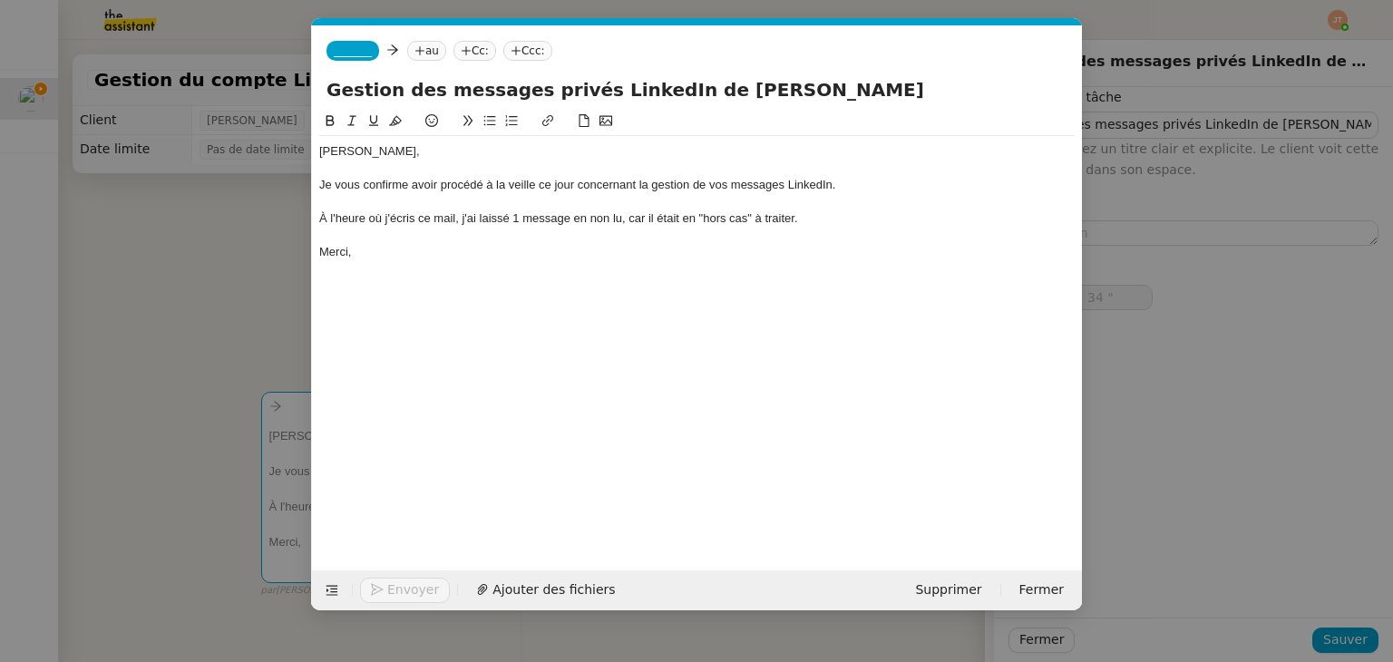
type input "35 ""
type input "Gestion des messages privés LinkedIn de [PERSON_NAME]"
click at [418, 56] on nz-tag "au" at bounding box center [426, 51] width 39 height 20
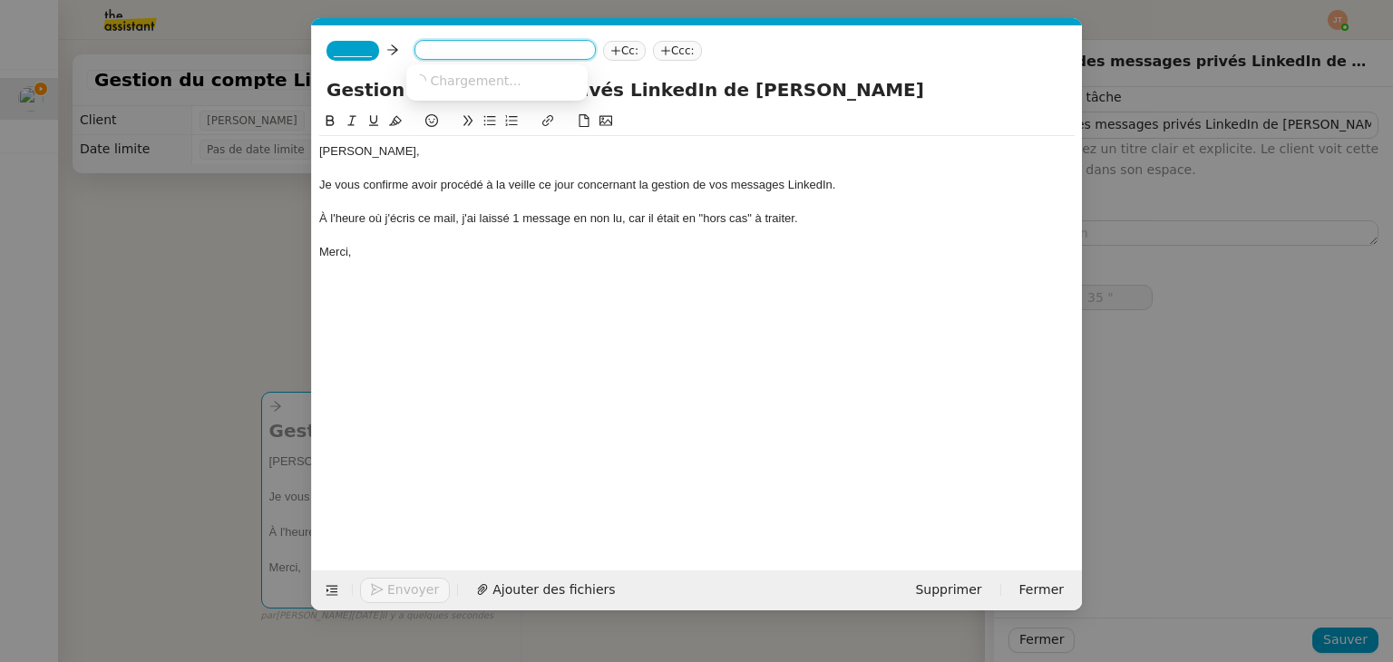
type input "36 ""
type input "bent"
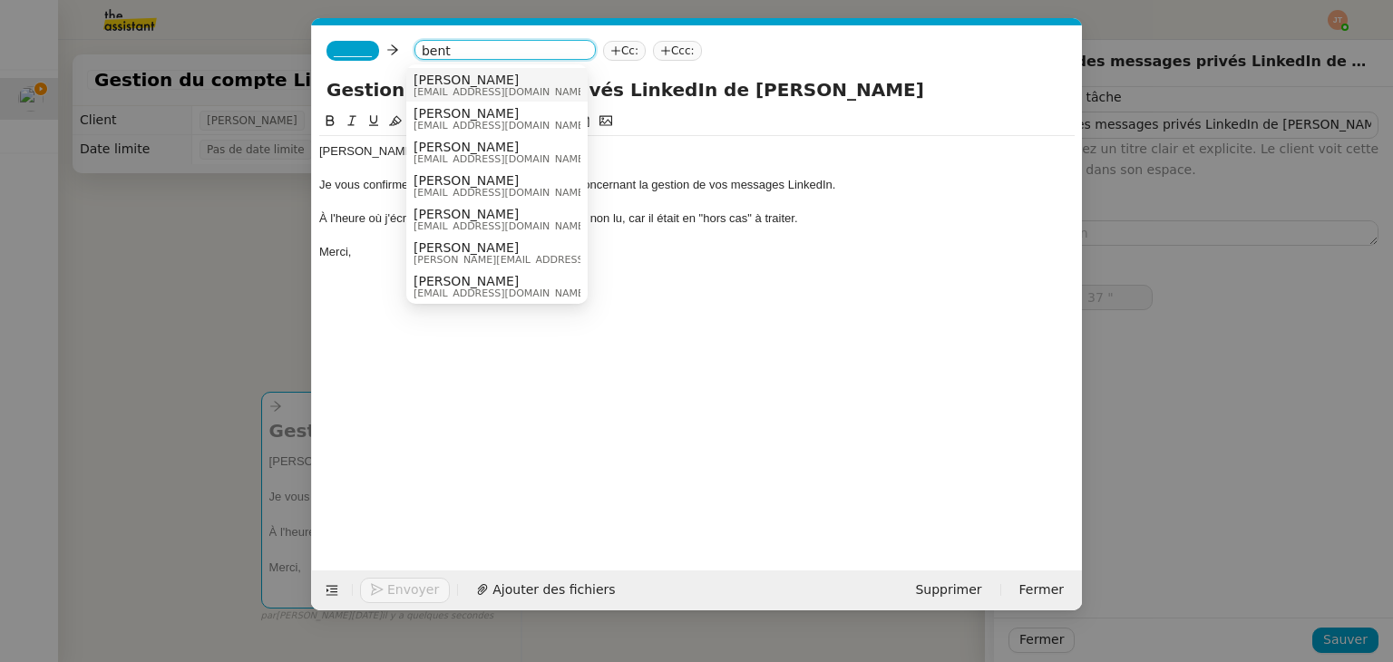
type input "38 ""
type input "bent"
click at [457, 83] on span "[PERSON_NAME]" at bounding box center [501, 80] width 174 height 15
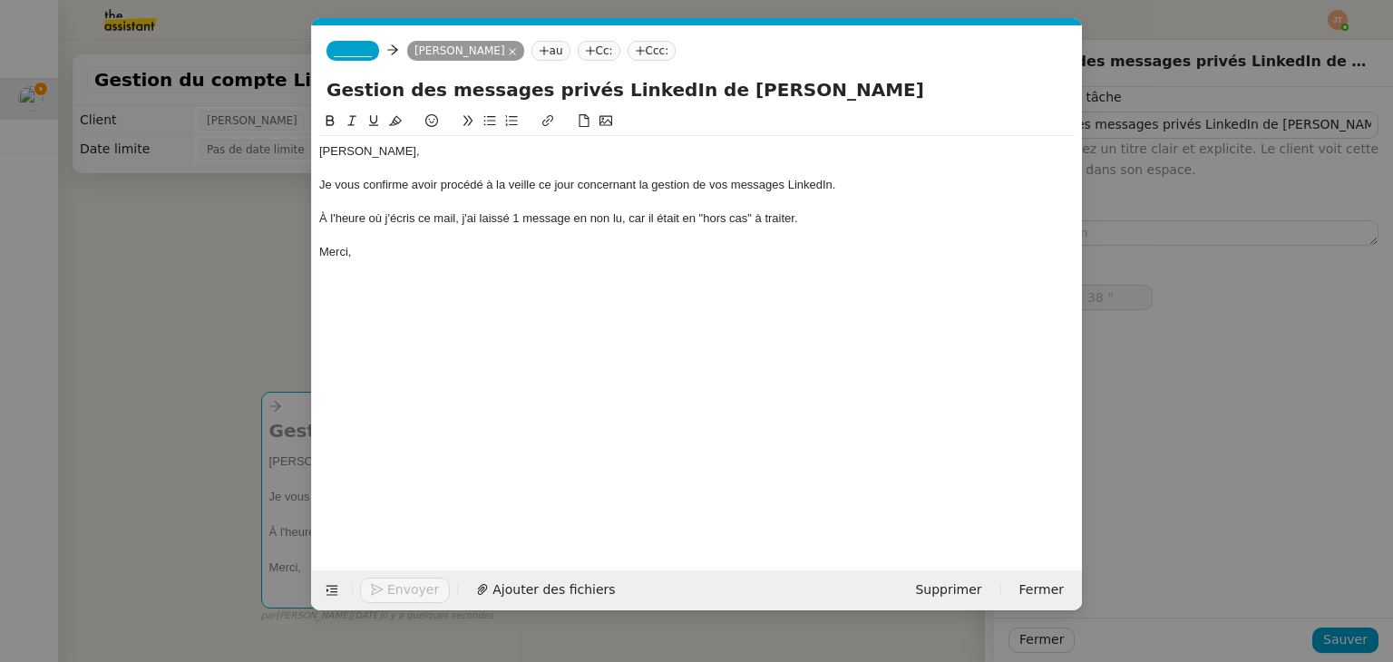
click at [356, 54] on span "_______" at bounding box center [353, 50] width 38 height 13
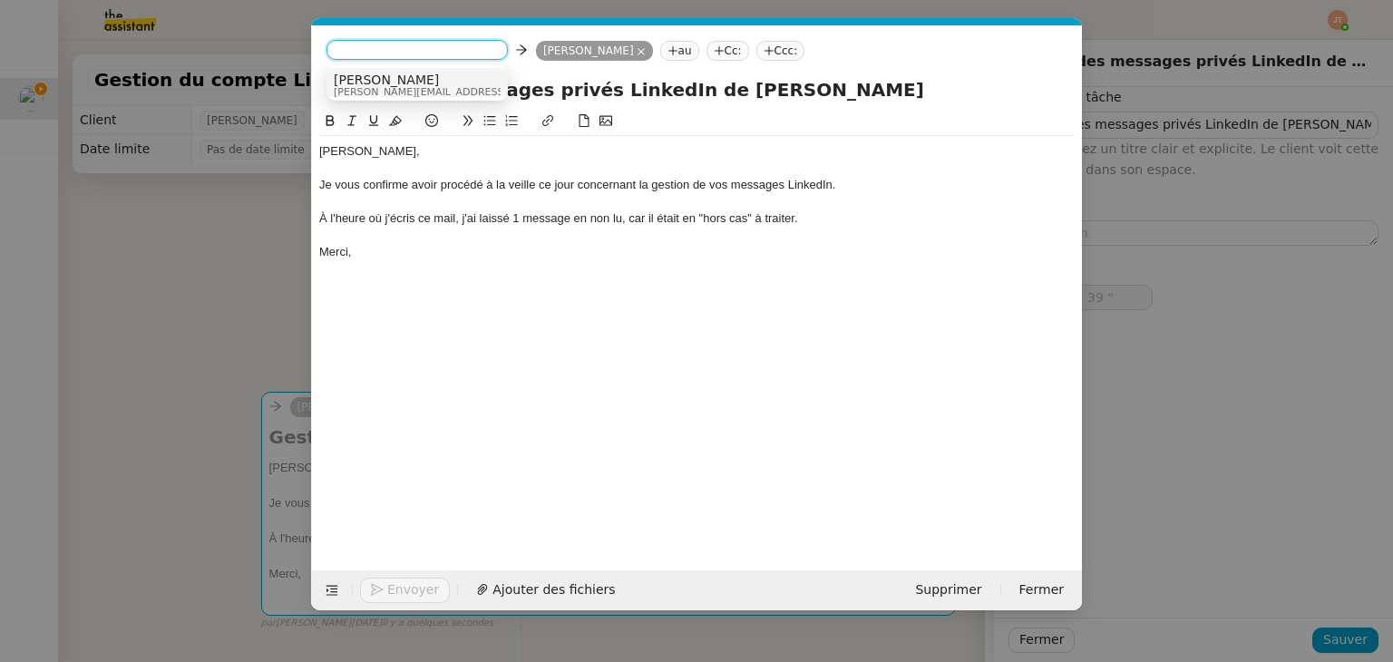
click at [356, 79] on span "[PERSON_NAME]" at bounding box center [463, 80] width 258 height 15
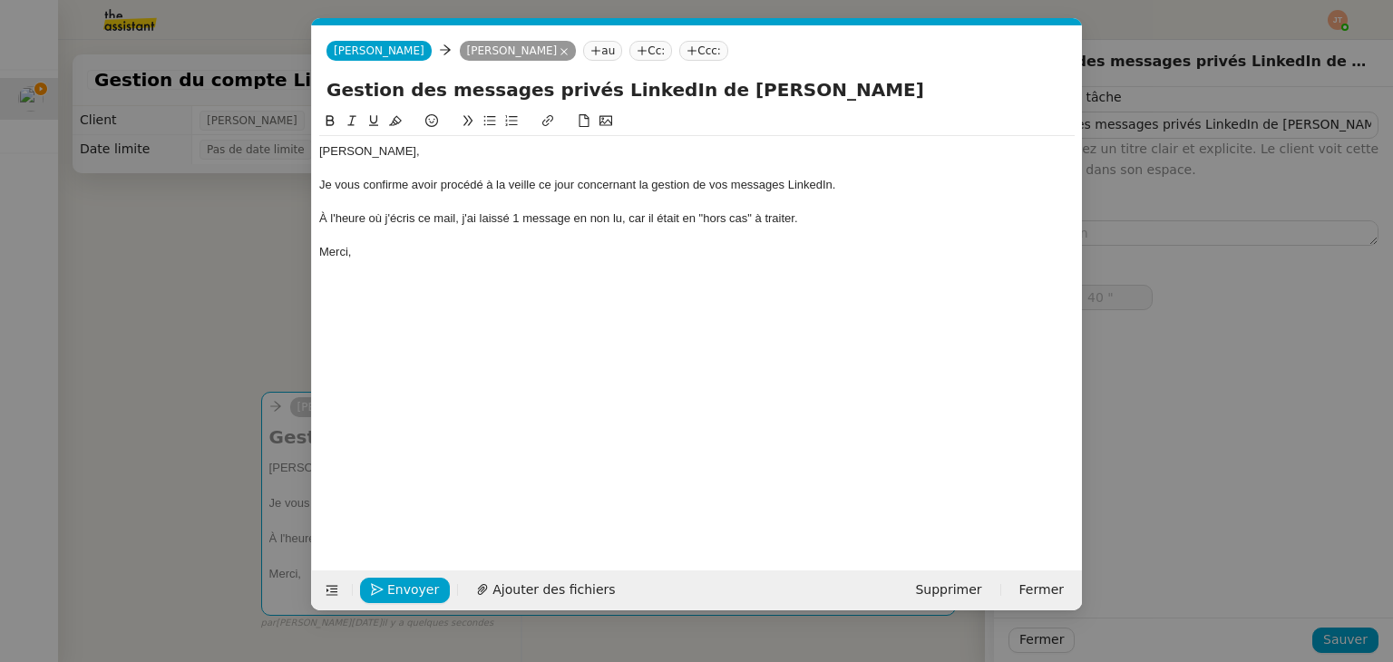
click at [433, 281] on div "[PERSON_NAME], Je vous confirme avoir procédé à la veille ce jour concernant la…" at bounding box center [696, 327] width 755 height 432
click at [111, 263] on nz-modal-container "Service TA - VOYAGE - PROPOSITION GLOBALE A utiliser dans le cadre de propositi…" at bounding box center [696, 331] width 1393 height 662
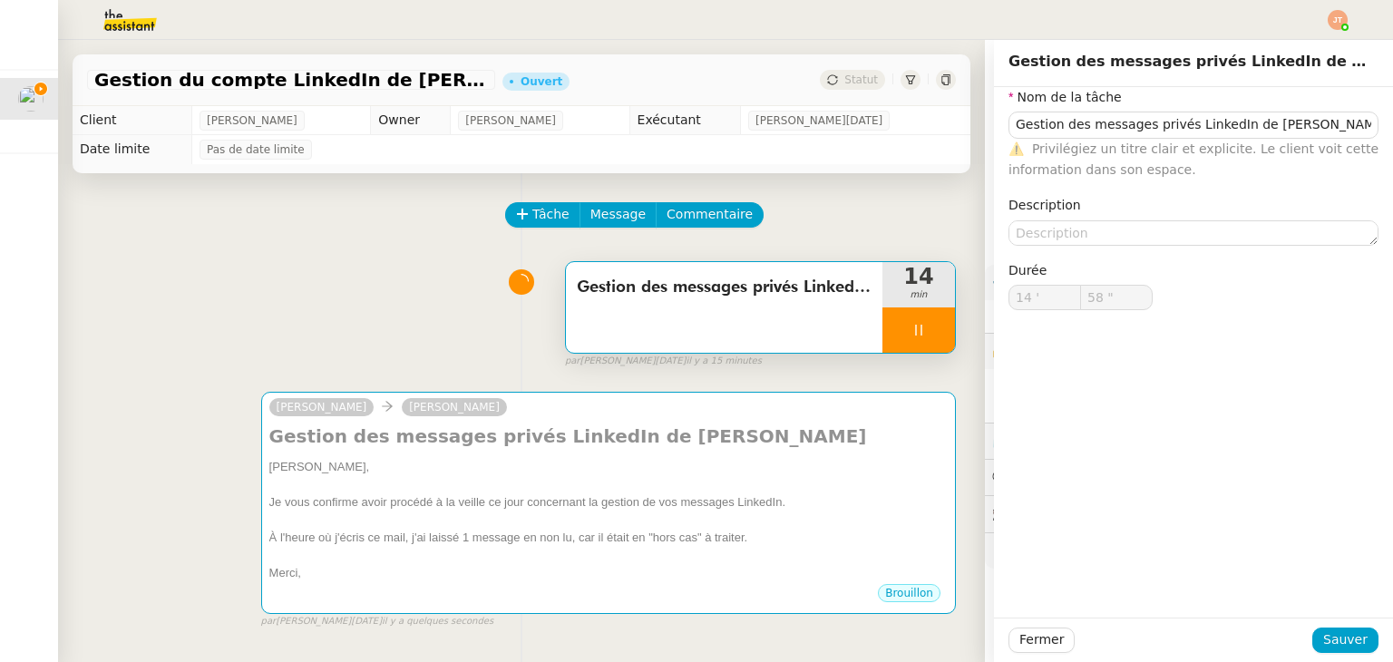
type input "59 ""
type input "15 '"
type input "59 ""
type input "16 '"
type input "59 ""
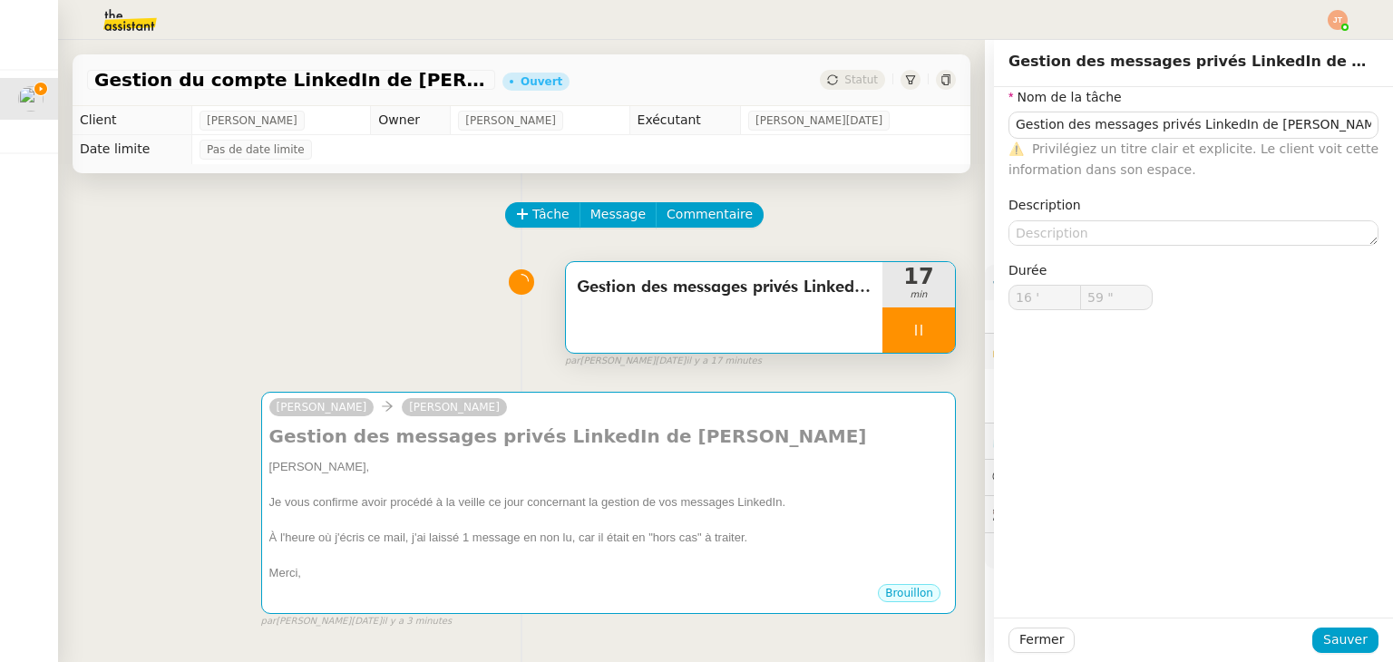
type input "17 '"
type input "59 ""
type input "18 '"
type input "51 ""
click at [474, 269] on div "Gestion des messages privés LinkedIn de Charly 18 min false par [PERSON_NAME][D…" at bounding box center [521, 311] width 869 height 116
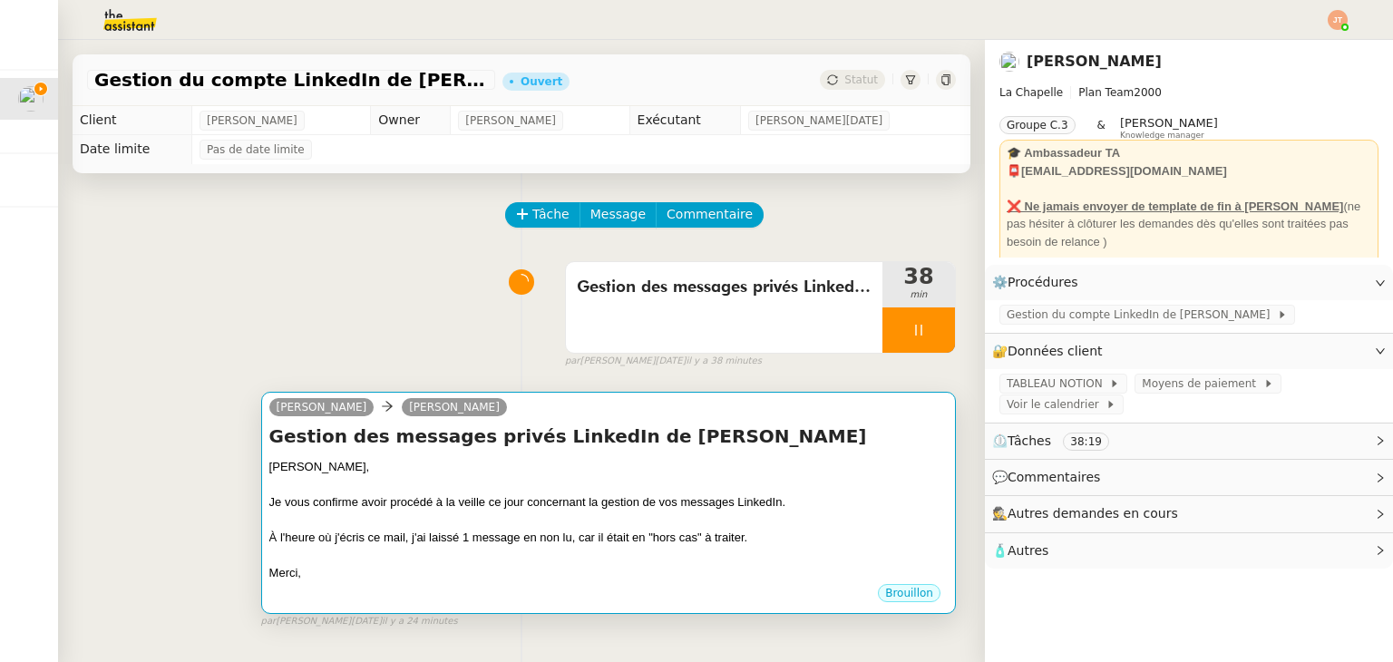
click at [563, 494] on div at bounding box center [608, 485] width 678 height 18
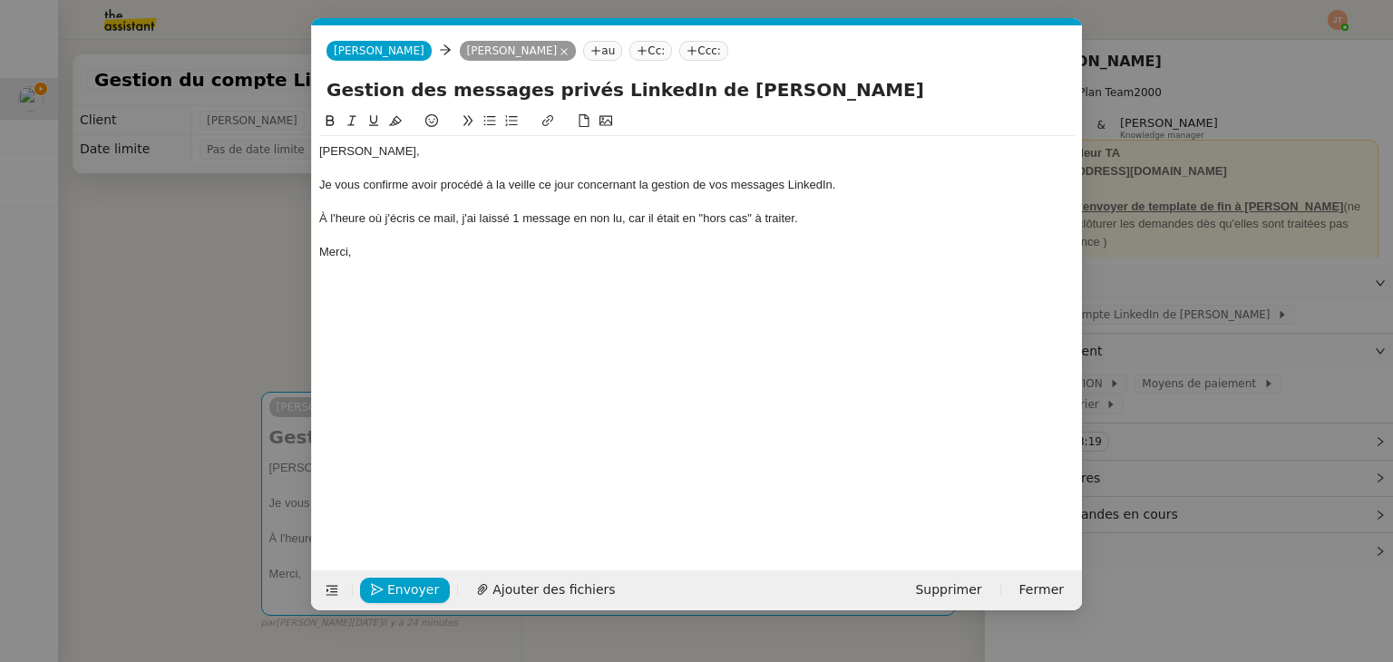
scroll to position [0, 38]
click at [417, 582] on span "Envoyer" at bounding box center [413, 590] width 52 height 21
click at [417, 582] on span "Confirmer l'envoi" at bounding box center [441, 590] width 109 height 21
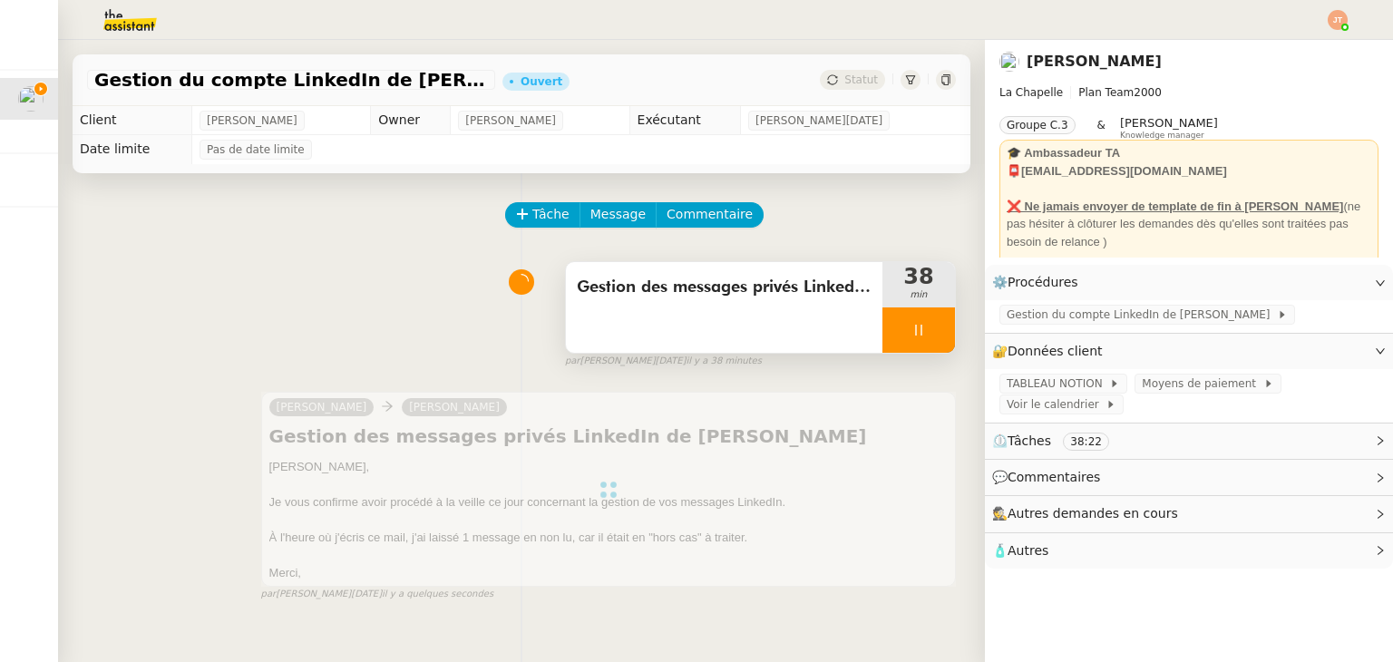
click at [905, 313] on div at bounding box center [918, 329] width 73 height 45
click at [931, 334] on icon at bounding box center [938, 330] width 14 height 10
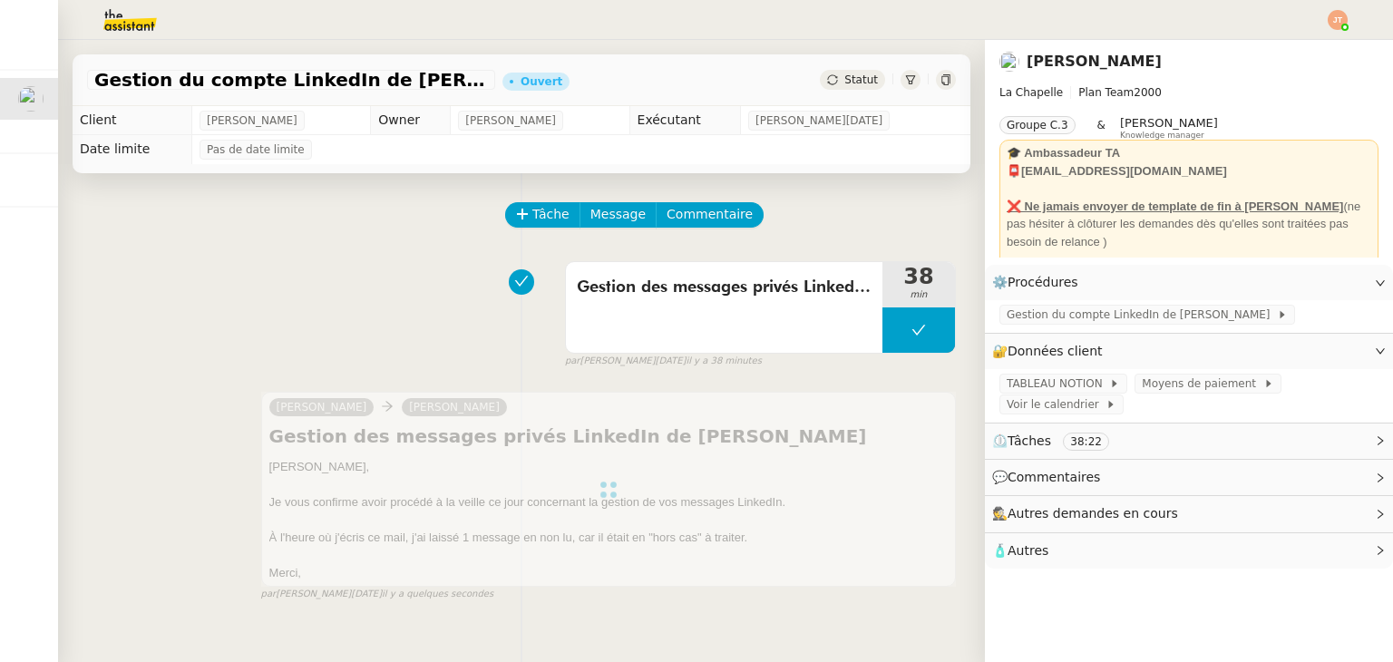
click at [844, 73] on span "Statut" at bounding box center [861, 79] width 34 height 13
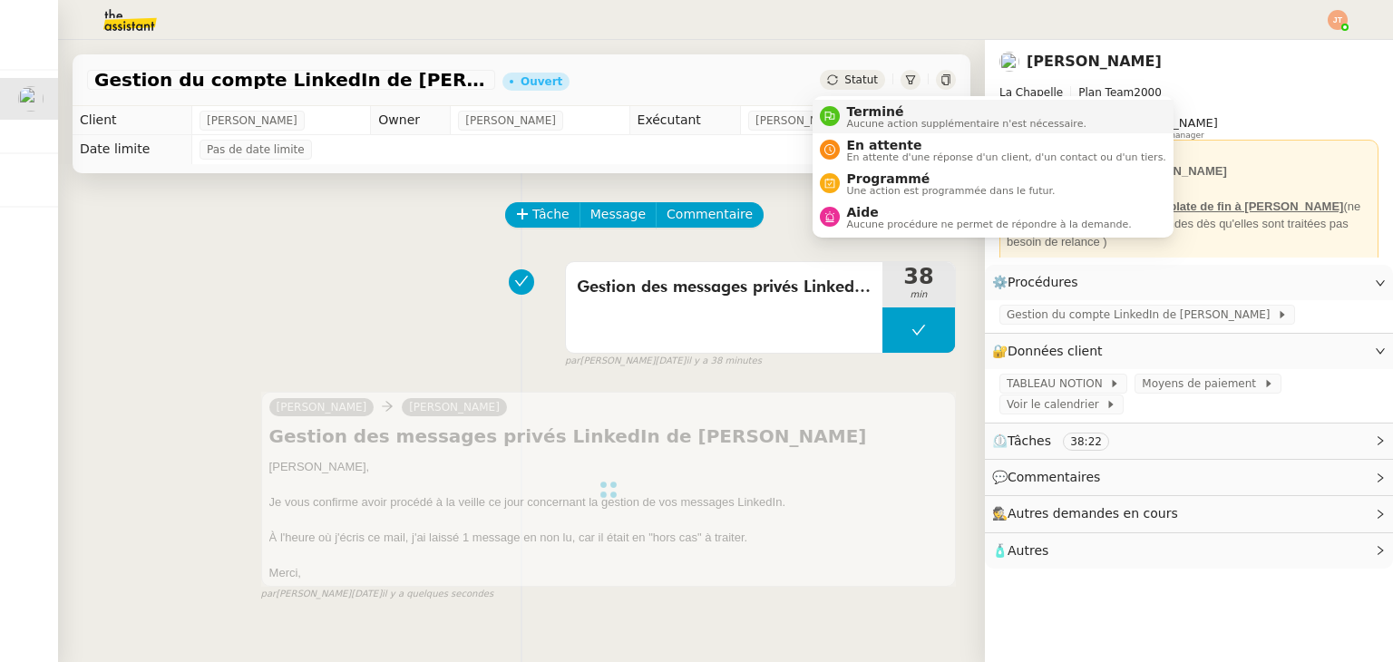
click at [852, 109] on span "Terminé" at bounding box center [966, 111] width 239 height 15
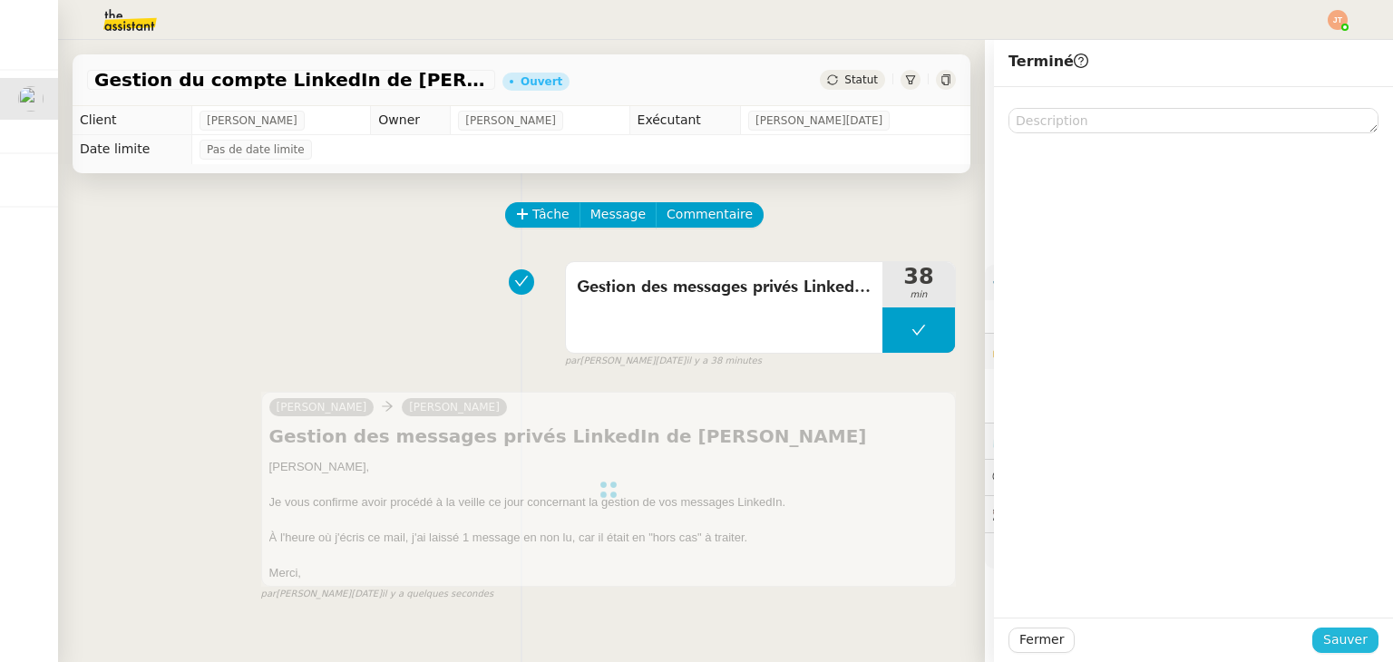
click at [1340, 634] on span "Sauver" at bounding box center [1345, 639] width 44 height 21
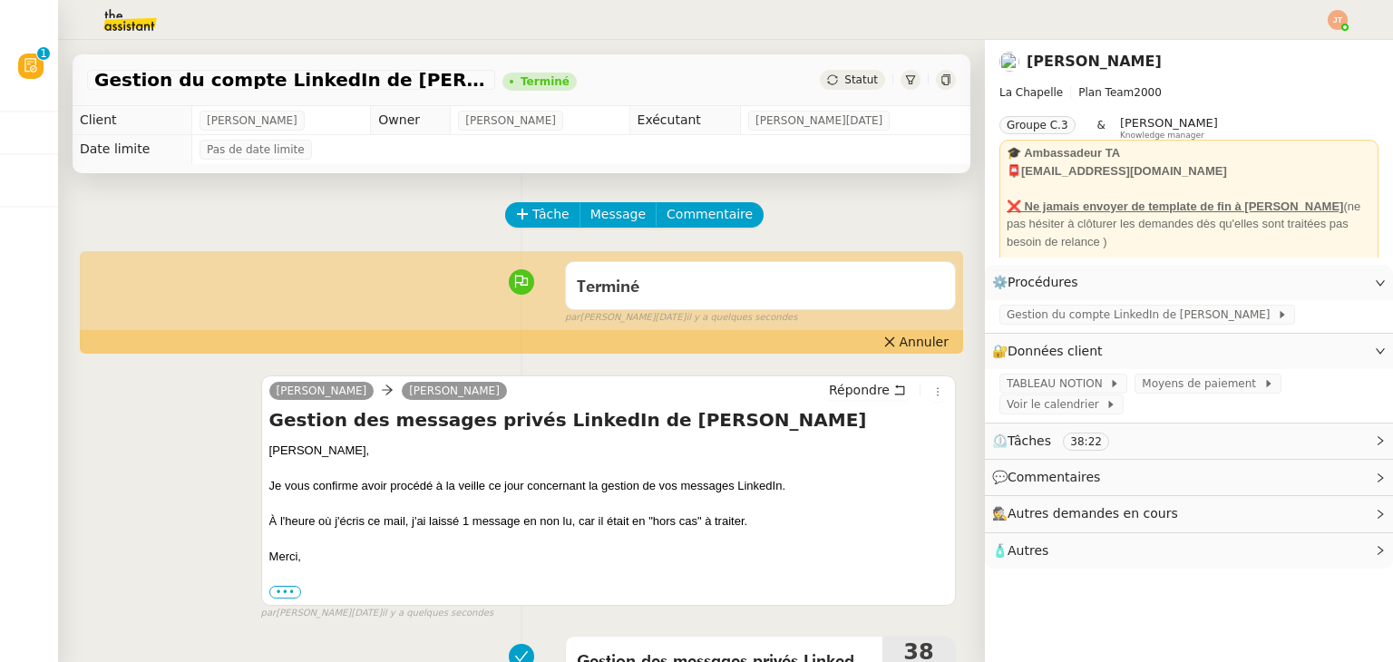
click at [1340, 21] on img at bounding box center [1338, 20] width 20 height 20
click at [1289, 52] on span "Suivi" at bounding box center [1273, 51] width 31 height 15
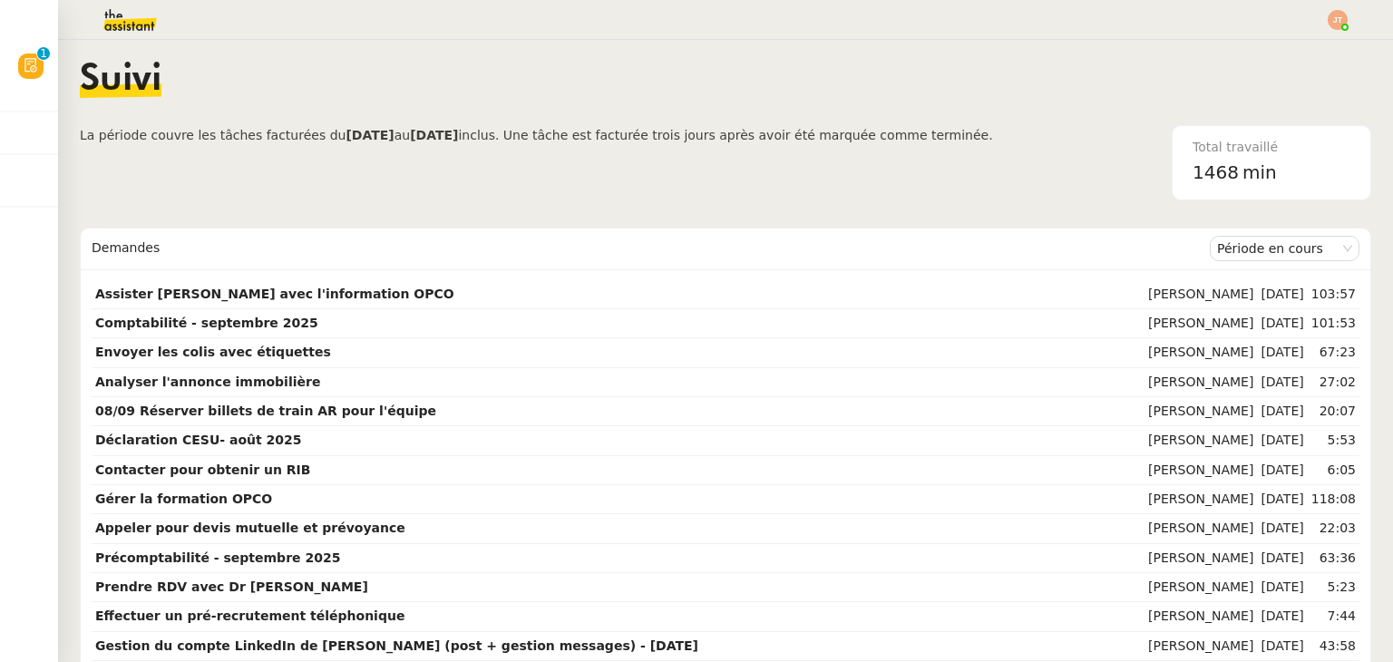
click at [1339, 24] on img at bounding box center [1338, 20] width 20 height 20
click at [1289, 53] on span "Suivi" at bounding box center [1273, 51] width 31 height 15
